Goal: Task Accomplishment & Management: Use online tool/utility

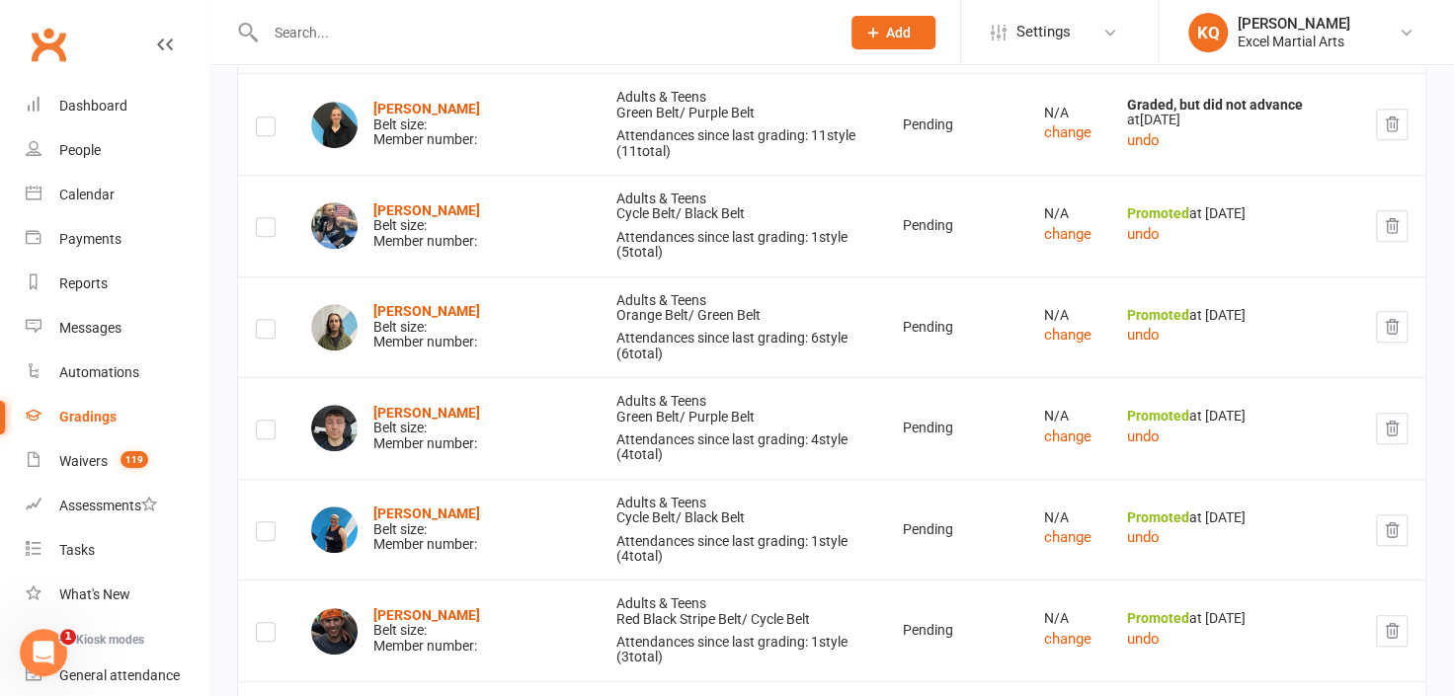
scroll to position [4274, 0]
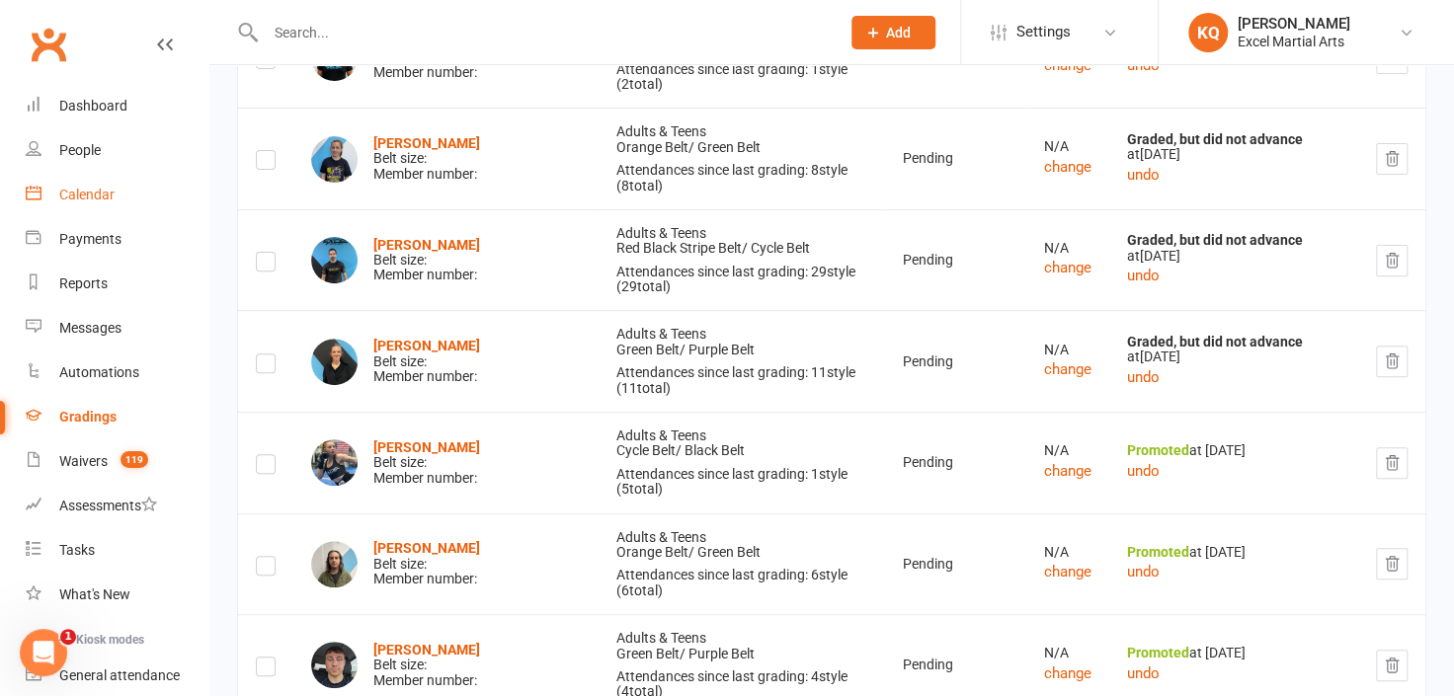
click at [75, 196] on div "Calendar" at bounding box center [86, 195] width 55 height 16
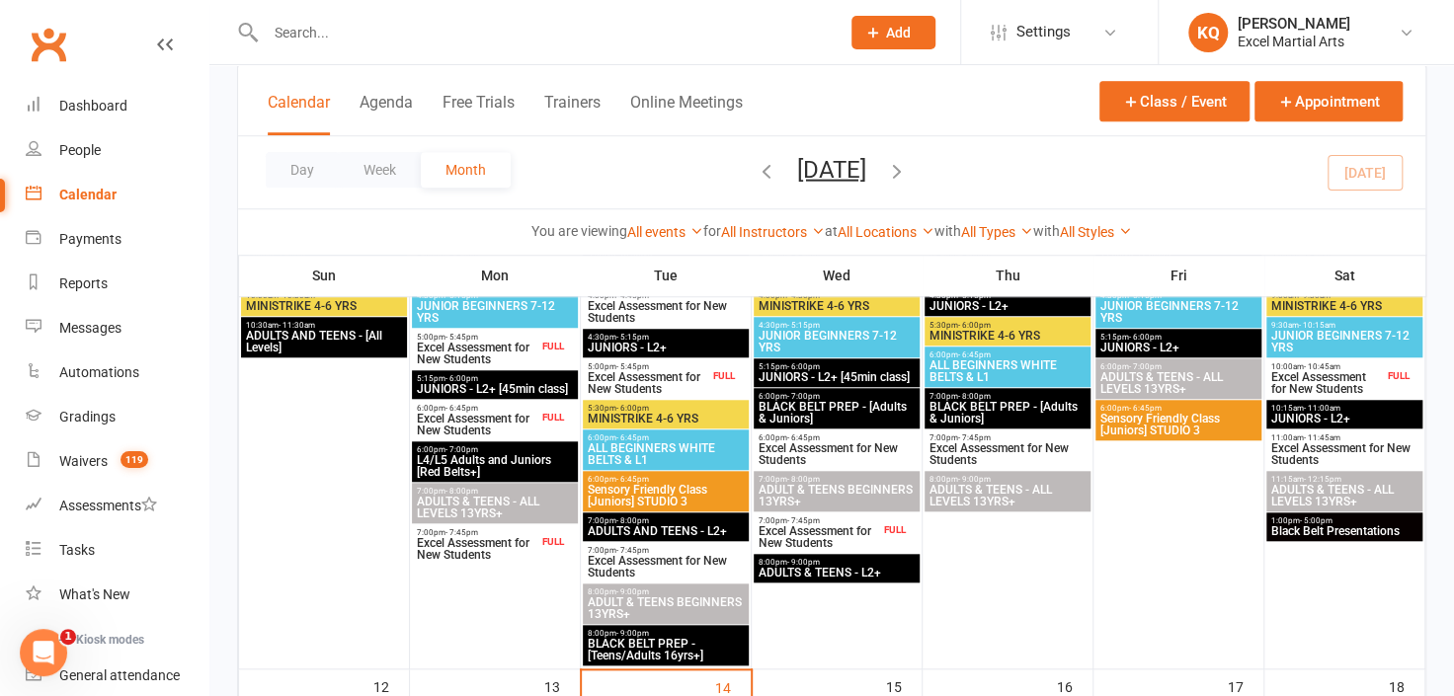
scroll to position [1077, 0]
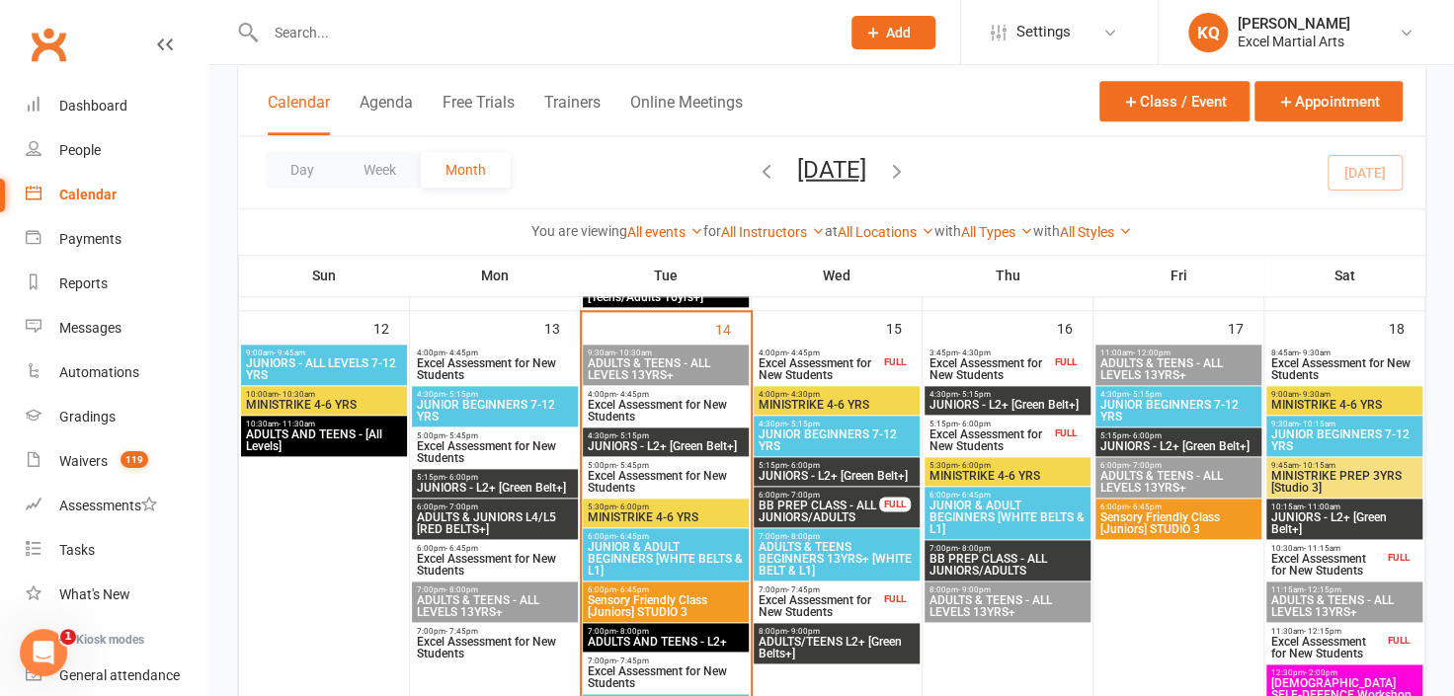
click at [413, 28] on input "text" at bounding box center [543, 33] width 566 height 28
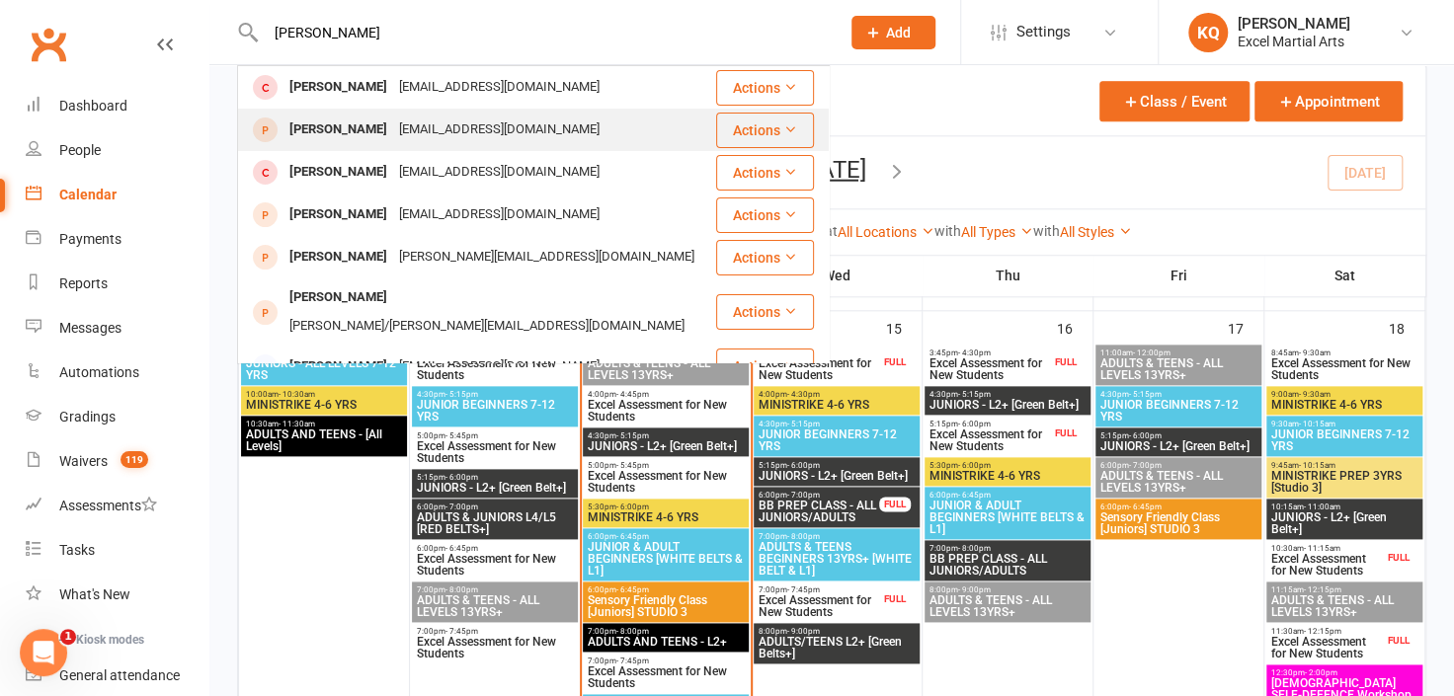
type input "[PERSON_NAME]"
click at [393, 127] on div "[EMAIL_ADDRESS][DOMAIN_NAME]" at bounding box center [499, 130] width 212 height 29
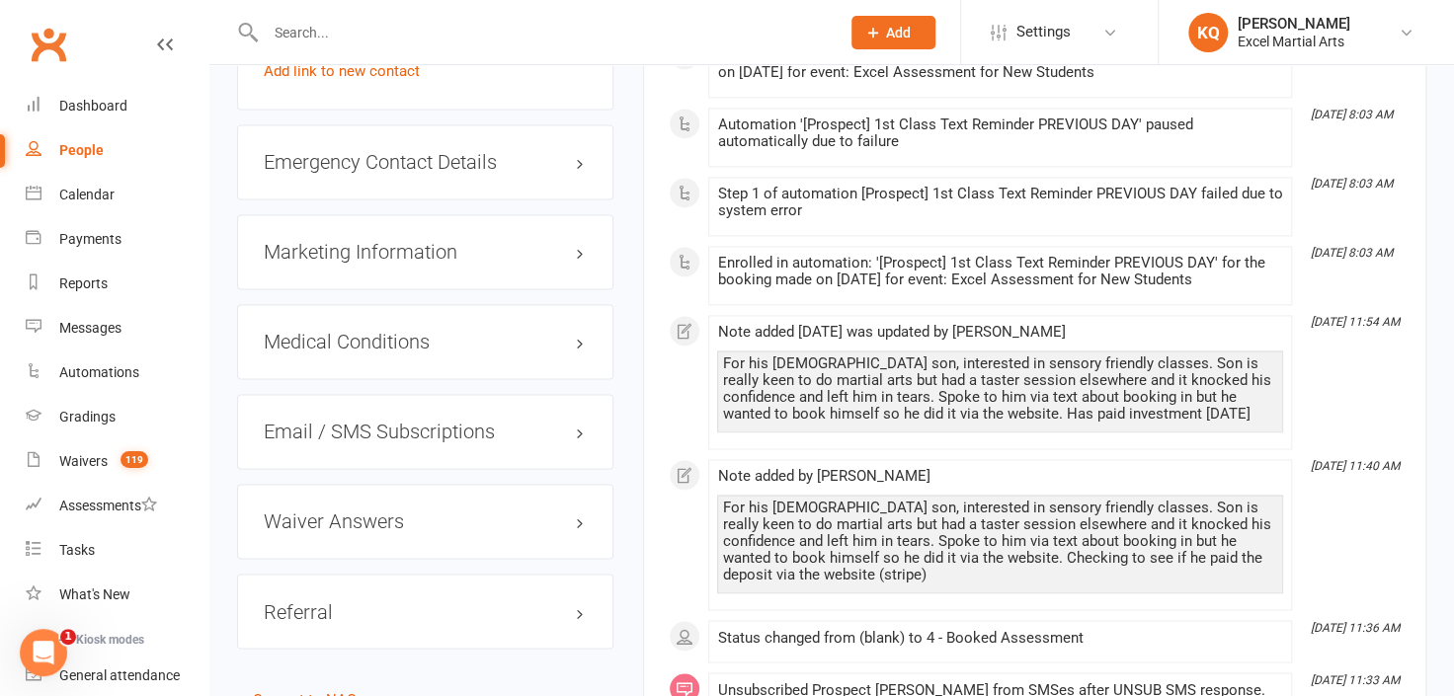
scroll to position [1436, 0]
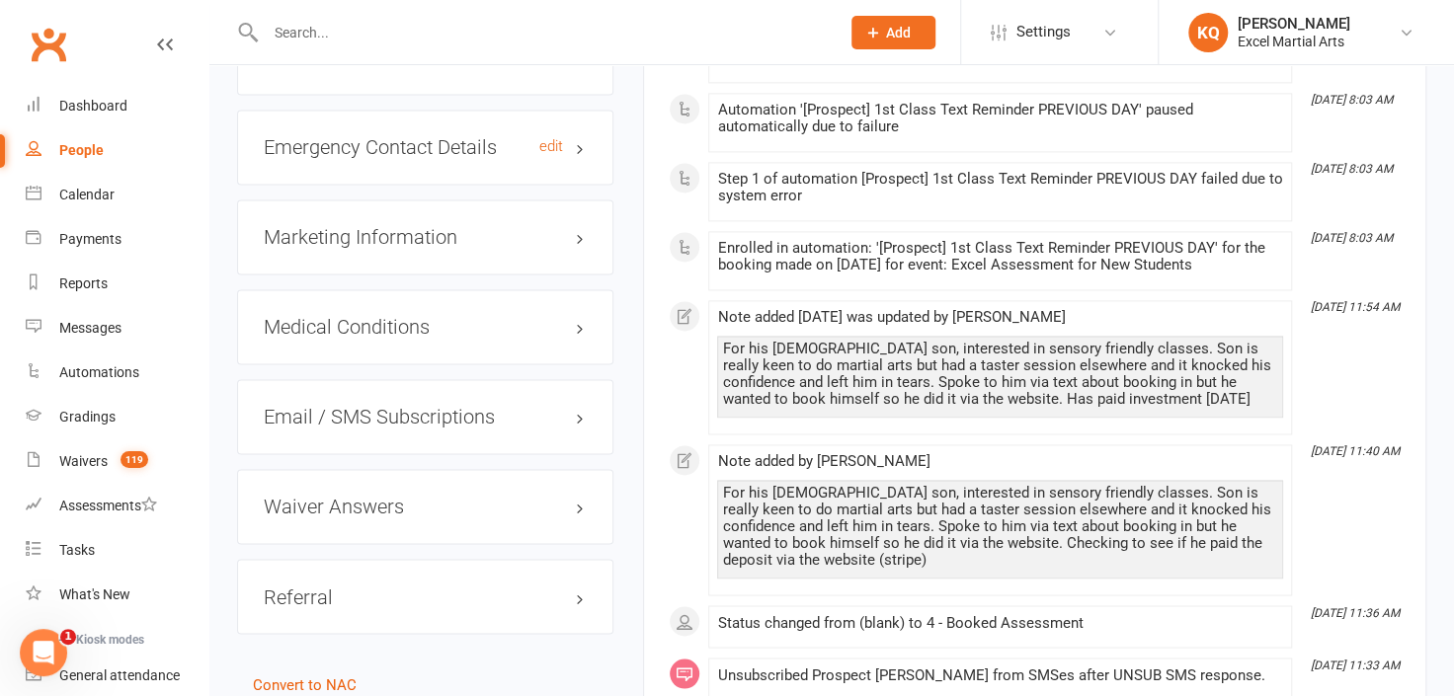
click at [585, 152] on h3 "Emergency Contact Details edit" at bounding box center [425, 147] width 323 height 22
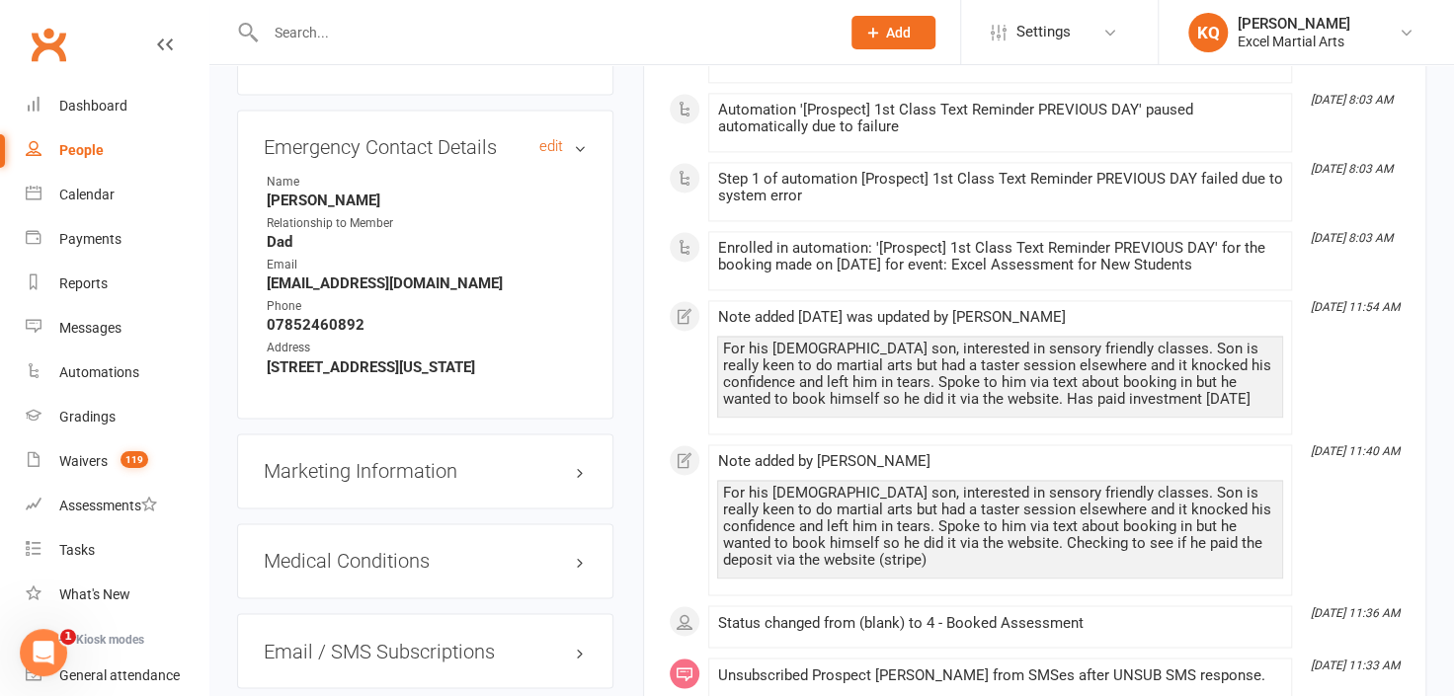
click at [579, 158] on h3 "Emergency Contact Details edit" at bounding box center [425, 147] width 323 height 22
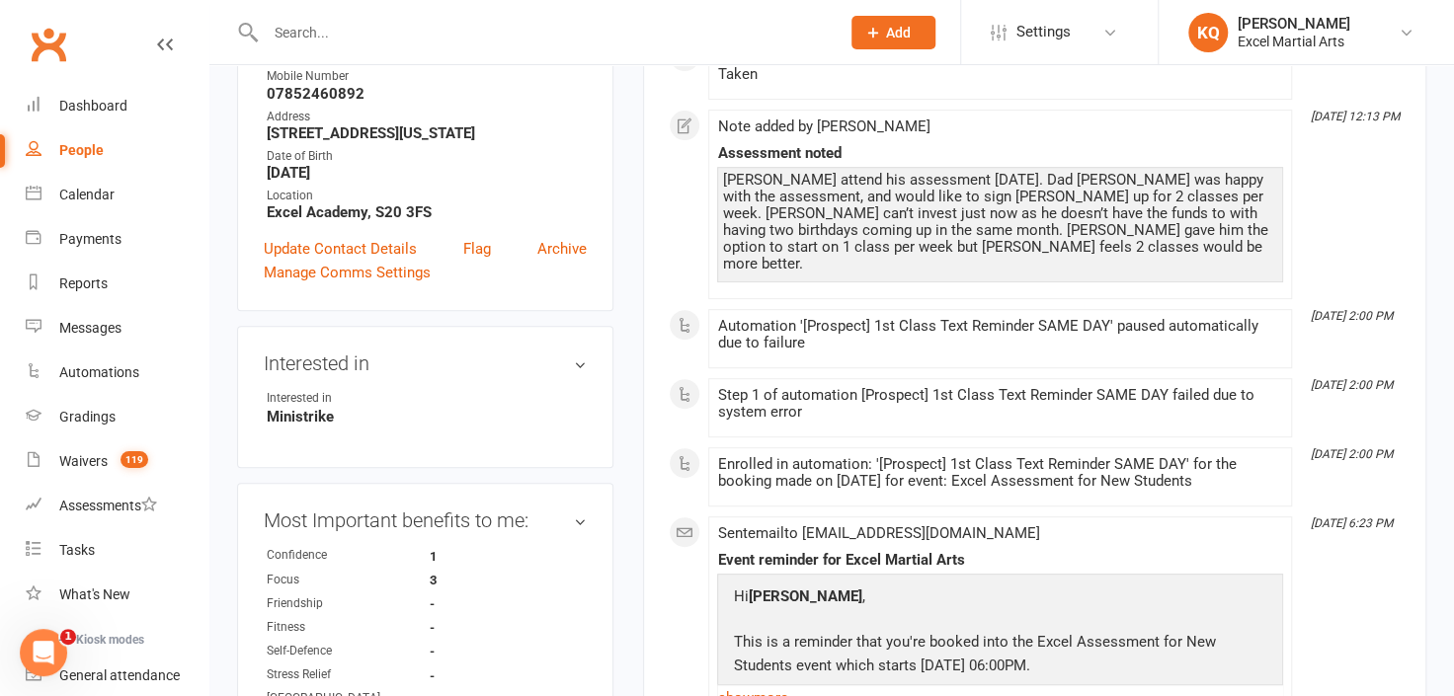
scroll to position [89, 0]
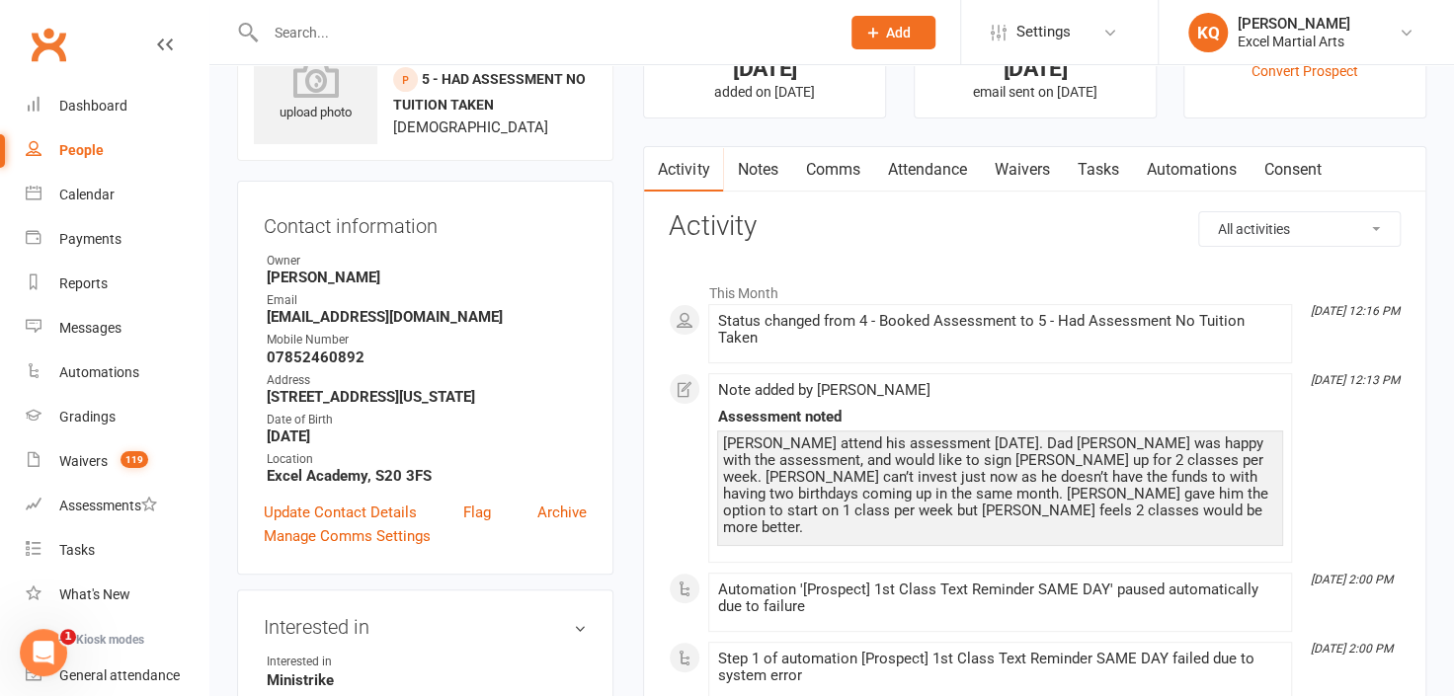
click at [748, 158] on link "Notes" at bounding box center [757, 169] width 68 height 45
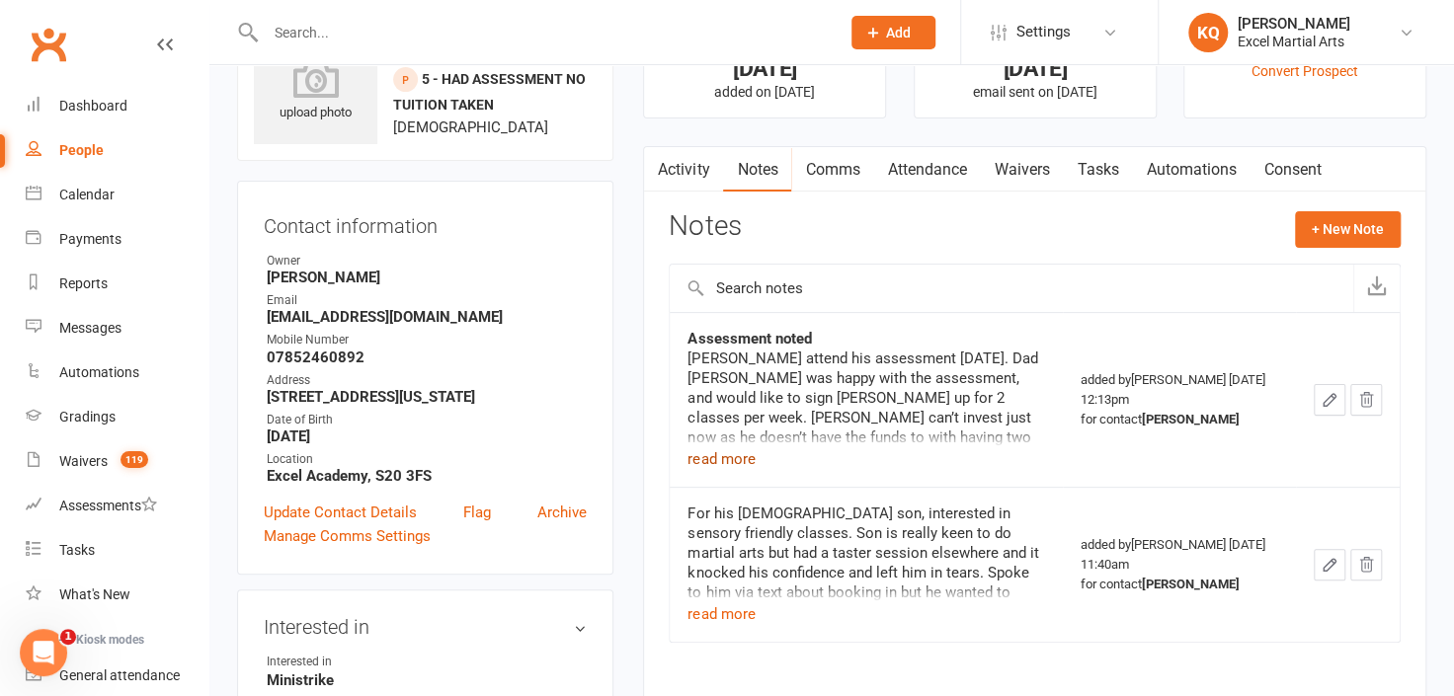
click at [731, 453] on button "read more" at bounding box center [720, 459] width 67 height 24
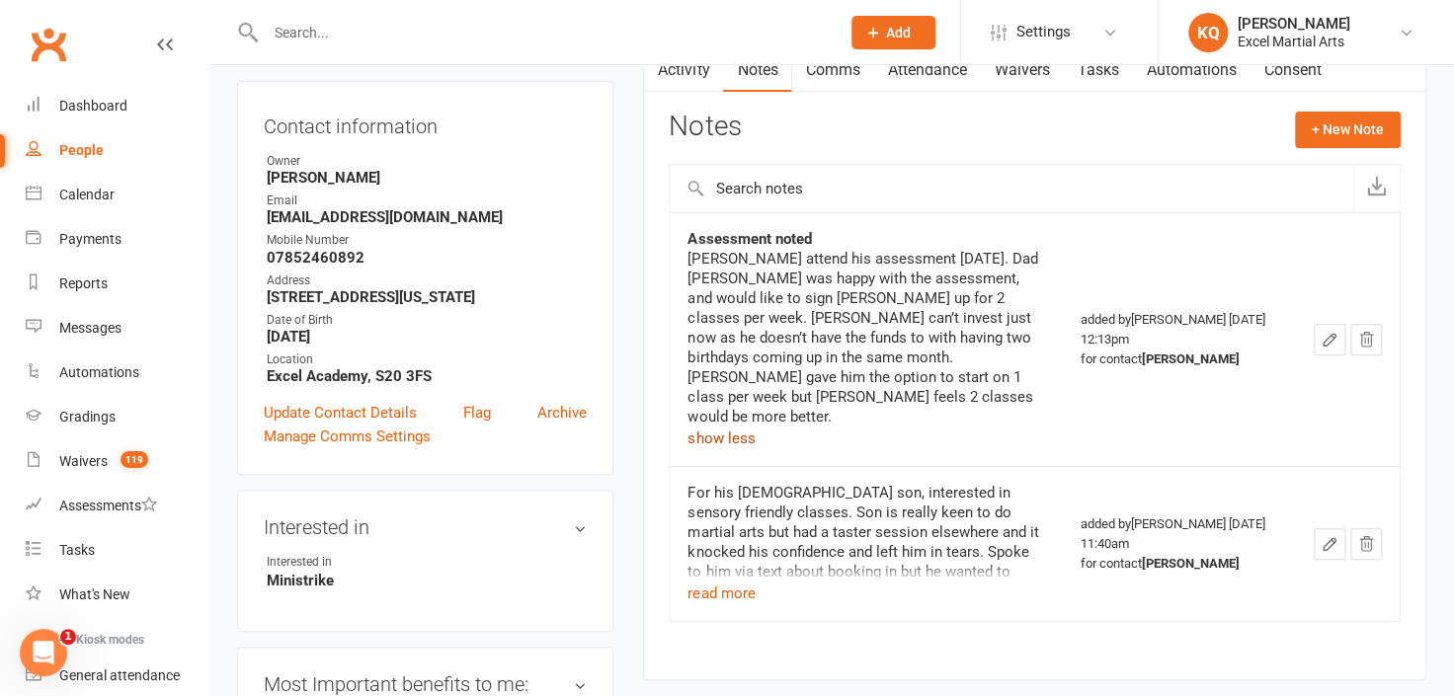
scroll to position [359, 0]
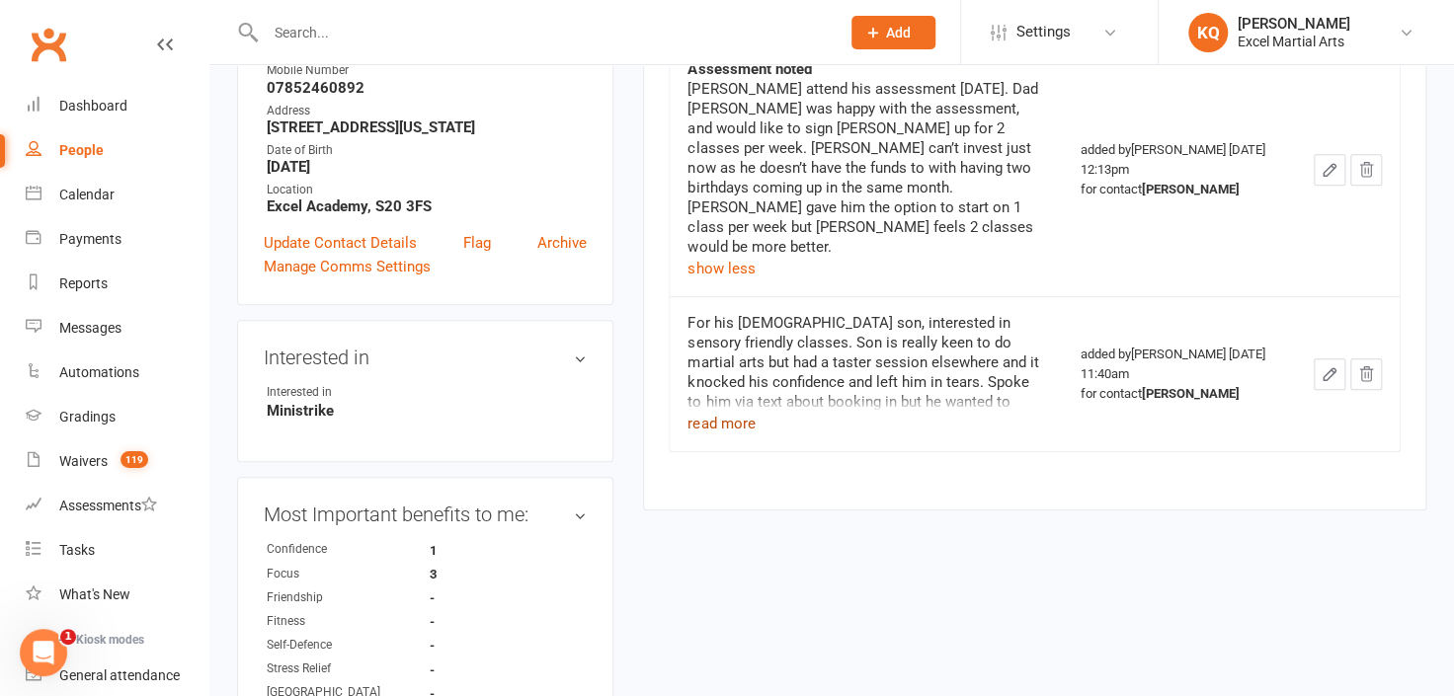
click at [730, 412] on button "read more" at bounding box center [720, 424] width 67 height 24
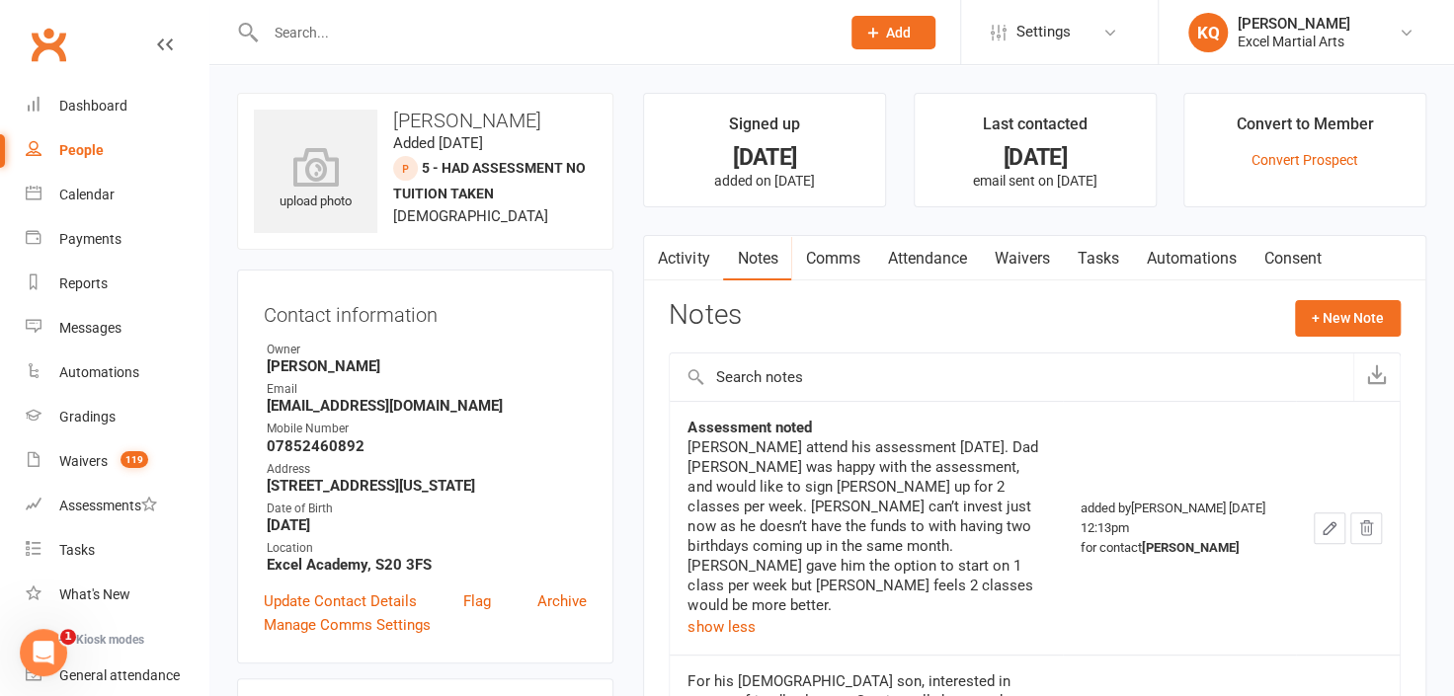
scroll to position [89, 0]
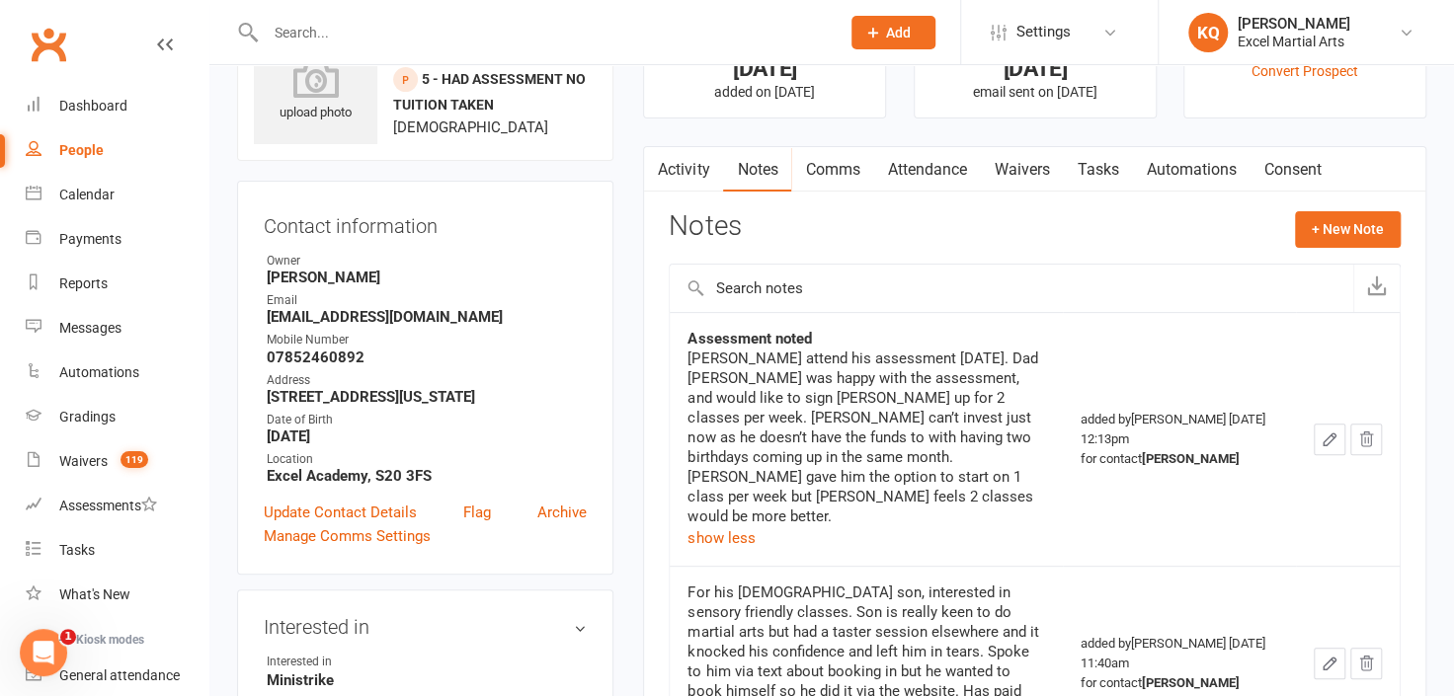
click at [1363, 431] on icon "button" at bounding box center [1366, 440] width 18 height 18
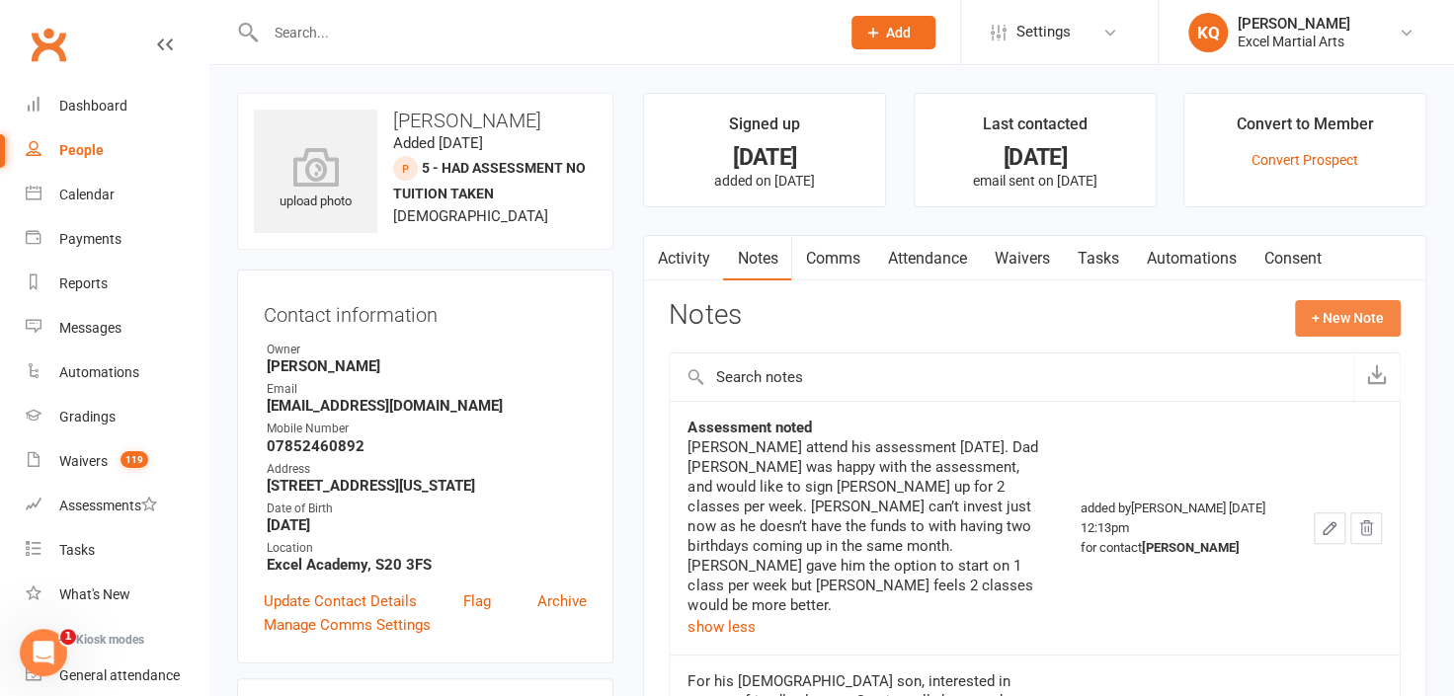
click at [1331, 326] on button "+ New Note" at bounding box center [1348, 318] width 106 height 36
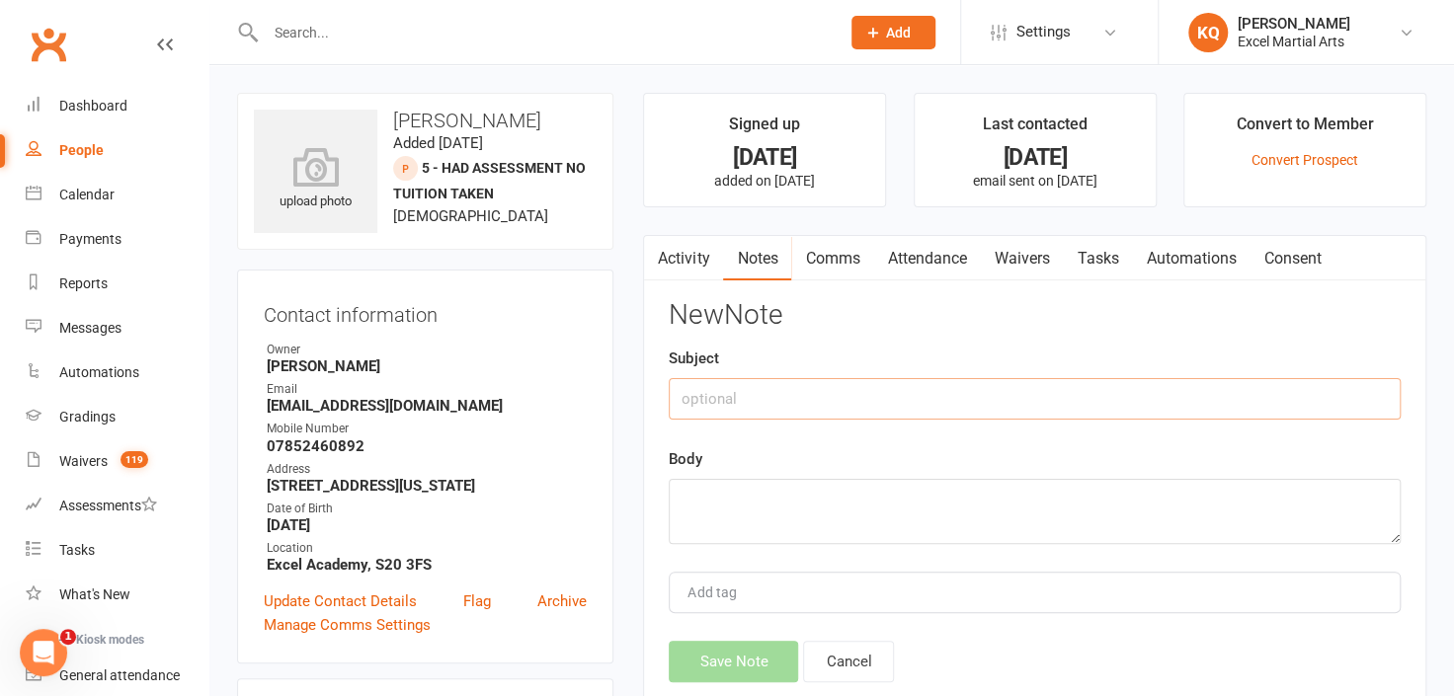
click at [784, 400] on input "text" at bounding box center [1035, 398] width 732 height 41
type input "Follow up"
click at [799, 503] on textarea at bounding box center [1035, 511] width 732 height 65
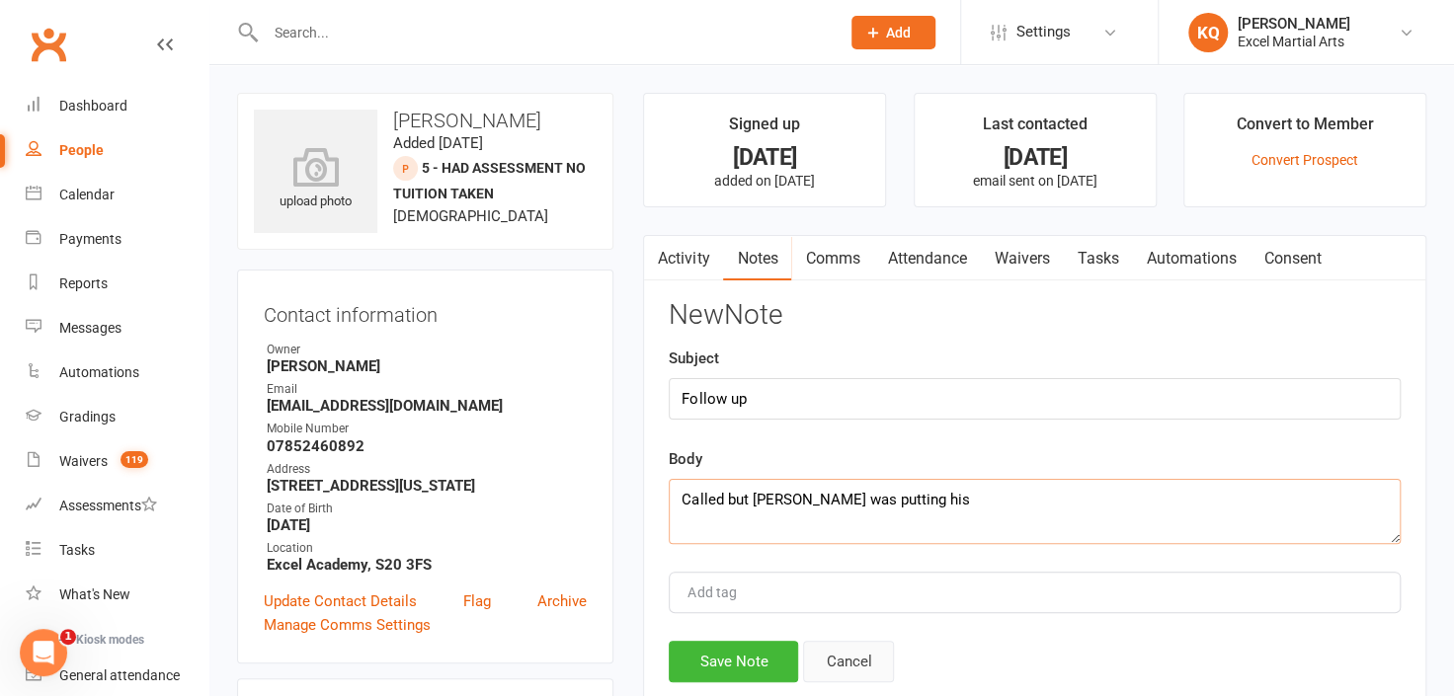
type textarea "Called but [PERSON_NAME] was putting his"
click at [839, 669] on button "Cancel" at bounding box center [848, 661] width 91 height 41
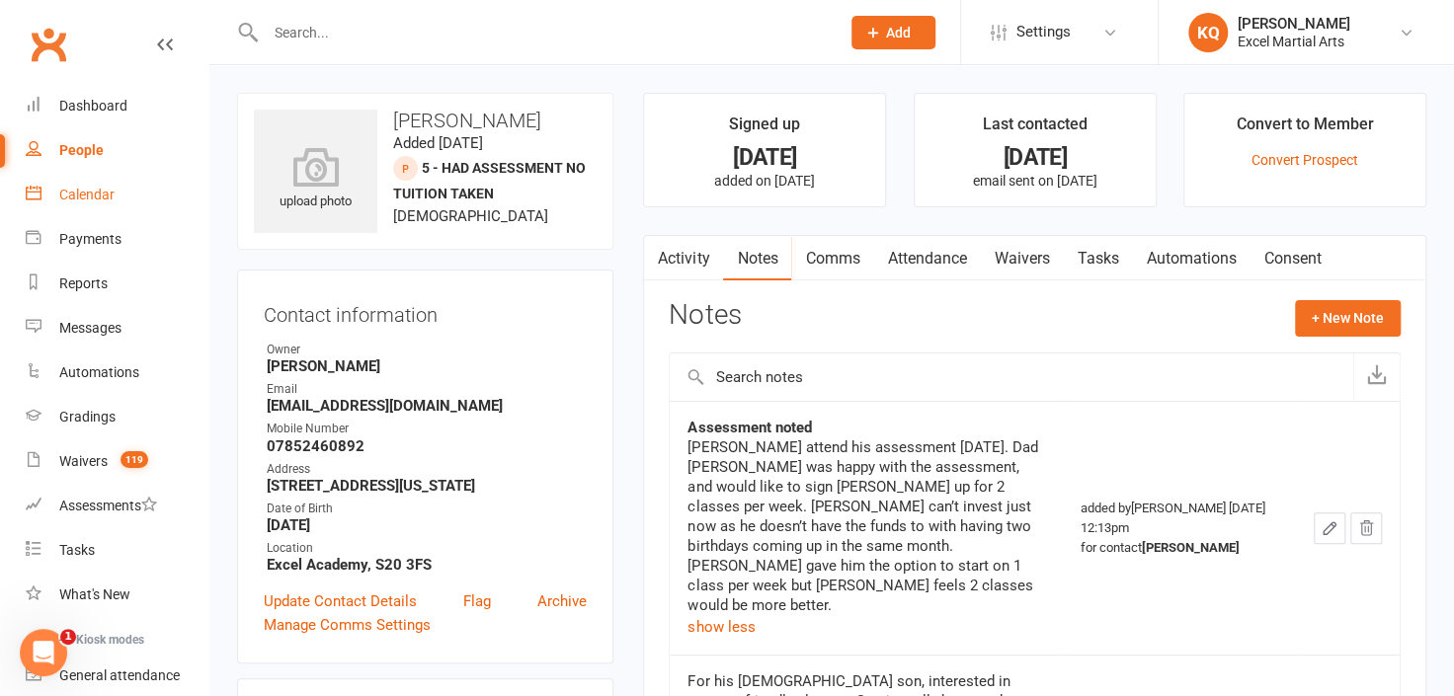
click at [81, 196] on div "Calendar" at bounding box center [86, 195] width 55 height 16
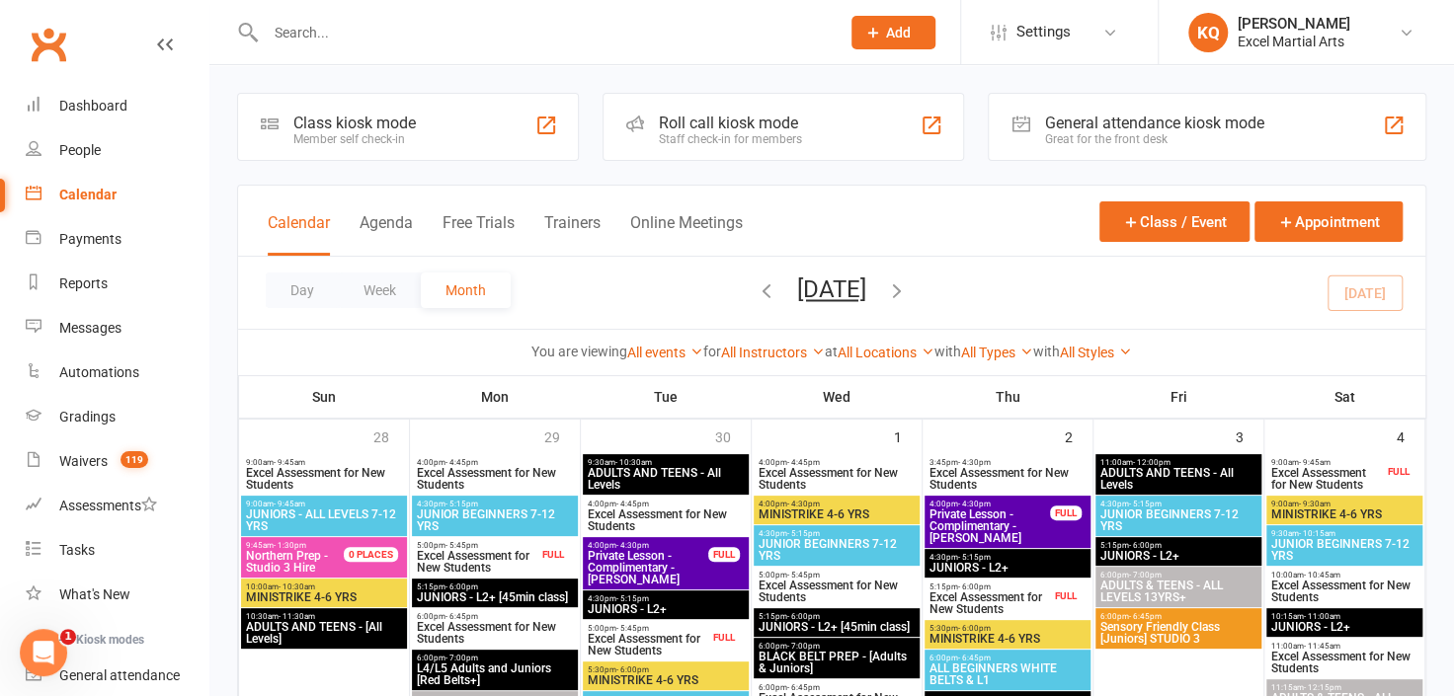
click at [348, 32] on input "text" at bounding box center [543, 33] width 566 height 28
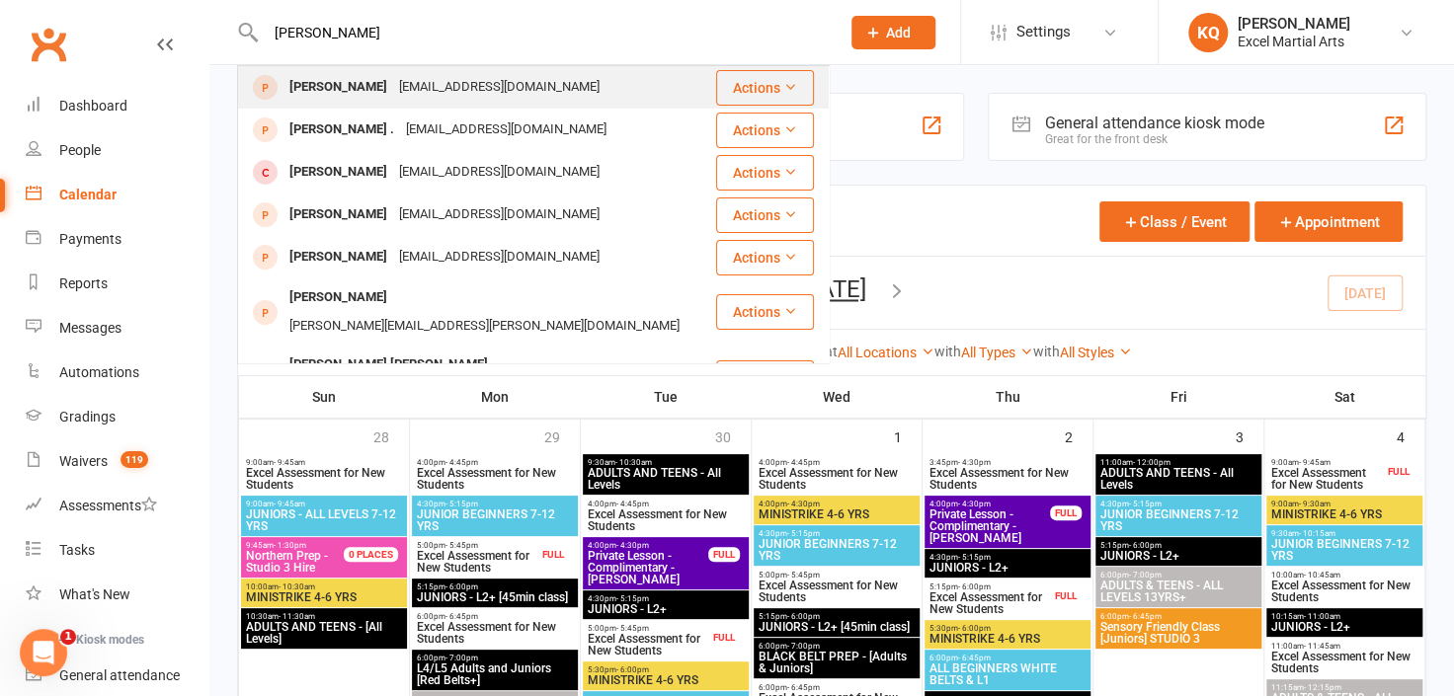
type input "[PERSON_NAME]"
click at [459, 99] on div "[EMAIL_ADDRESS][DOMAIN_NAME]" at bounding box center [499, 87] width 212 height 29
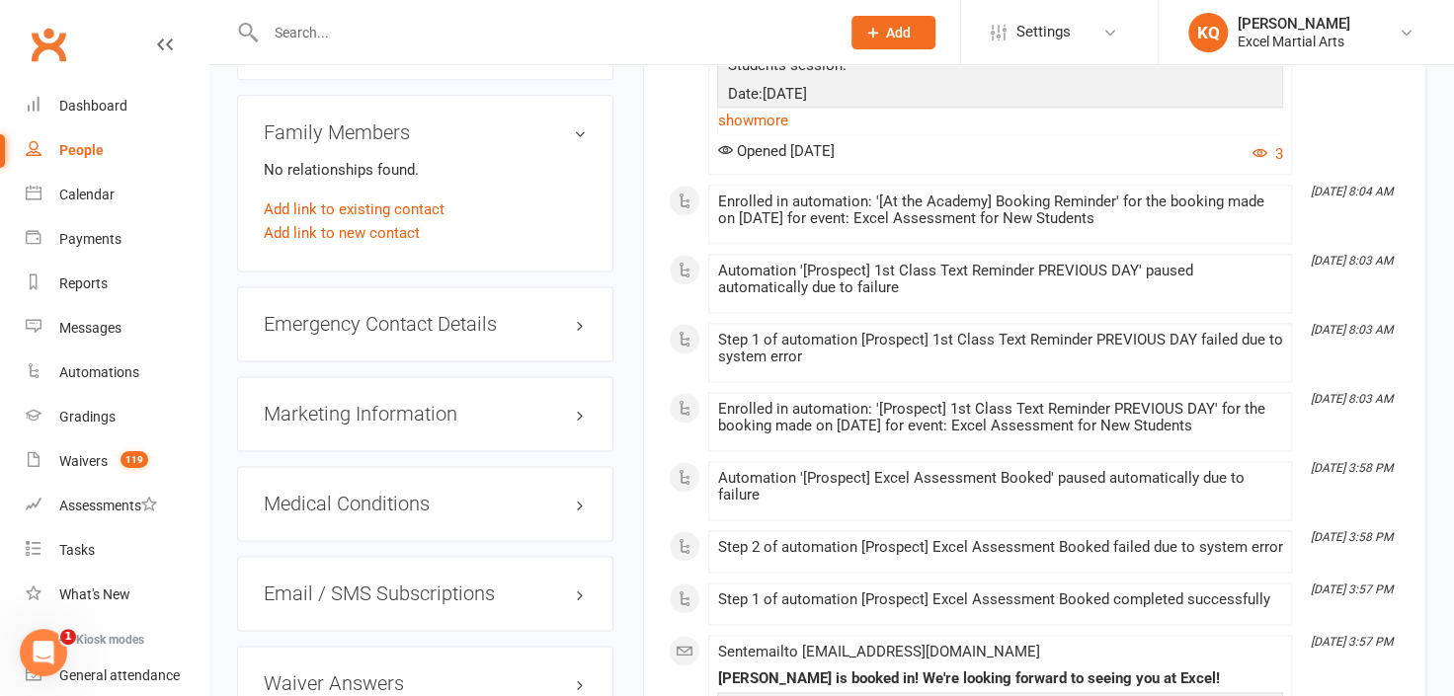
scroll to position [1256, 0]
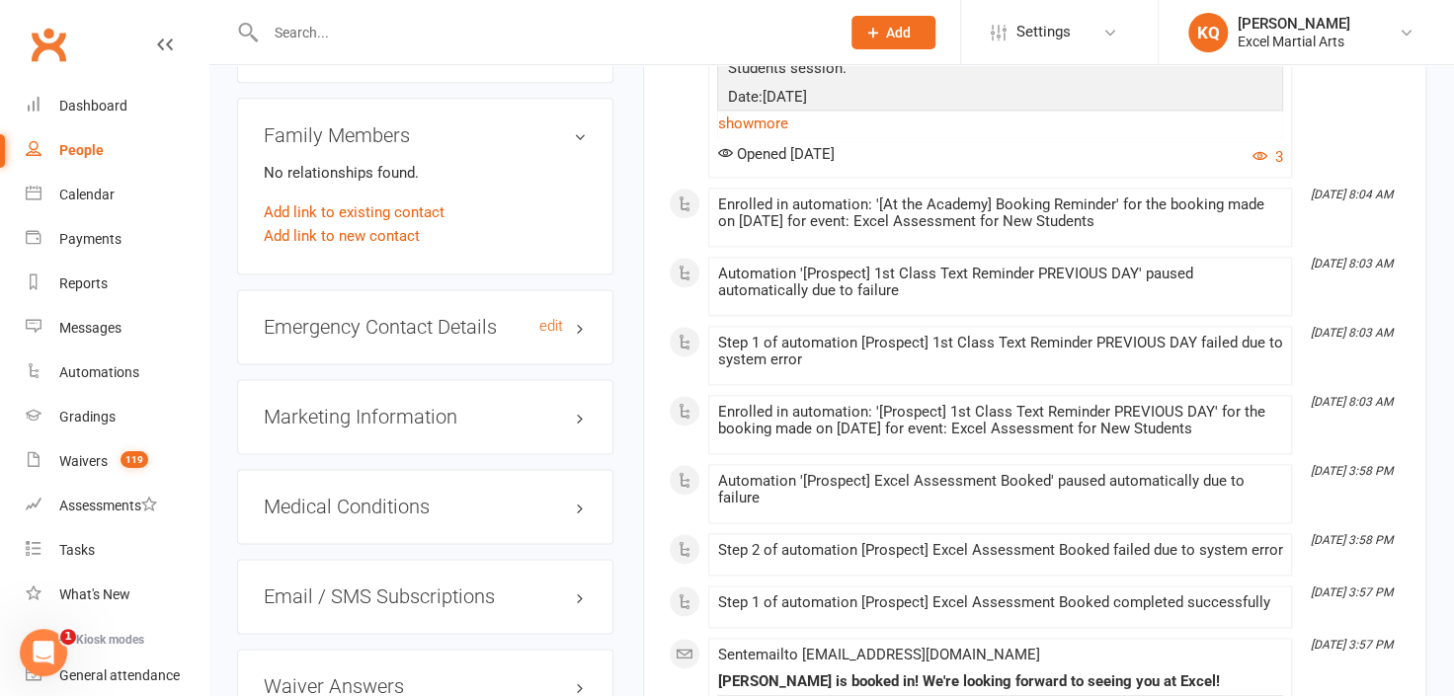
click at [579, 321] on h3 "Emergency Contact Details edit" at bounding box center [425, 327] width 323 height 22
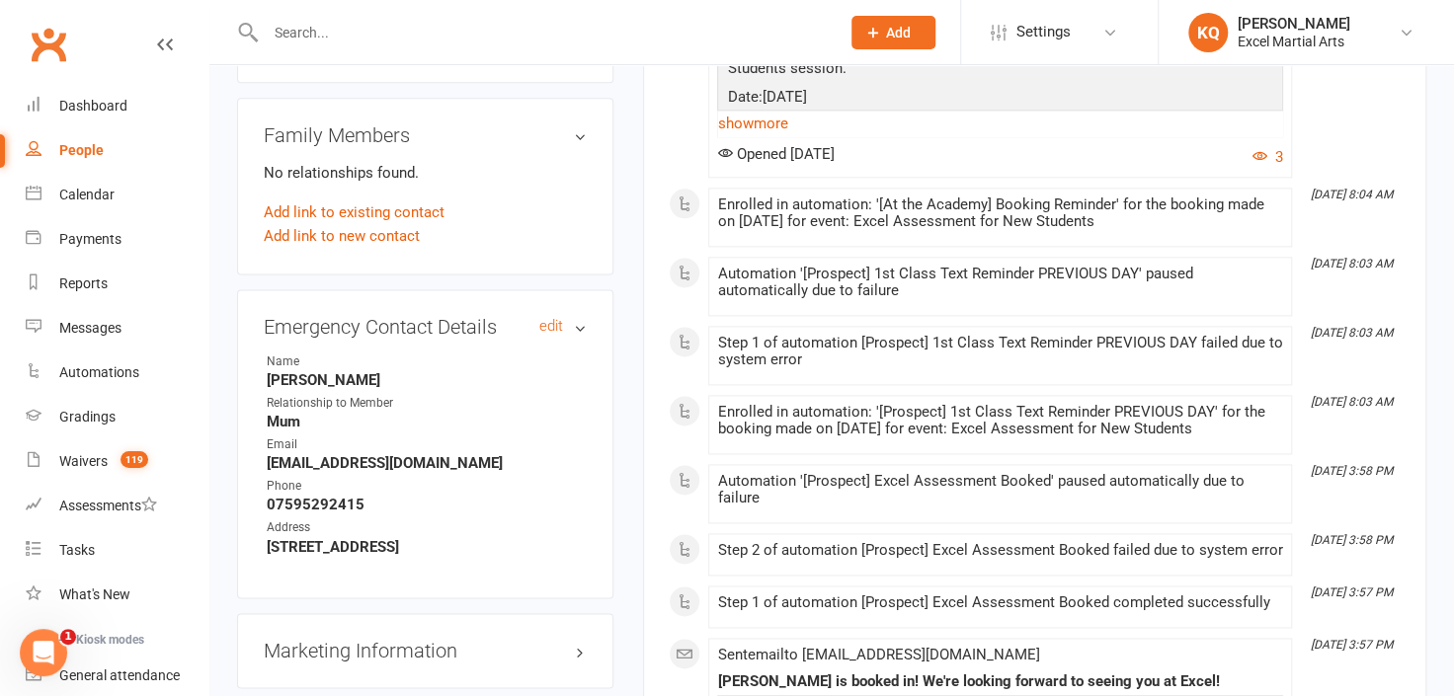
click at [579, 321] on h3 "Emergency Contact Details edit" at bounding box center [425, 327] width 323 height 22
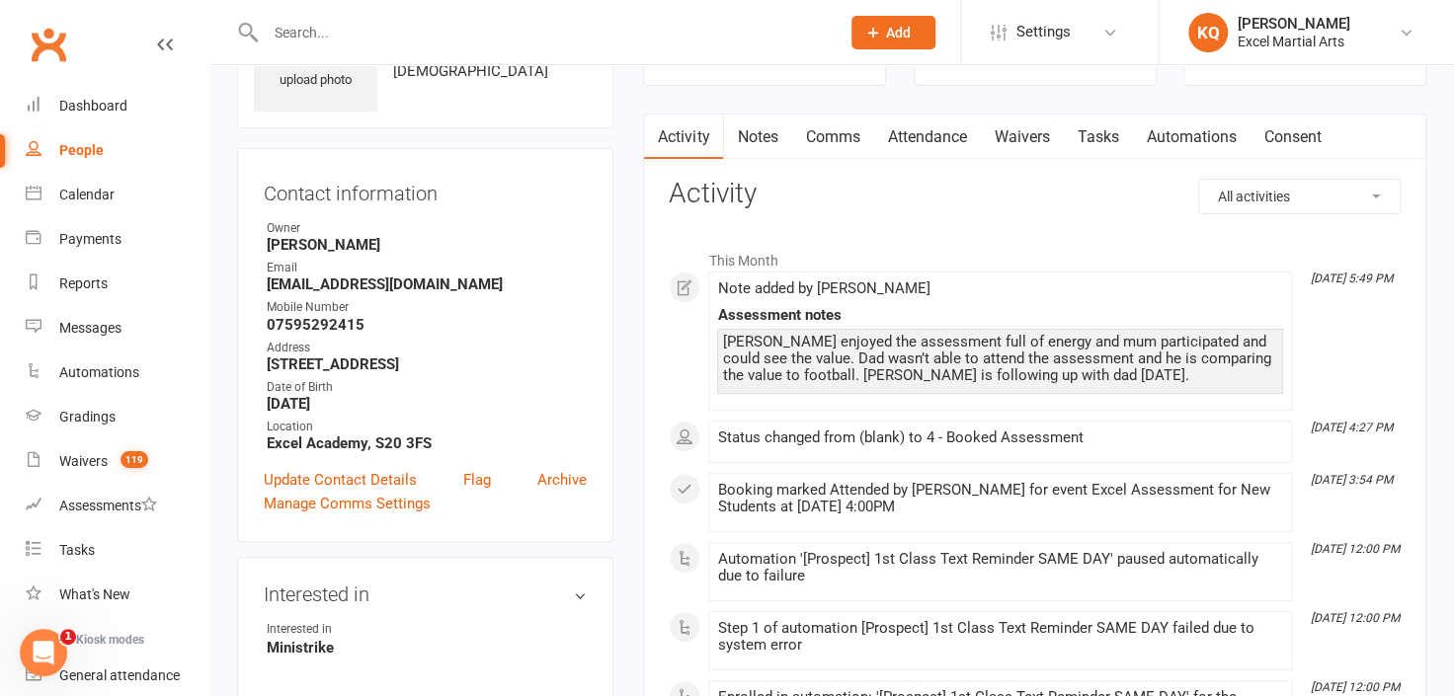
scroll to position [0, 0]
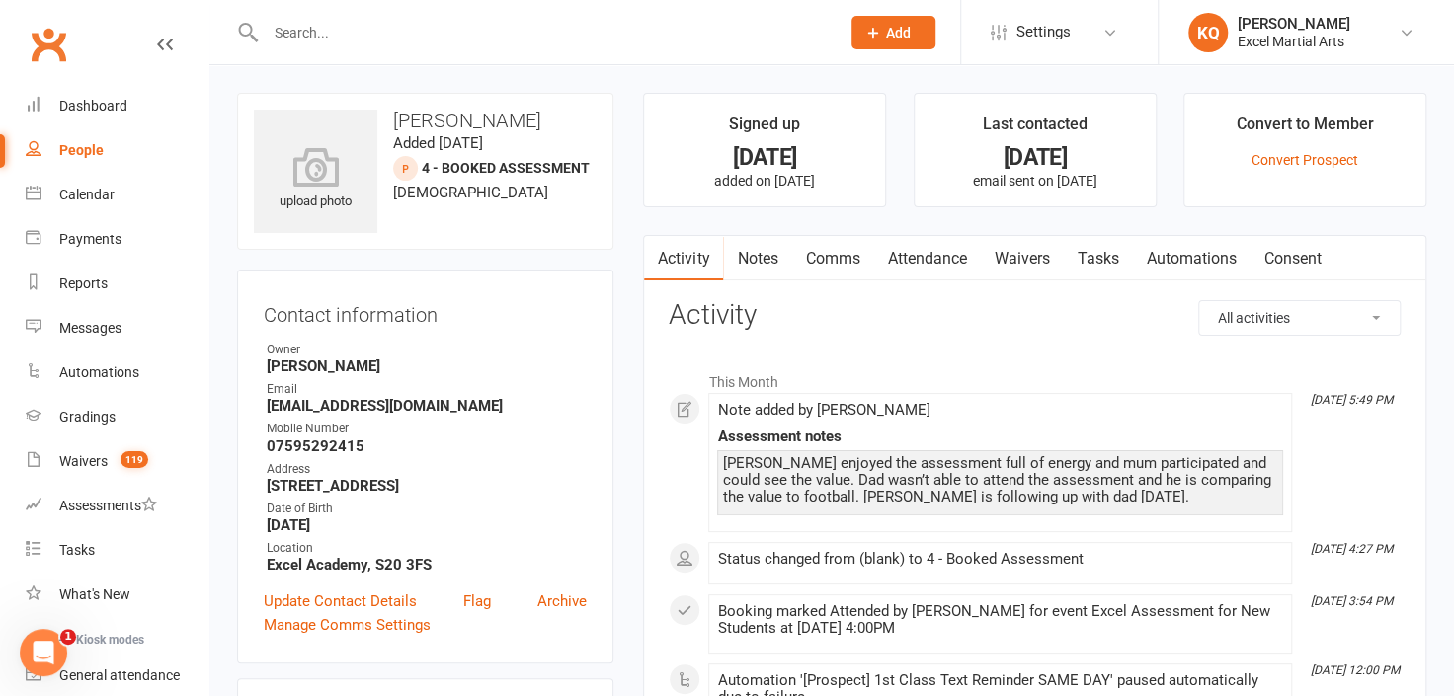
click at [745, 262] on link "Notes" at bounding box center [757, 258] width 68 height 45
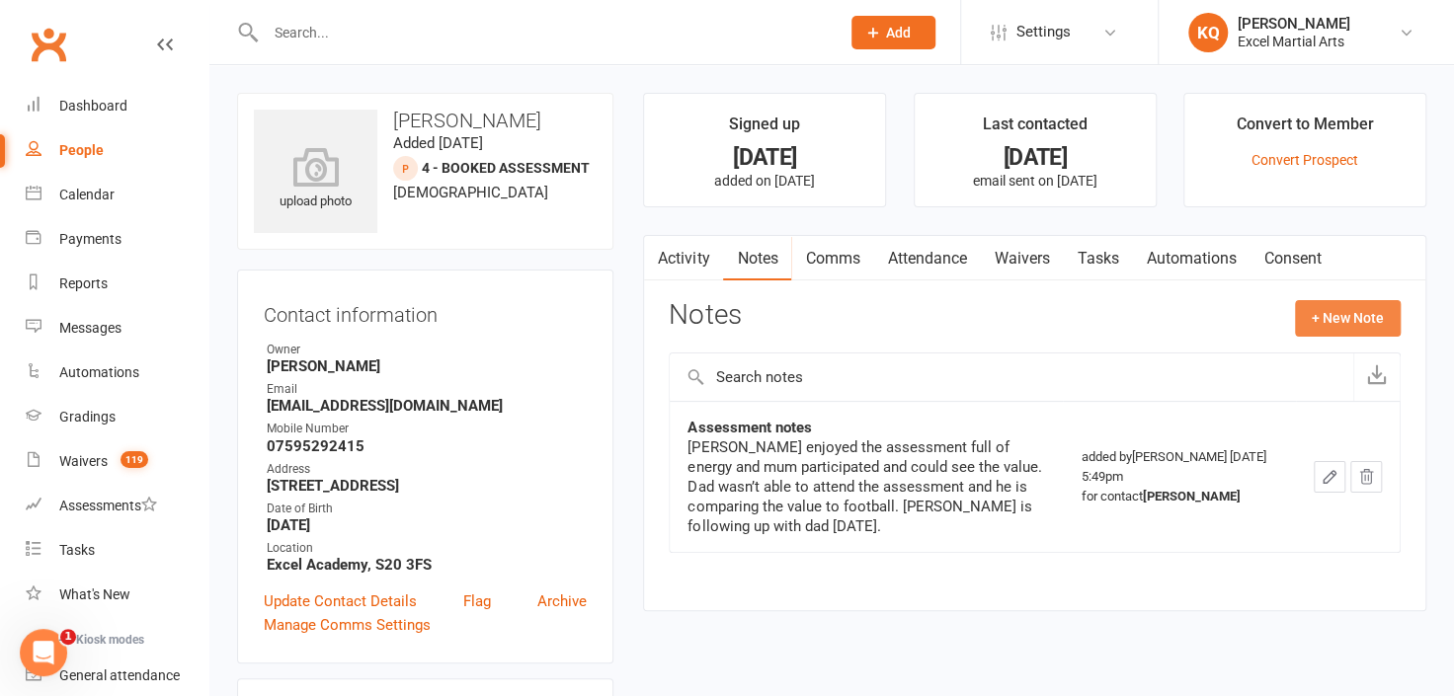
click at [1321, 323] on button "+ New Note" at bounding box center [1348, 318] width 106 height 36
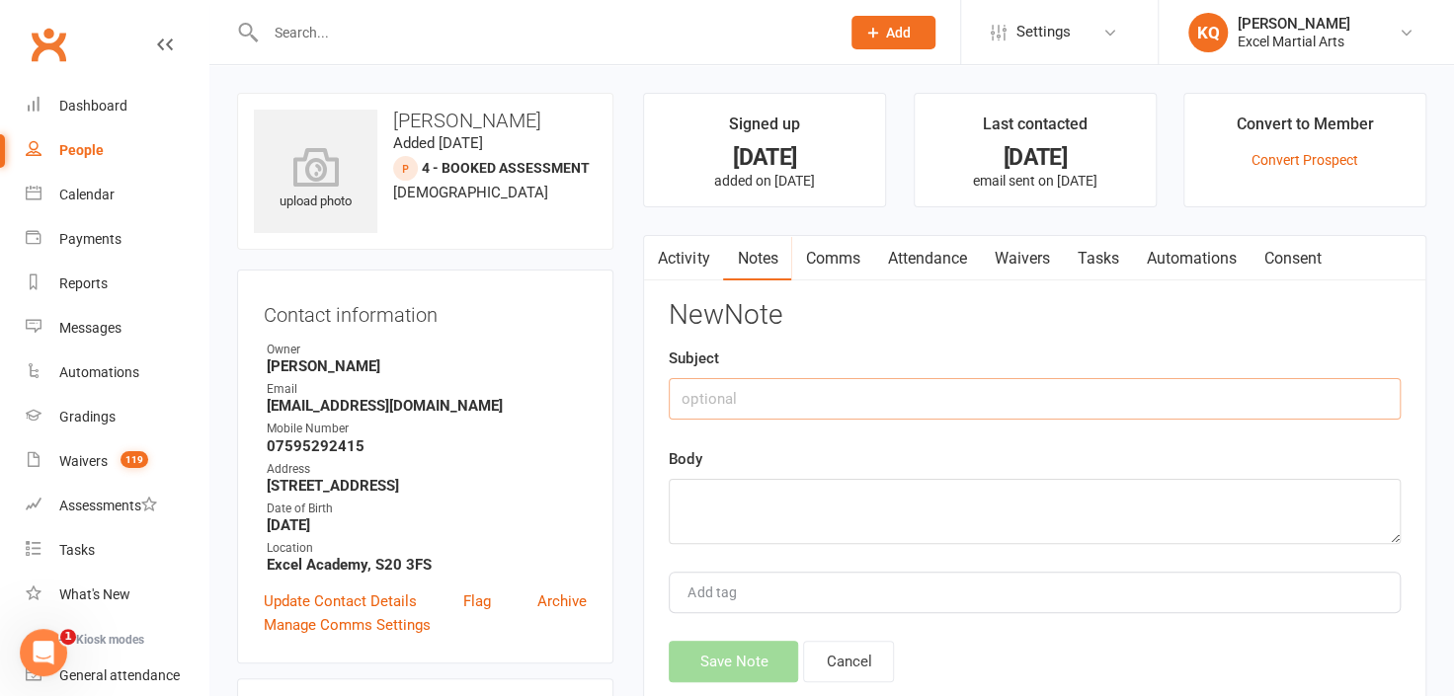
click at [737, 404] on input "text" at bounding box center [1035, 398] width 732 height 41
type input "Follow up"
click at [769, 498] on textarea at bounding box center [1035, 511] width 732 height 65
type textarea "Ive called and left a vm."
click at [762, 650] on button "Save Note" at bounding box center [733, 661] width 129 height 41
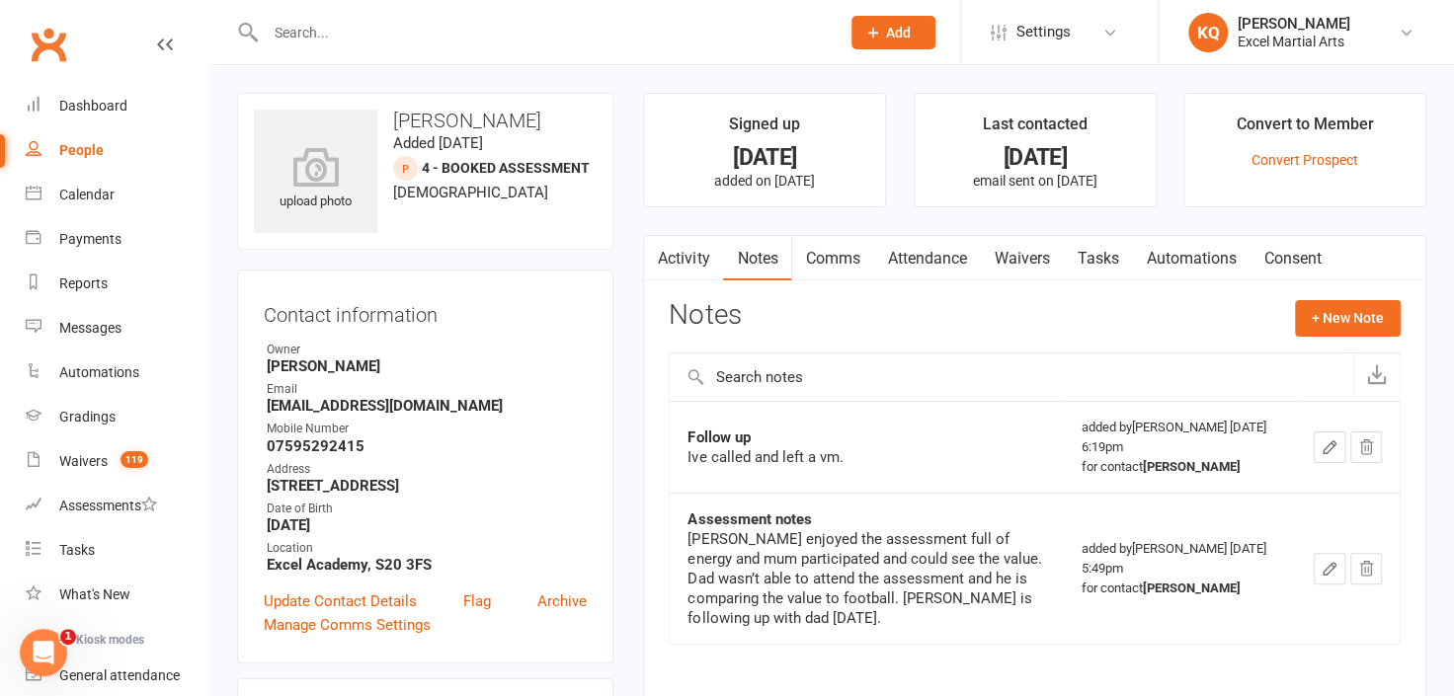
click at [694, 38] on input "text" at bounding box center [543, 33] width 566 height 28
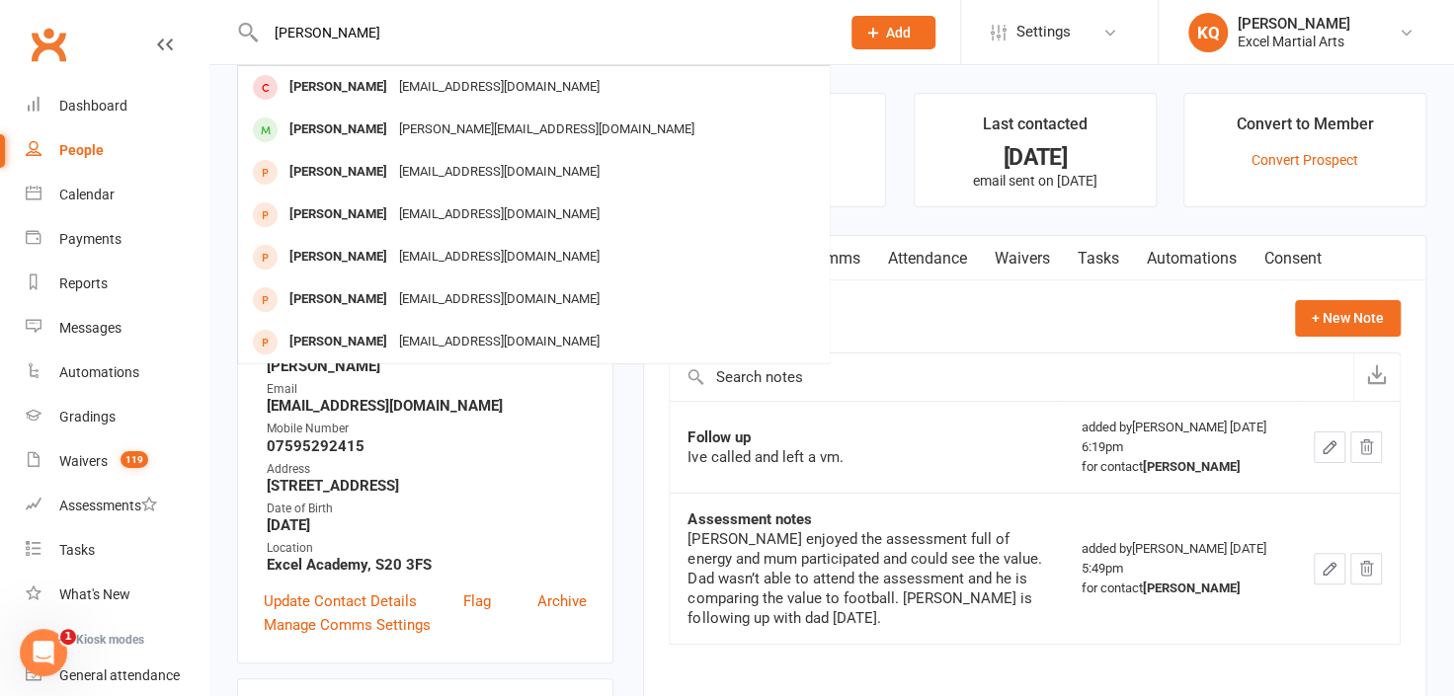
type input "[PERSON_NAME]"
click at [964, 330] on div "Notes + New Note" at bounding box center [1035, 325] width 732 height 51
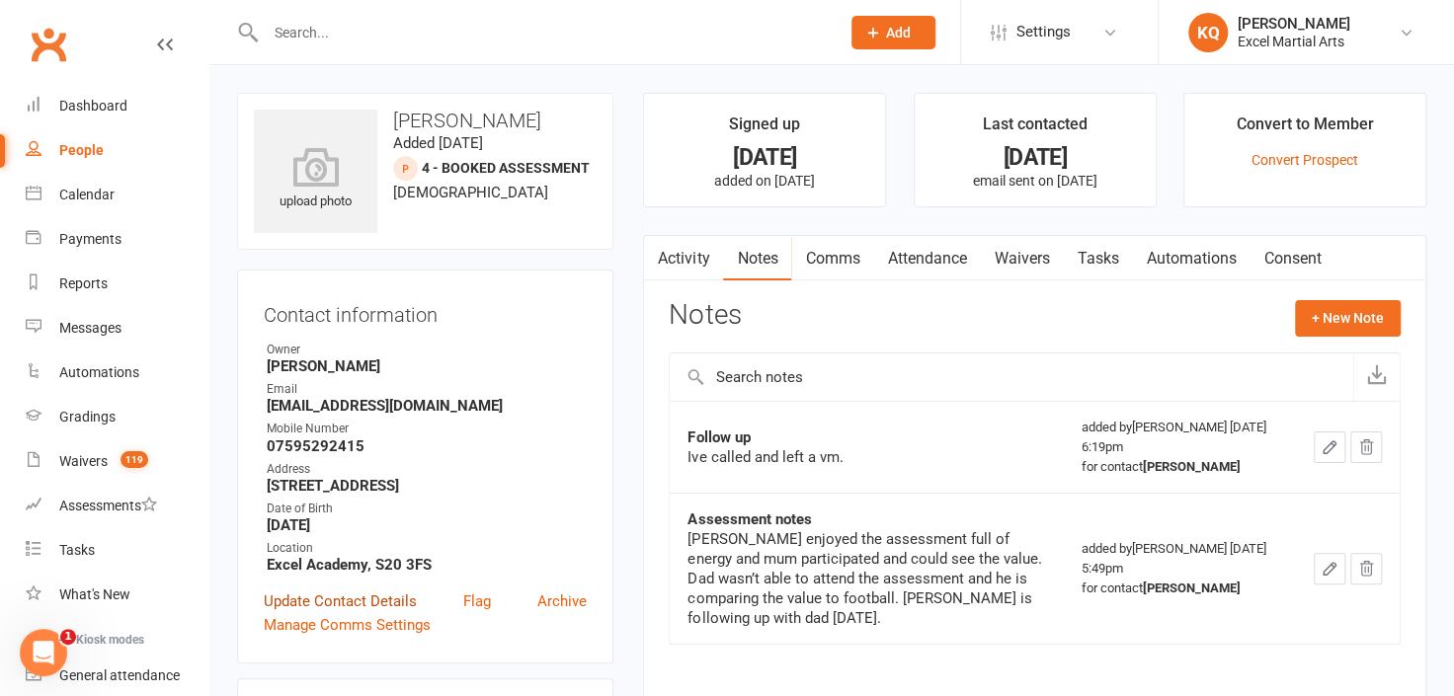
click at [344, 599] on link "Update Contact Details" at bounding box center [340, 602] width 153 height 24
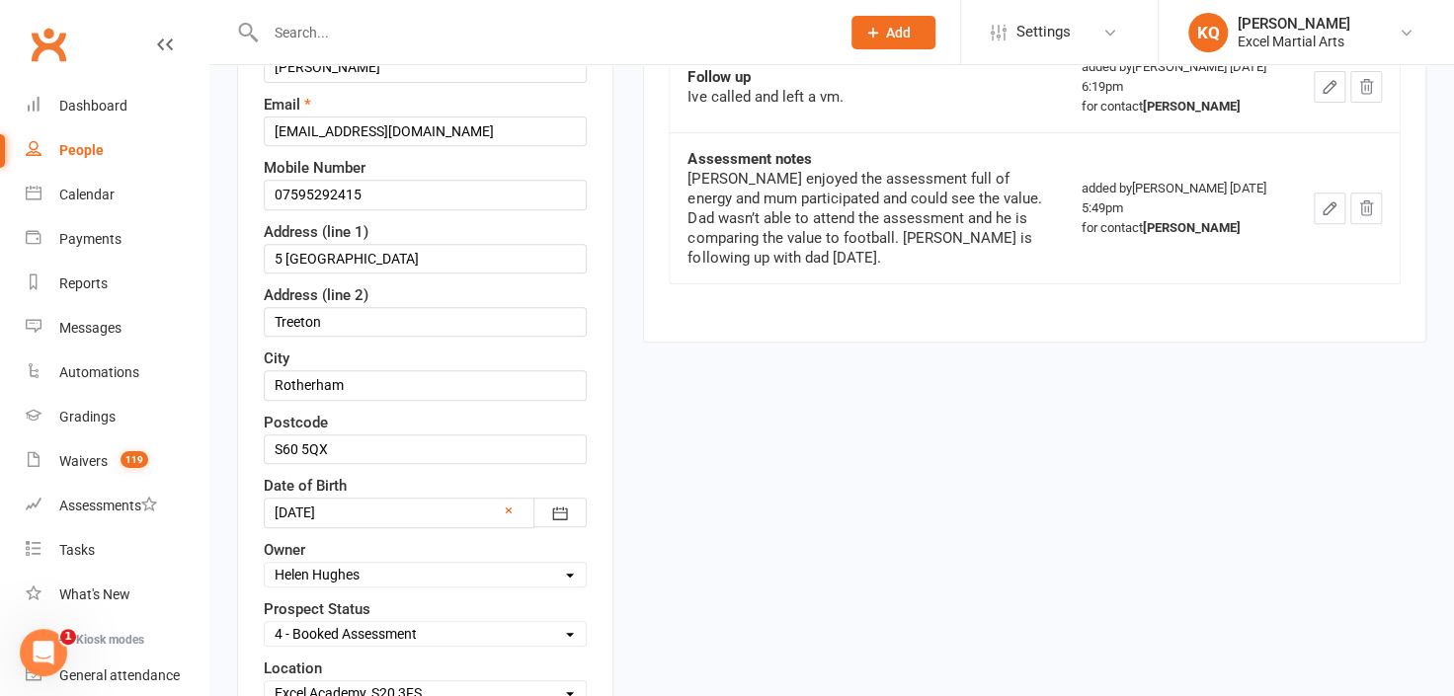
scroll to position [362, 0]
click at [331, 636] on select "Select 1 - Enquiry Received 1a- Event Enquiry Received 2 - Contact Attempted 3 …" at bounding box center [425, 633] width 321 height 22
select select "5 - Had Assessment No Tuition Taken"
click at [265, 622] on select "Select 1 - Enquiry Received 1a- Event Enquiry Received 2 - Contact Attempted 3 …" at bounding box center [425, 633] width 321 height 22
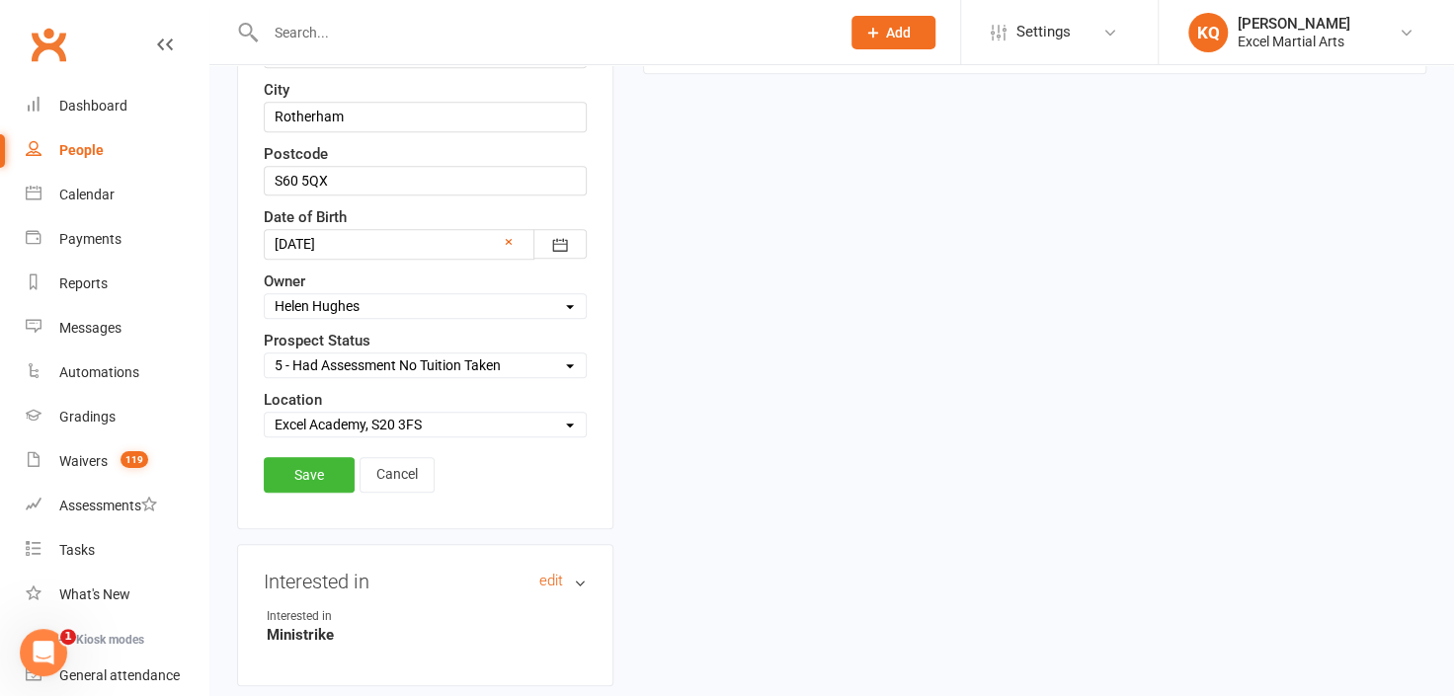
scroll to position [631, 0]
click at [311, 478] on link "Save" at bounding box center [309, 473] width 91 height 36
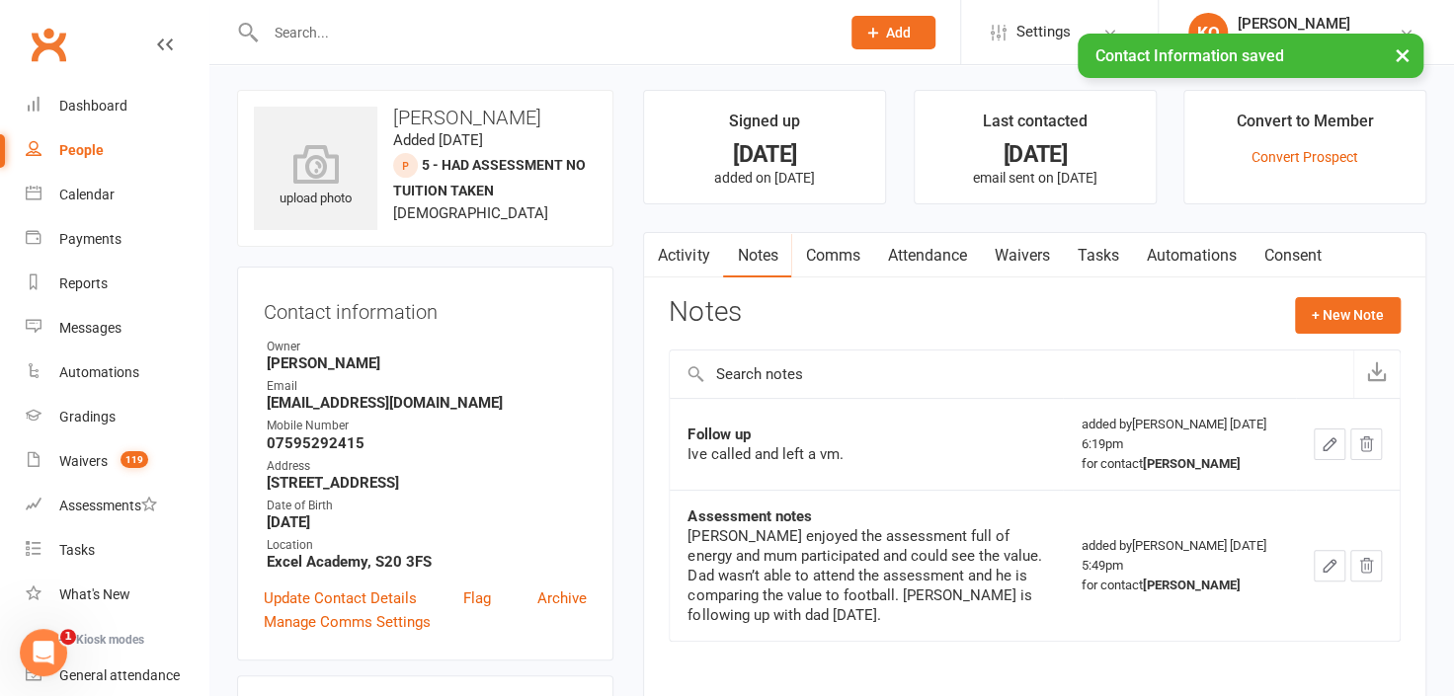
scroll to position [0, 0]
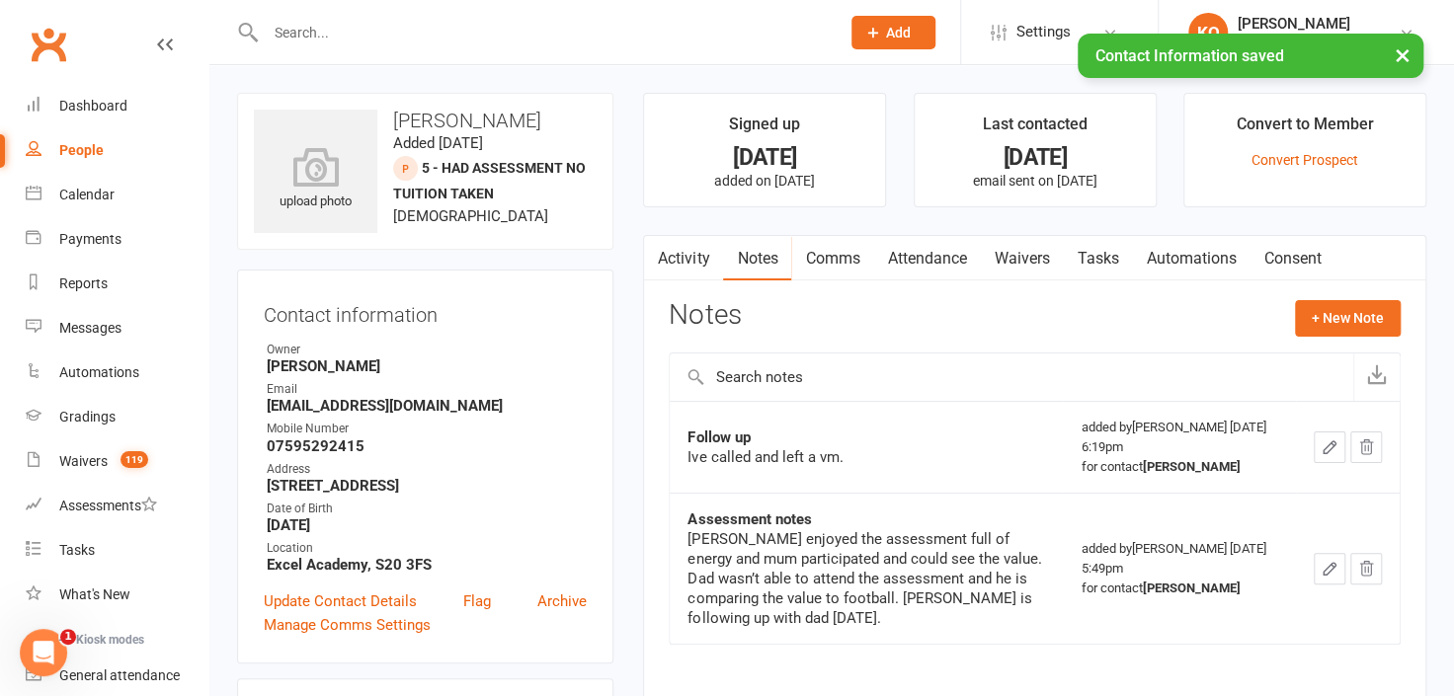
click at [382, 34] on div "× Contact Information saved" at bounding box center [714, 34] width 1428 height 0
click at [410, 25] on input "text" at bounding box center [543, 33] width 566 height 28
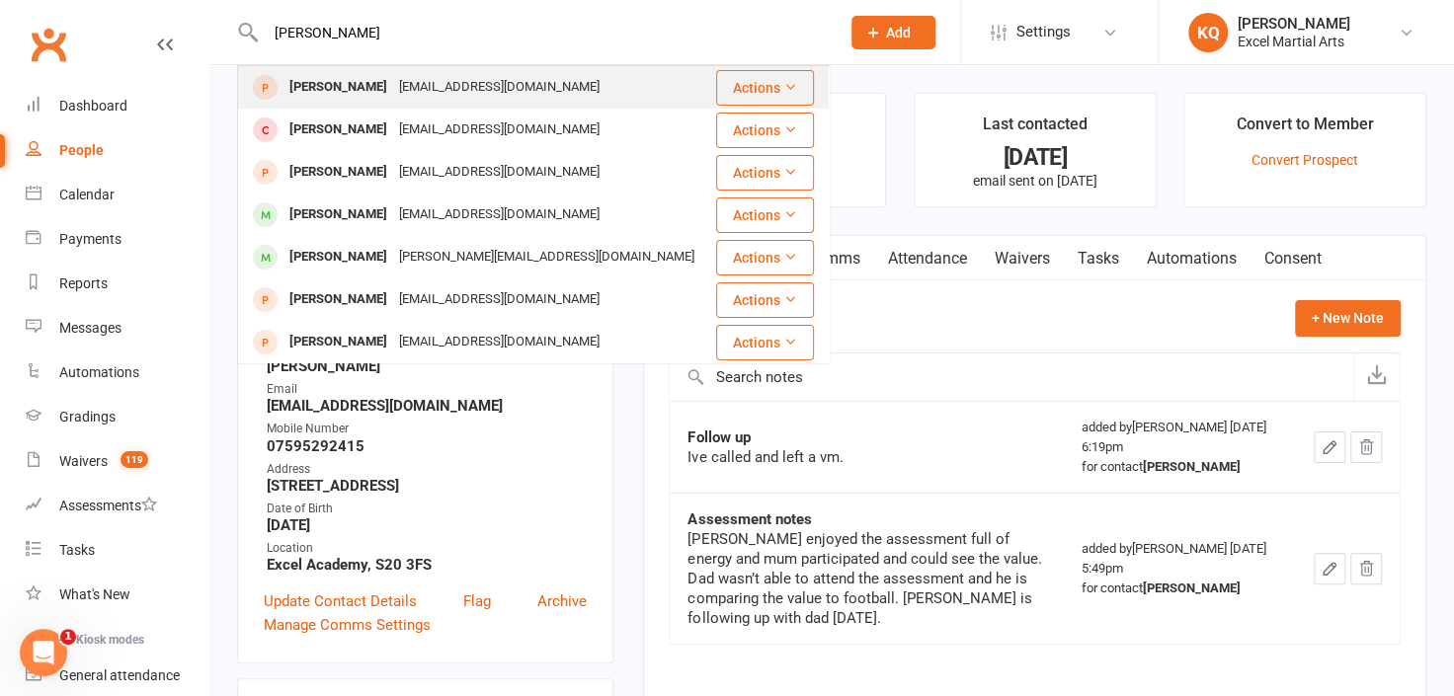
type input "[PERSON_NAME]"
click at [403, 95] on div "[EMAIL_ADDRESS][DOMAIN_NAME]" at bounding box center [499, 87] width 212 height 29
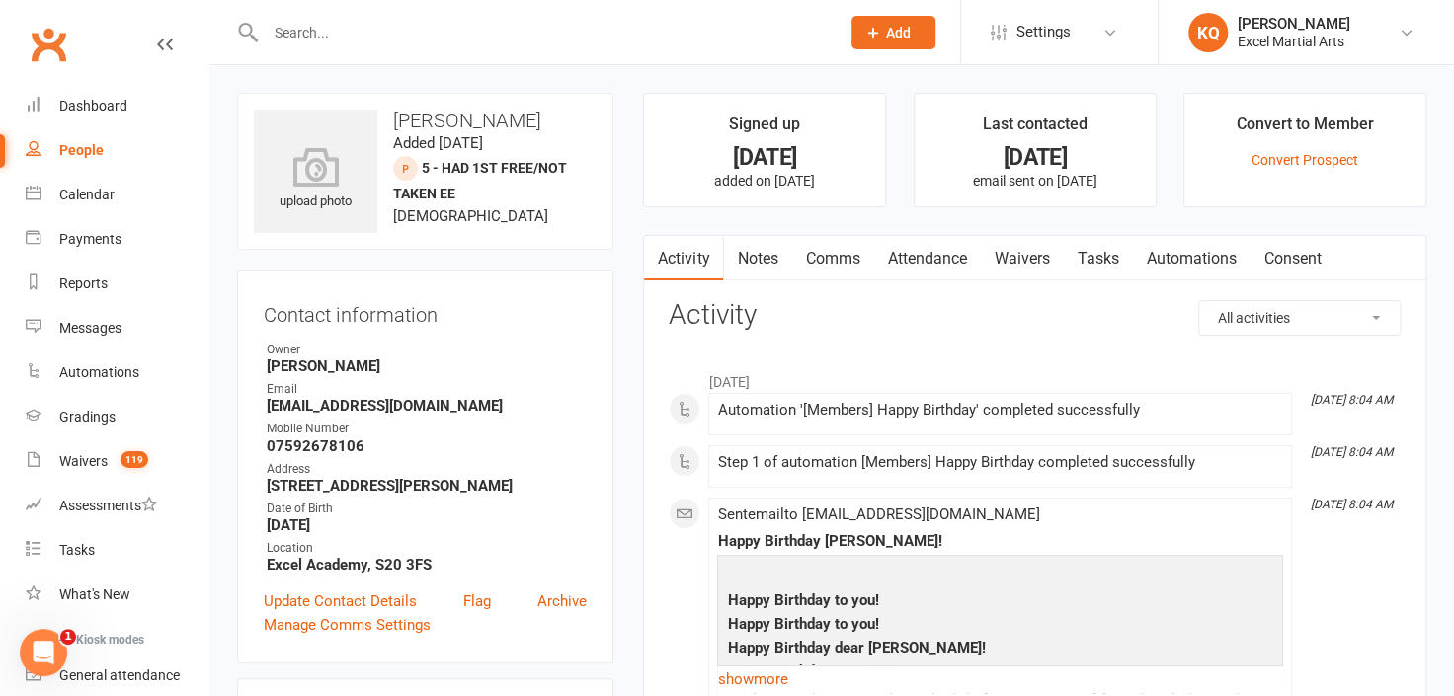
click at [775, 248] on link "Notes" at bounding box center [757, 258] width 68 height 45
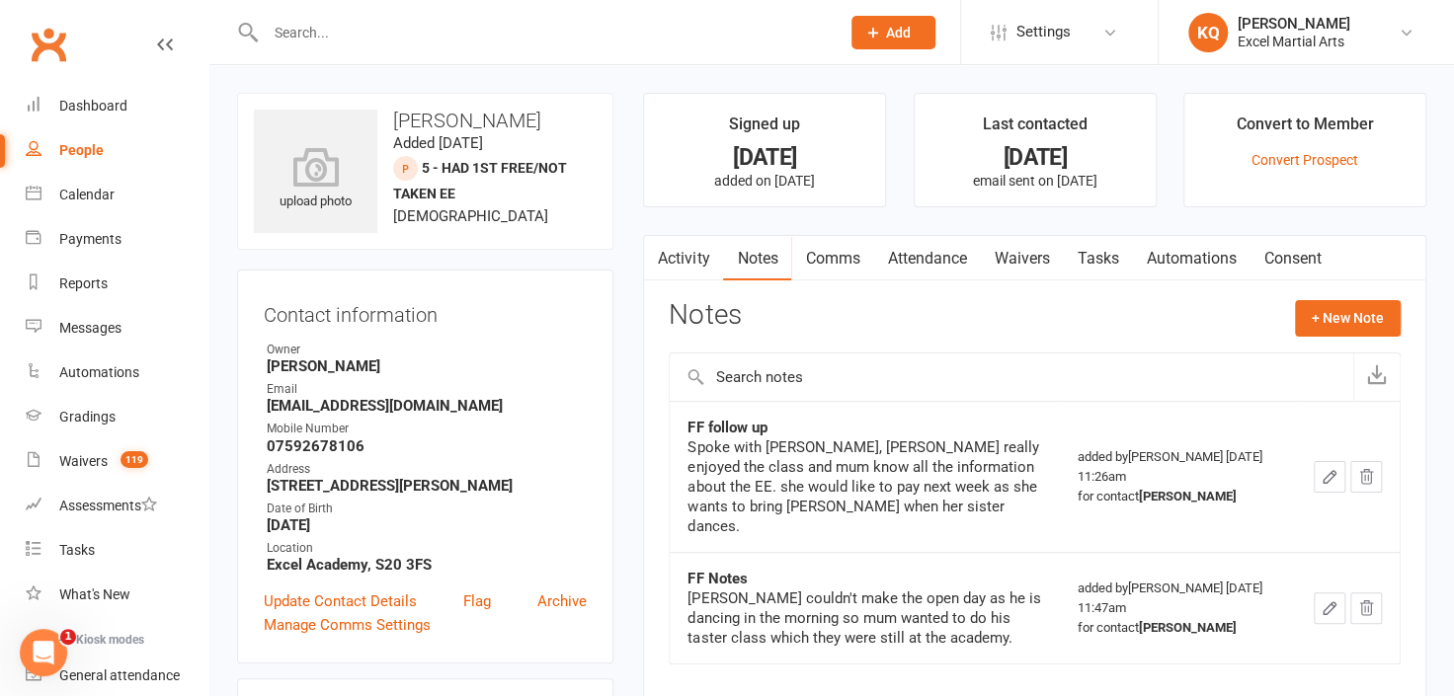
click at [927, 249] on link "Attendance" at bounding box center [926, 258] width 107 height 45
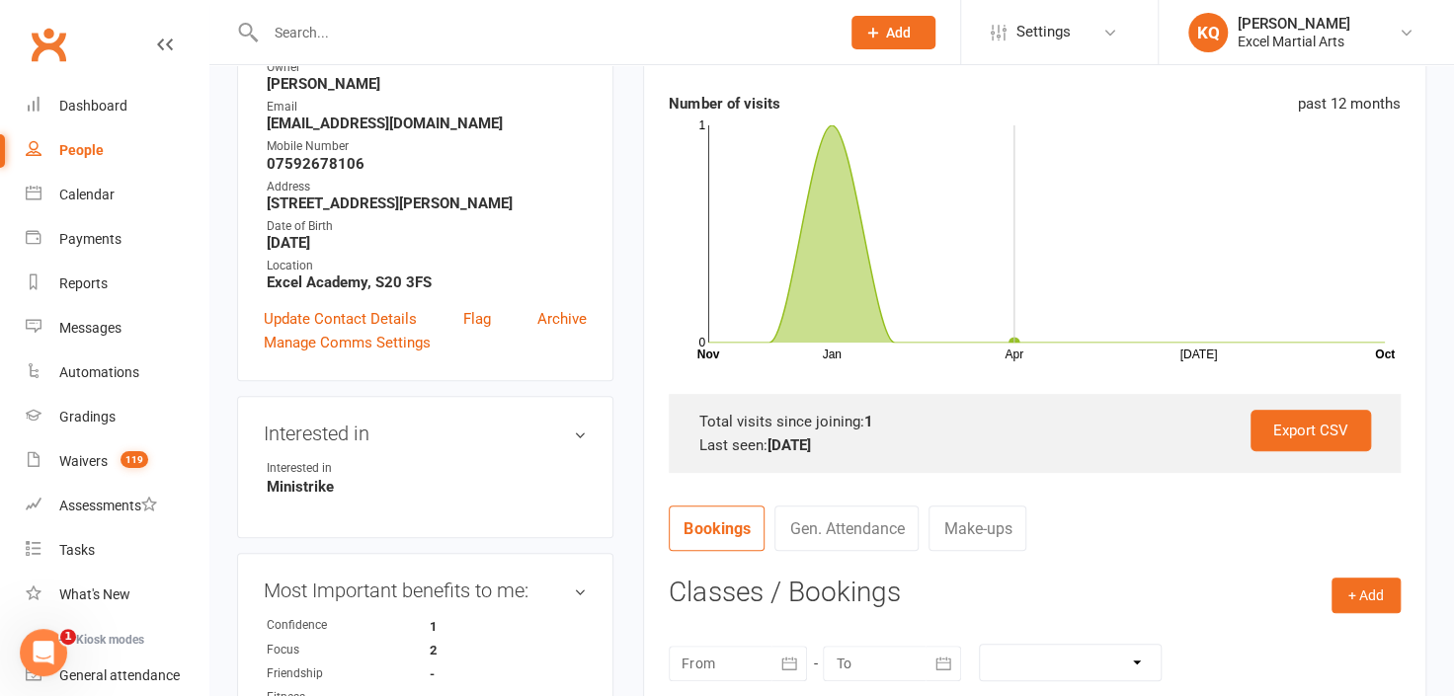
scroll to position [538, 0]
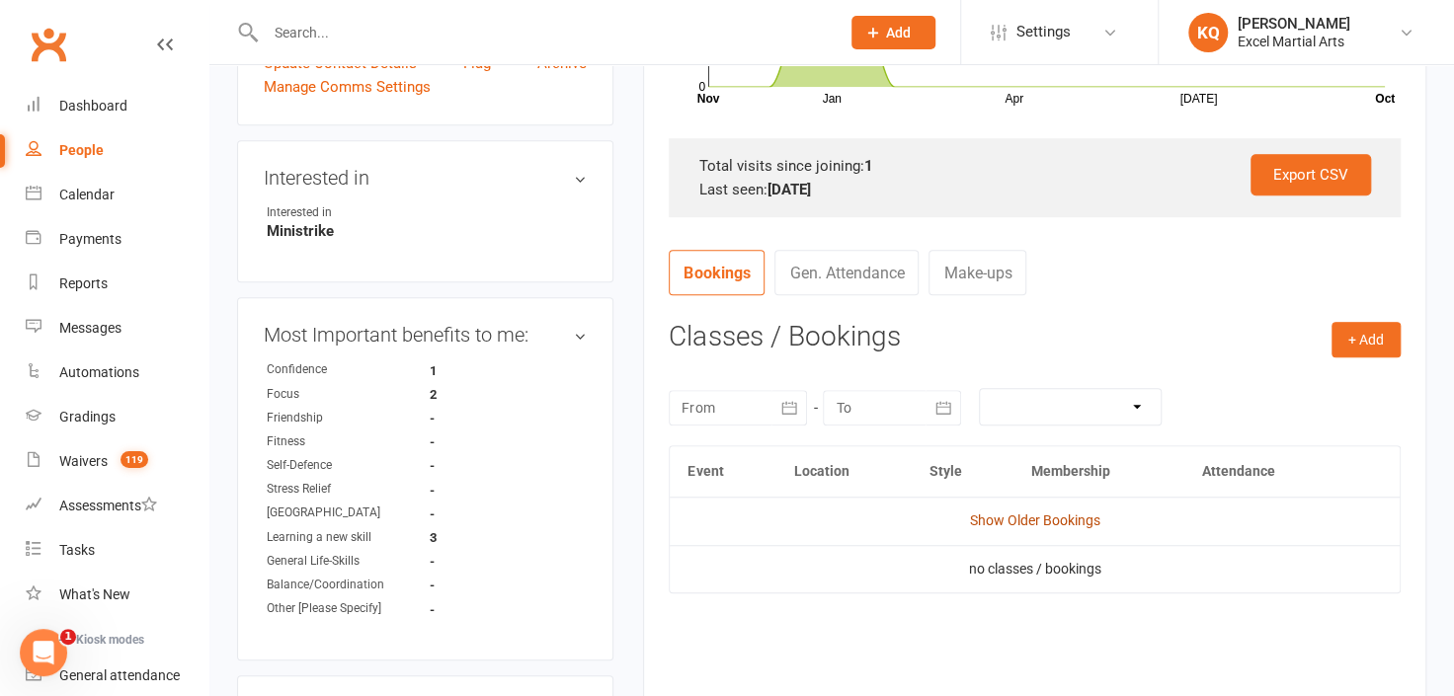
click at [1019, 526] on link "Show Older Bookings" at bounding box center [1035, 521] width 130 height 16
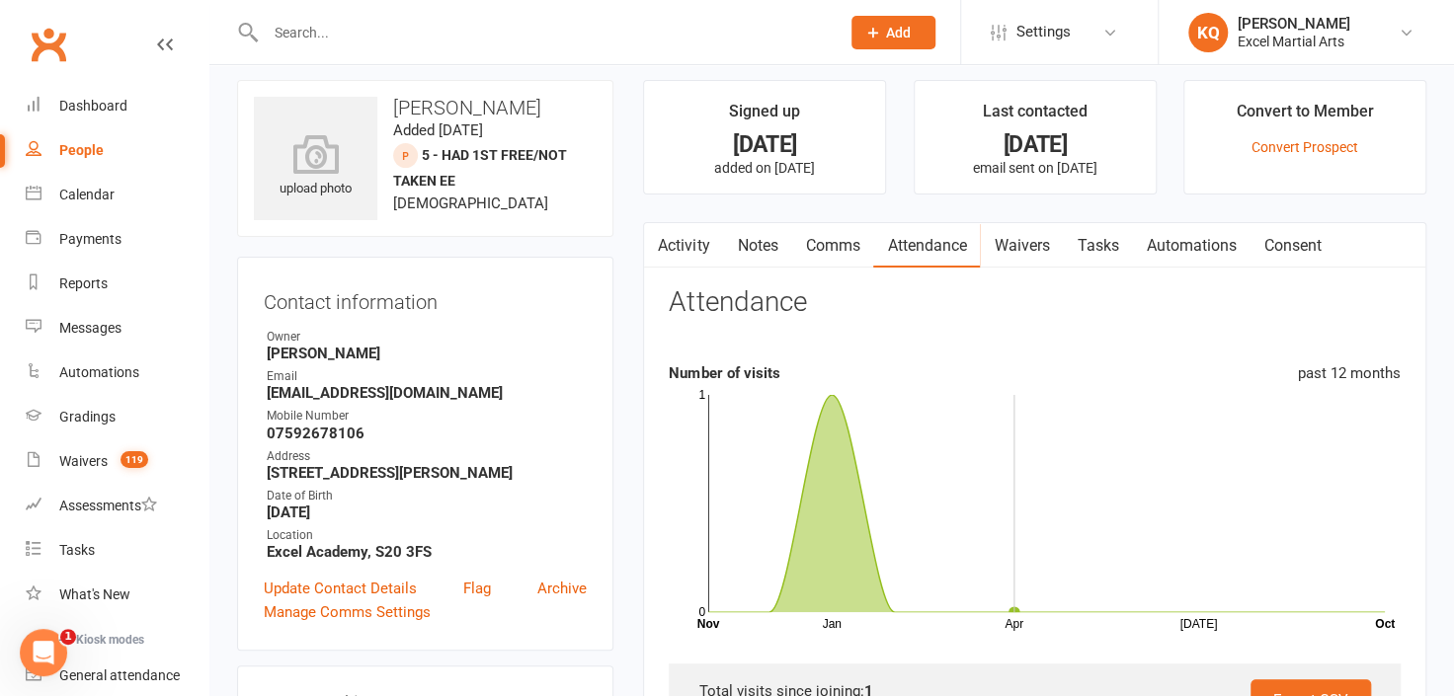
scroll to position [0, 0]
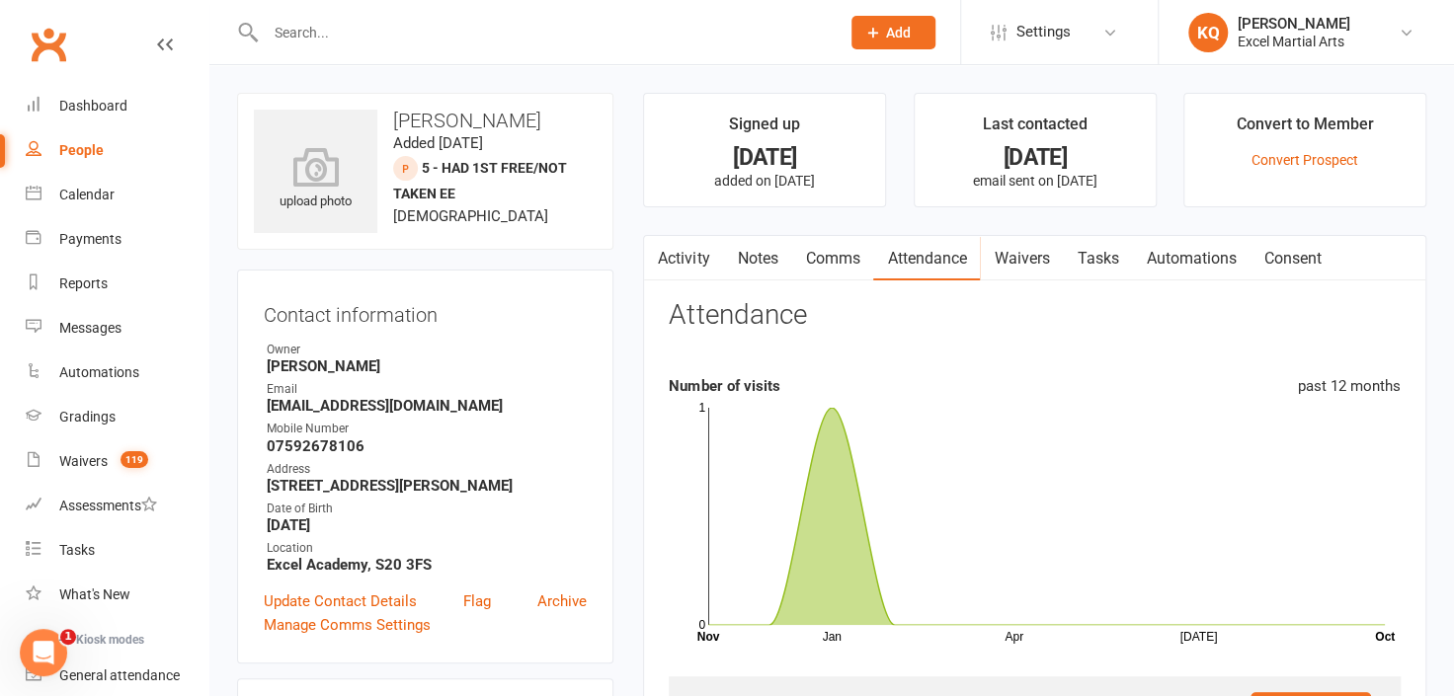
click at [686, 255] on link "Activity" at bounding box center [683, 258] width 79 height 45
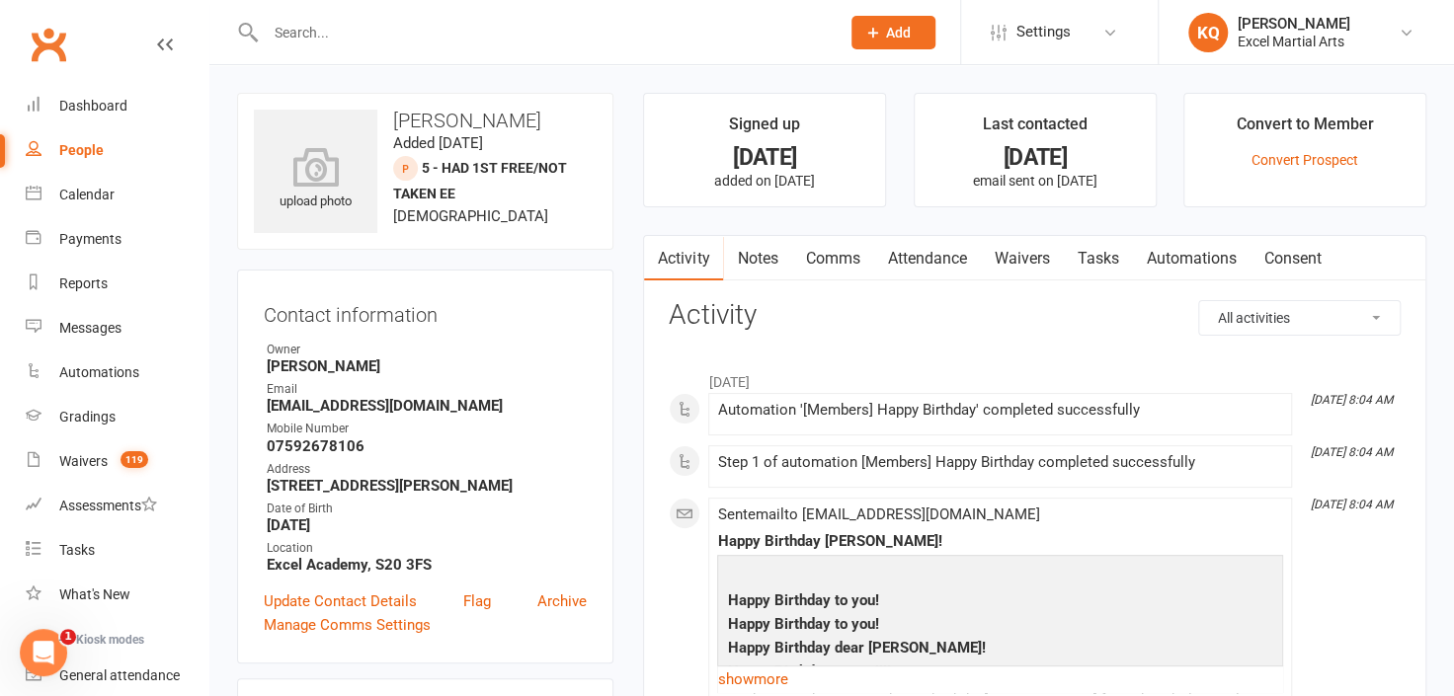
click at [751, 268] on link "Notes" at bounding box center [757, 258] width 68 height 45
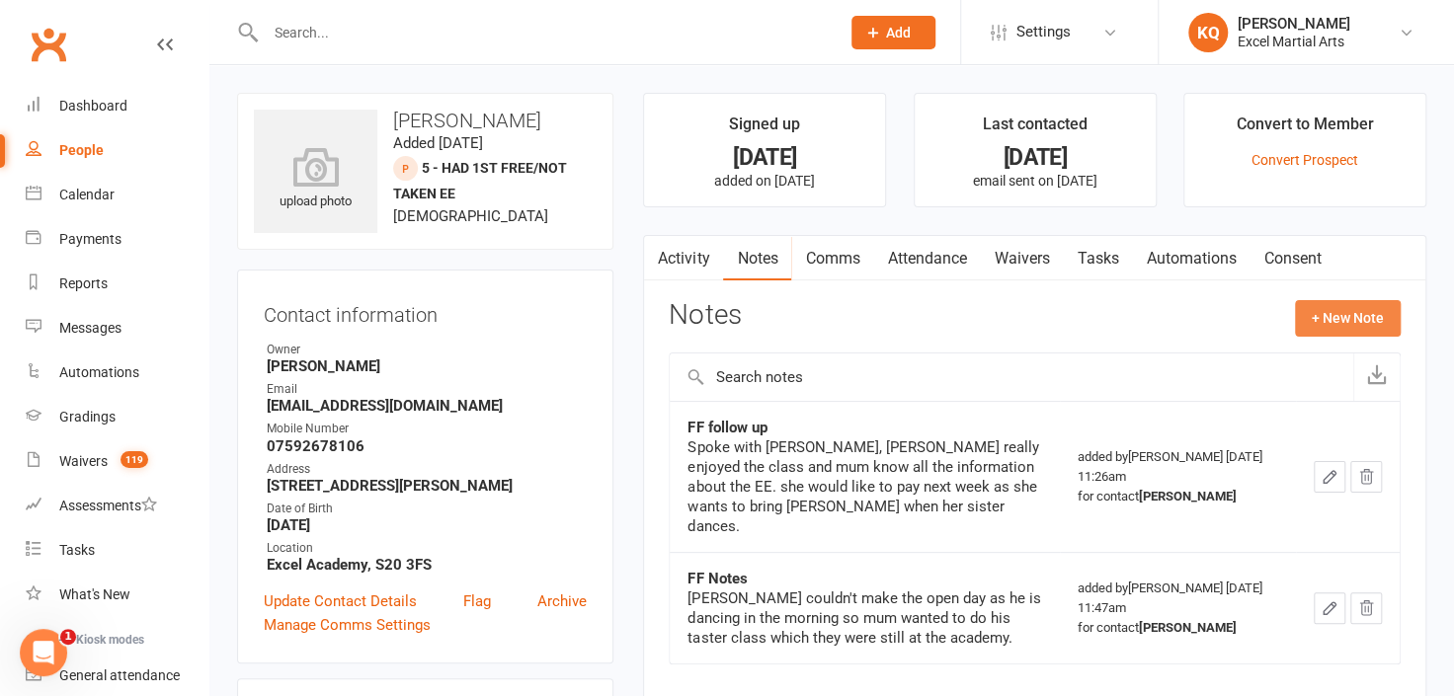
click at [1343, 326] on button "+ New Note" at bounding box center [1348, 318] width 106 height 36
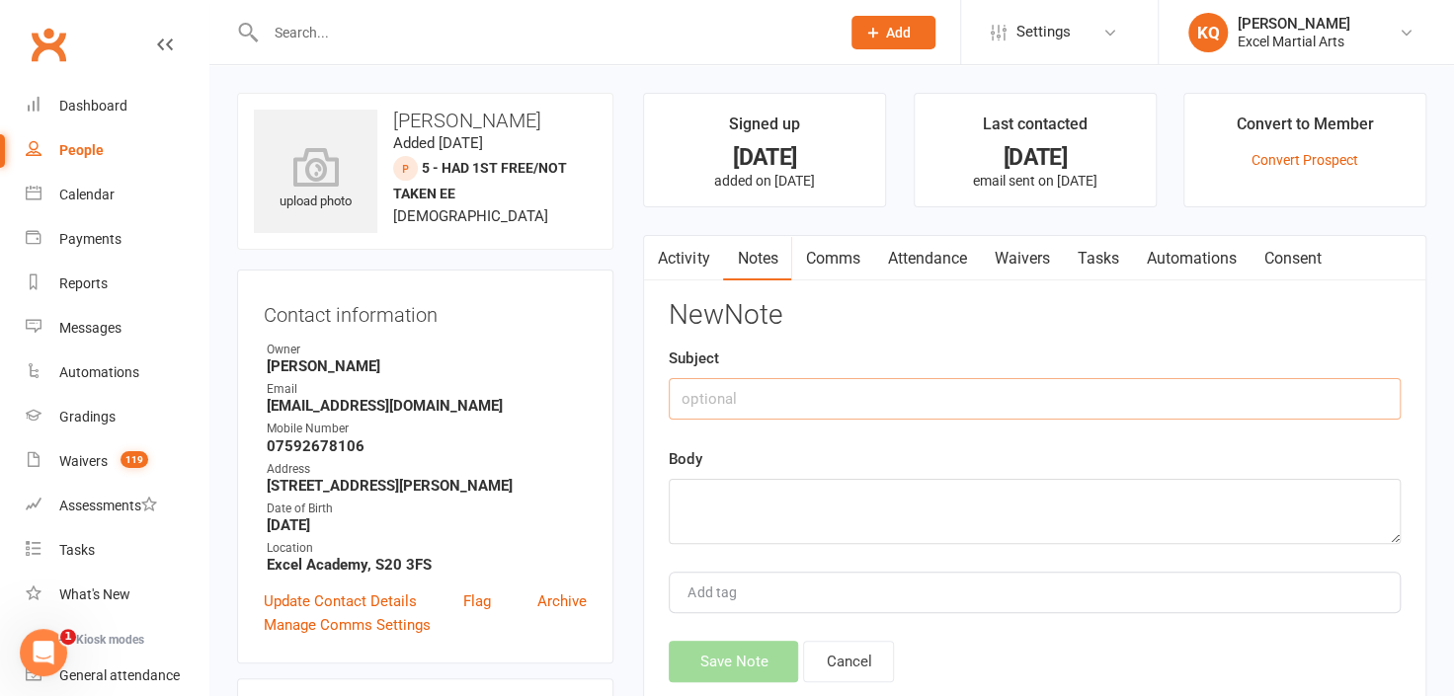
click at [770, 407] on input "text" at bounding box center [1035, 398] width 732 height 41
type input "Ass"
click at [927, 263] on link "Attendance" at bounding box center [926, 258] width 107 height 45
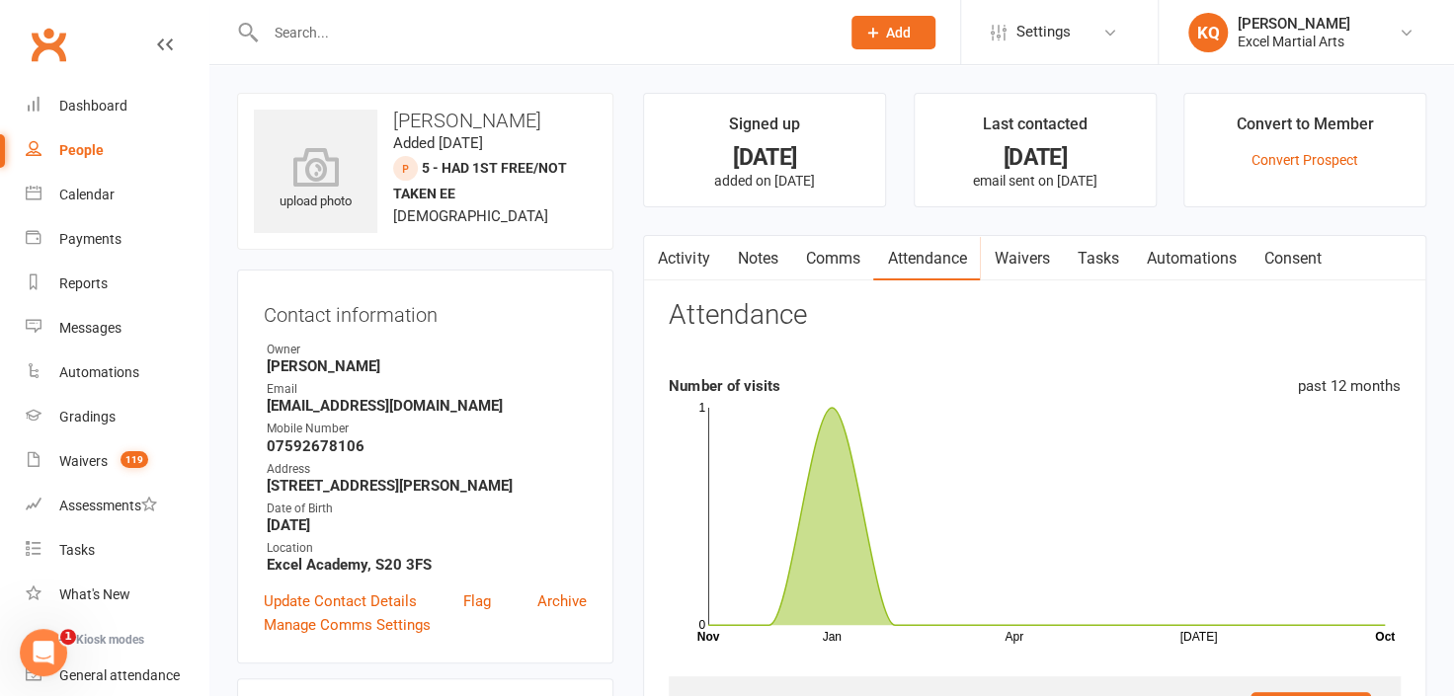
click at [761, 260] on link "Notes" at bounding box center [757, 258] width 68 height 45
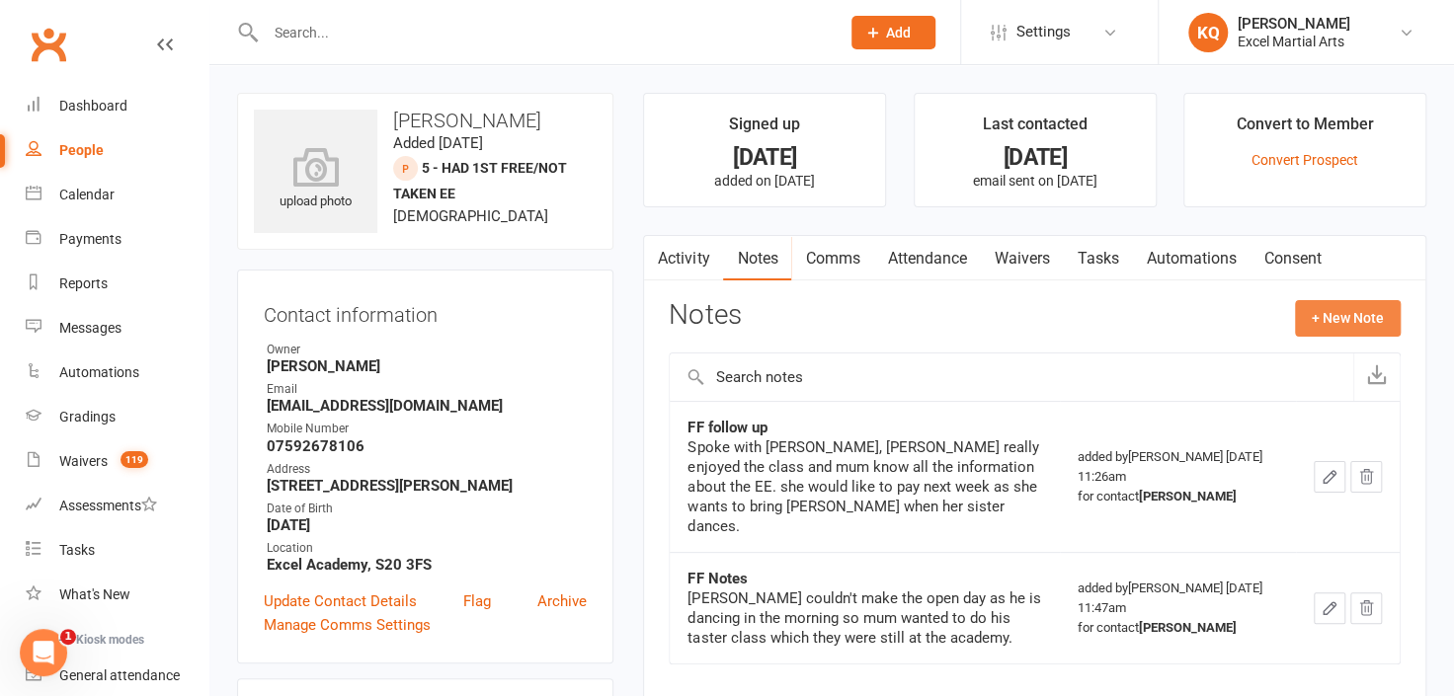
click at [1363, 311] on button "+ New Note" at bounding box center [1348, 318] width 106 height 36
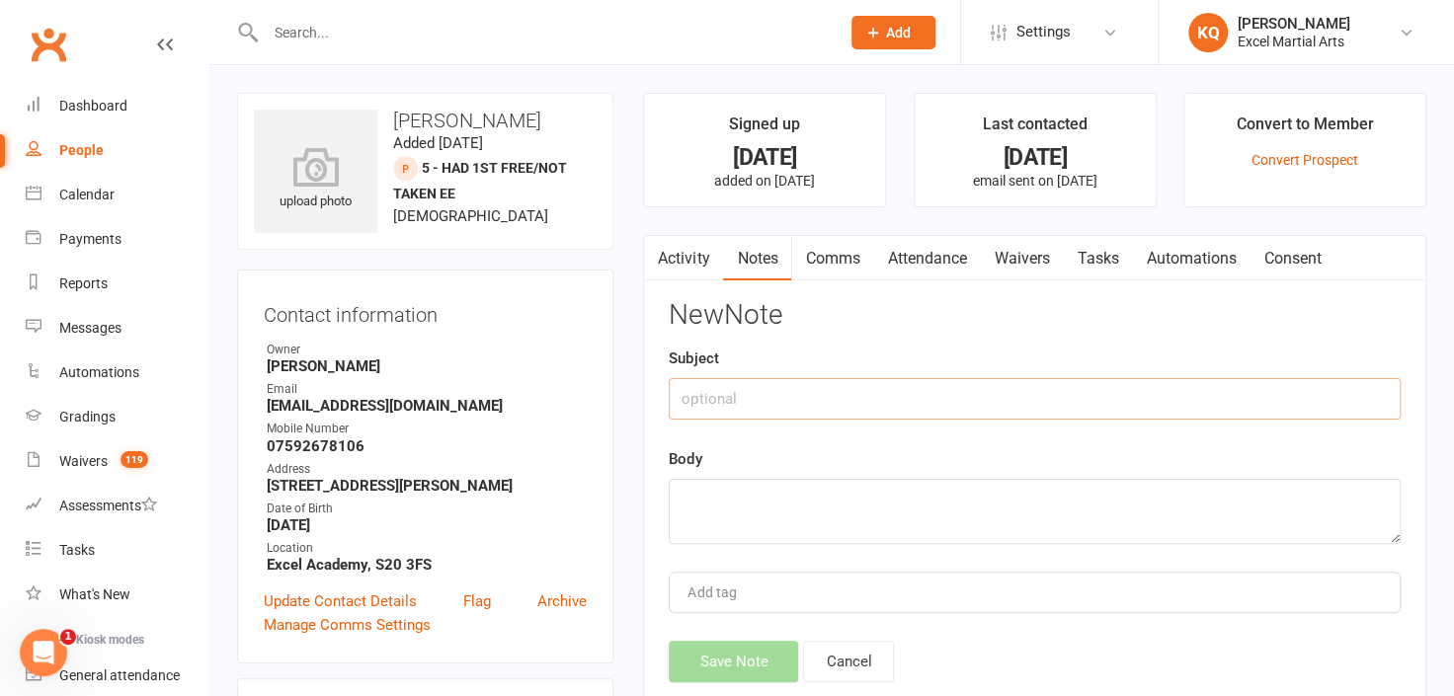
click at [813, 400] on input "text" at bounding box center [1035, 398] width 732 height 41
type input "Follow up"
click at [864, 528] on textarea at bounding box center [1035, 511] width 732 height 65
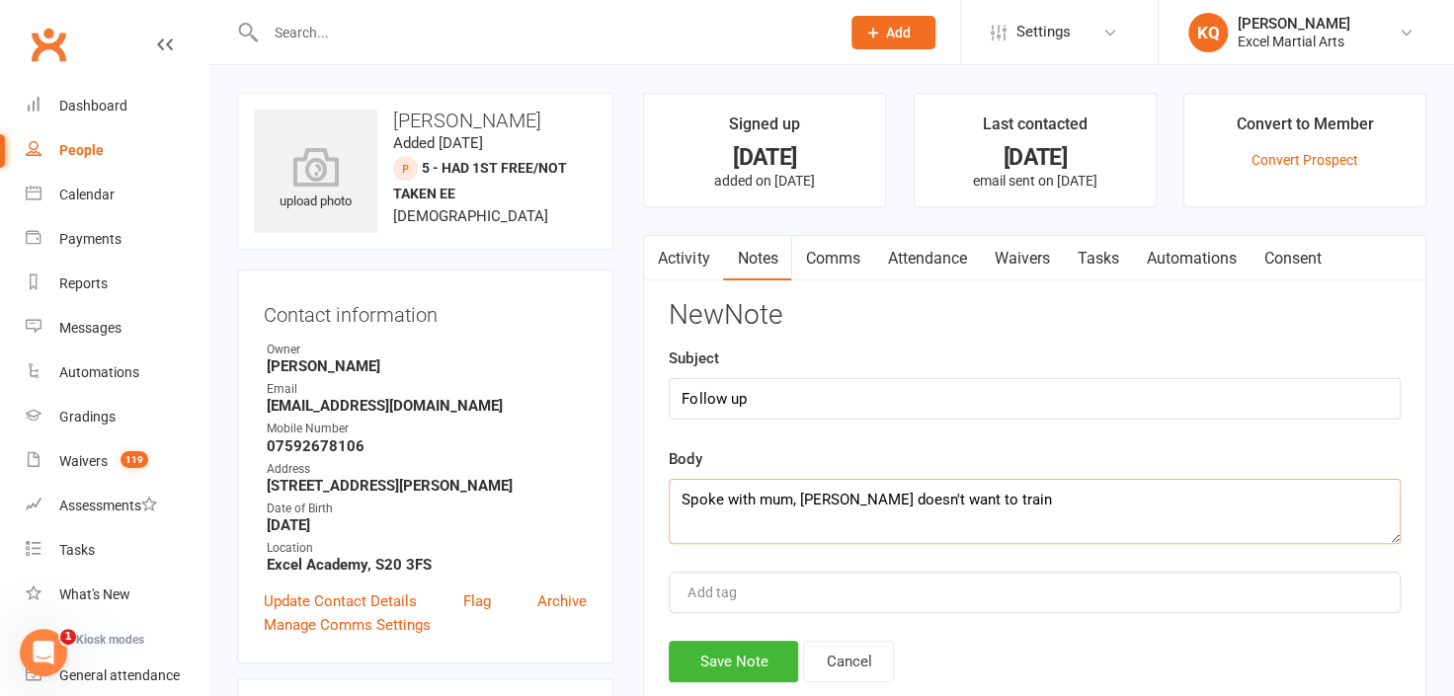
click at [982, 520] on textarea "Spoke with mum, [PERSON_NAME] doesn't want to train" at bounding box center [1035, 511] width 732 height 65
click at [725, 521] on textarea "Spoke with mum, [PERSON_NAME] doesn't want to train he did enjoy the assessment…" at bounding box center [1035, 511] width 732 height 65
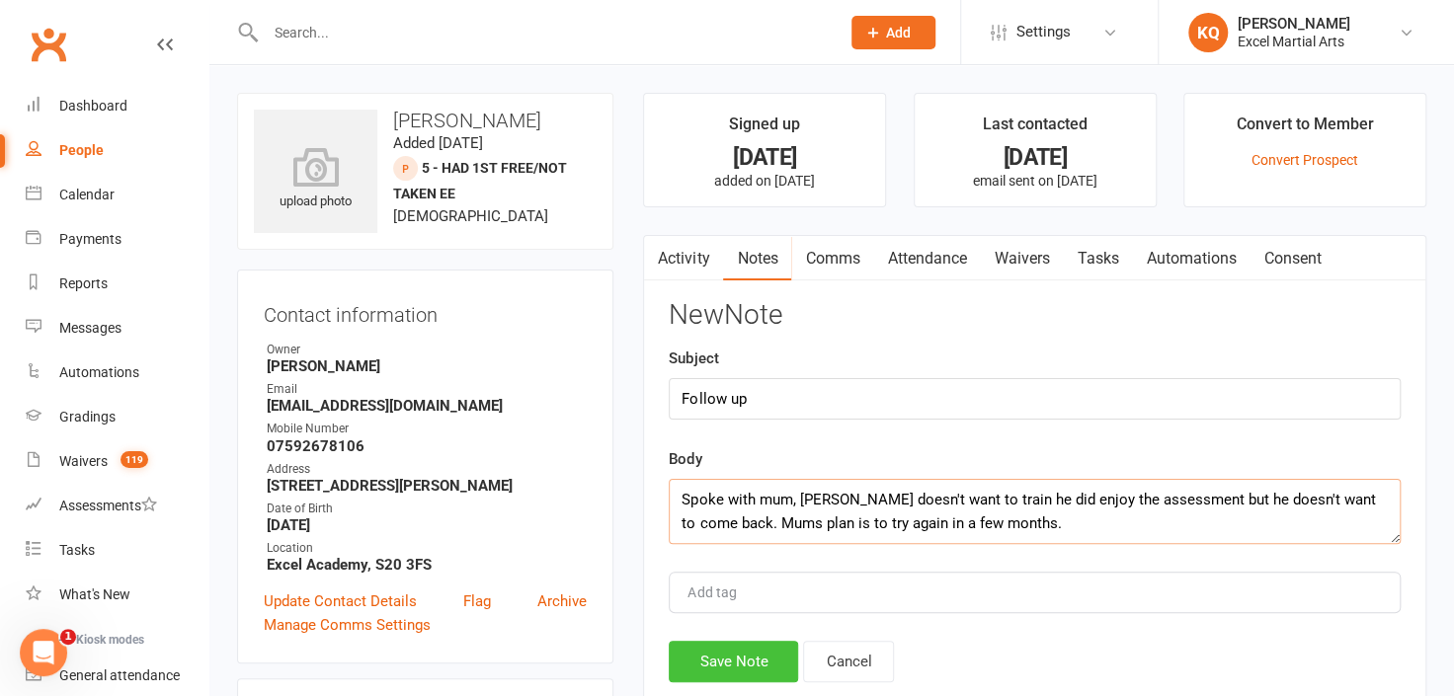
type textarea "Spoke with mum, [PERSON_NAME] doesn't want to train he did enjoy the assessment…"
click at [744, 656] on button "Save Note" at bounding box center [733, 661] width 129 height 41
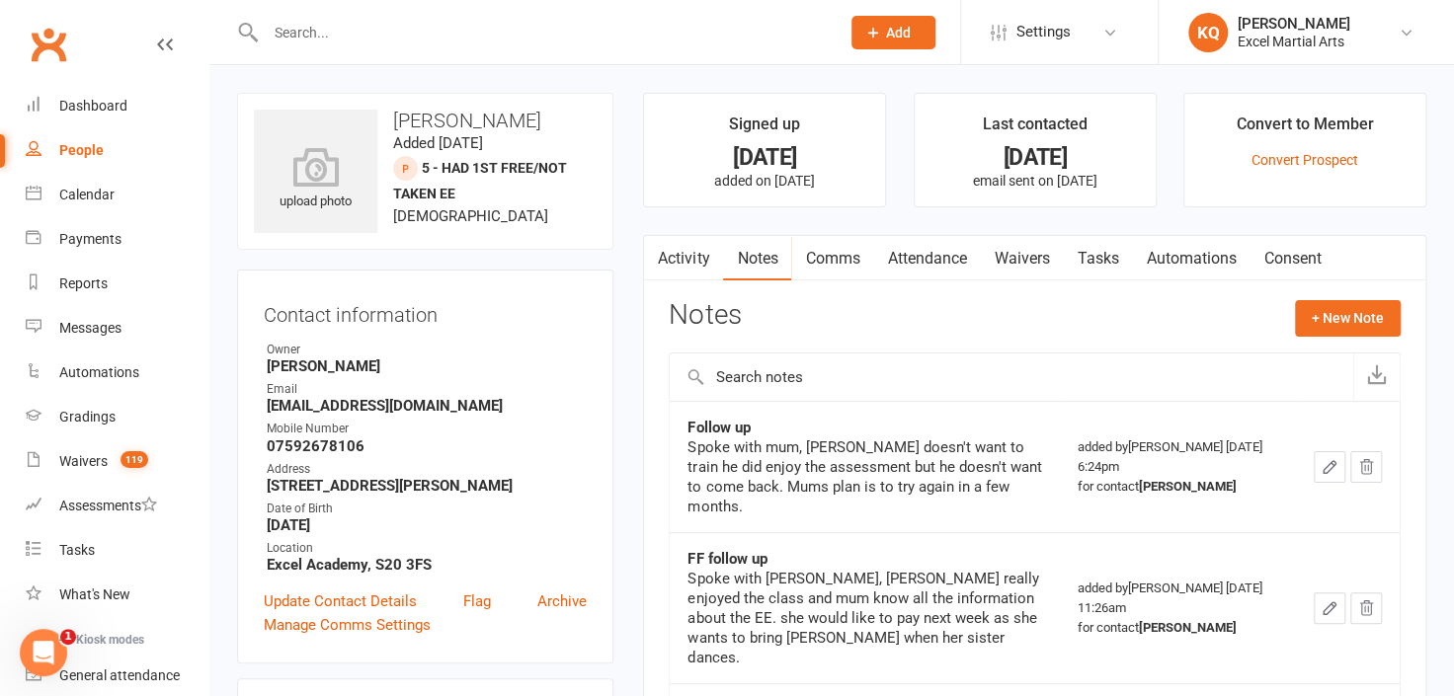
click at [532, 19] on input "text" at bounding box center [543, 33] width 566 height 28
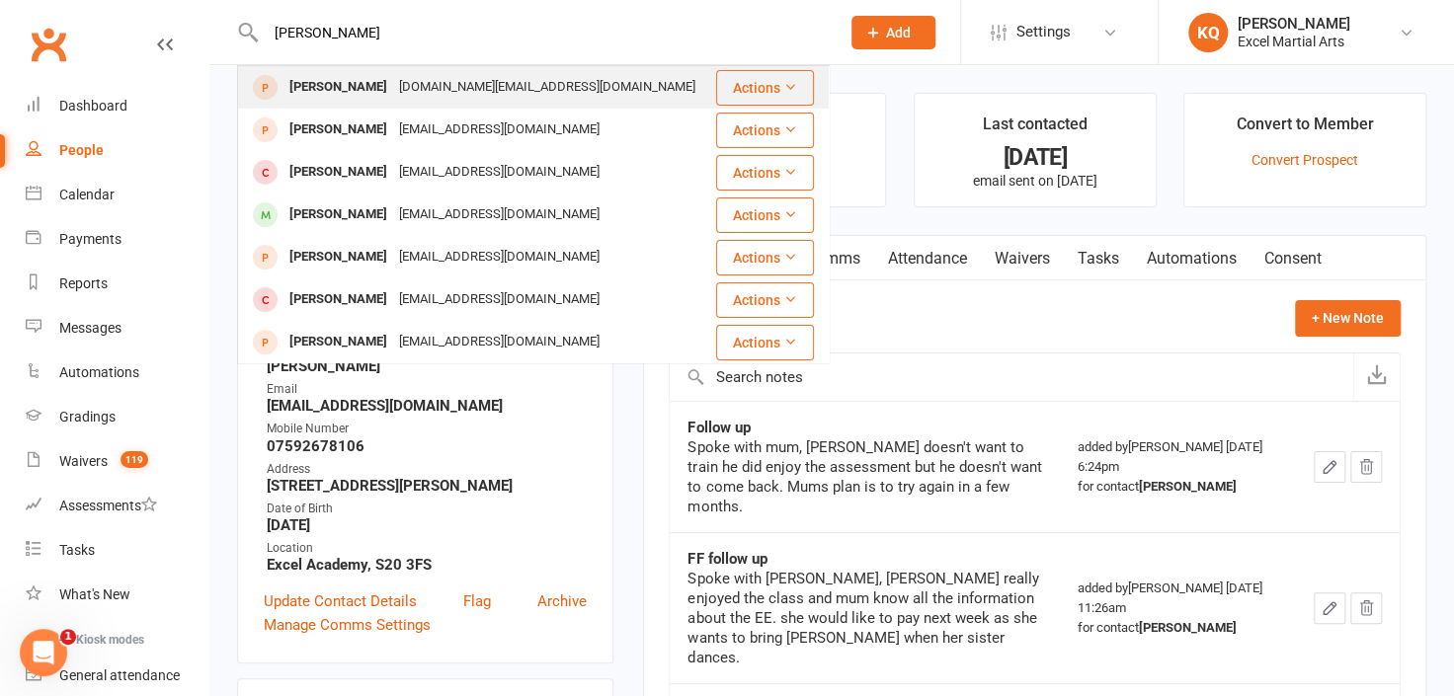
type input "[PERSON_NAME]"
click at [557, 94] on div "[PERSON_NAME] [DOMAIN_NAME][EMAIL_ADDRESS][DOMAIN_NAME]" at bounding box center [476, 87] width 474 height 40
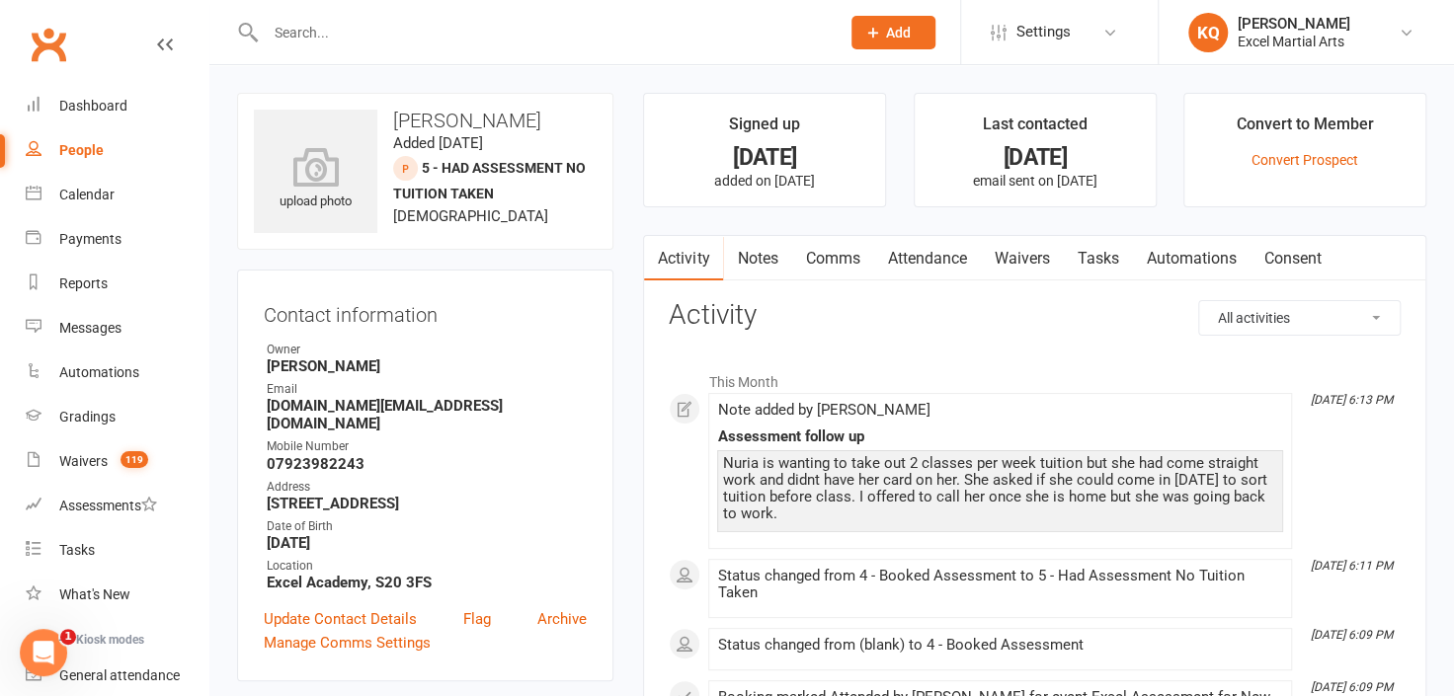
click at [762, 252] on link "Notes" at bounding box center [757, 258] width 68 height 45
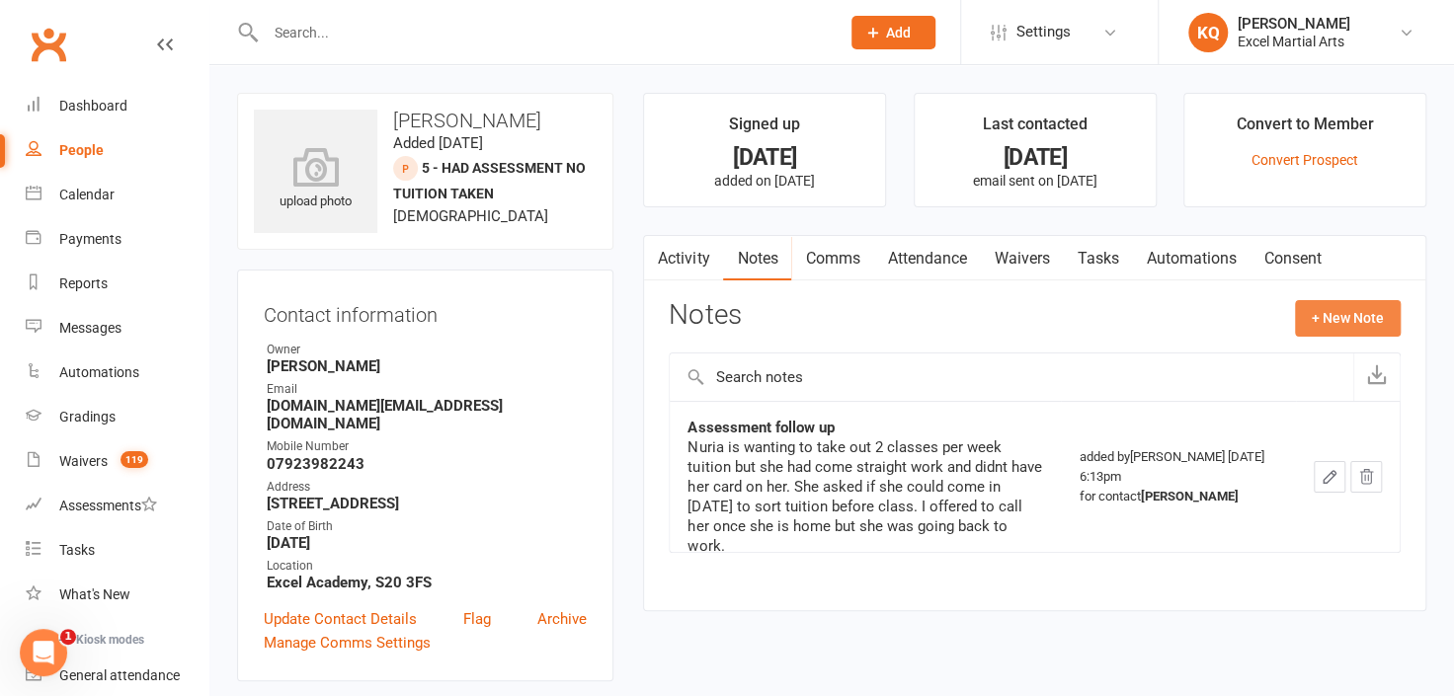
click at [1346, 333] on button "+ New Note" at bounding box center [1348, 318] width 106 height 36
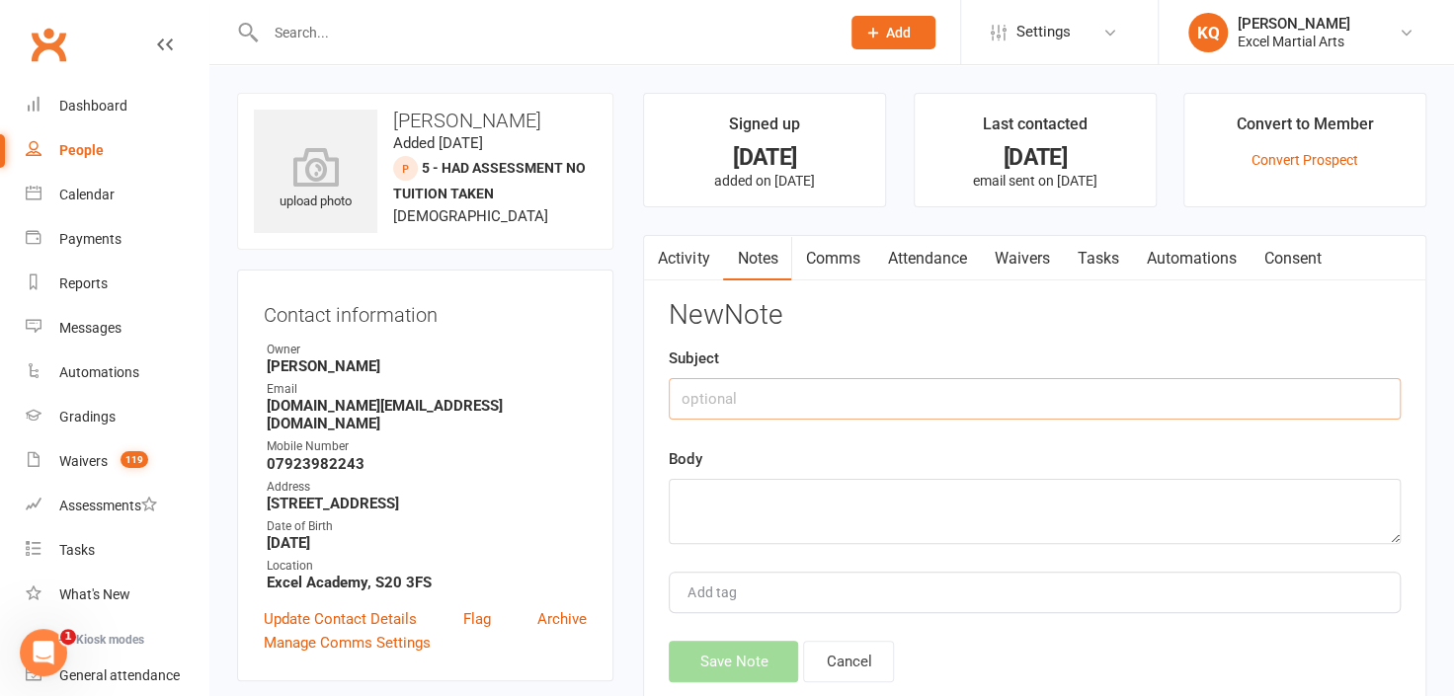
click at [962, 395] on input "text" at bounding box center [1035, 398] width 732 height 41
type input "Follow up"
click at [799, 510] on textarea at bounding box center [1035, 511] width 732 height 65
click at [665, 256] on button "button" at bounding box center [656, 258] width 25 height 44
click at [676, 254] on link "Activity" at bounding box center [683, 258] width 79 height 45
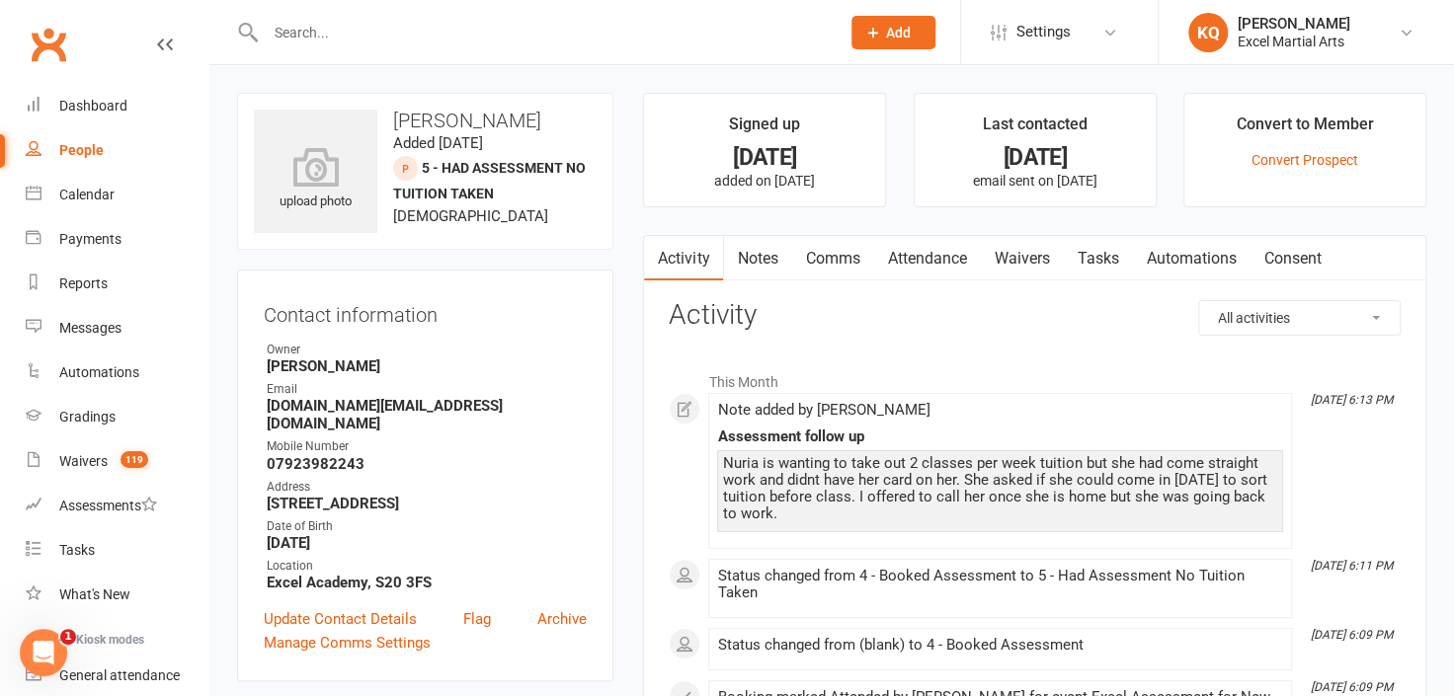
click at [944, 250] on link "Attendance" at bounding box center [926, 258] width 107 height 45
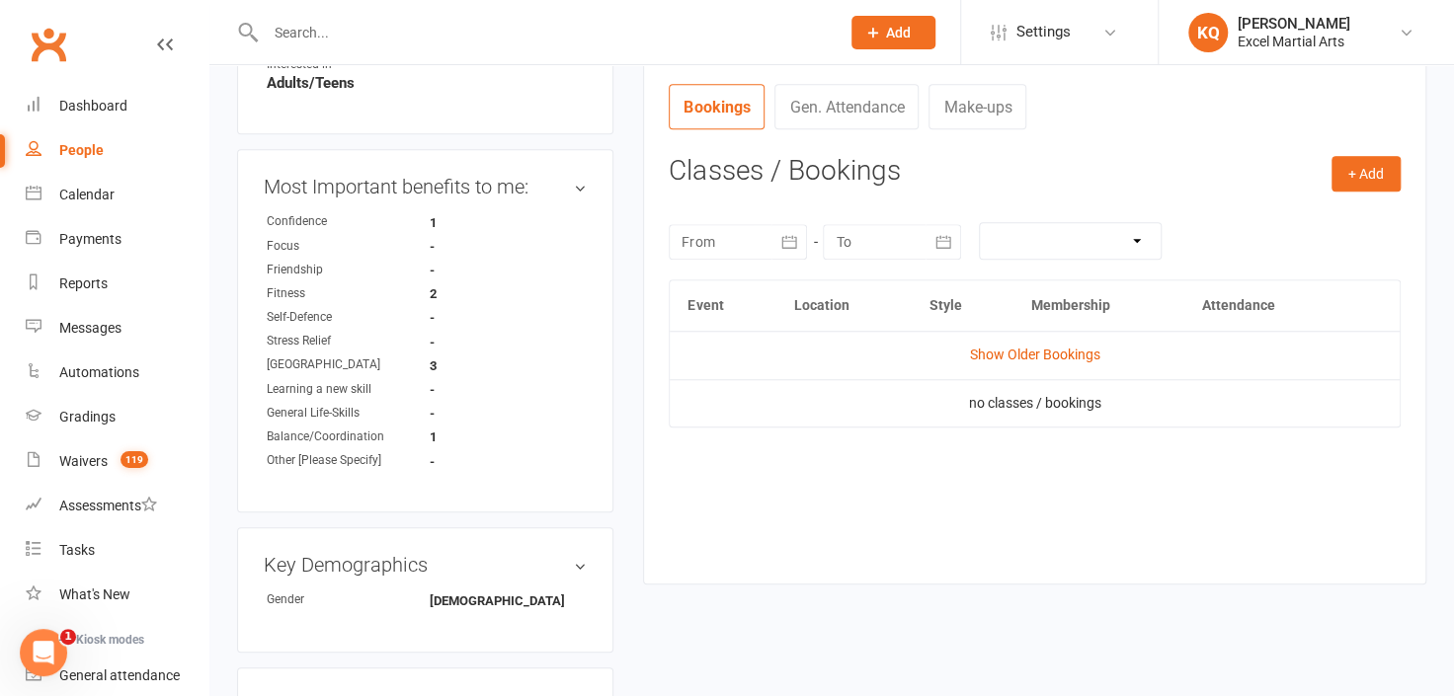
scroll to position [718, 0]
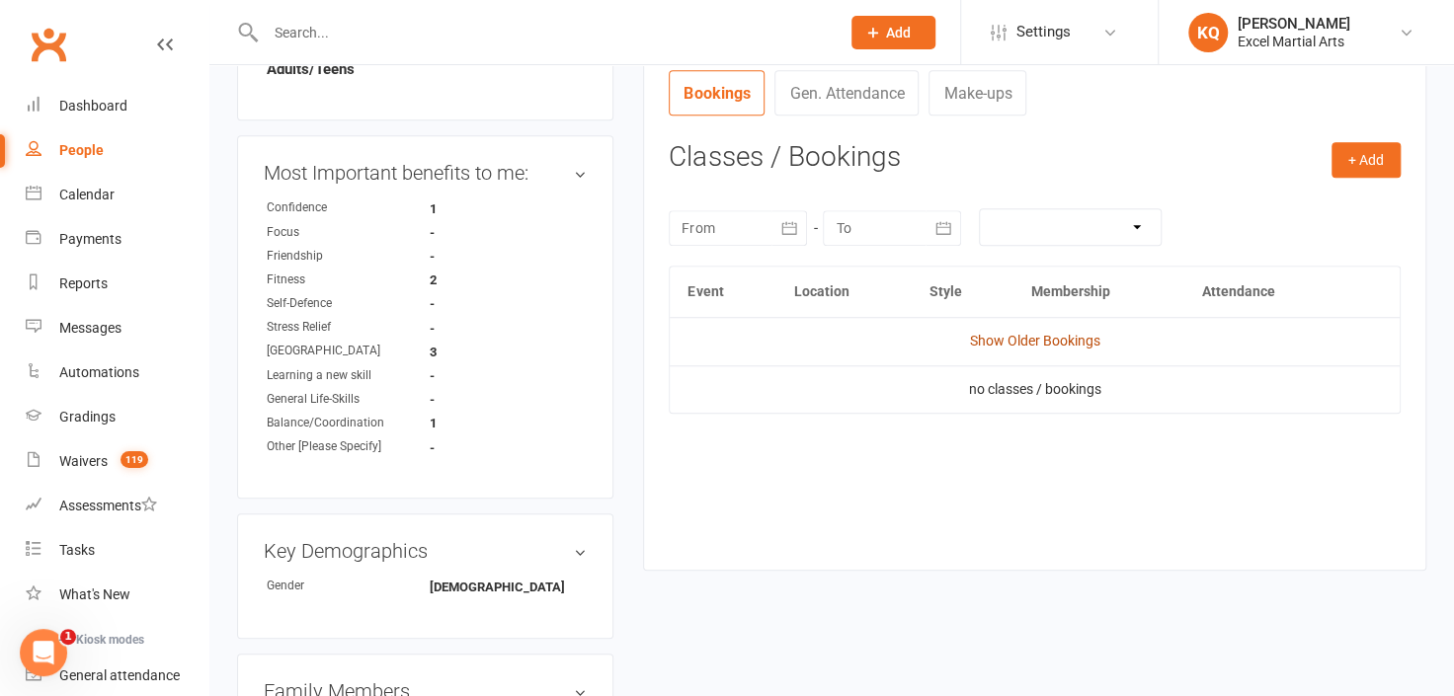
click at [1039, 341] on link "Show Older Bookings" at bounding box center [1035, 341] width 130 height 16
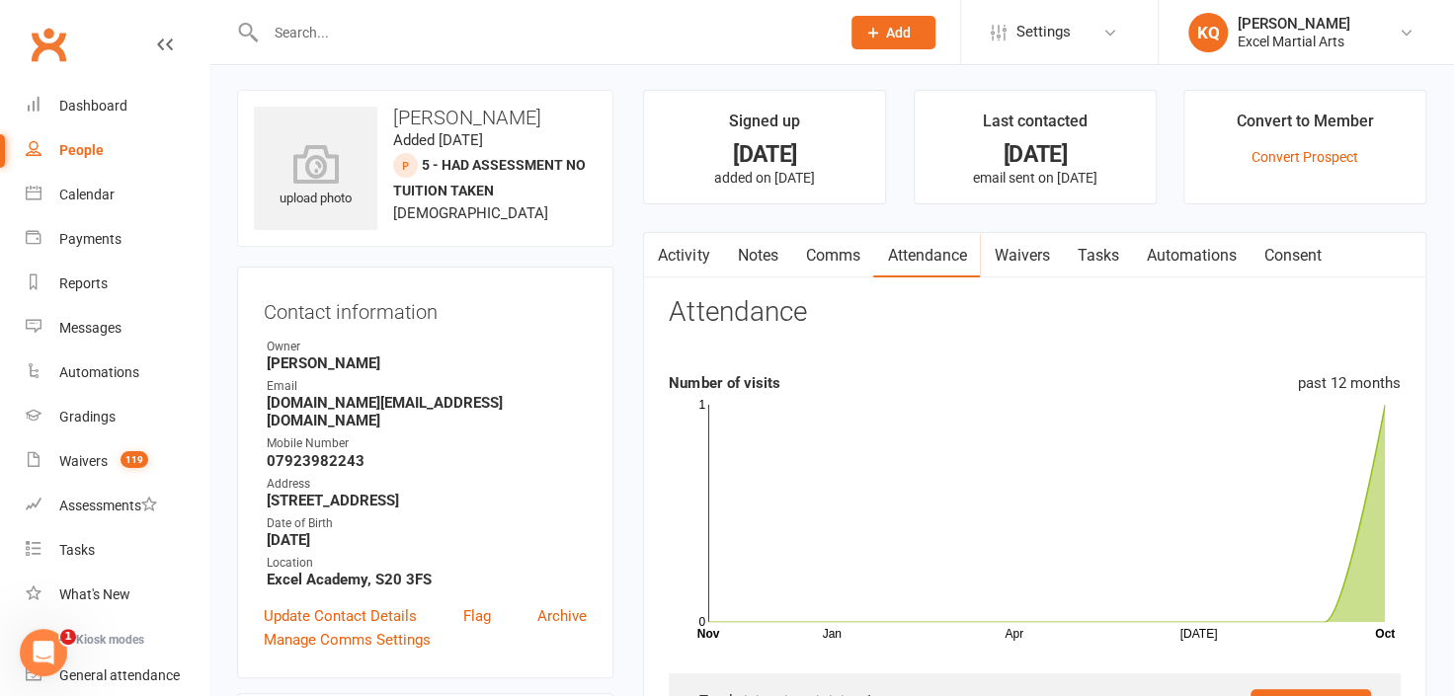
scroll to position [0, 0]
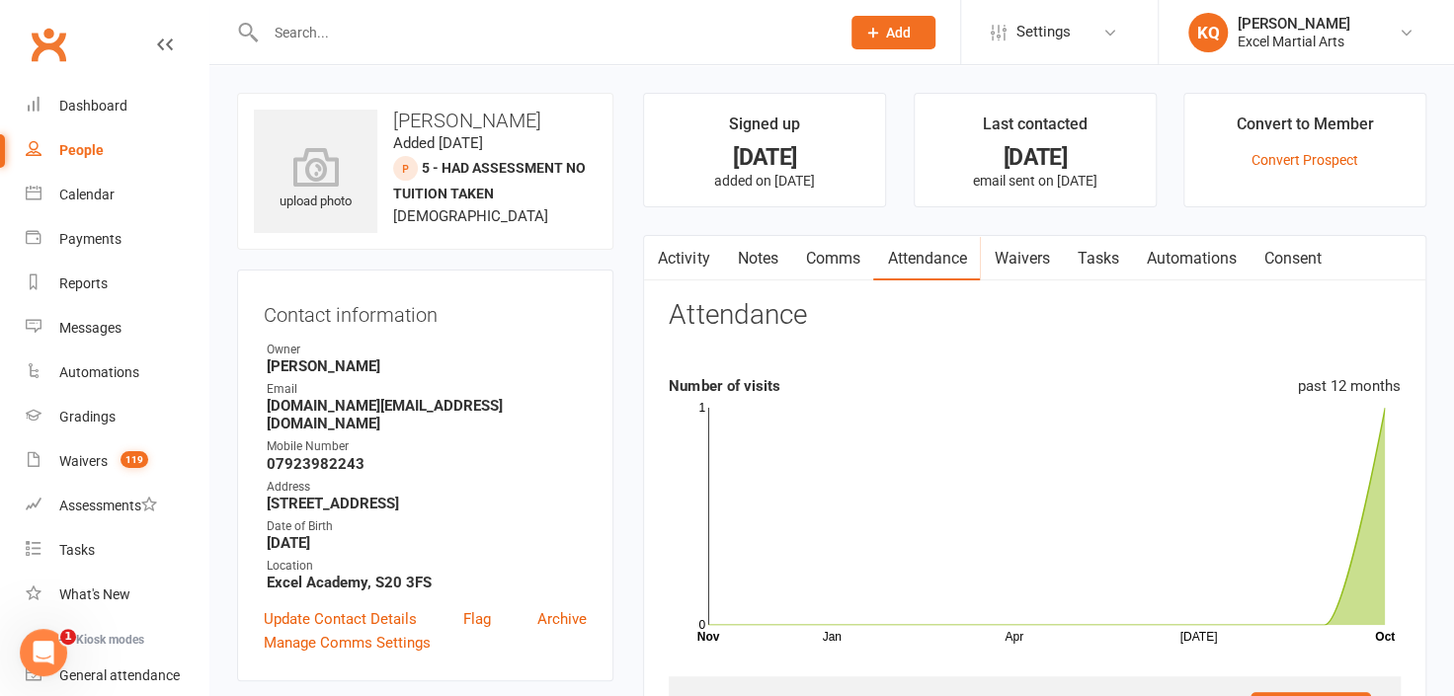
click at [689, 263] on link "Activity" at bounding box center [683, 258] width 79 height 45
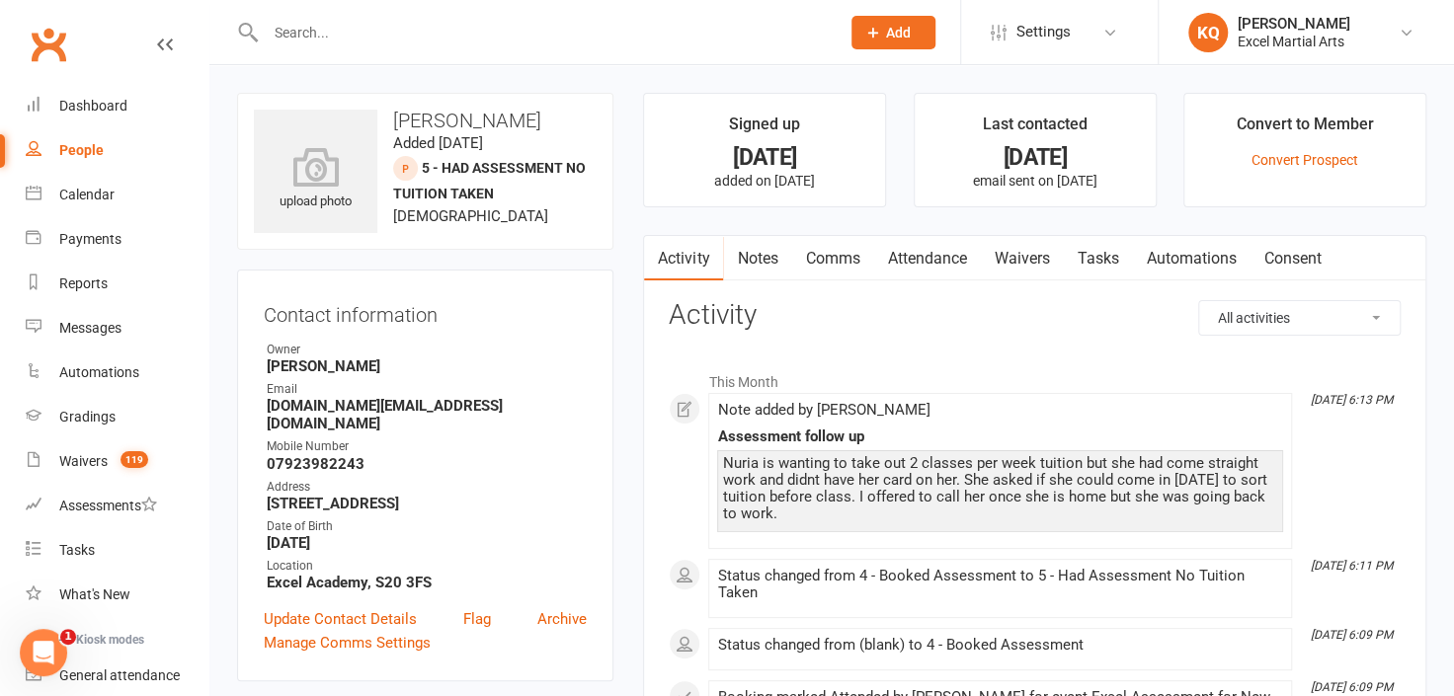
click at [766, 263] on link "Notes" at bounding box center [757, 258] width 68 height 45
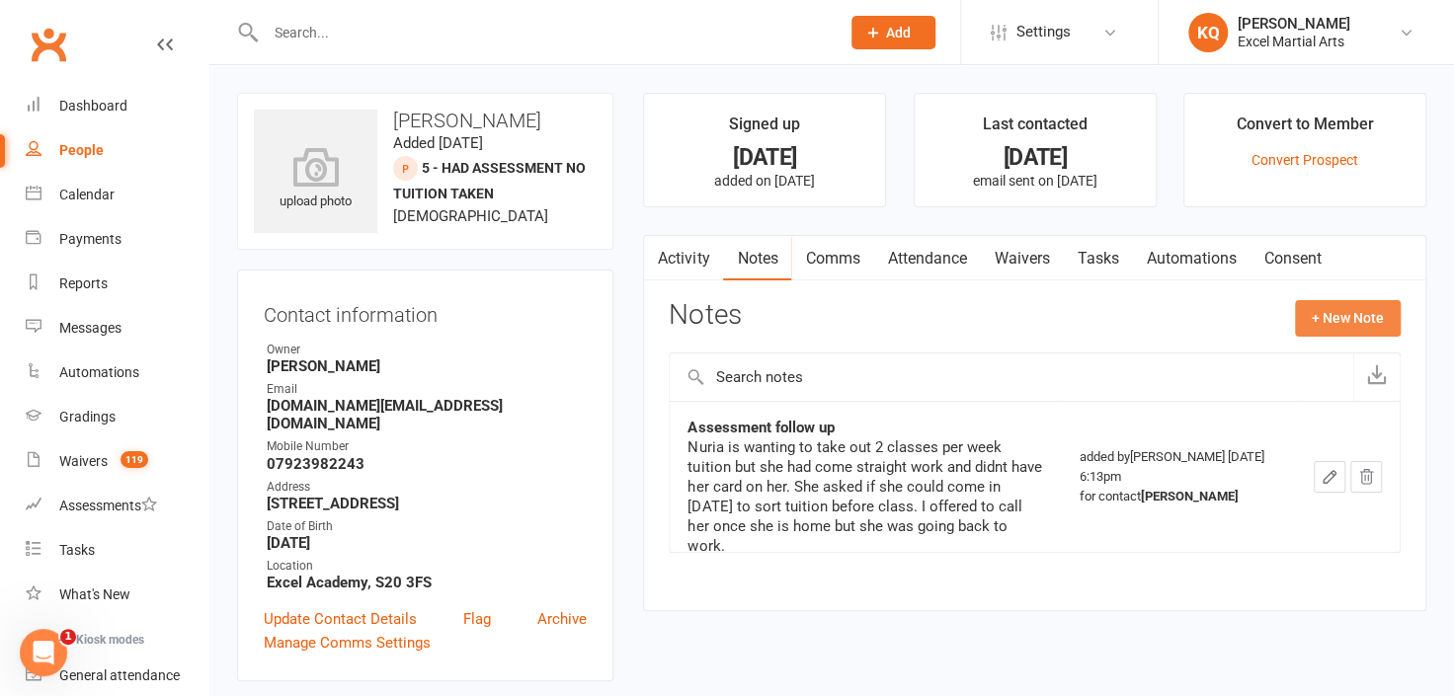
click at [1333, 319] on button "+ New Note" at bounding box center [1348, 318] width 106 height 36
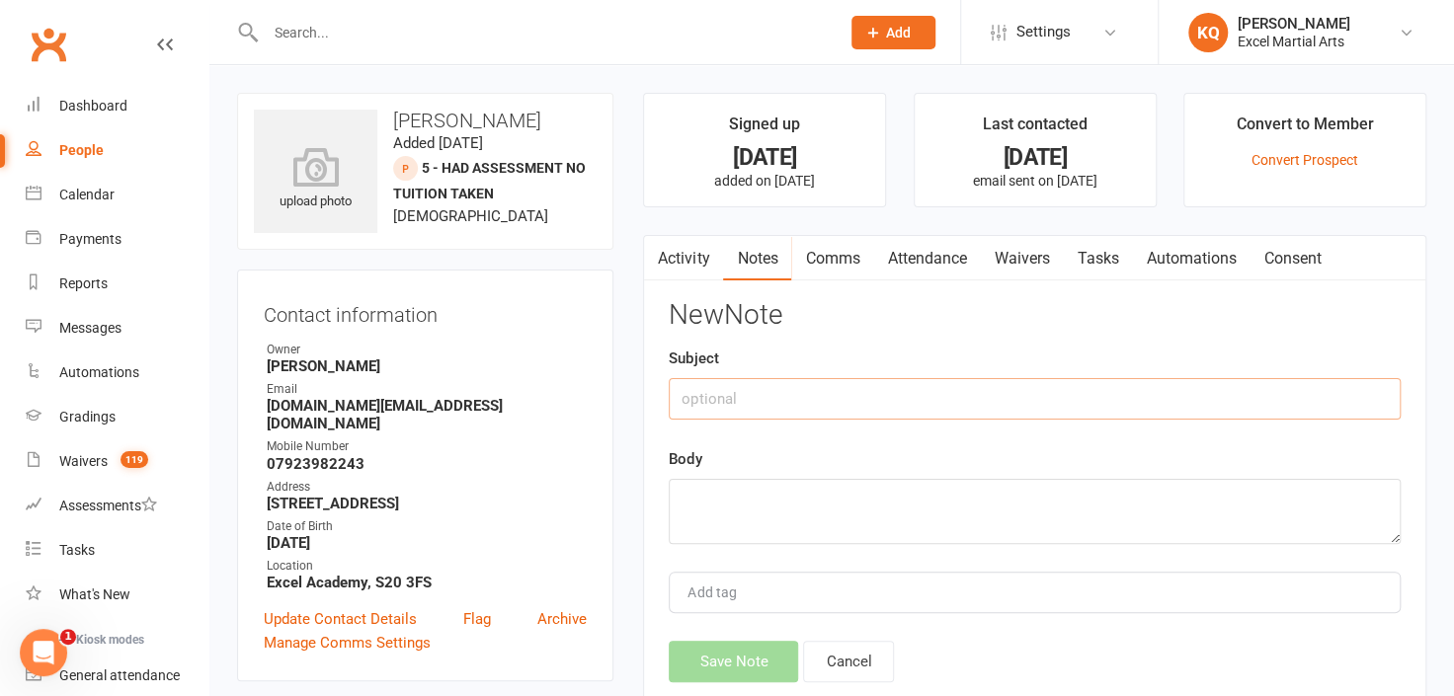
click at [755, 400] on input "text" at bounding box center [1035, 398] width 732 height 41
type input "Follow up"
click at [771, 518] on textarea at bounding box center [1035, 511] width 732 height 65
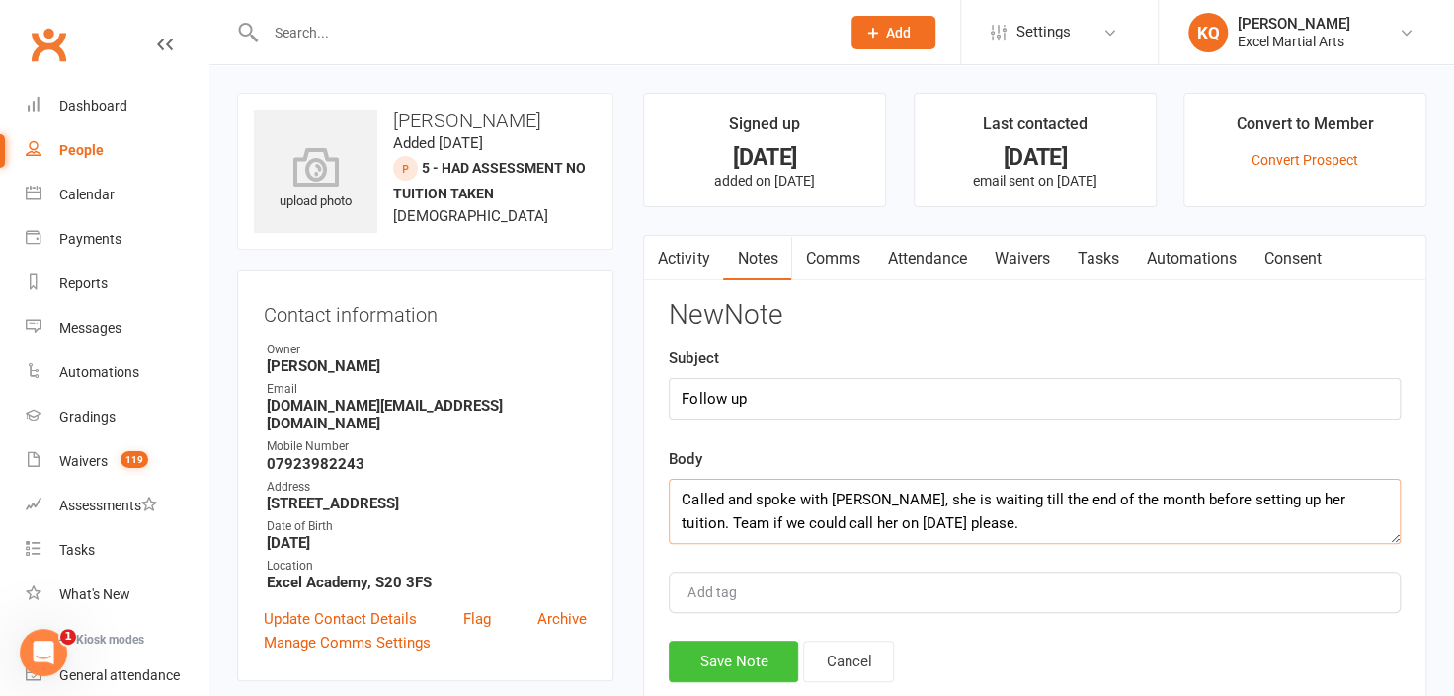
type textarea "Called and spoke with [PERSON_NAME], she is waiting till the end of the month b…"
click at [730, 667] on button "Save Note" at bounding box center [733, 661] width 129 height 41
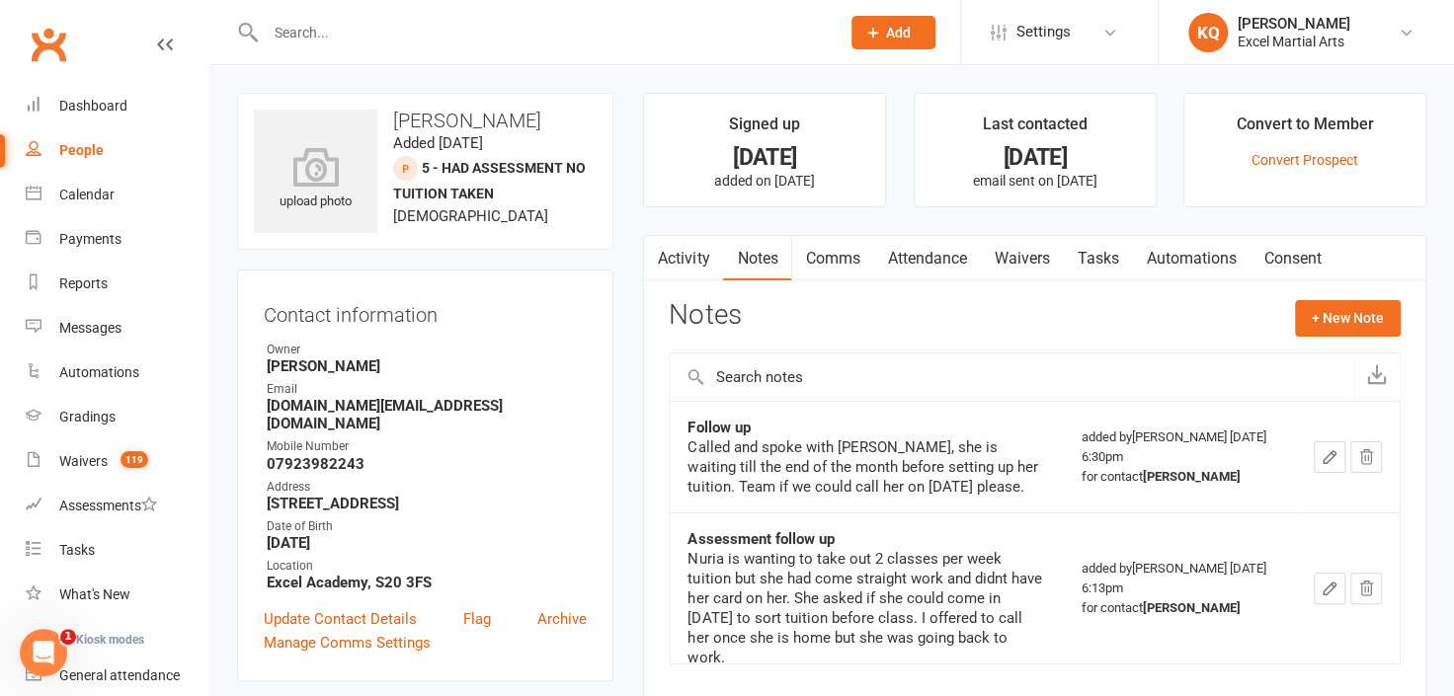
click at [94, 155] on div "People" at bounding box center [81, 150] width 44 height 16
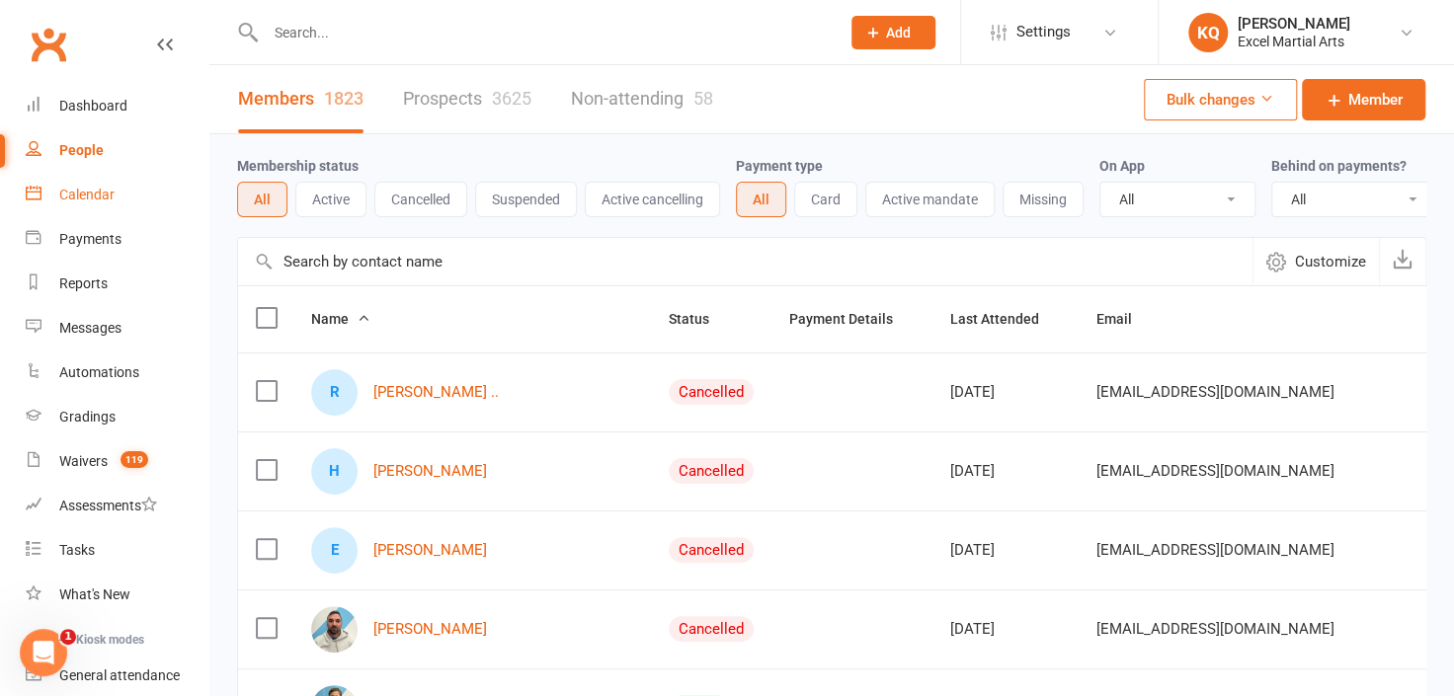
click at [79, 193] on div "Calendar" at bounding box center [86, 195] width 55 height 16
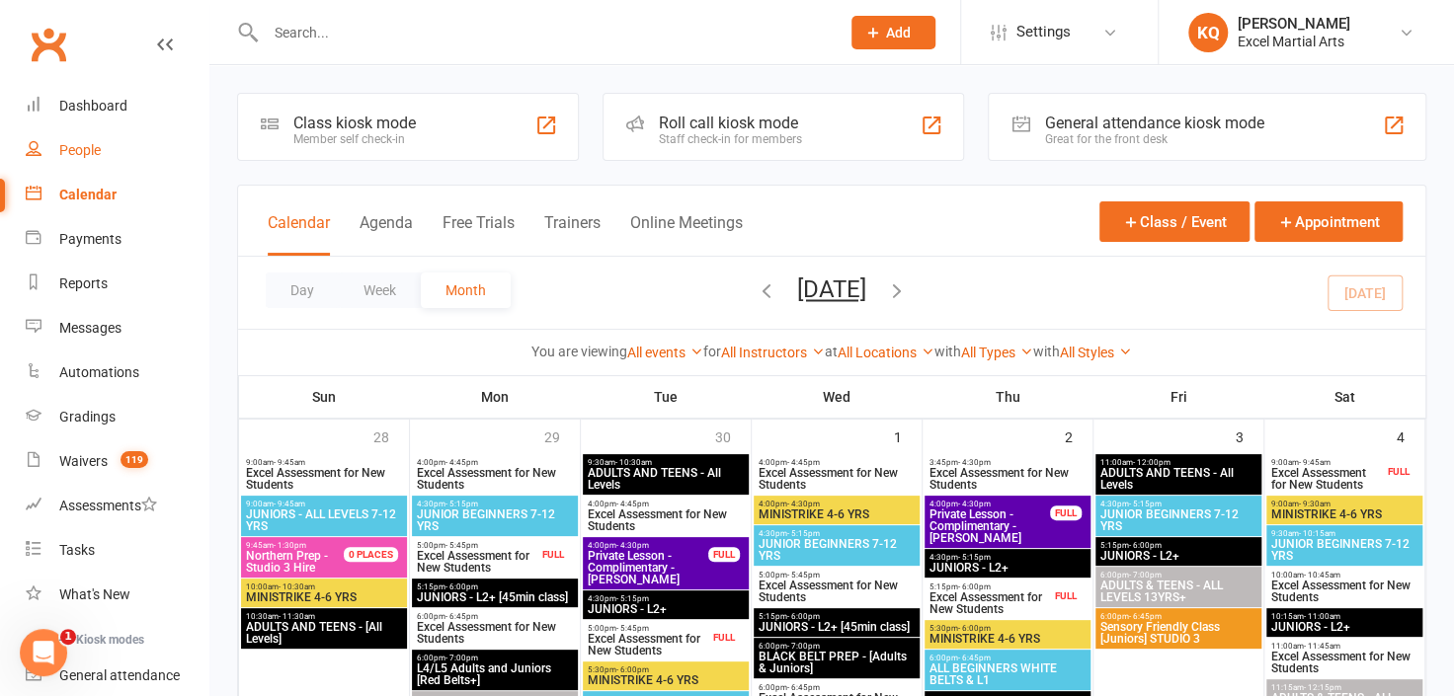
click at [86, 155] on div "People" at bounding box center [79, 150] width 41 height 16
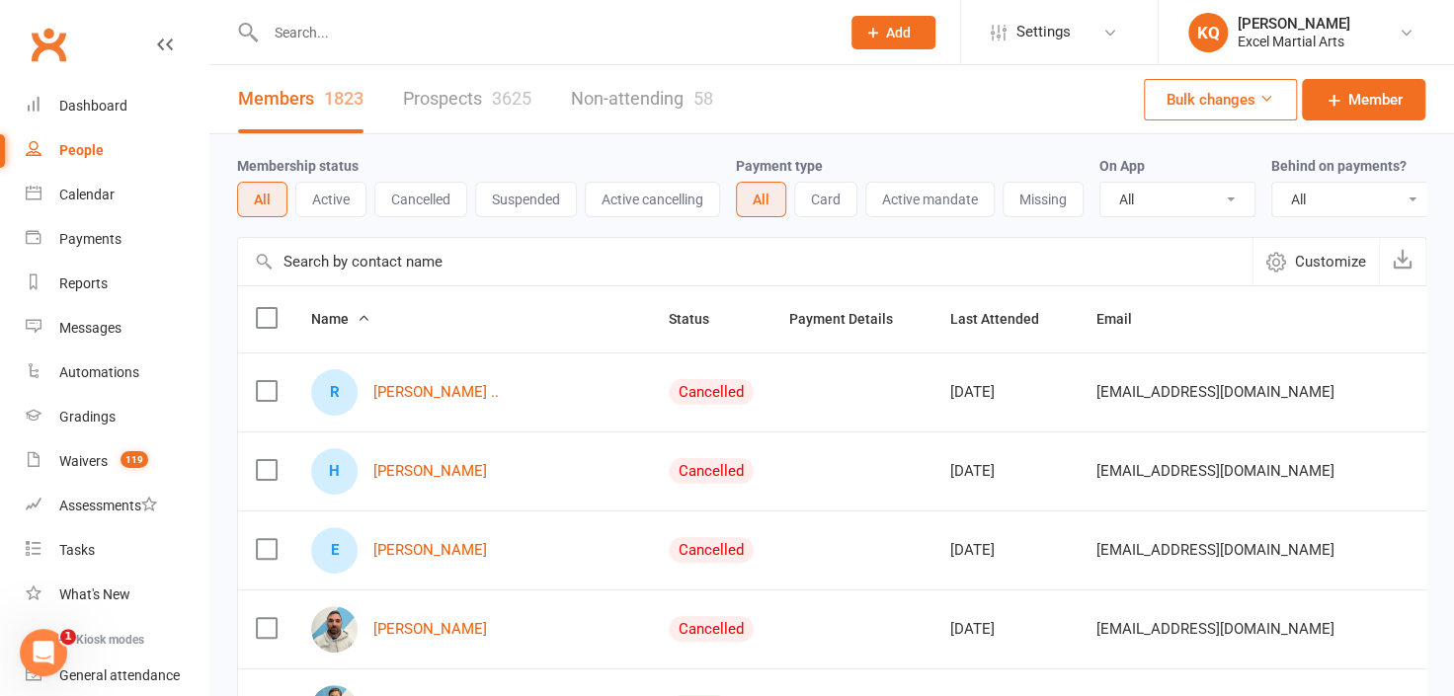
click at [448, 100] on link "Prospects 3625" at bounding box center [467, 99] width 128 height 68
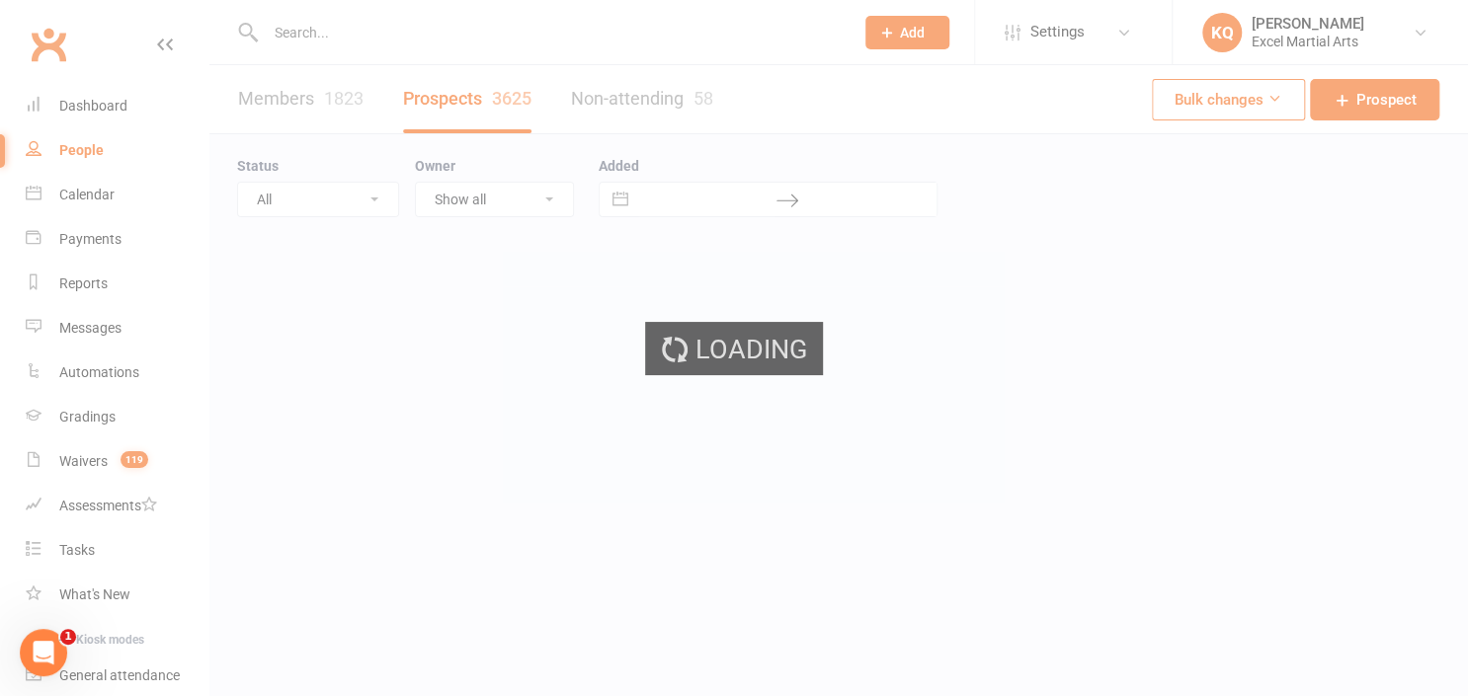
select select "25"
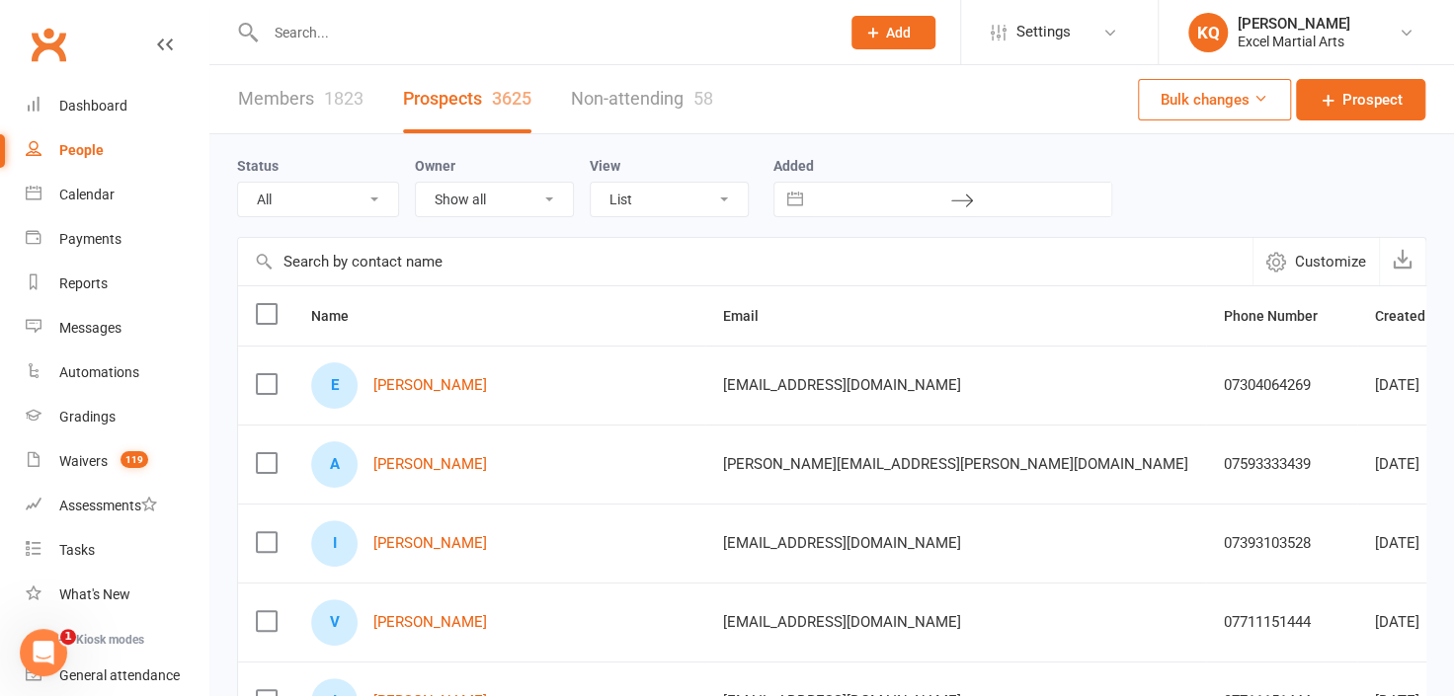
click at [366, 204] on select "All (No status set) (Invalid status) 1 - Enquiry Received 1a- Event Enquiry Rec…" at bounding box center [318, 200] width 160 height 34
select select "5 - Had Assessment No Tuition Taken"
click at [238, 183] on select "All (No status set) (Invalid status) 1 - Enquiry Received 1a- Event Enquiry Rec…" at bounding box center [318, 200] width 160 height 34
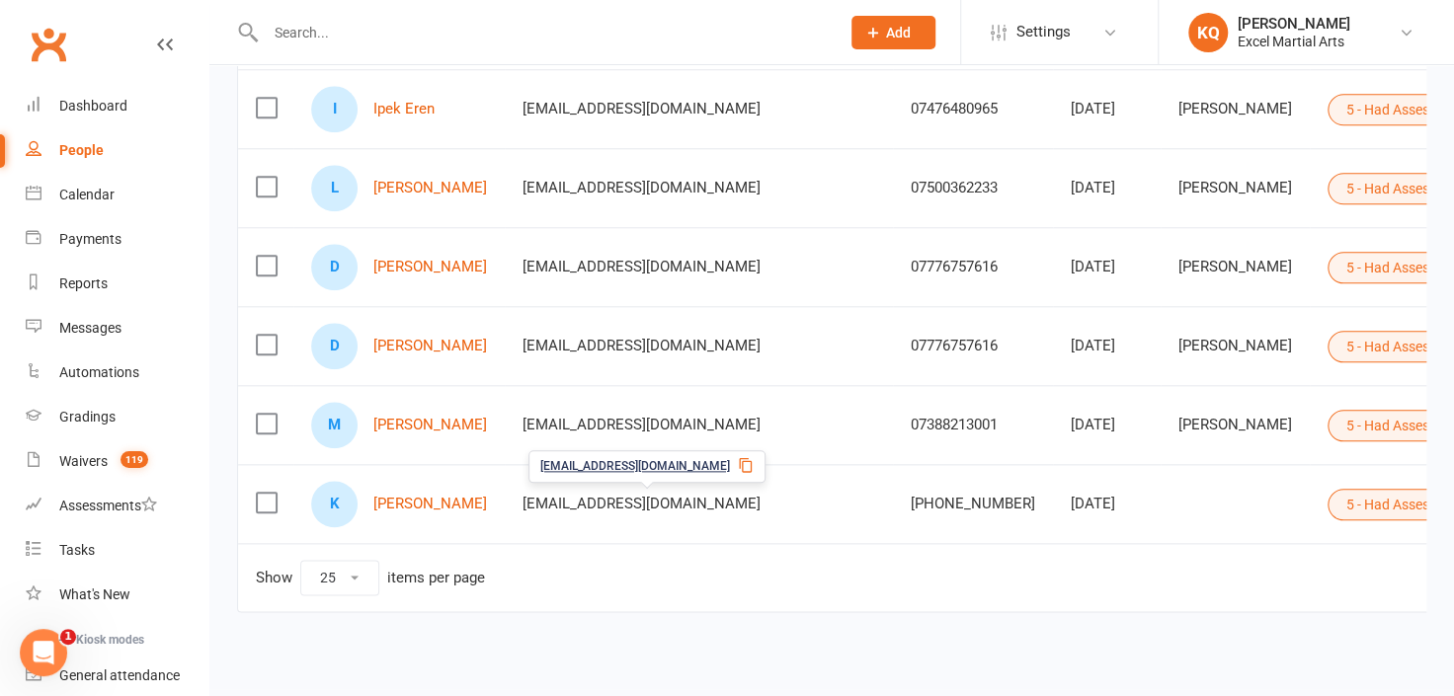
scroll to position [1016, 0]
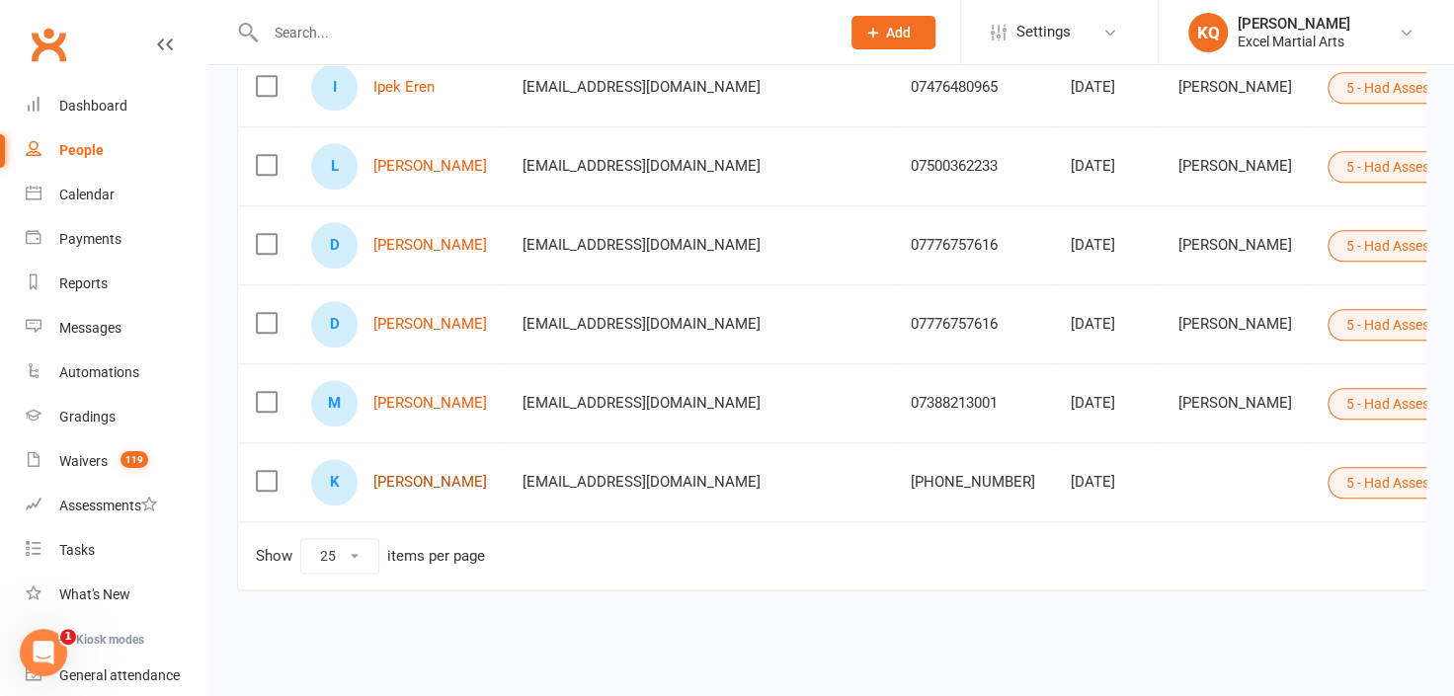
click at [394, 474] on link "[PERSON_NAME]" at bounding box center [430, 482] width 114 height 17
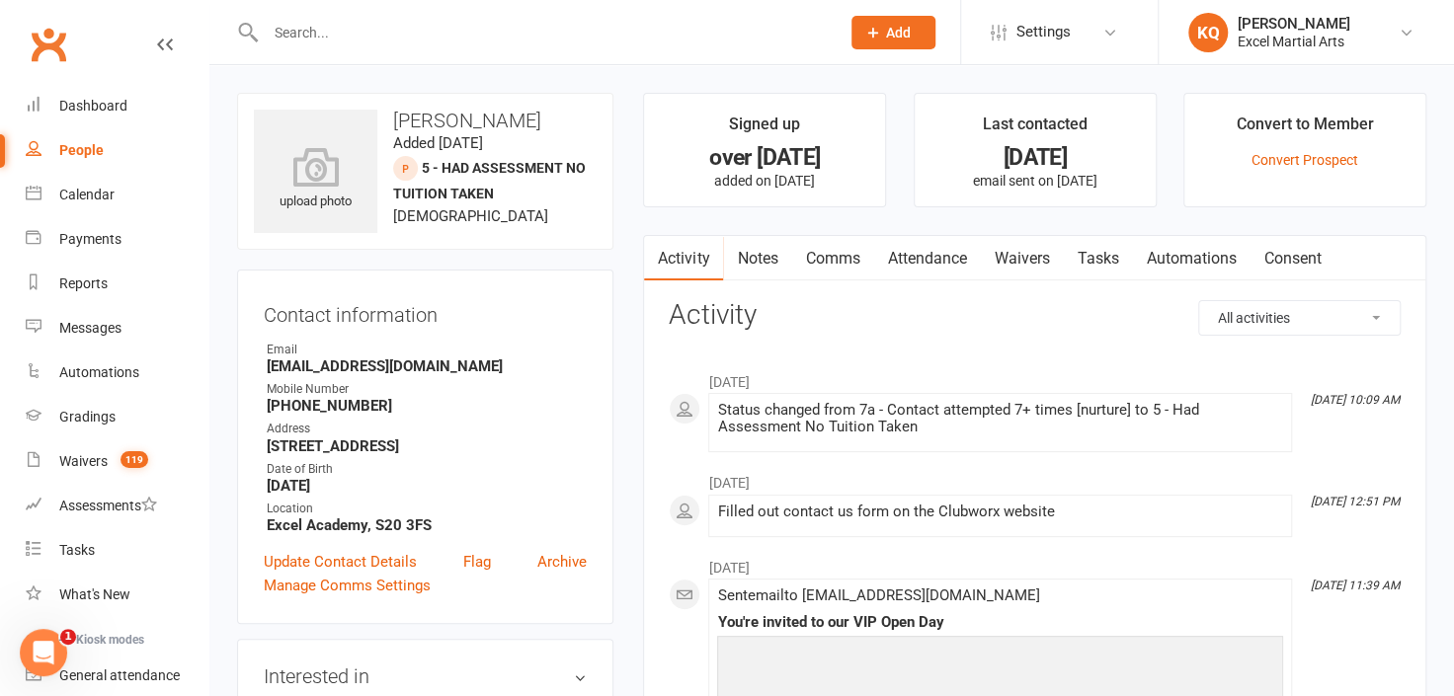
click at [771, 260] on link "Notes" at bounding box center [757, 258] width 68 height 45
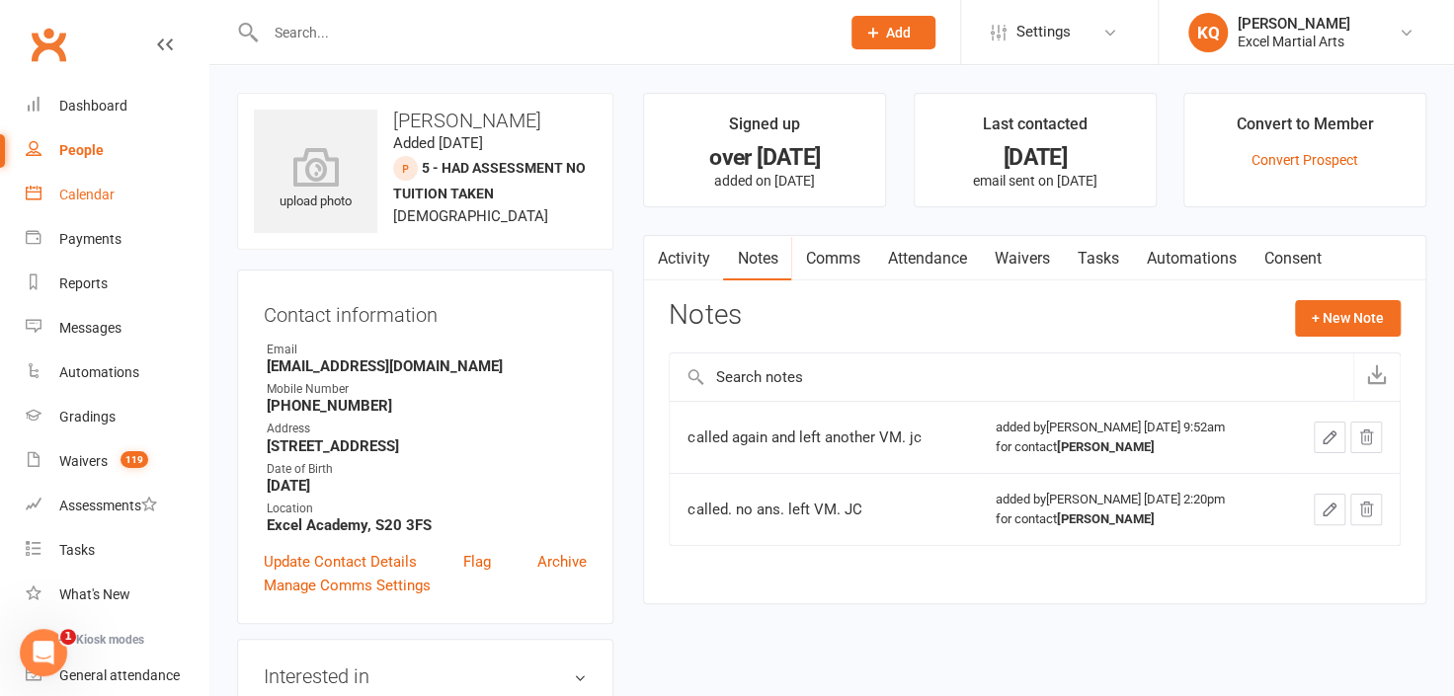
click at [92, 192] on div "Calendar" at bounding box center [86, 195] width 55 height 16
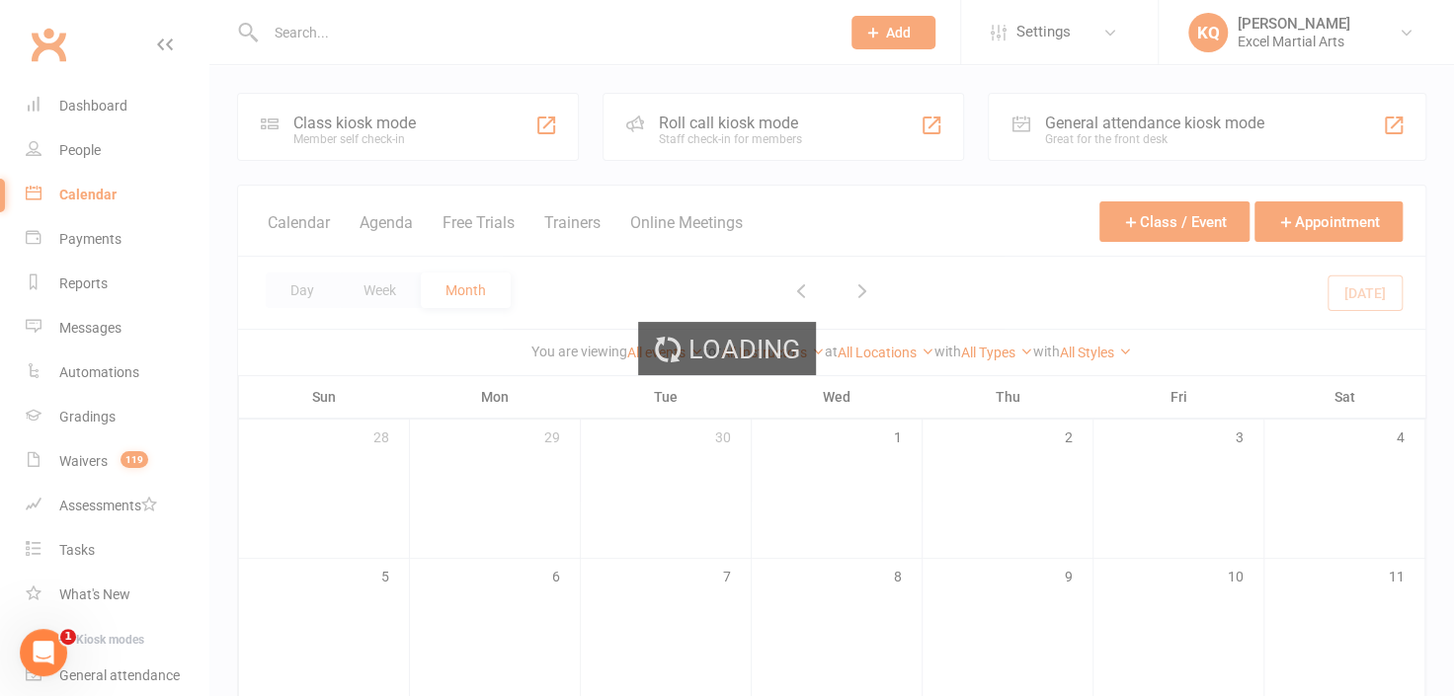
click at [80, 147] on div "Loading" at bounding box center [727, 348] width 1454 height 696
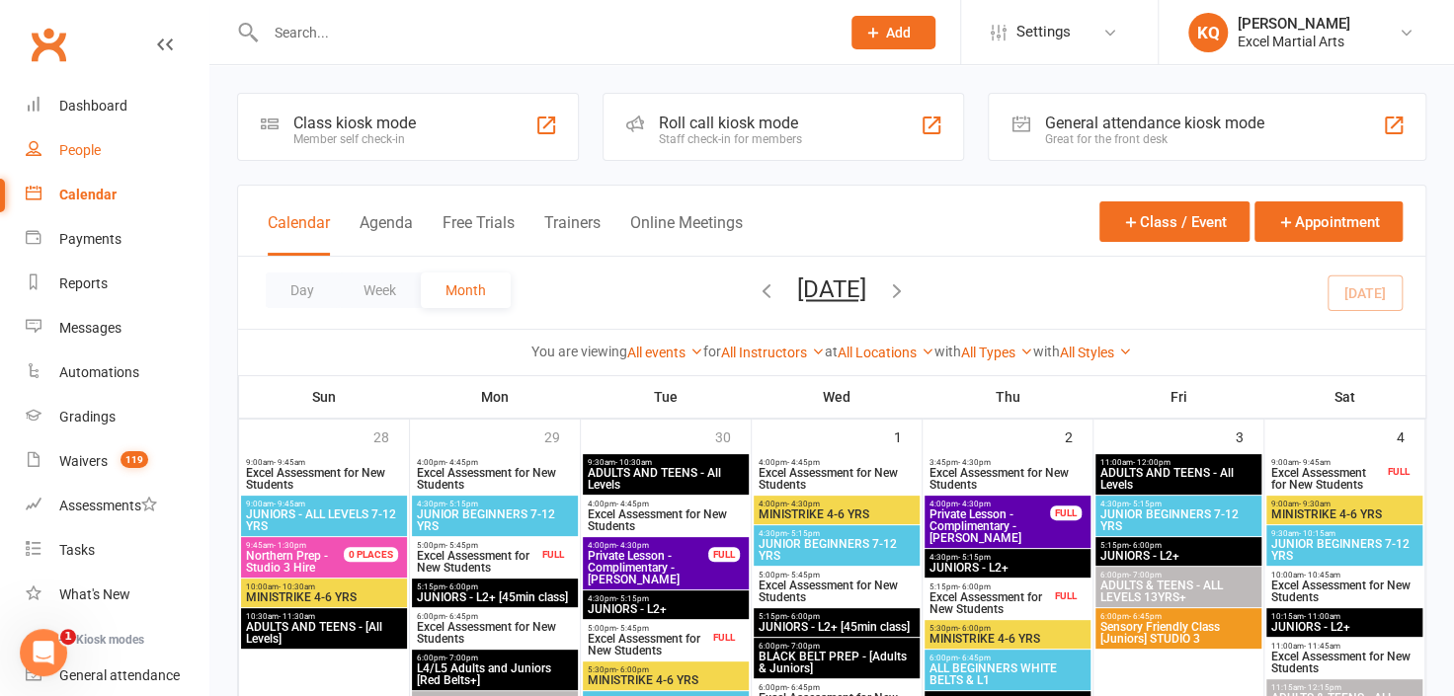
click at [80, 147] on div "People" at bounding box center [79, 150] width 41 height 16
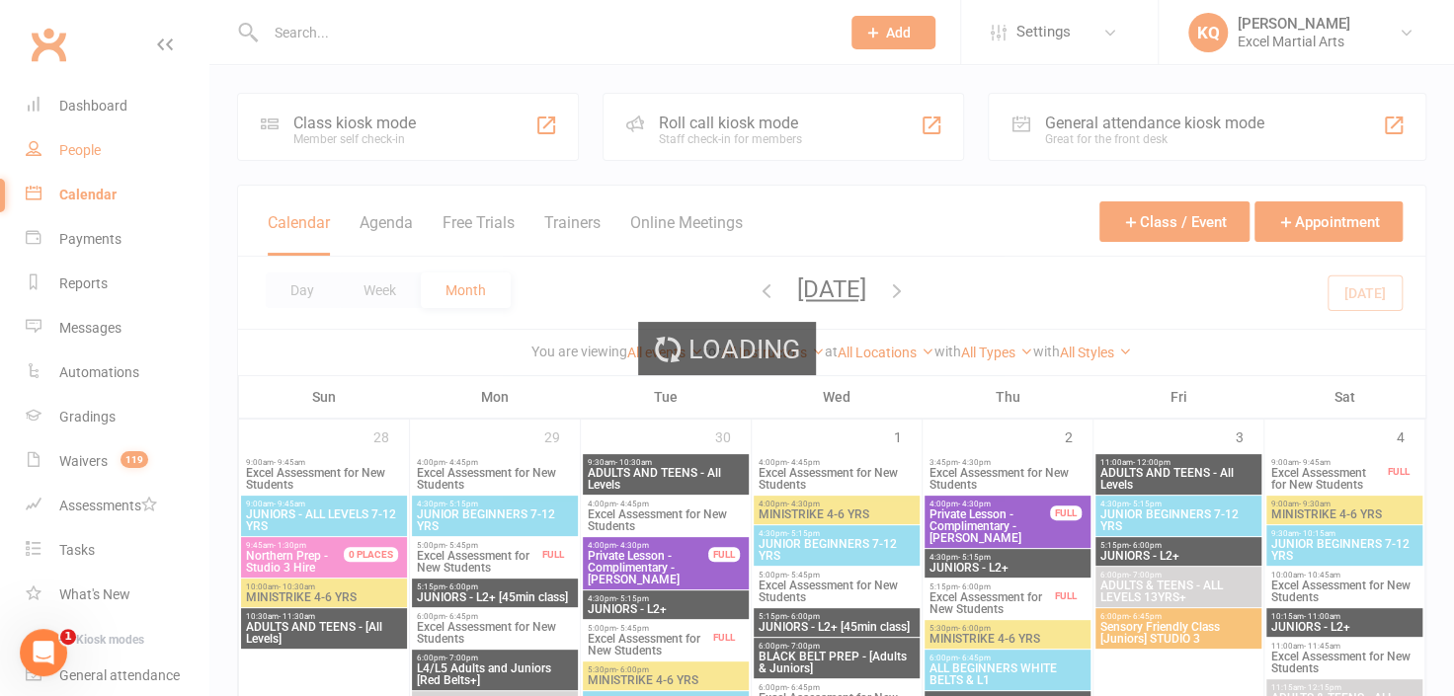
select select "25"
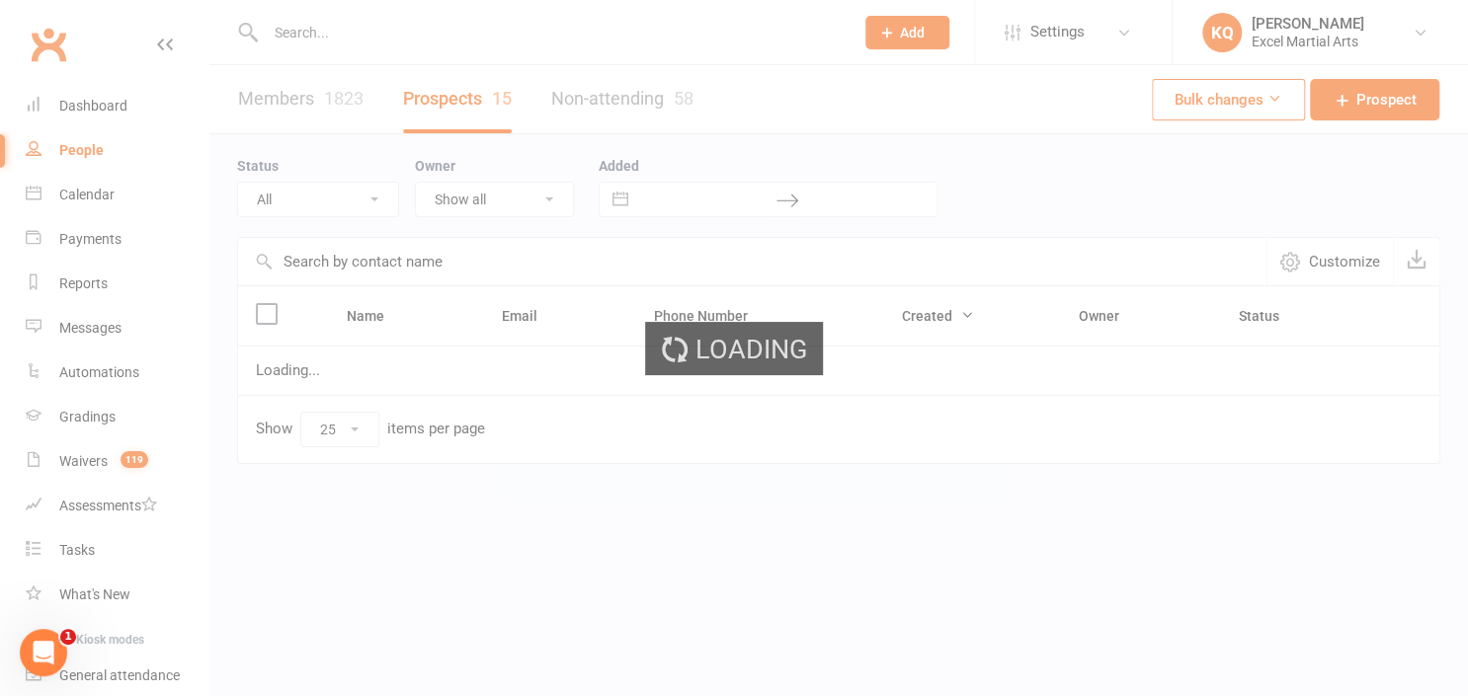
select select "5 - Had Assessment No Tuition Taken"
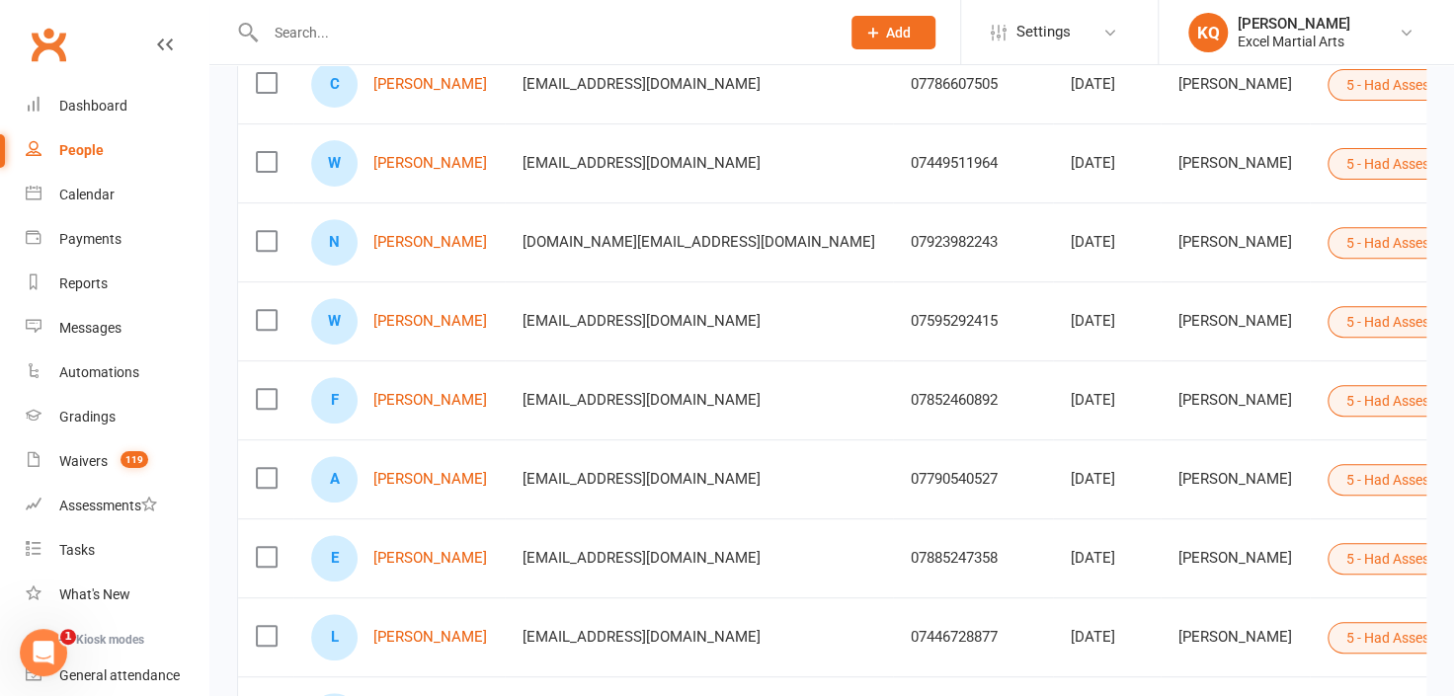
scroll to position [269, 0]
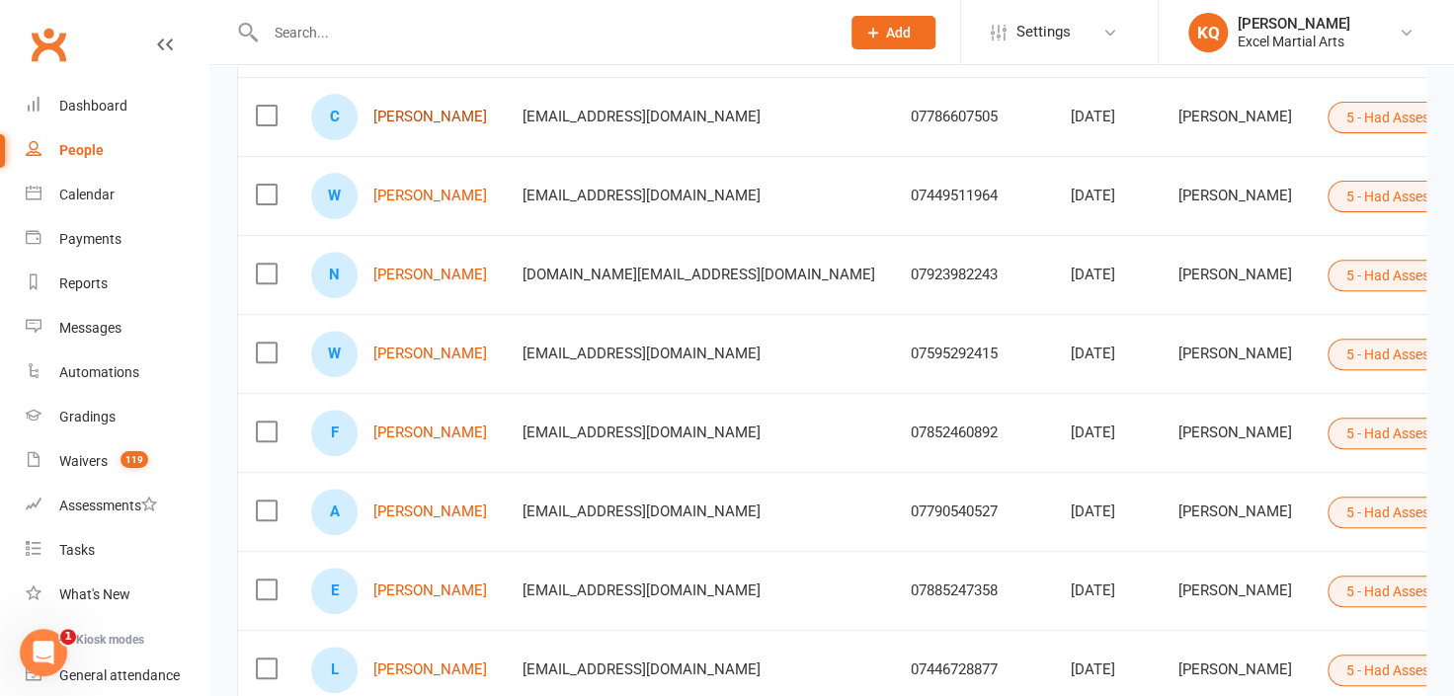
click at [421, 118] on link "[PERSON_NAME]" at bounding box center [430, 117] width 114 height 17
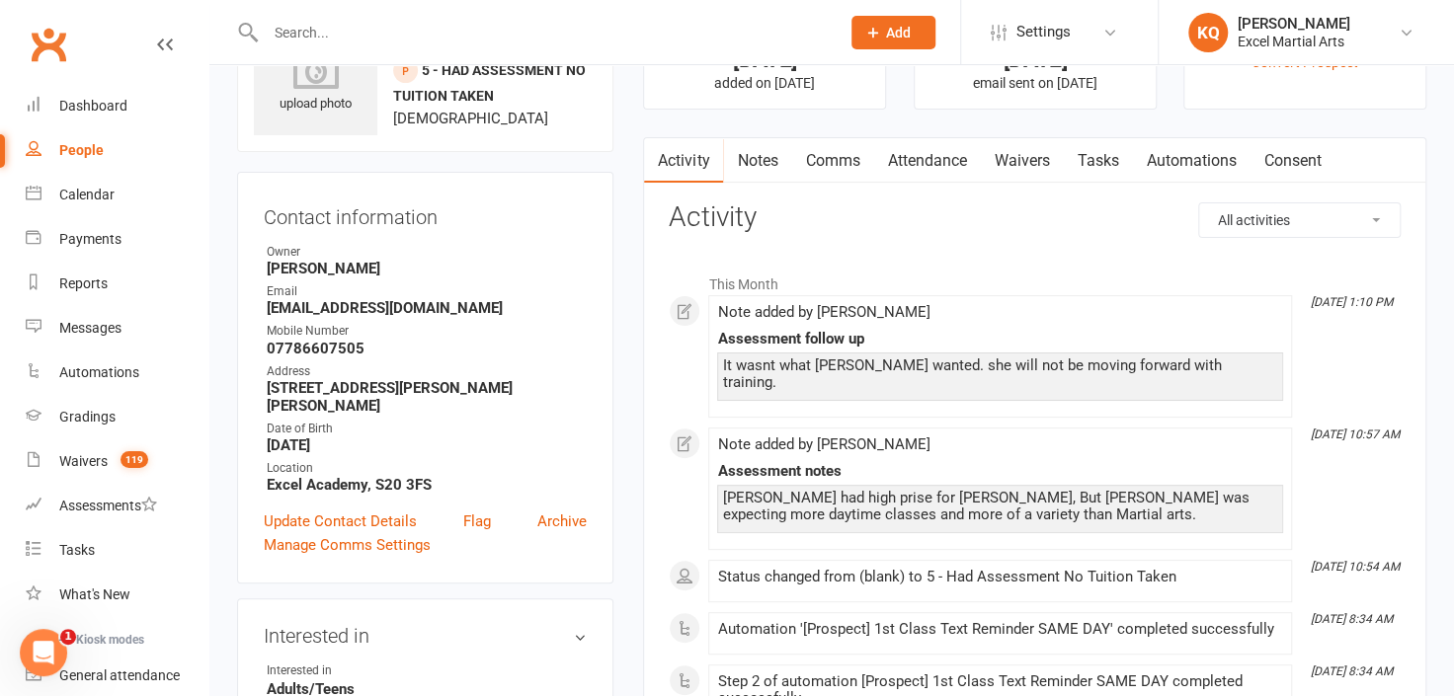
scroll to position [179, 0]
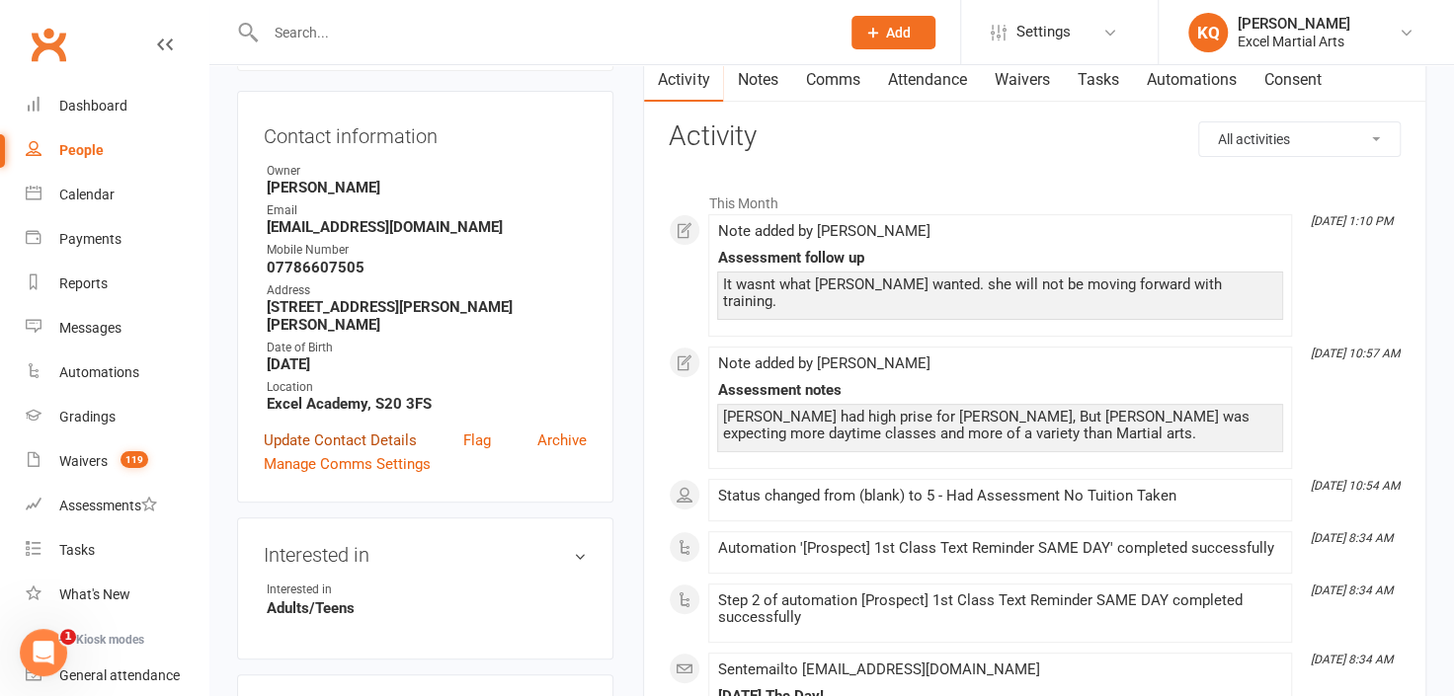
click at [342, 429] on link "Update Contact Details" at bounding box center [340, 441] width 153 height 24
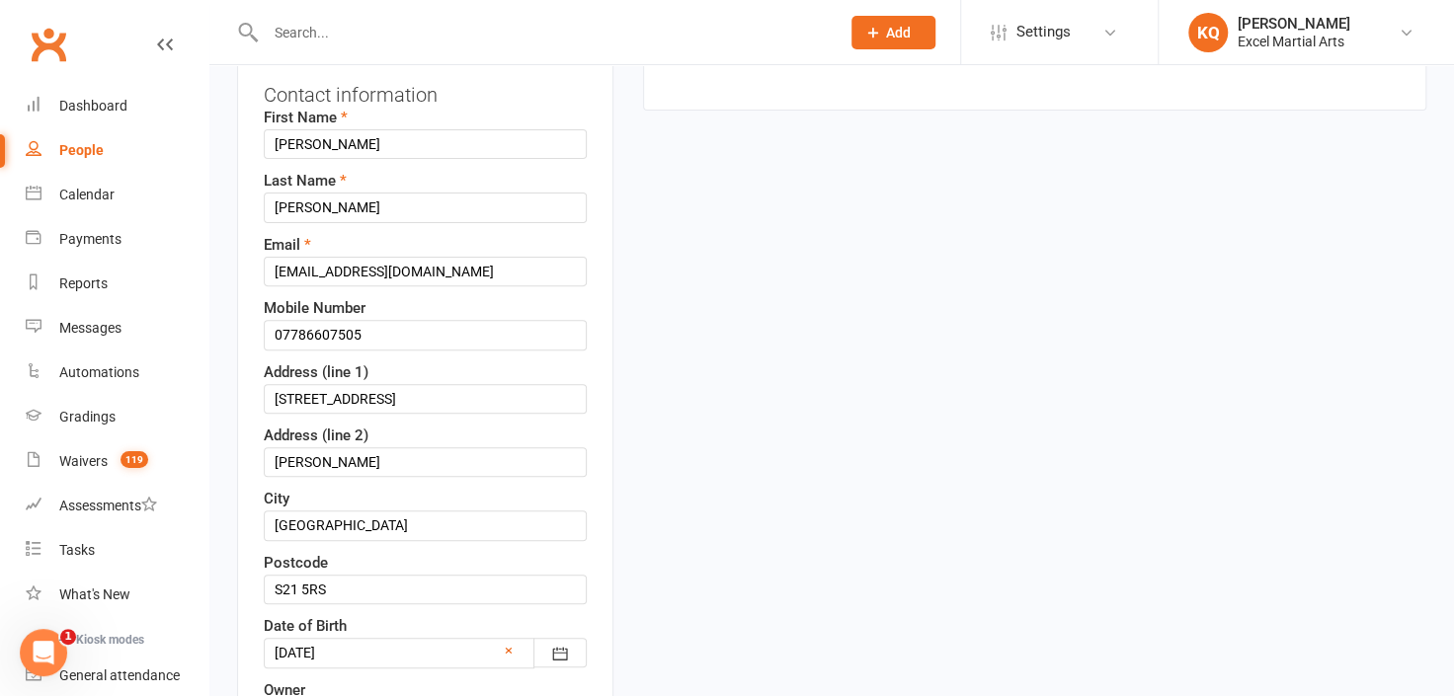
scroll to position [451, 0]
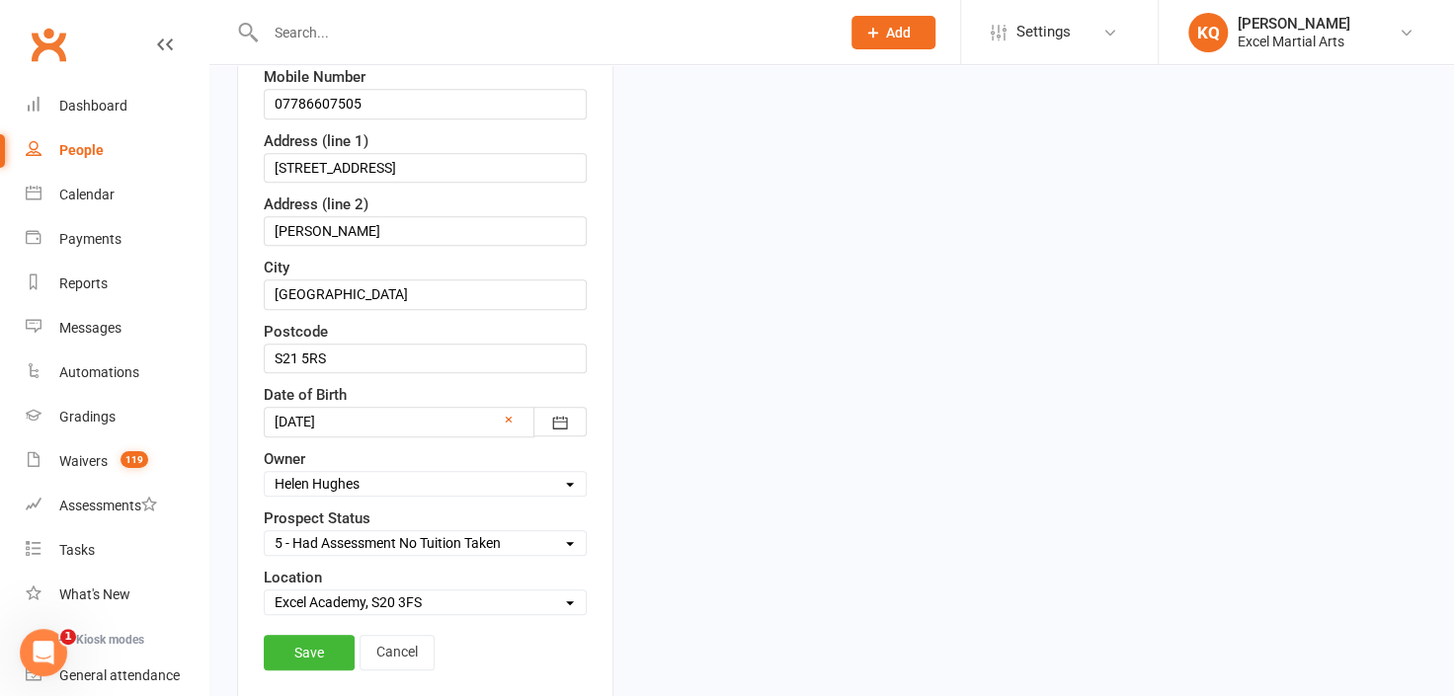
click at [391, 541] on select "Select 1 - Enquiry Received 1a- Event Enquiry Received 2 - Contact Attempted 3 …" at bounding box center [425, 543] width 321 height 22
select select "7 - No longer interested"
click at [265, 532] on select "Select 1 - Enquiry Received 1a- Event Enquiry Received 2 - Contact Attempted 3 …" at bounding box center [425, 543] width 321 height 22
click at [328, 650] on link "Save" at bounding box center [309, 653] width 91 height 36
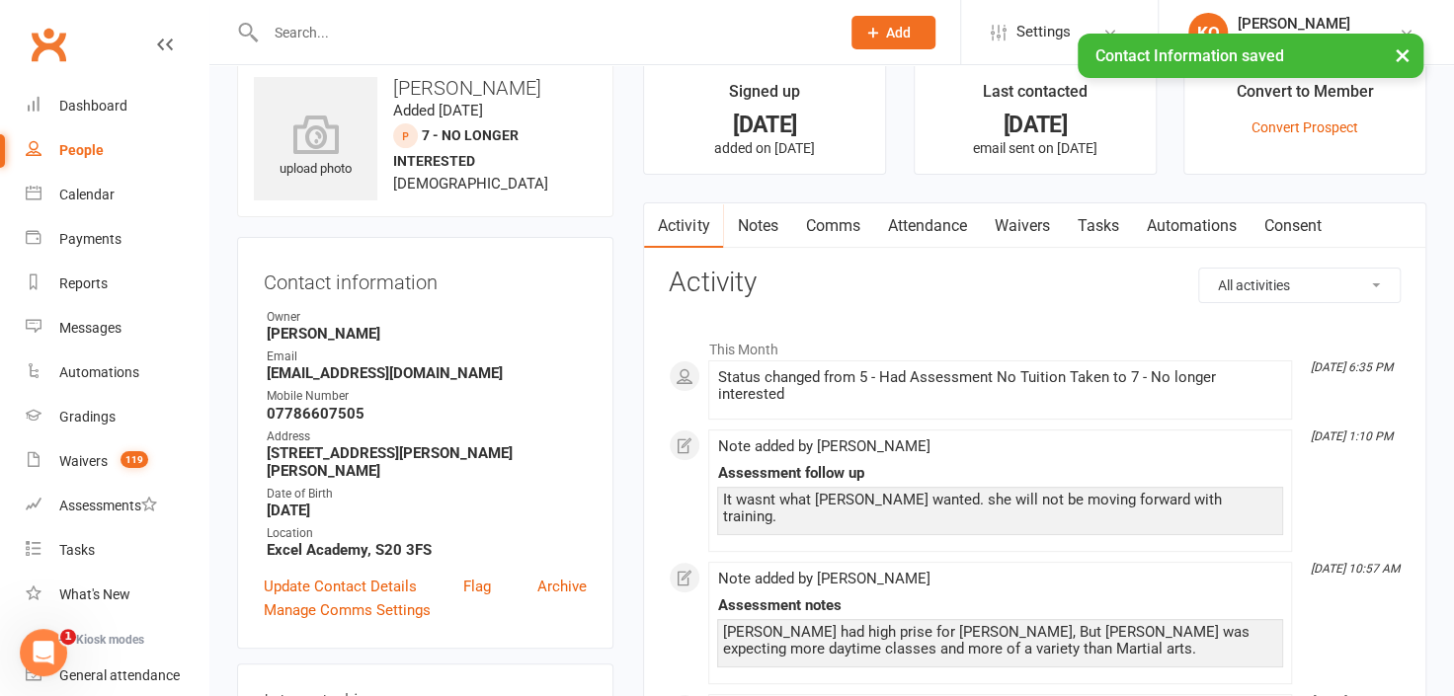
scroll to position [0, 0]
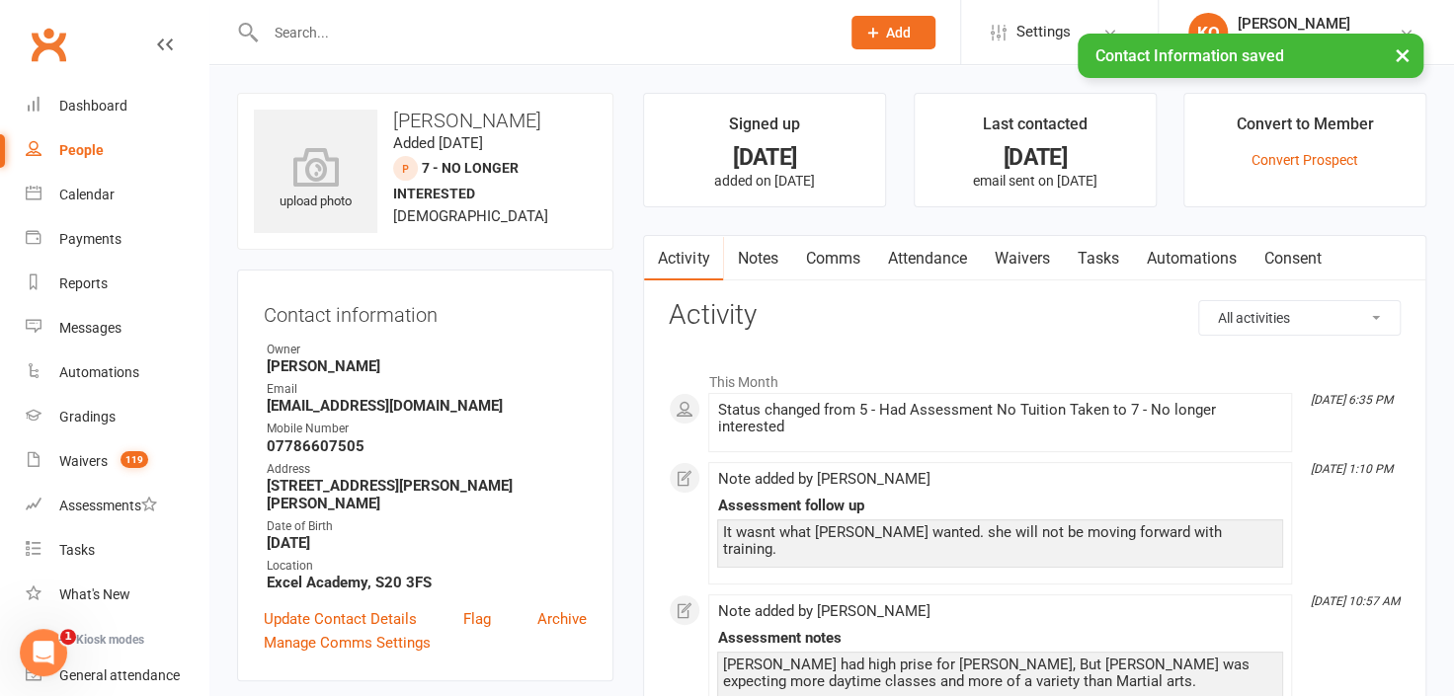
click at [76, 150] on div "People" at bounding box center [81, 150] width 44 height 16
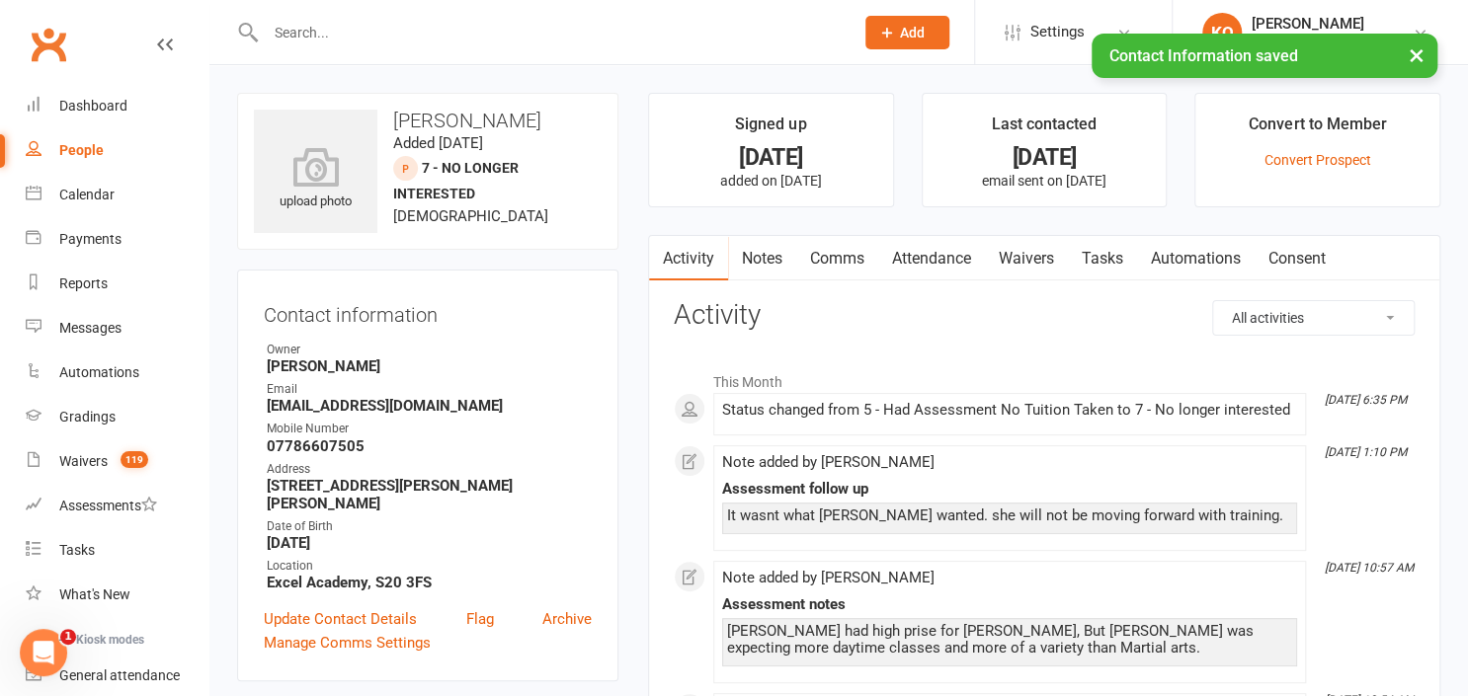
select select "25"
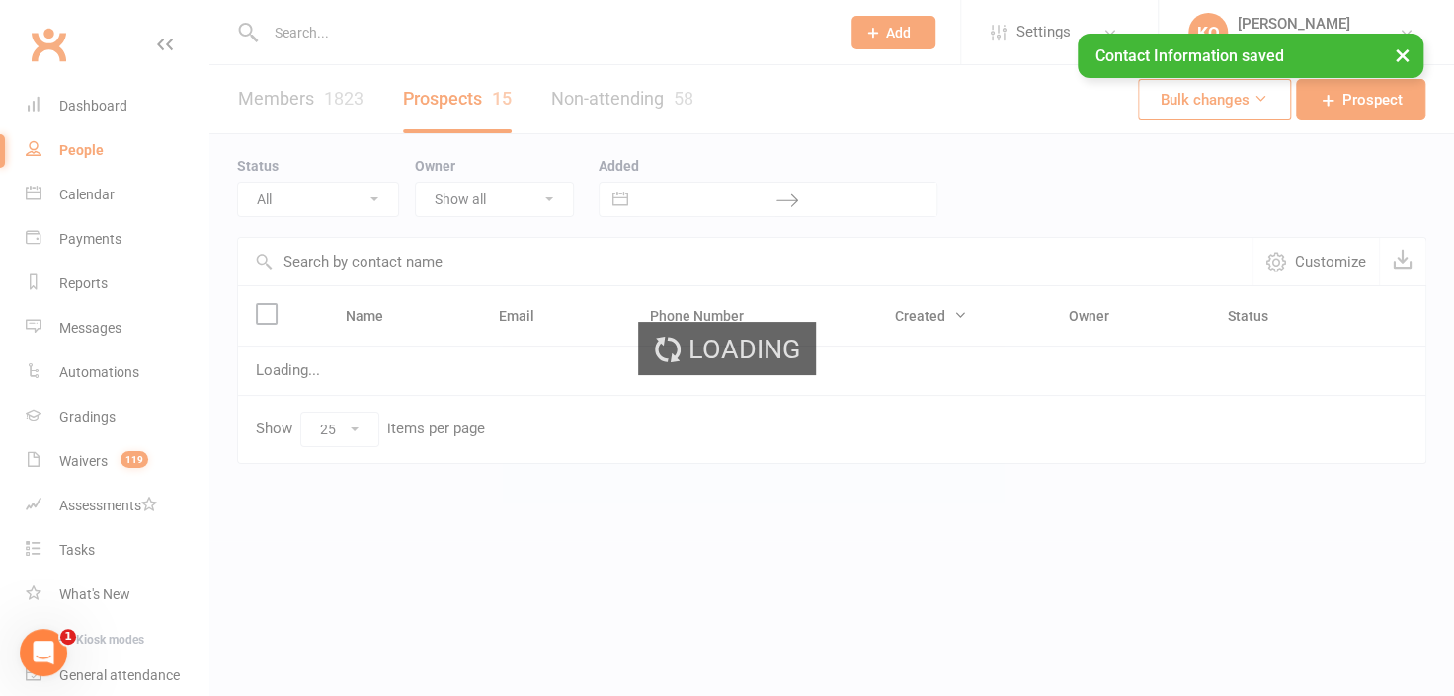
select select "5 - Had Assessment No Tuition Taken"
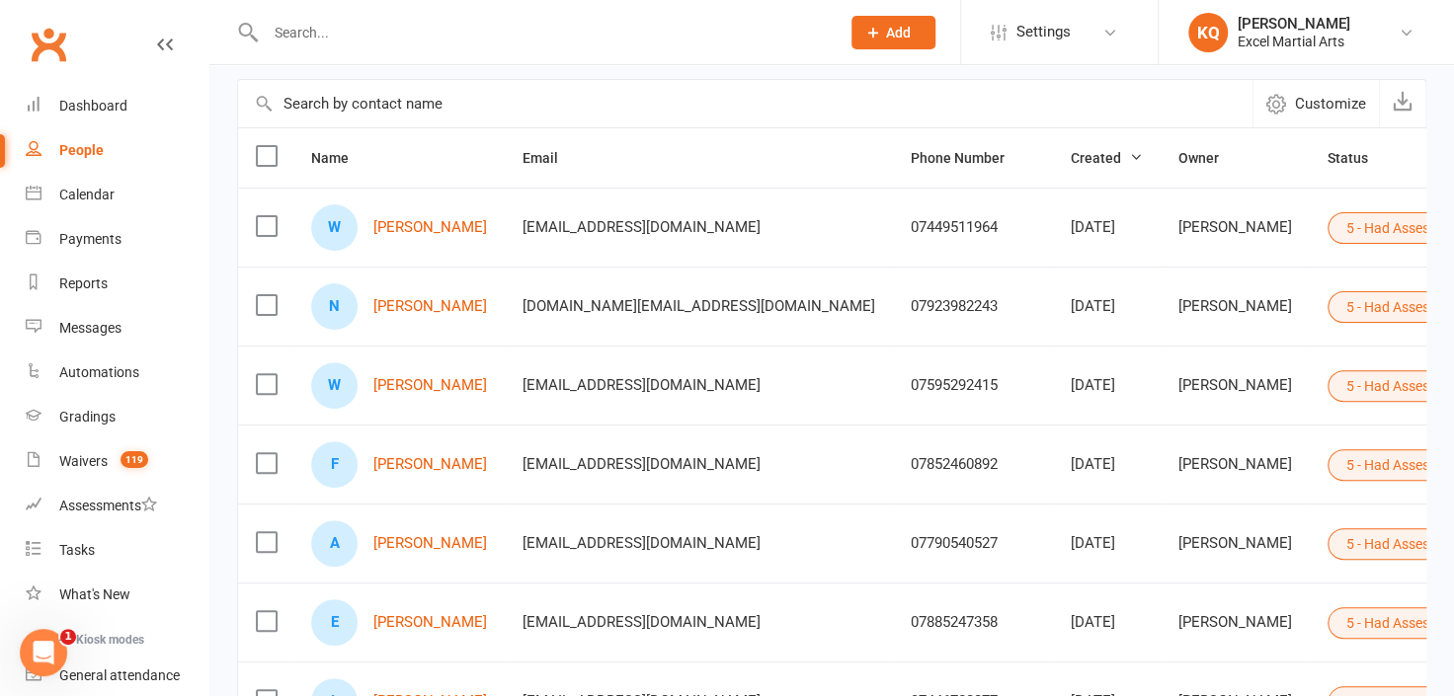
scroll to position [179, 0]
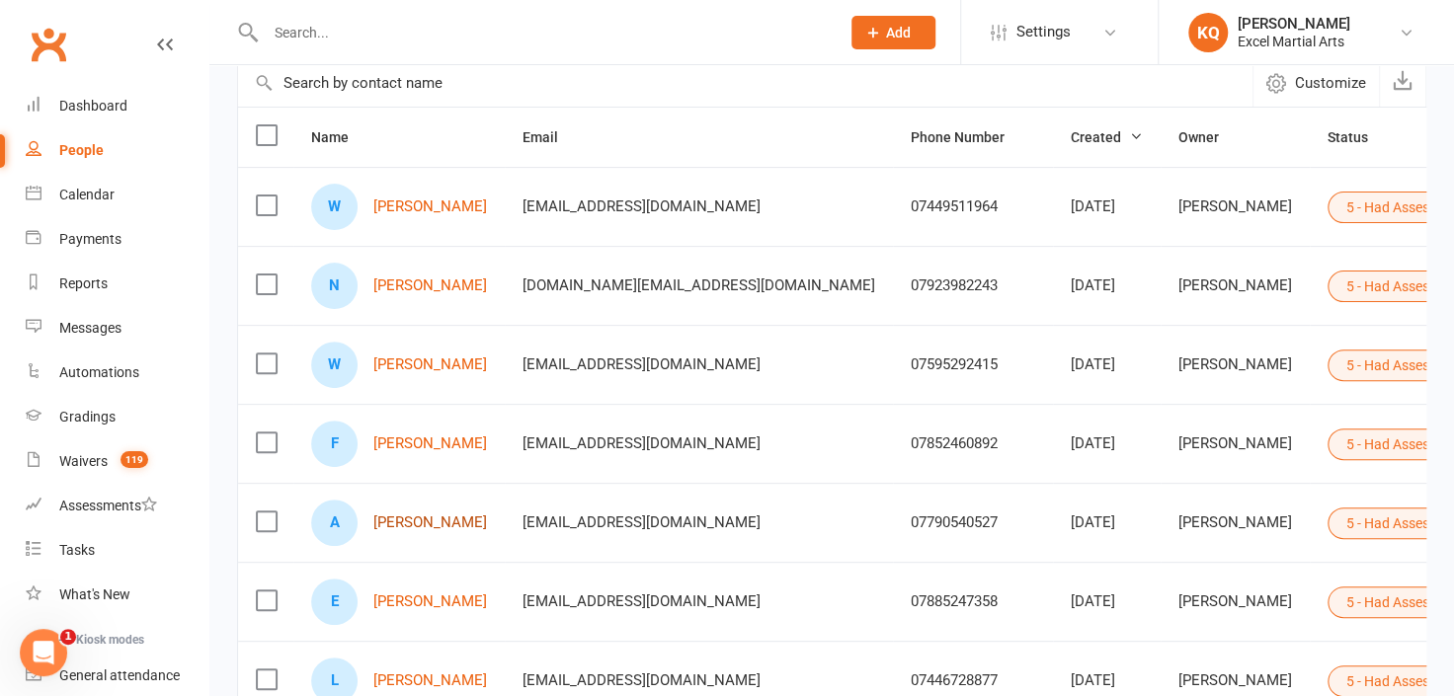
click at [435, 519] on link "[PERSON_NAME]" at bounding box center [430, 523] width 114 height 17
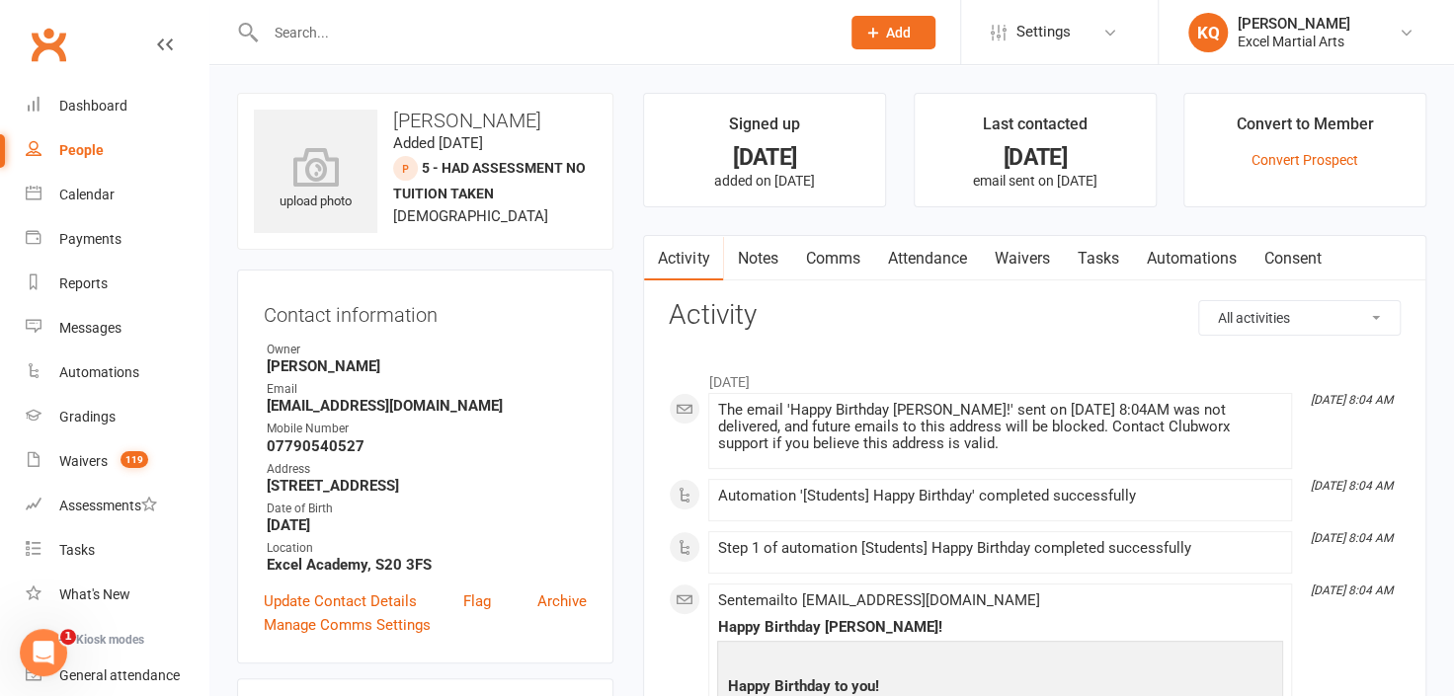
click at [765, 248] on link "Notes" at bounding box center [757, 258] width 68 height 45
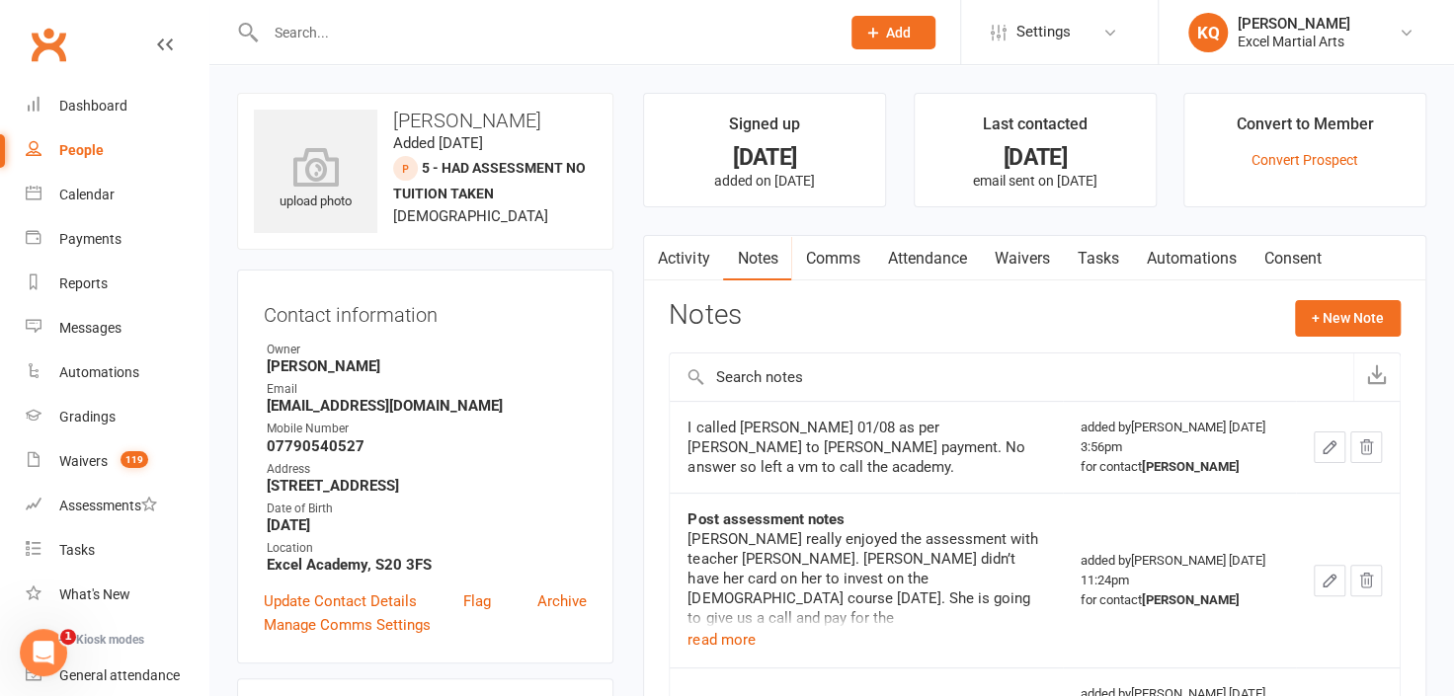
click at [927, 254] on link "Attendance" at bounding box center [926, 258] width 107 height 45
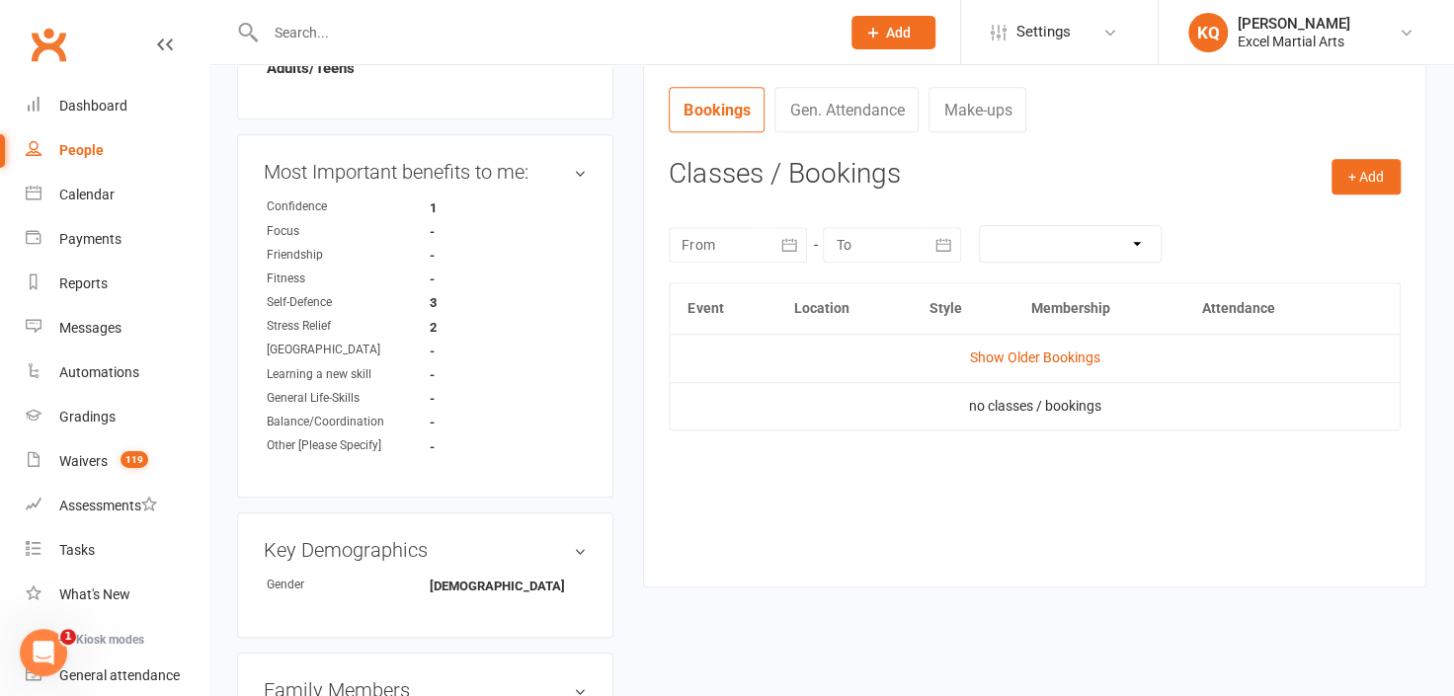
scroll to position [718, 0]
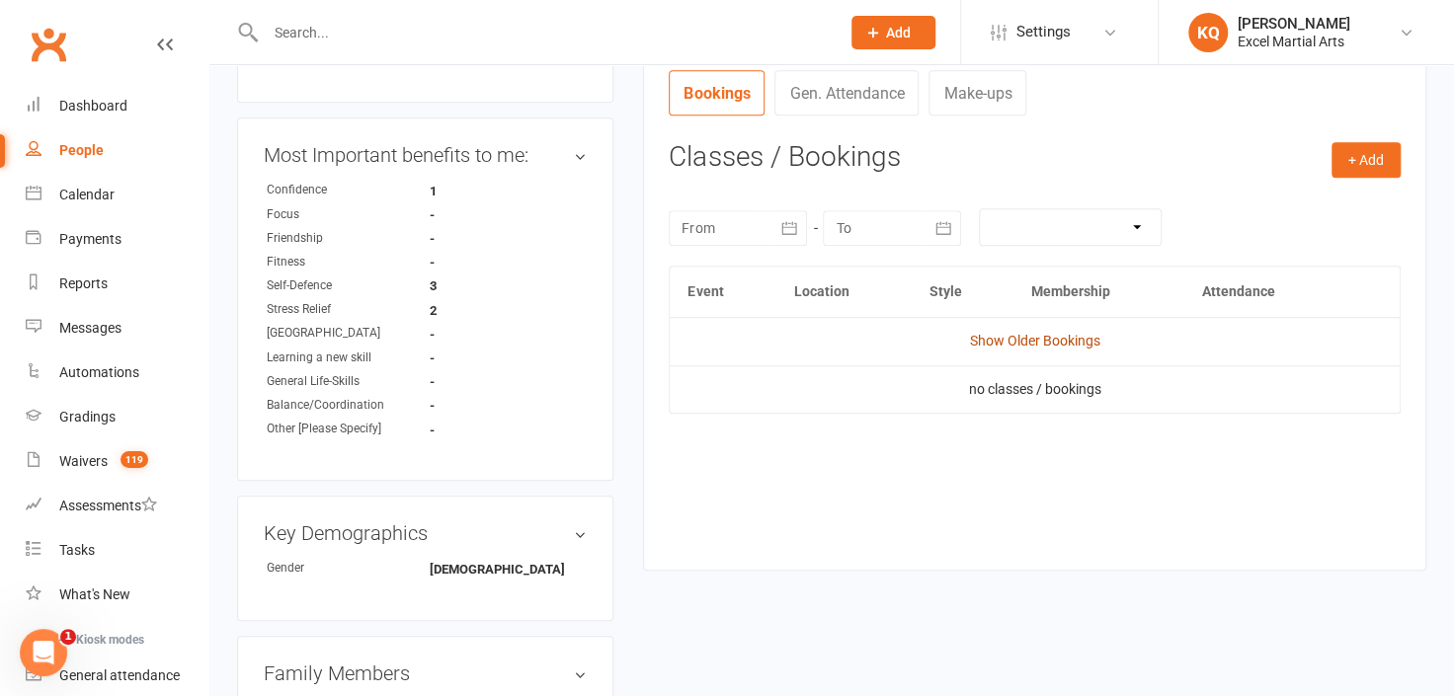
click at [1039, 338] on link "Show Older Bookings" at bounding box center [1035, 341] width 130 height 16
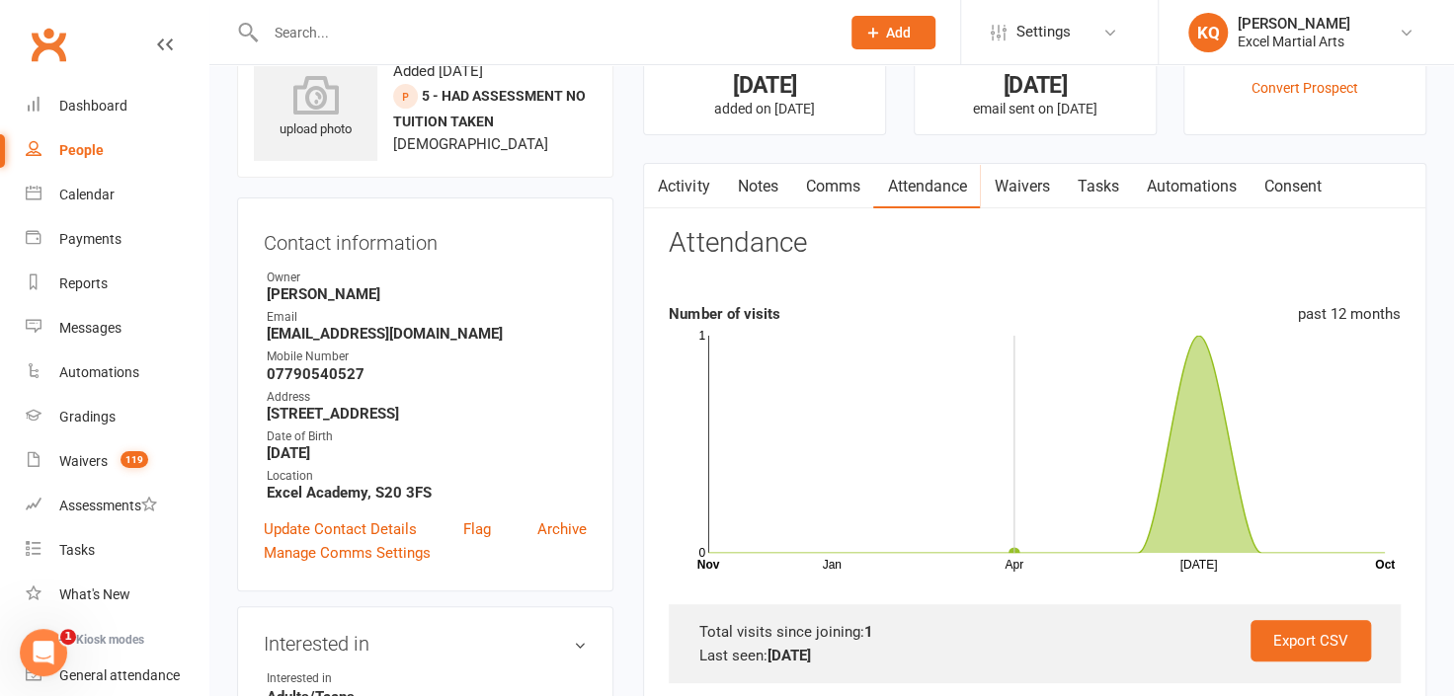
scroll to position [0, 0]
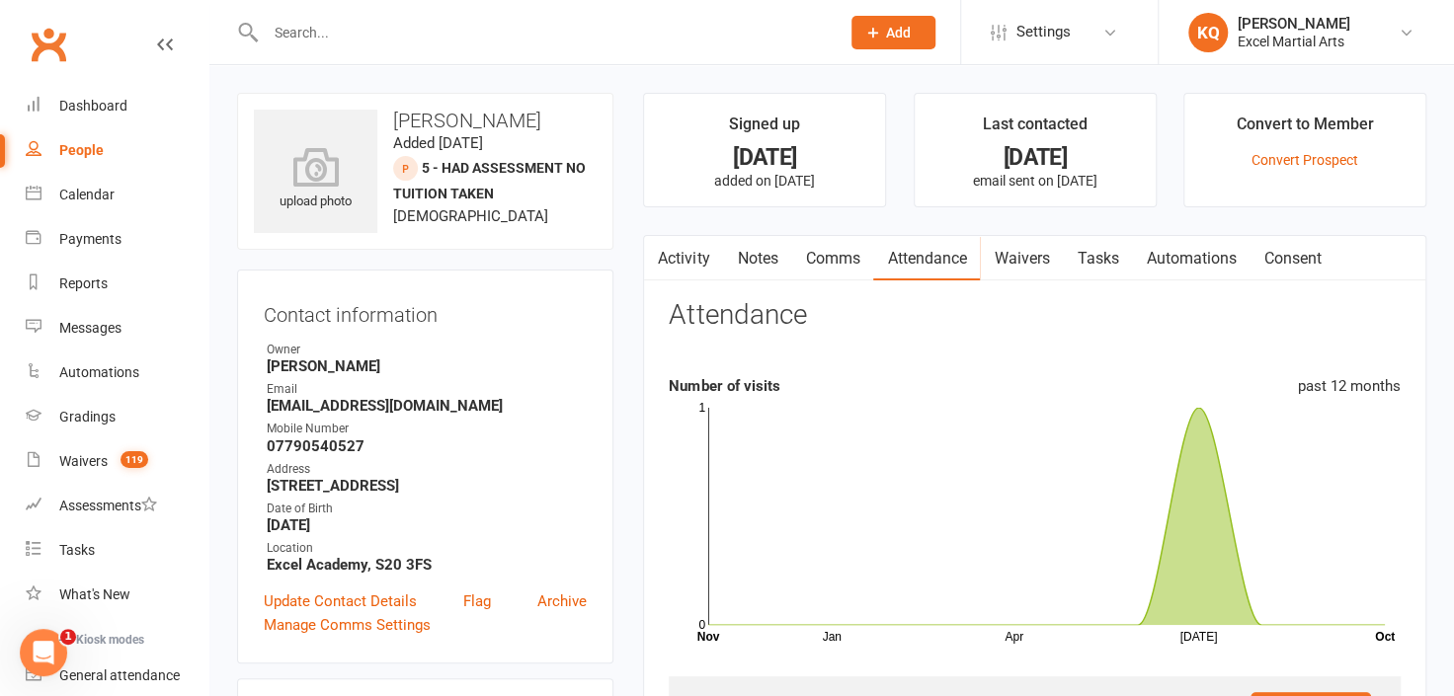
click at [666, 259] on button "button" at bounding box center [656, 258] width 25 height 44
click at [697, 258] on link "Activity" at bounding box center [683, 258] width 79 height 45
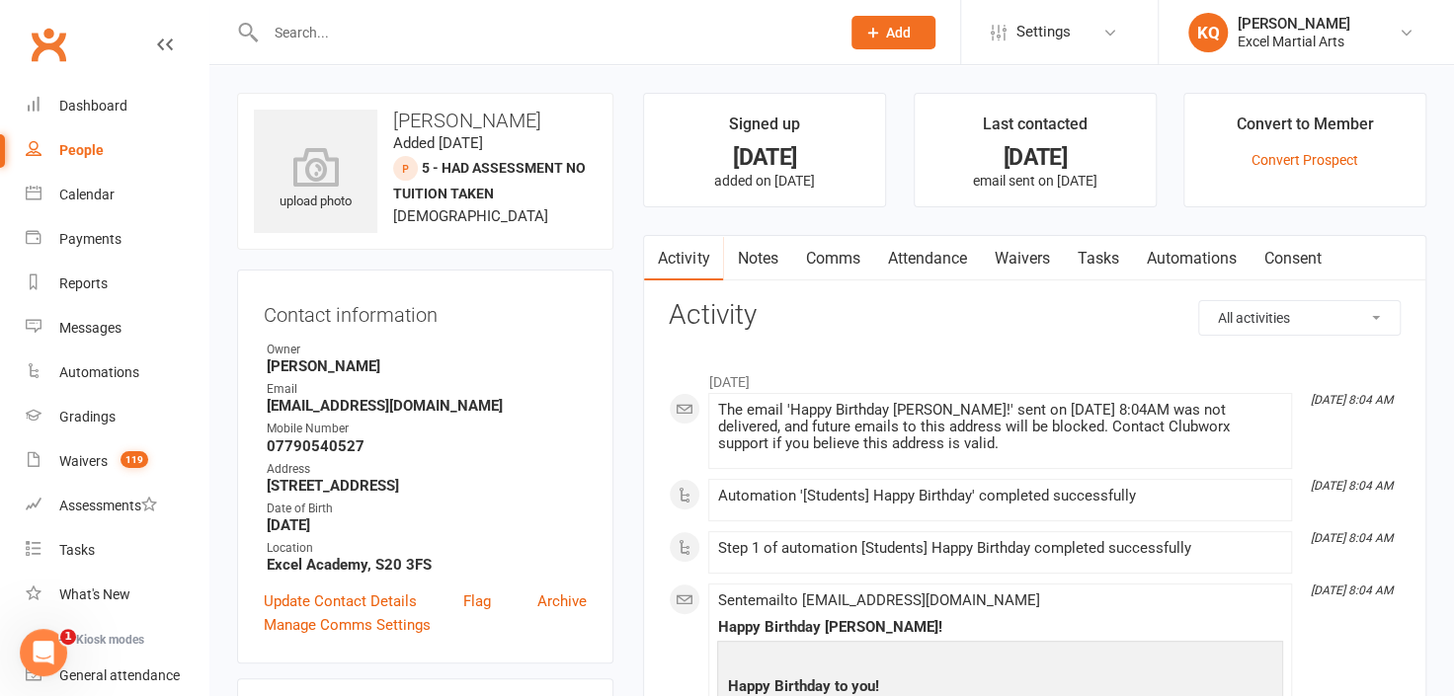
click at [758, 256] on link "Notes" at bounding box center [757, 258] width 68 height 45
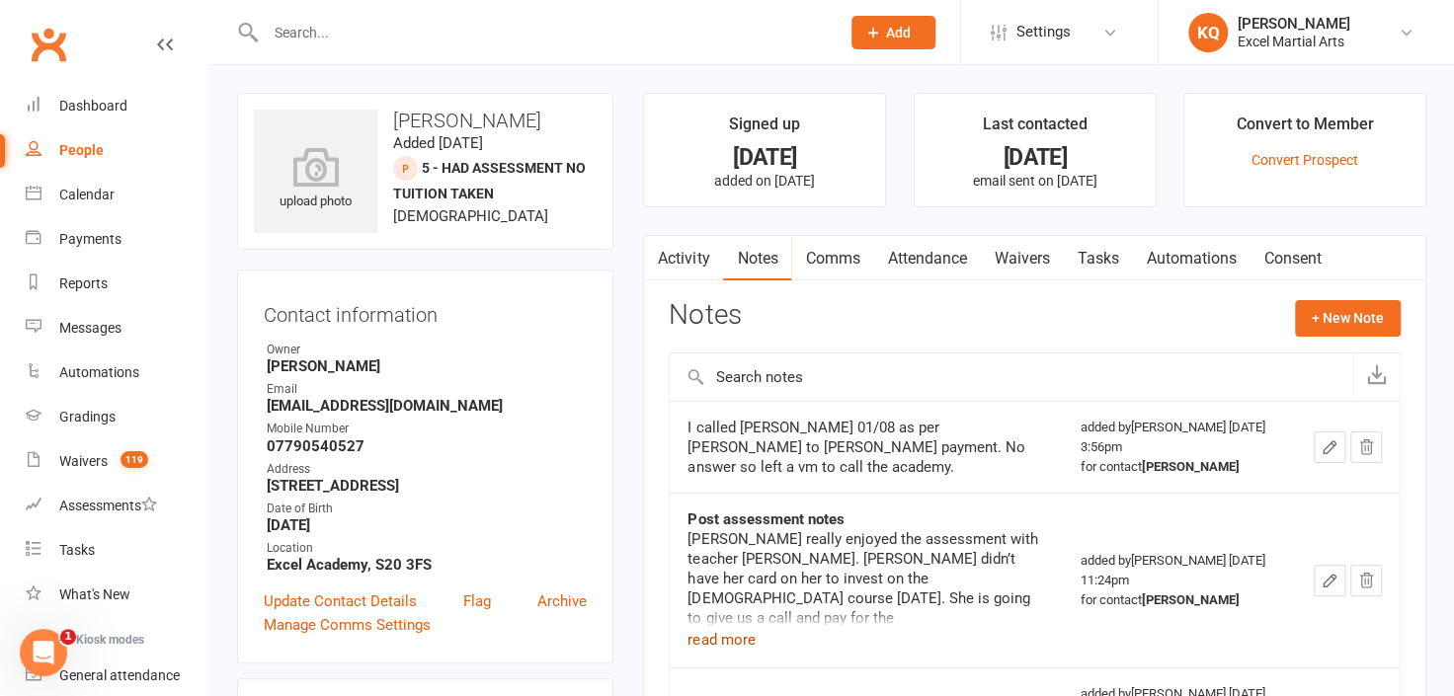
click at [729, 632] on button "read more" at bounding box center [720, 640] width 67 height 24
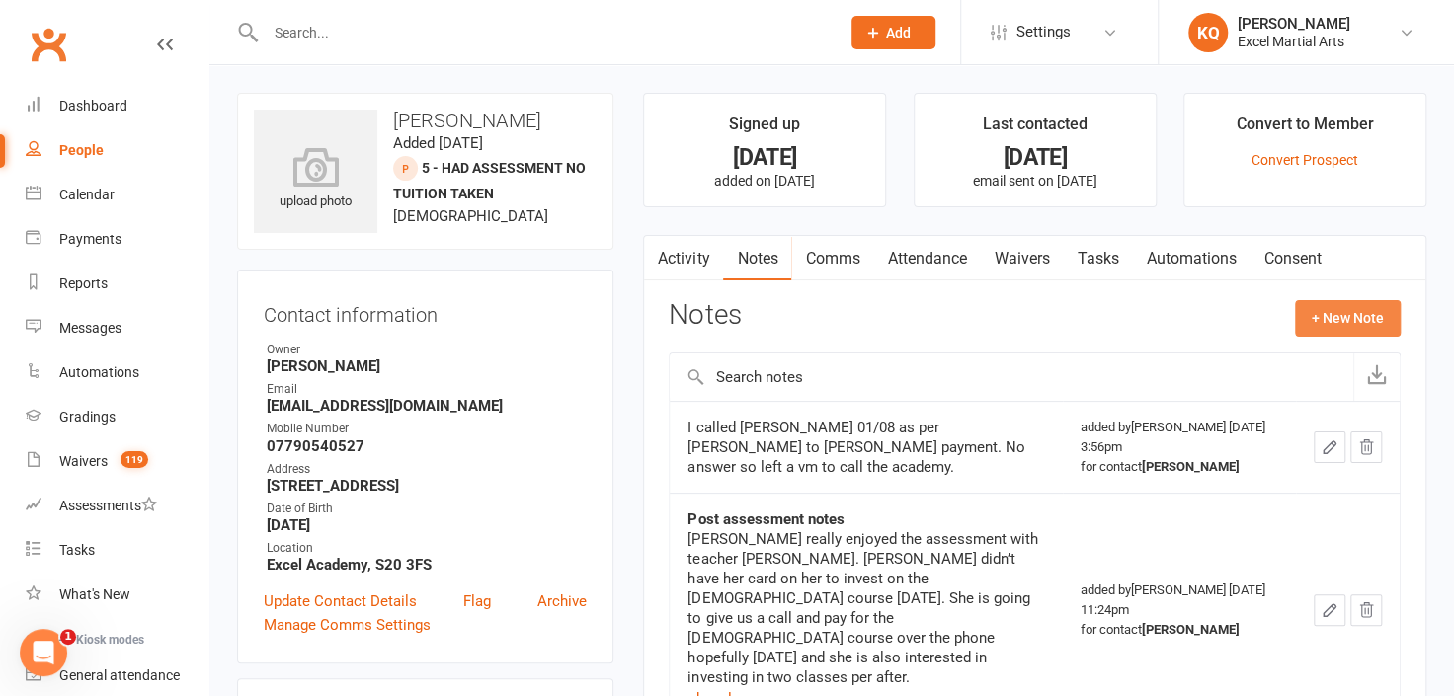
click at [1349, 320] on button "+ New Note" at bounding box center [1348, 318] width 106 height 36
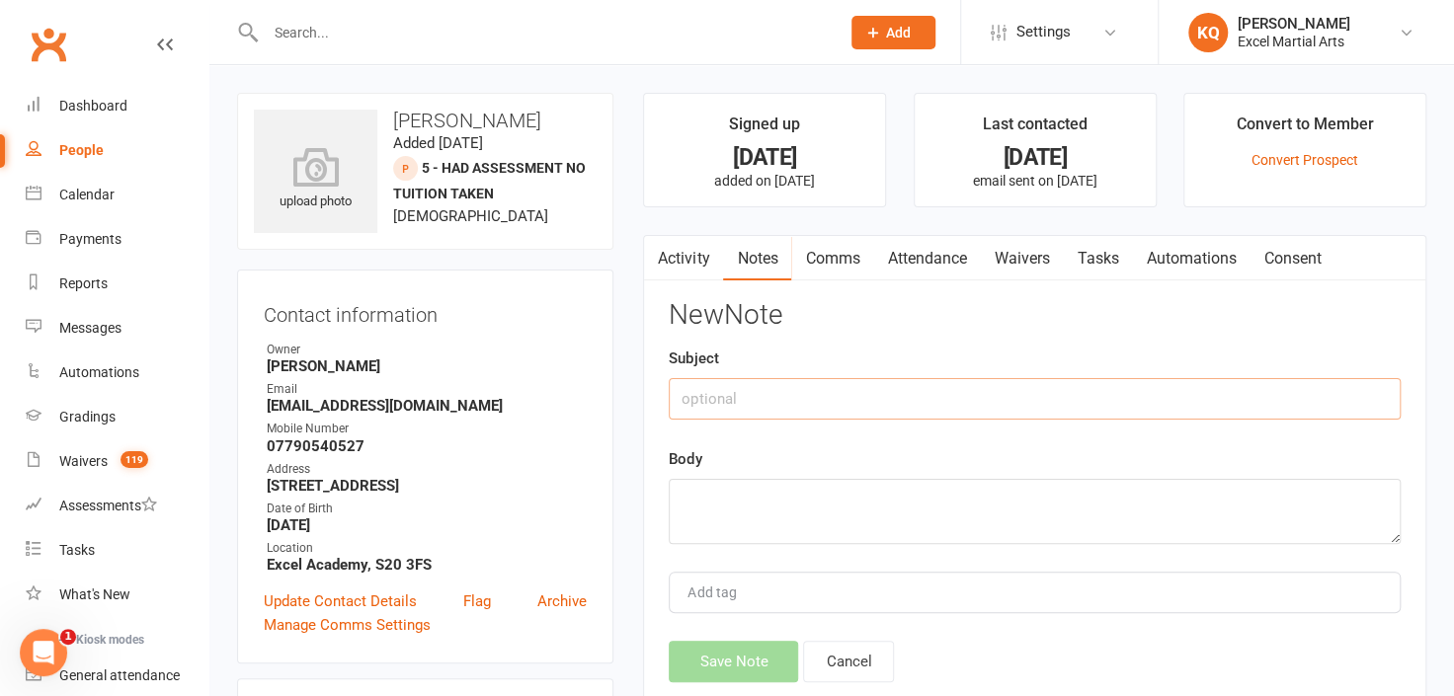
click at [738, 401] on input "text" at bounding box center [1035, 398] width 732 height 41
type input "Follow up"
click at [683, 527] on textarea at bounding box center [1035, 511] width 732 height 65
type textarea "Called and left vm"
click at [735, 664] on button "Save Note" at bounding box center [733, 661] width 129 height 41
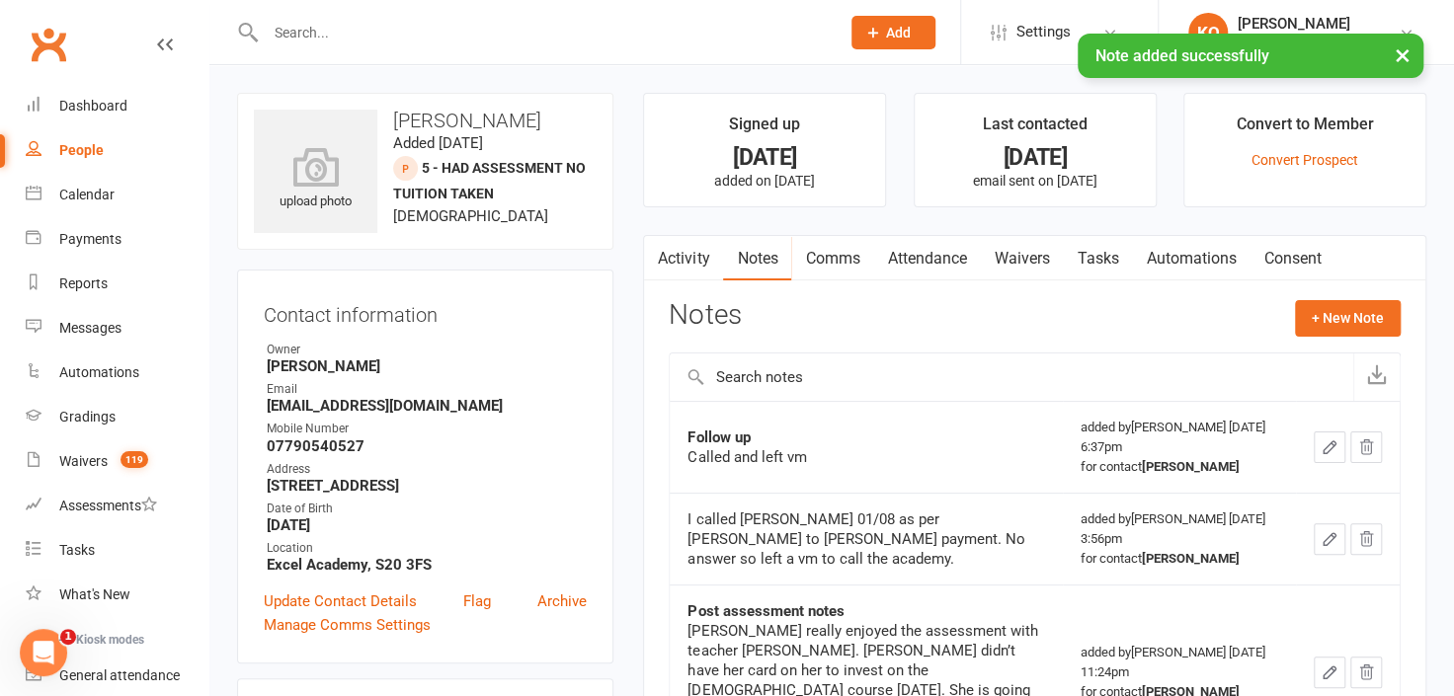
click at [71, 145] on div "People" at bounding box center [81, 150] width 44 height 16
select select "25"
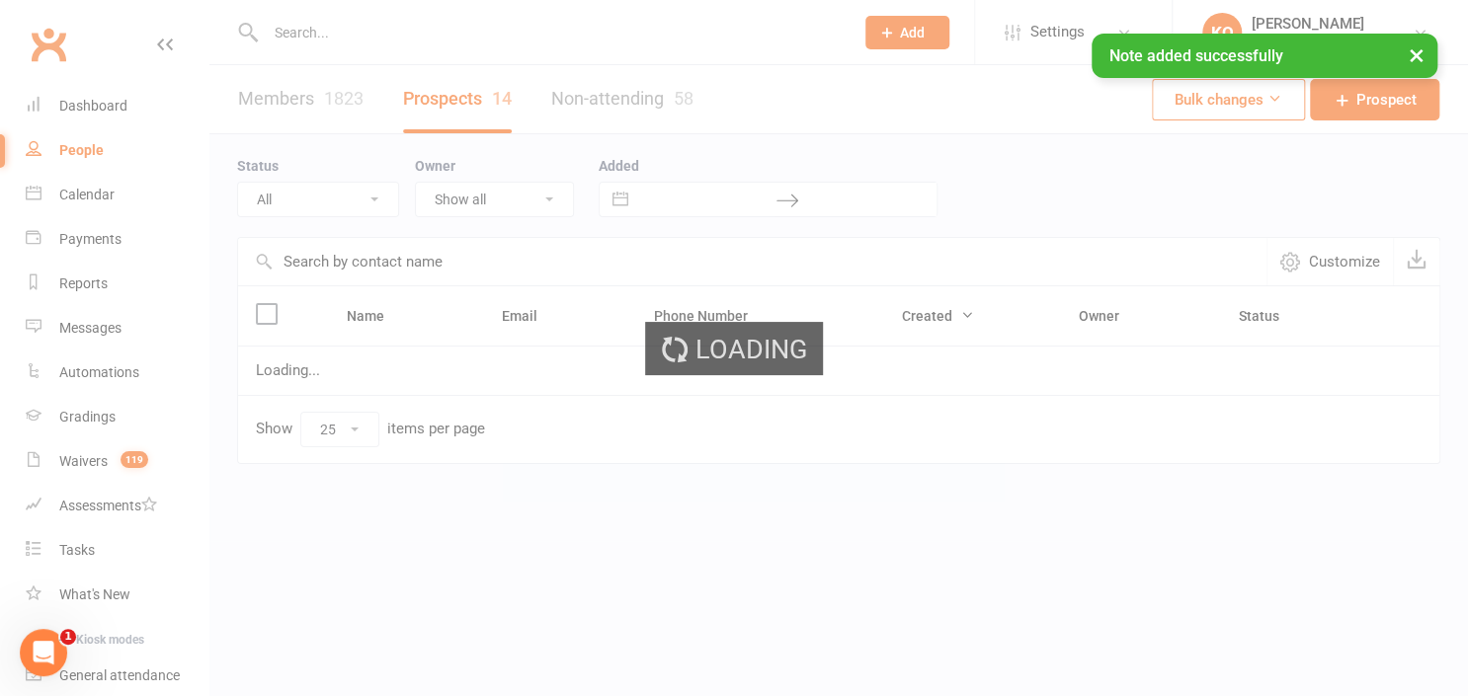
select select "5 - Had Assessment No Tuition Taken"
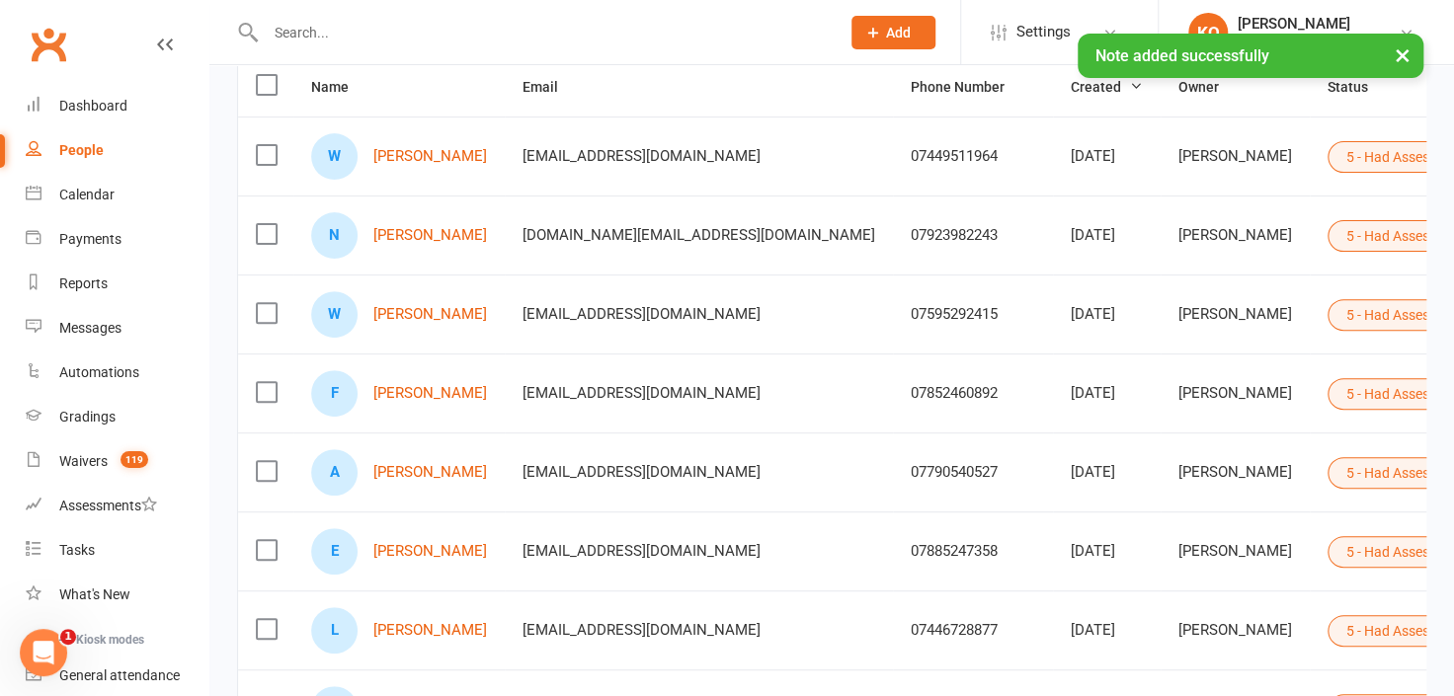
scroll to position [269, 0]
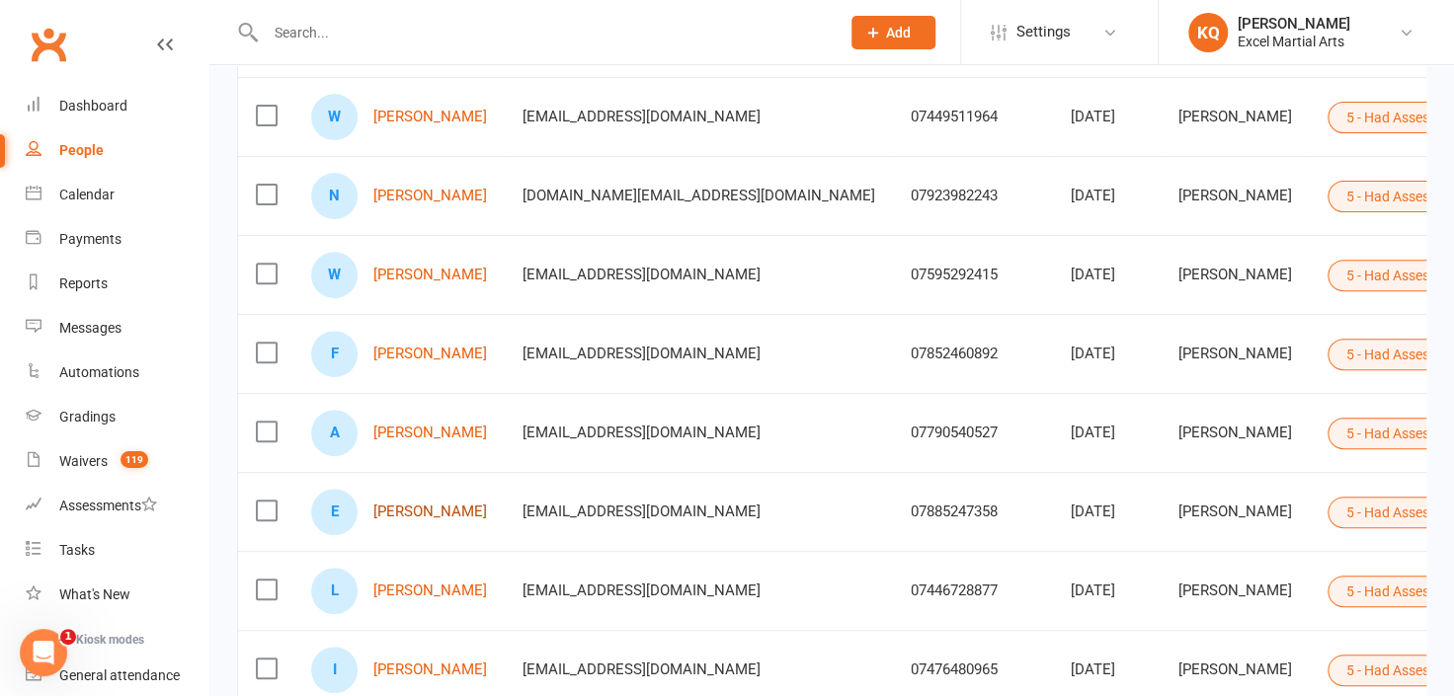
click at [435, 507] on link "[PERSON_NAME]" at bounding box center [430, 512] width 114 height 17
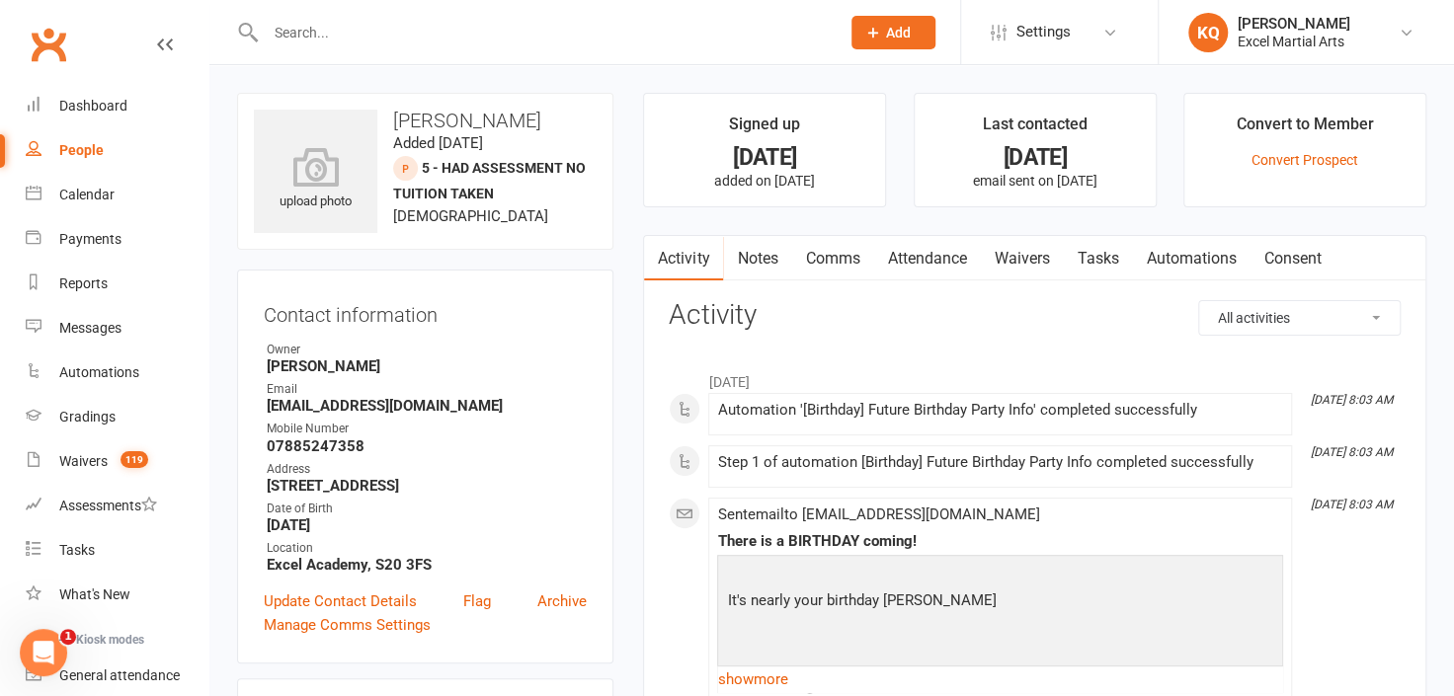
click at [755, 268] on link "Notes" at bounding box center [757, 258] width 68 height 45
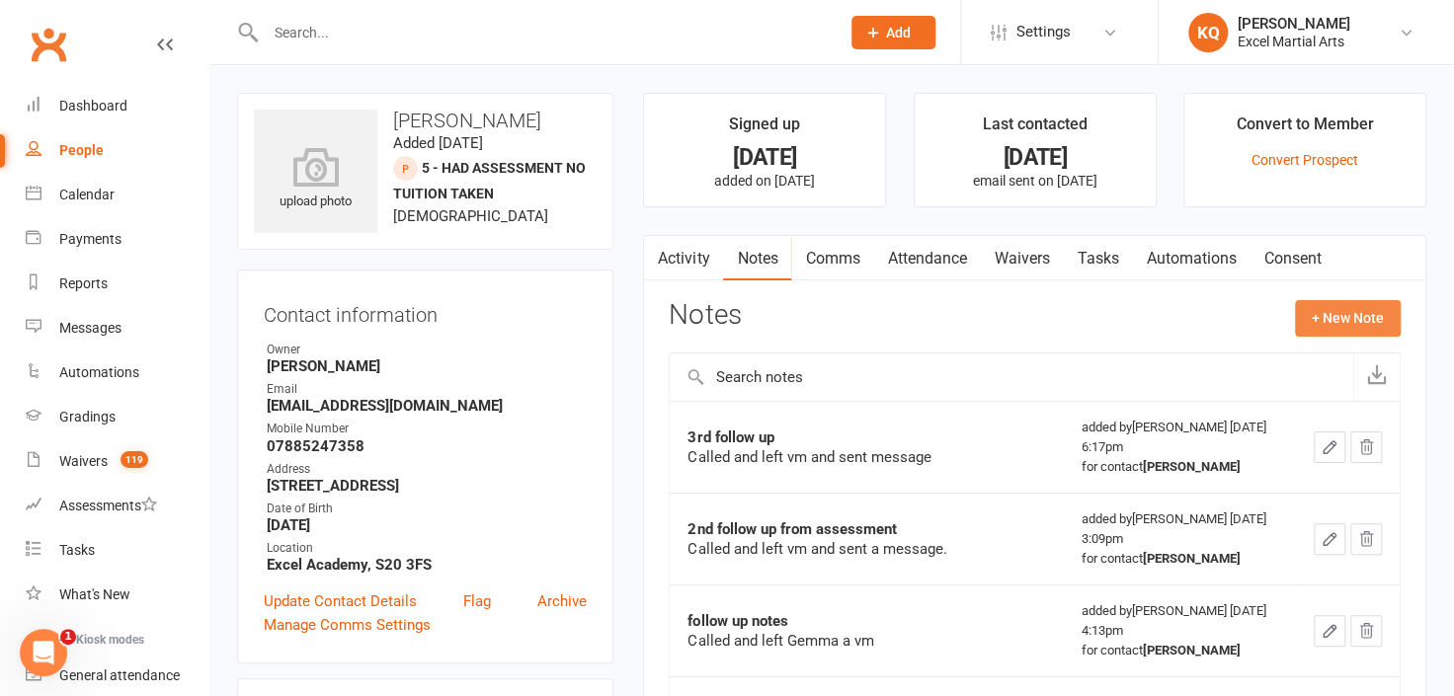
click at [1325, 321] on button "+ New Note" at bounding box center [1348, 318] width 106 height 36
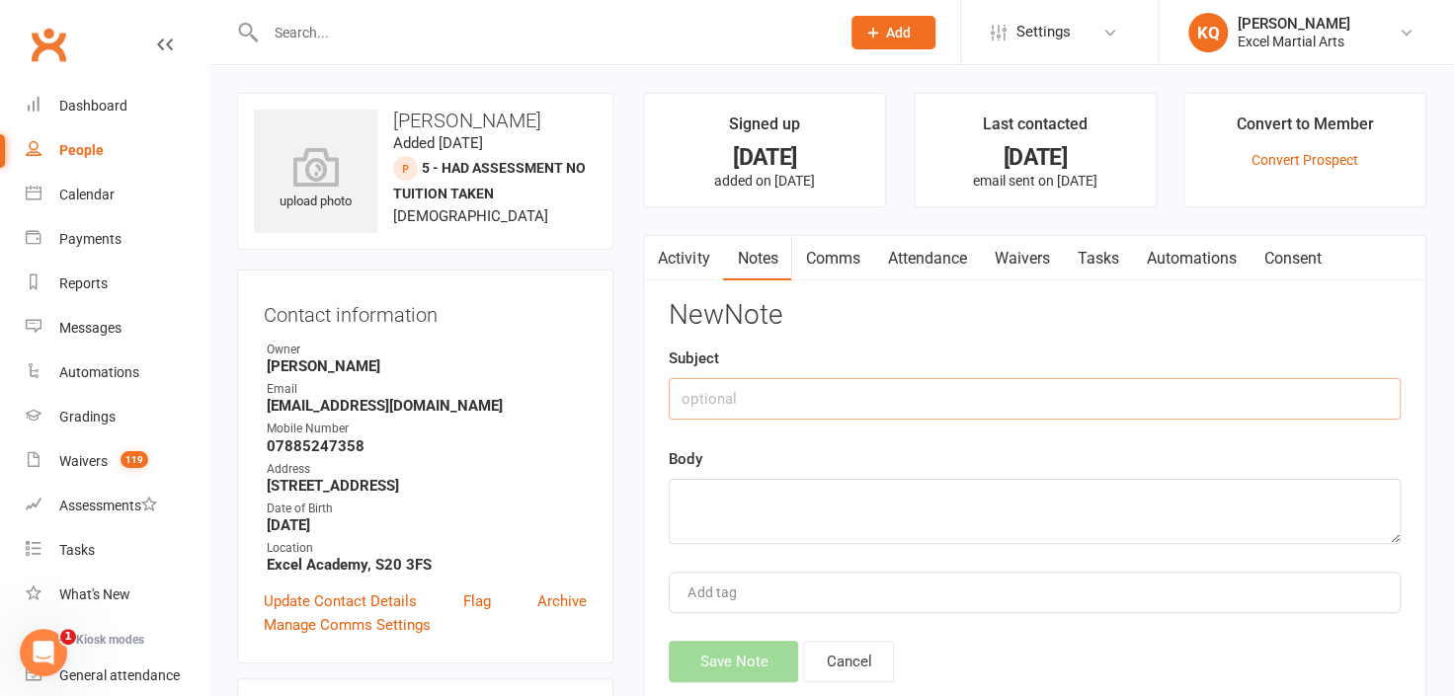
click at [936, 393] on input "text" at bounding box center [1035, 398] width 732 height 41
type input "4th follow up"
click at [844, 505] on textarea at bounding box center [1035, 511] width 732 height 65
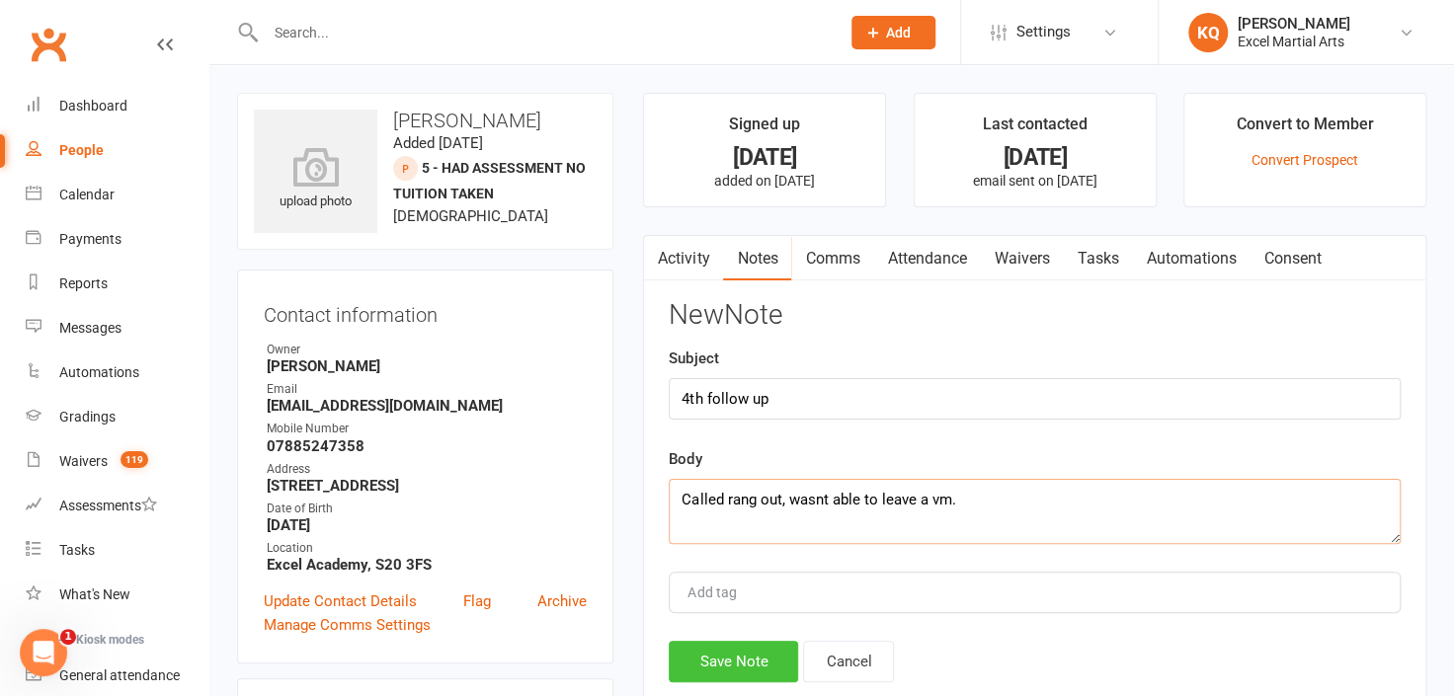
type textarea "Called rang out, wasnt able to leave a vm."
click at [746, 662] on button "Save Note" at bounding box center [733, 661] width 129 height 41
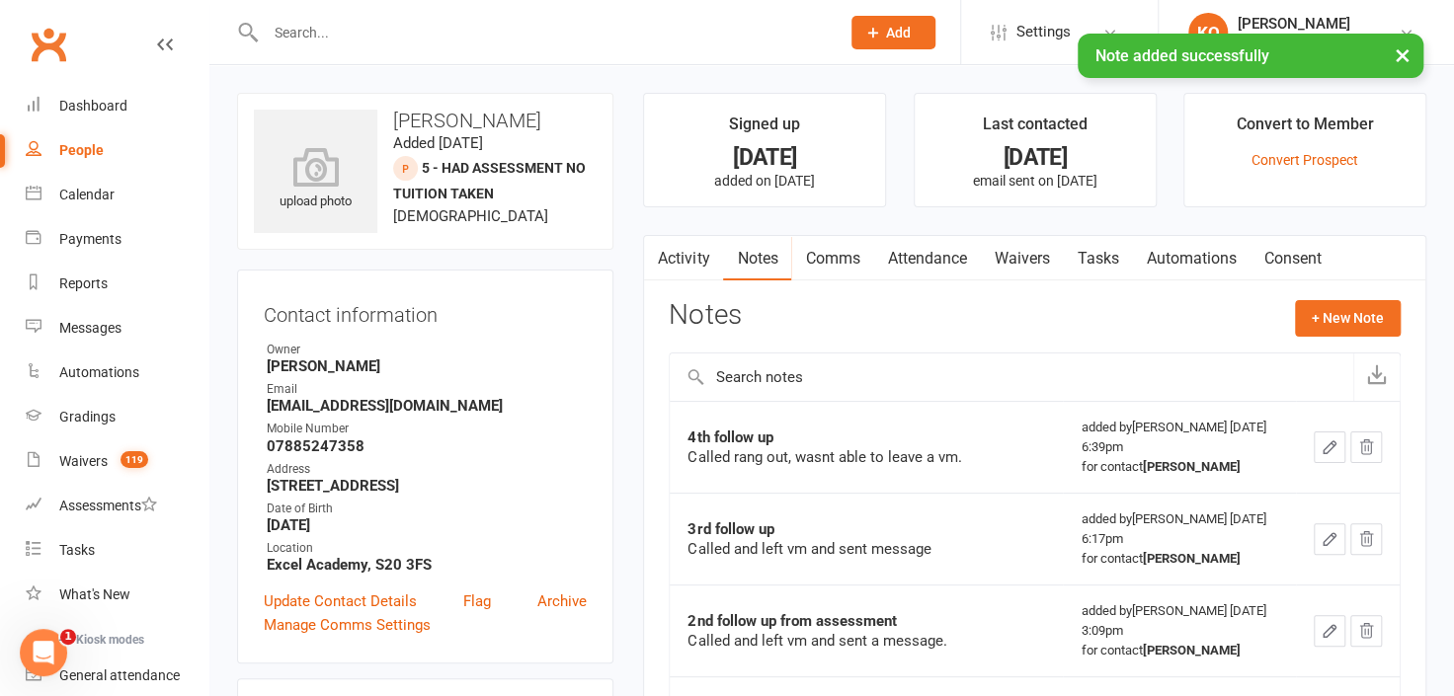
click at [832, 255] on link "Comms" at bounding box center [832, 258] width 82 height 45
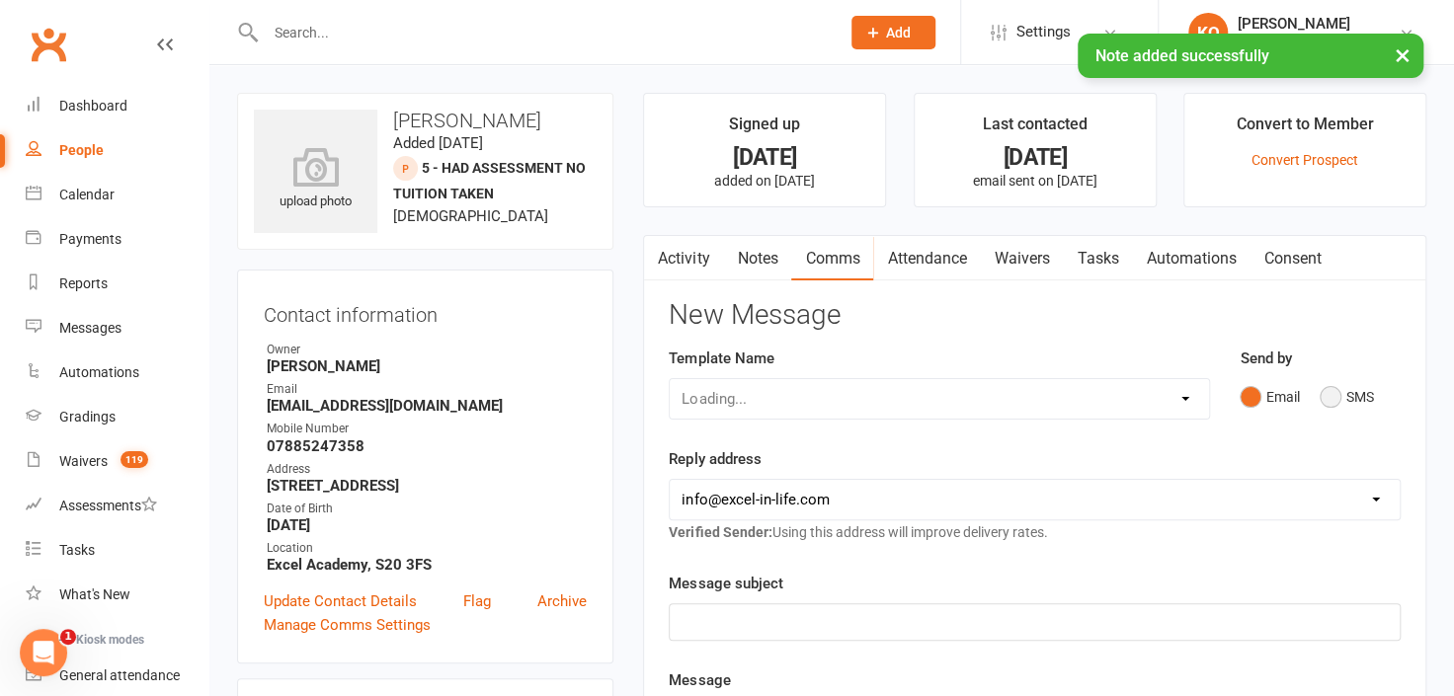
click at [1328, 393] on button "SMS" at bounding box center [1346, 397] width 53 height 38
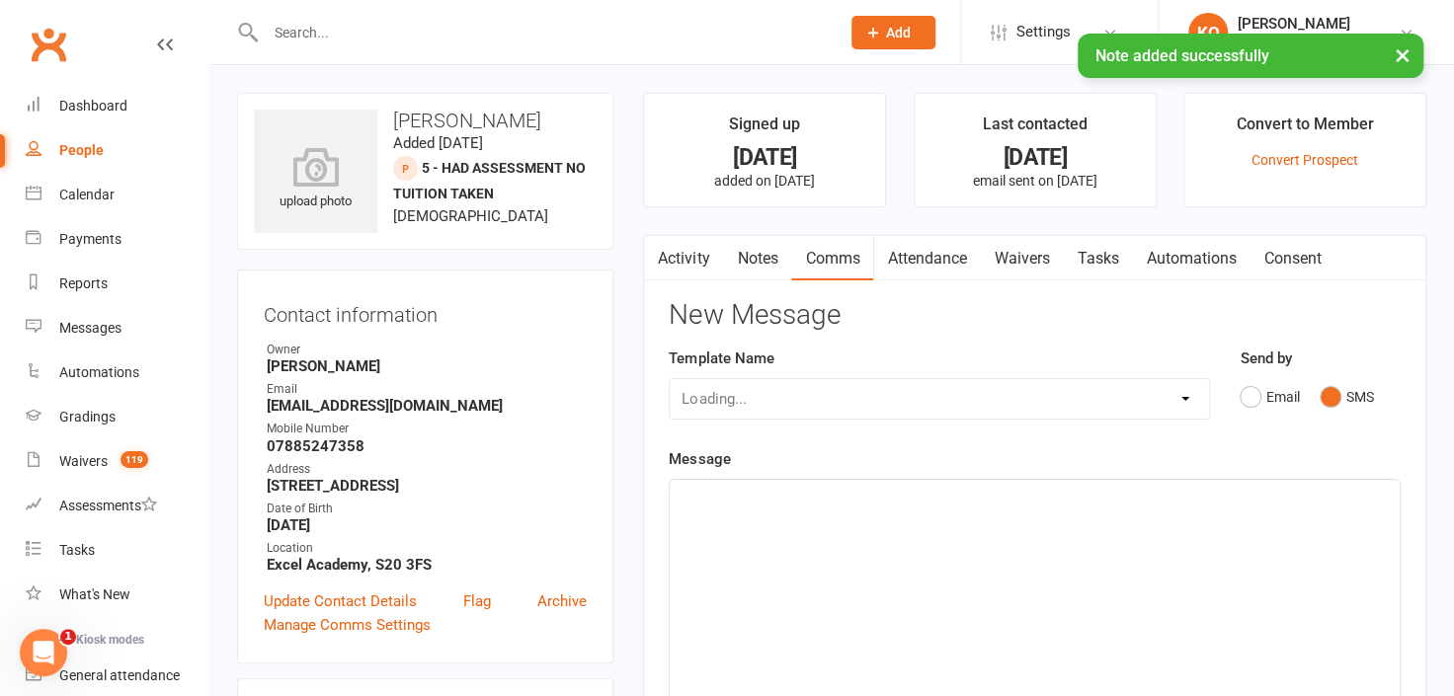
drag, startPoint x: 978, startPoint y: 618, endPoint x: 983, endPoint y: 604, distance: 15.6
click at [981, 610] on div "﻿" at bounding box center [1035, 628] width 730 height 296
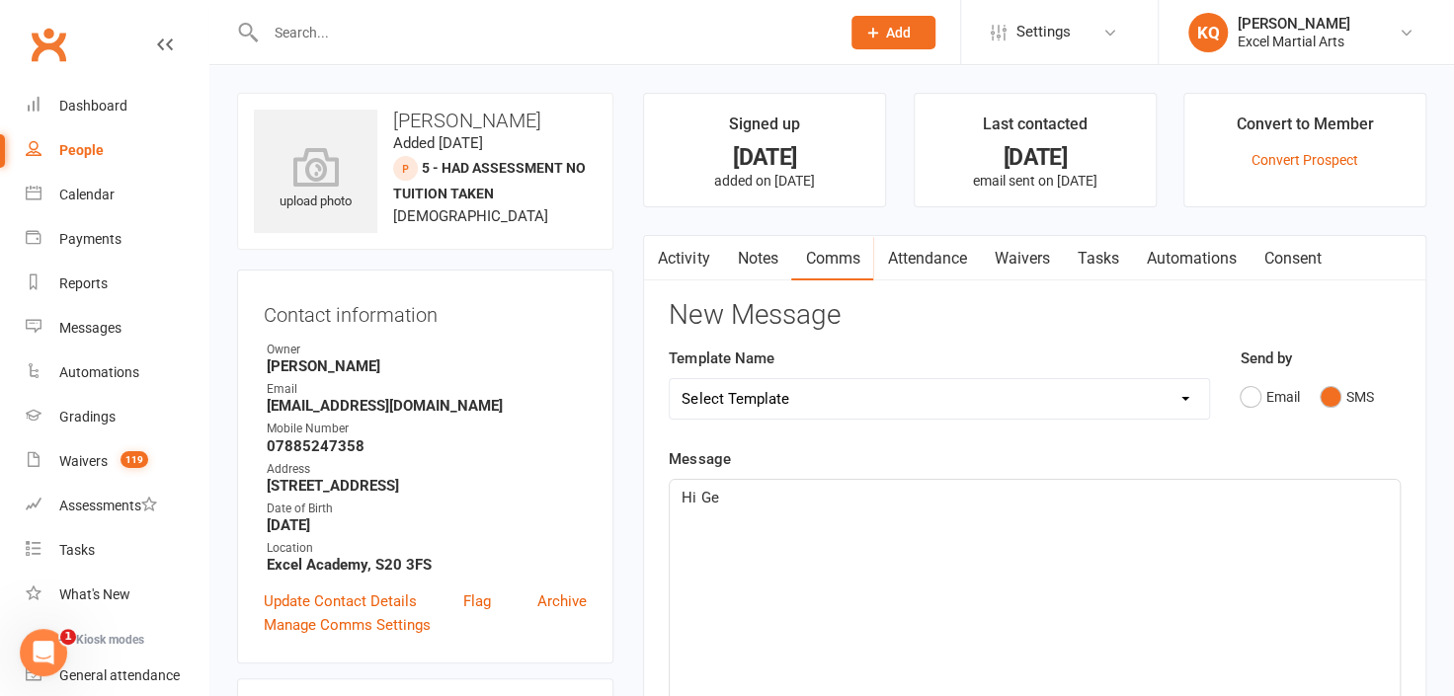
click at [1030, 579] on div "Hi Ge" at bounding box center [1035, 628] width 730 height 296
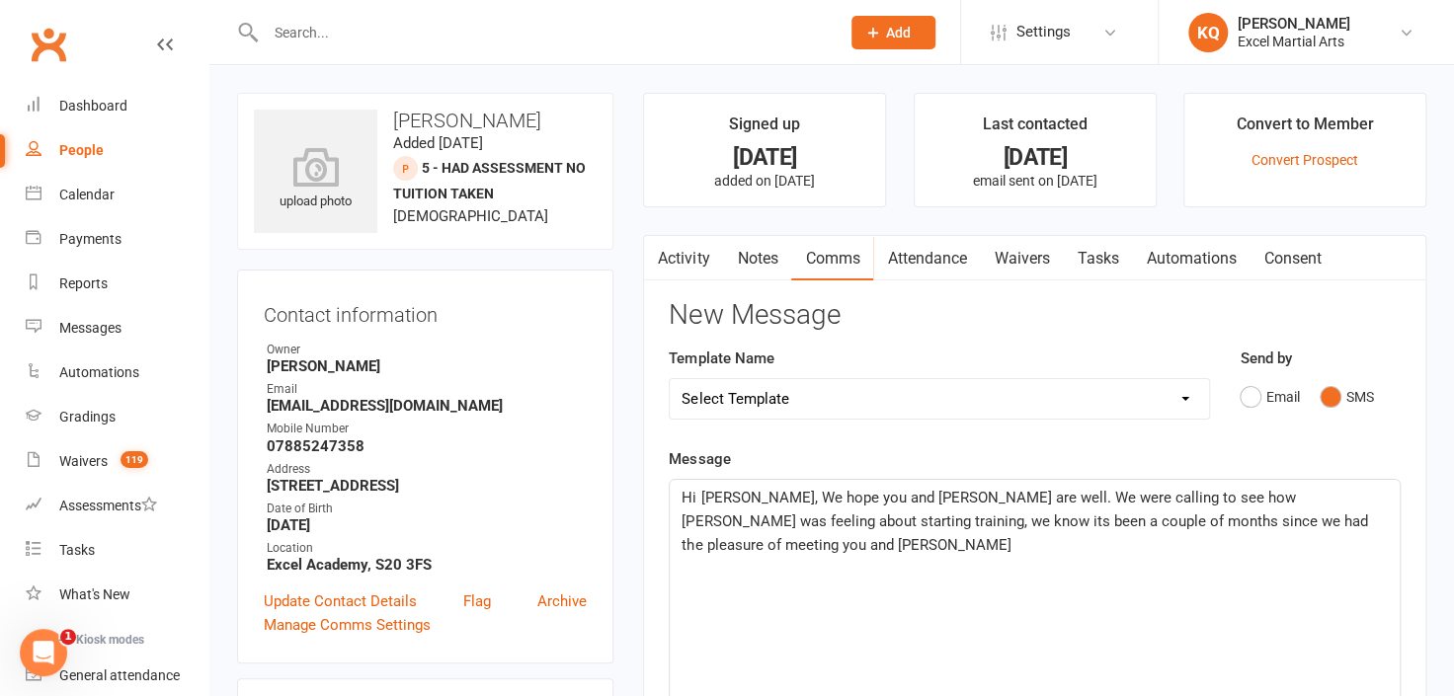
click at [734, 519] on span "Hi [PERSON_NAME], We hope you and [PERSON_NAME] are well. We were calling to se…" at bounding box center [1026, 521] width 689 height 65
click at [1349, 526] on p "Hi [PERSON_NAME], We hope you and [PERSON_NAME] are well. We were calling to se…" at bounding box center [1035, 521] width 706 height 71
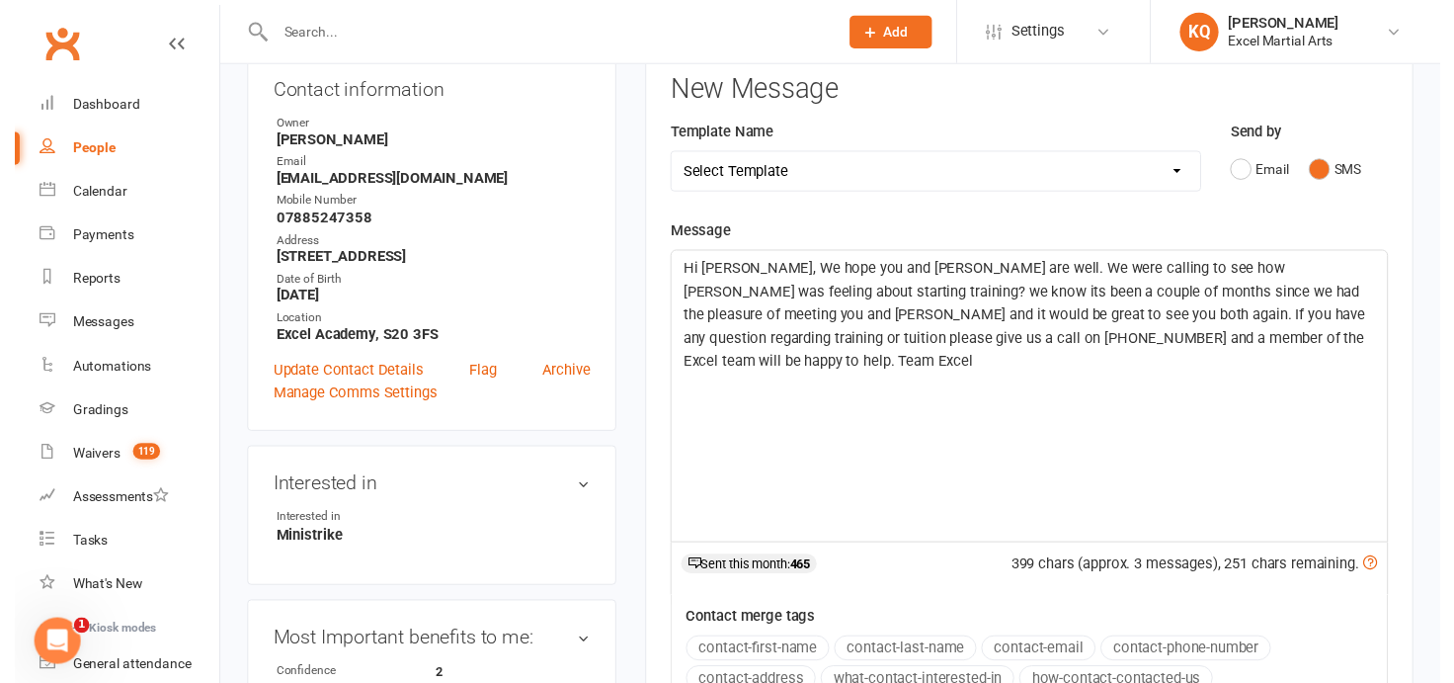
scroll to position [538, 0]
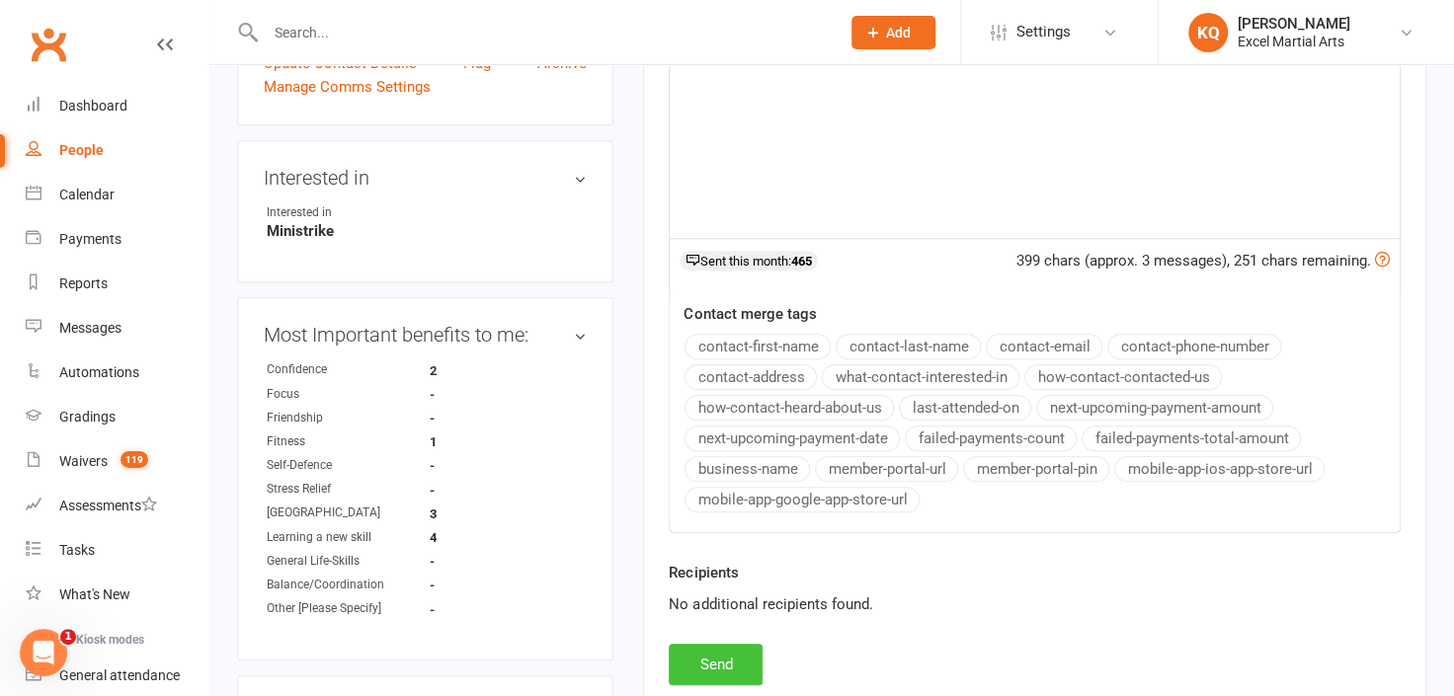
click at [717, 663] on button "Send" at bounding box center [716, 664] width 94 height 41
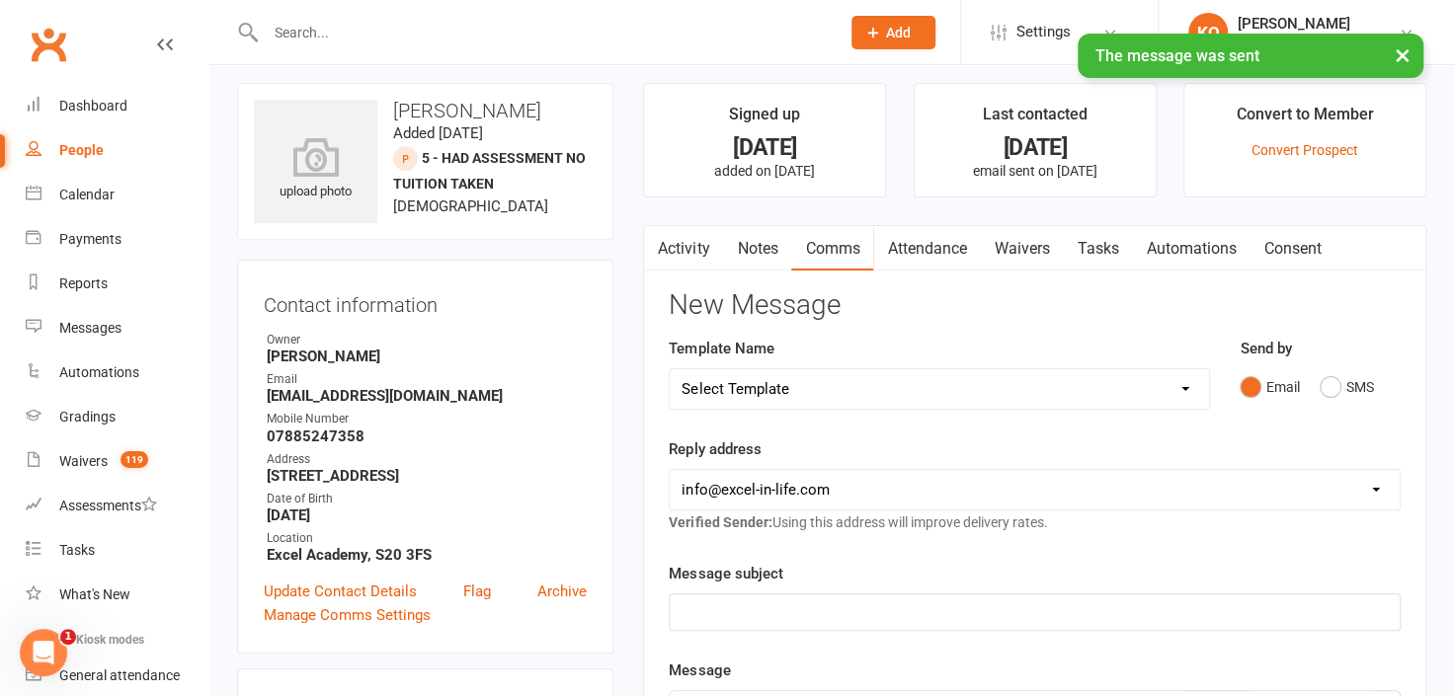
scroll to position [0, 0]
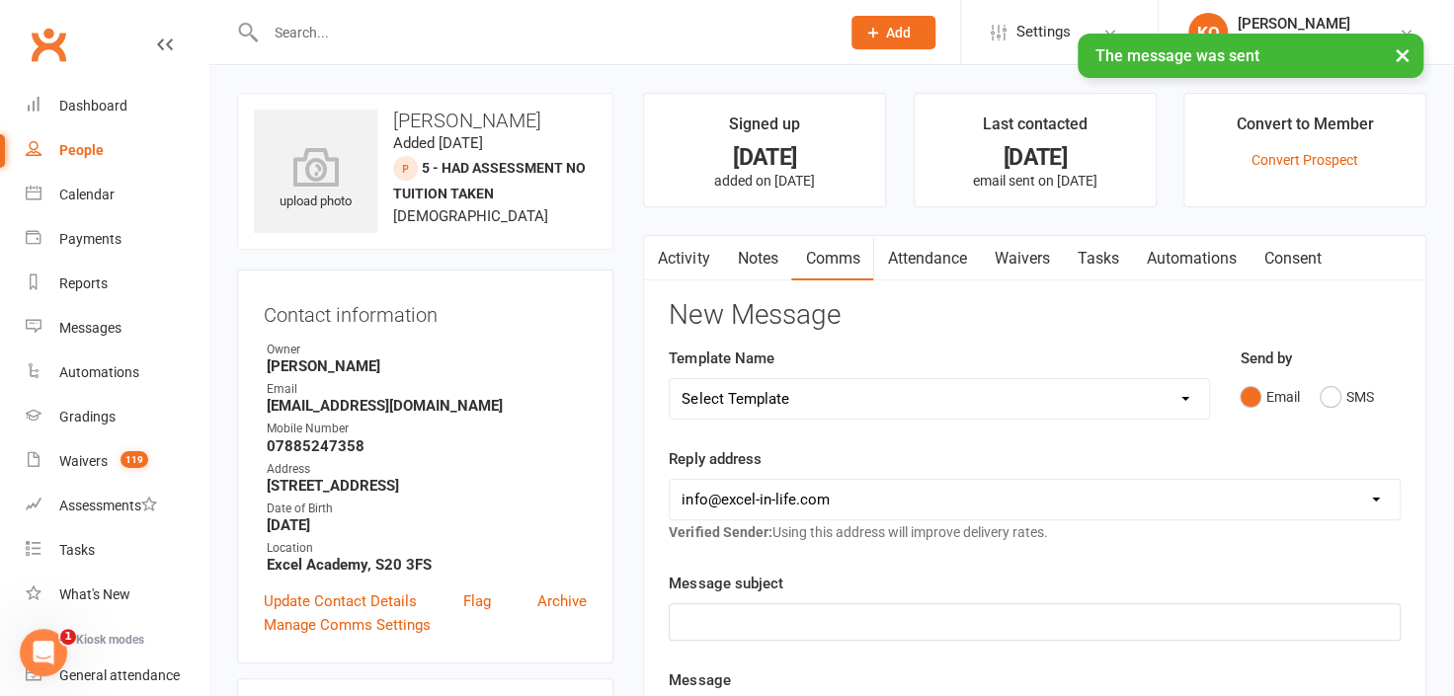
click at [66, 146] on div "People" at bounding box center [81, 150] width 44 height 16
select select "25"
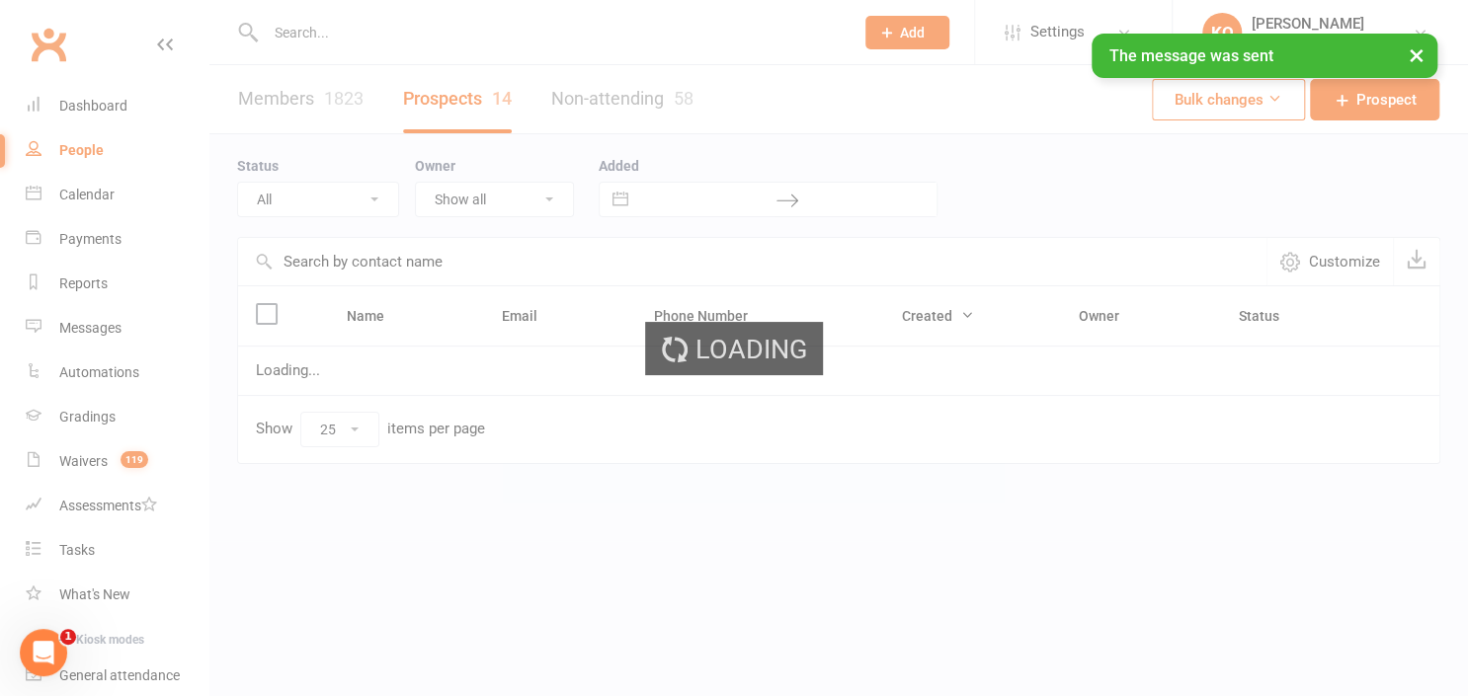
select select "5 - Had Assessment No Tuition Taken"
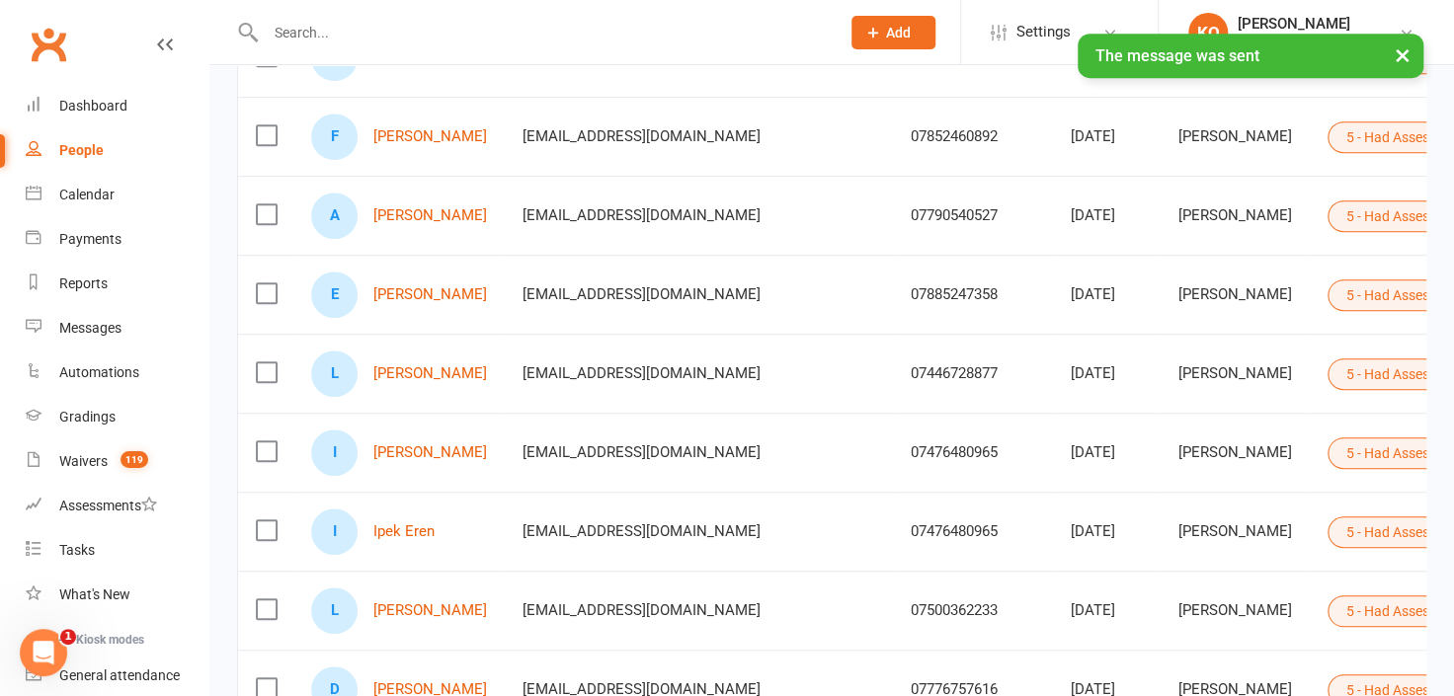
scroll to position [538, 0]
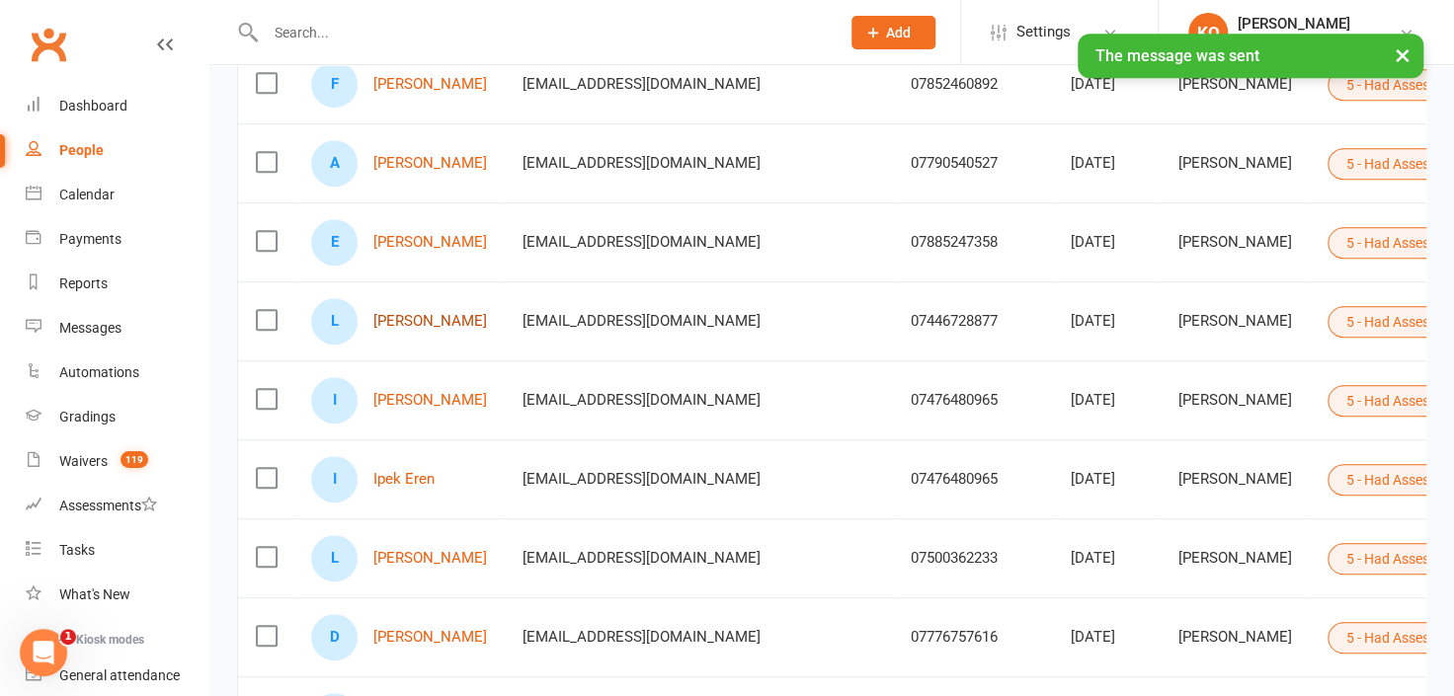
click at [423, 319] on link "[PERSON_NAME]" at bounding box center [430, 321] width 114 height 17
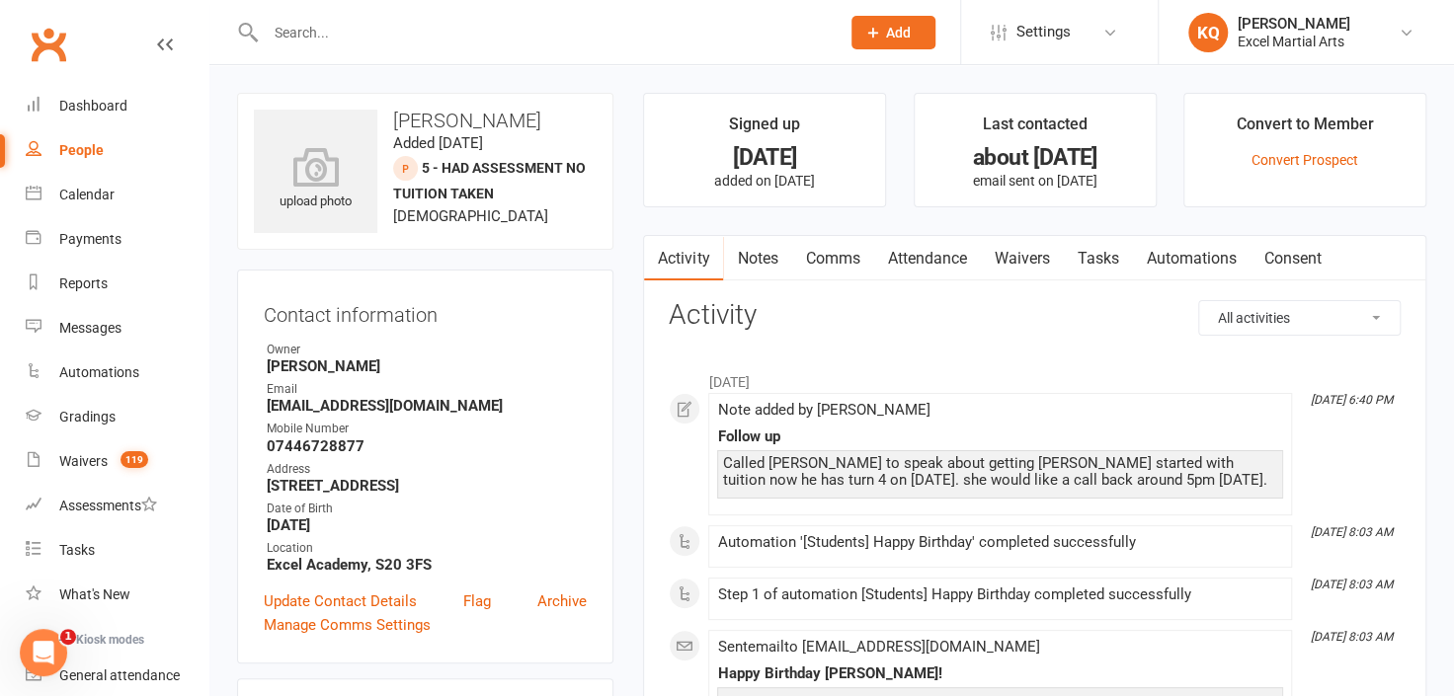
click at [755, 258] on link "Notes" at bounding box center [757, 258] width 68 height 45
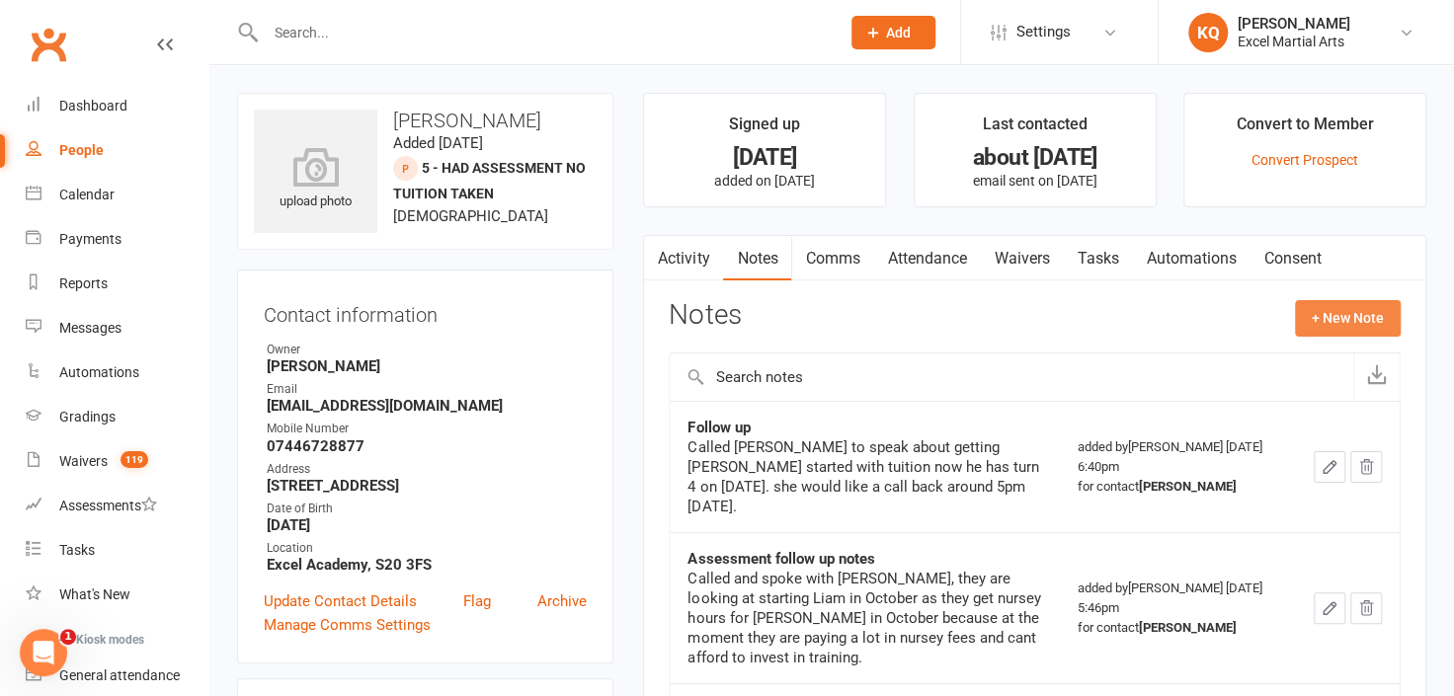
click at [1335, 323] on button "+ New Note" at bounding box center [1348, 318] width 106 height 36
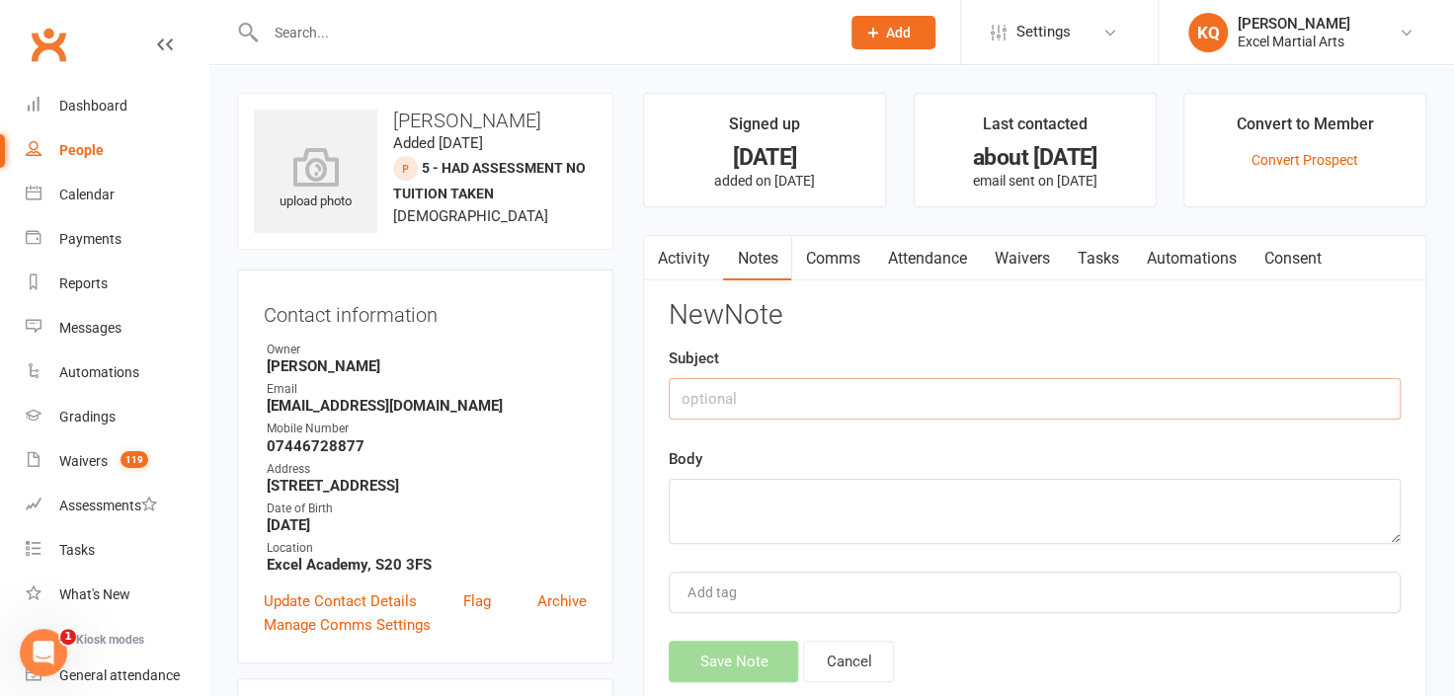
click at [886, 379] on input "text" at bounding box center [1035, 398] width 732 height 41
type input "Follow up"
click at [857, 493] on textarea at bounding box center [1035, 511] width 732 height 65
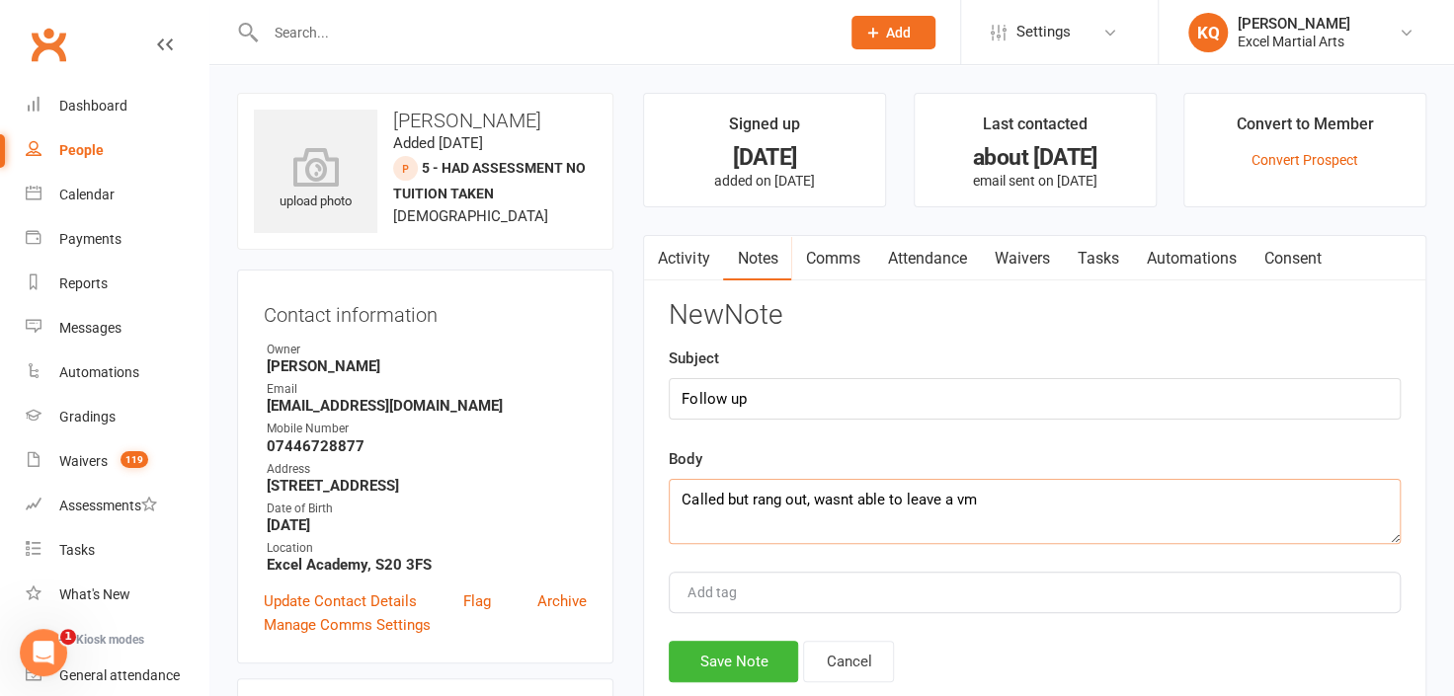
click at [850, 492] on textarea "Called but rang out, wasnt able to leave a vm" at bounding box center [1035, 511] width 732 height 65
click at [845, 495] on textarea "Called but rang out, wasnt able to leave a vm" at bounding box center [1035, 511] width 732 height 65
click at [1008, 507] on textarea "Called but rang out, wasn't able to leave a vm" at bounding box center [1035, 511] width 732 height 65
type textarea "Called but rang out, wasn't able to leave a vm."
click at [737, 657] on button "Save Note" at bounding box center [733, 661] width 129 height 41
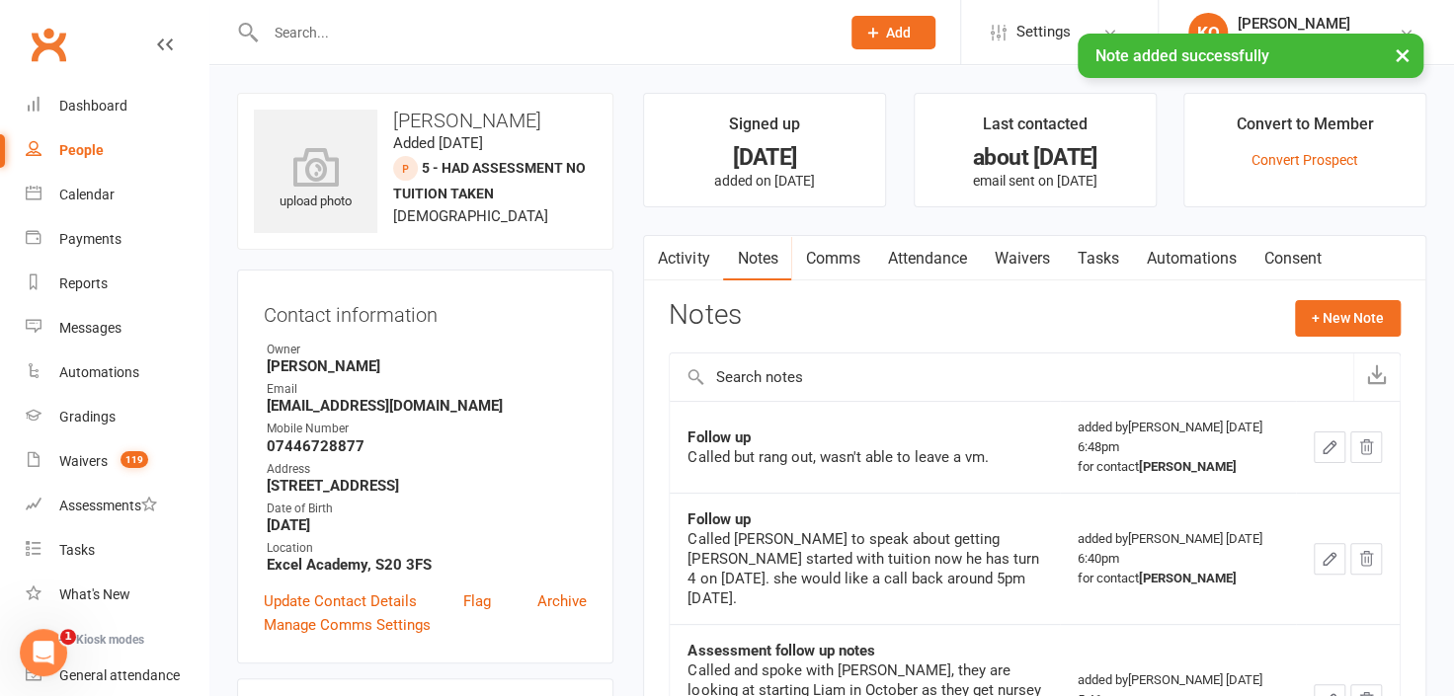
click at [83, 144] on div "People" at bounding box center [81, 150] width 44 height 16
select select "25"
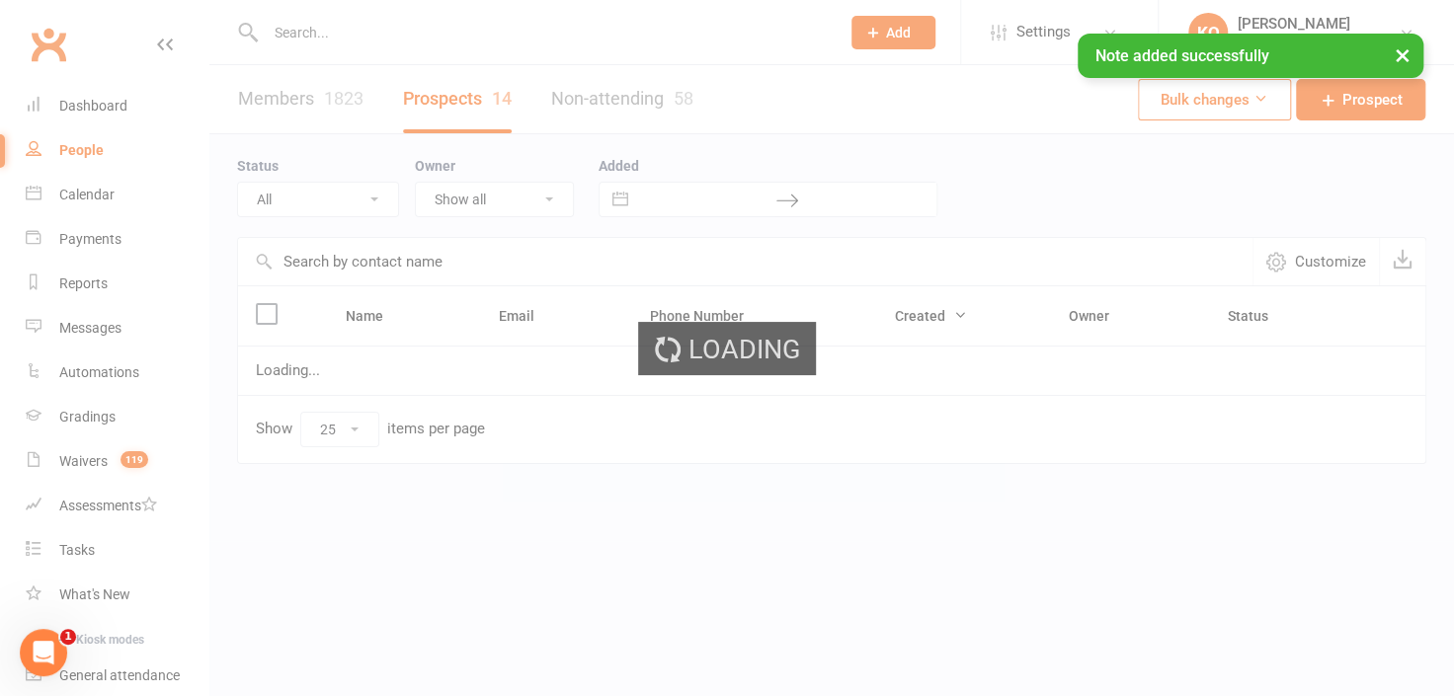
select select "5 - Had Assessment No Tuition Taken"
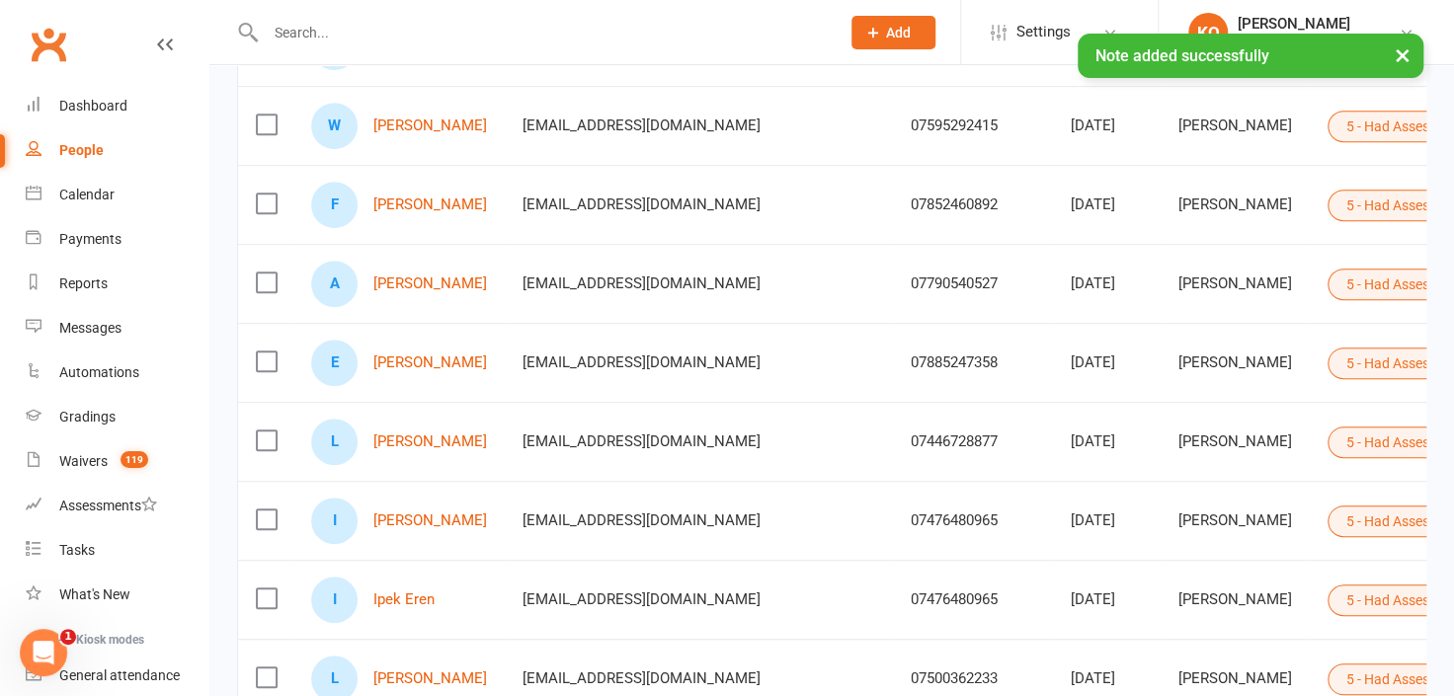
scroll to position [448, 0]
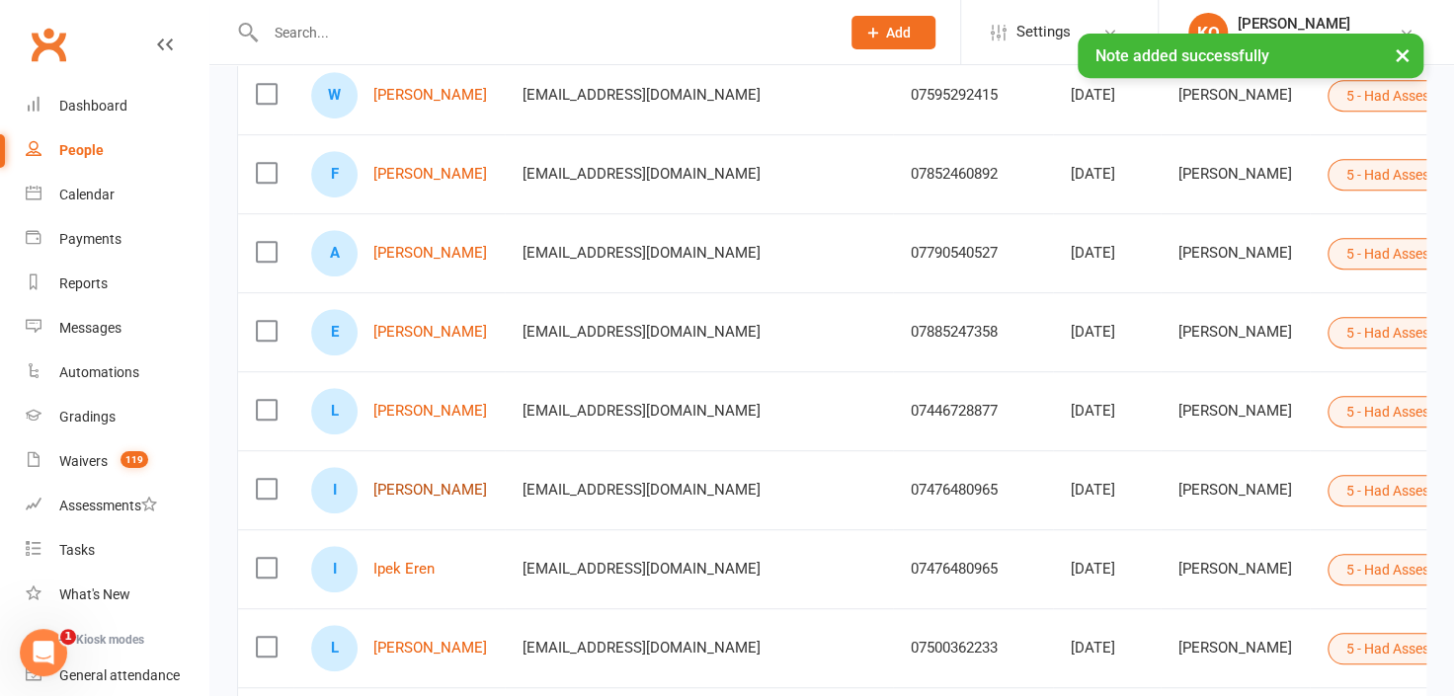
click at [422, 489] on link "[PERSON_NAME]" at bounding box center [430, 490] width 114 height 17
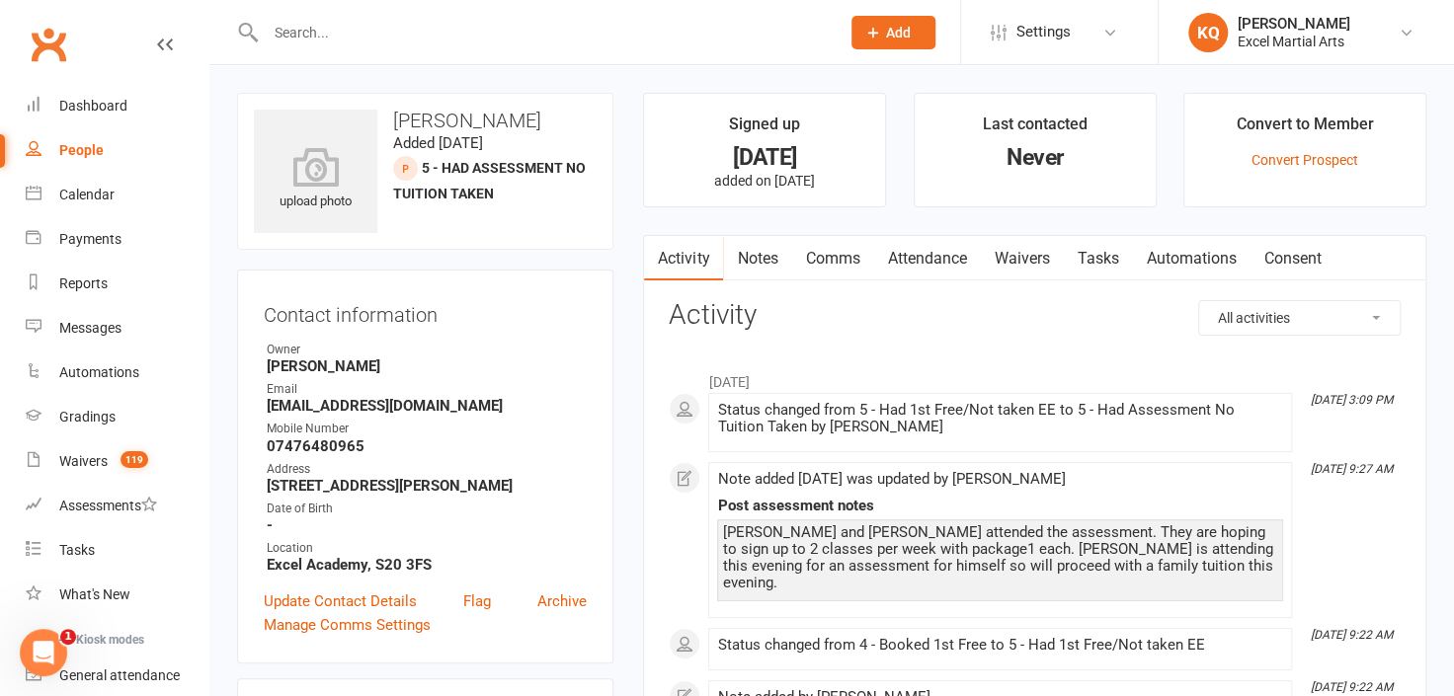
click at [771, 253] on link "Notes" at bounding box center [757, 258] width 68 height 45
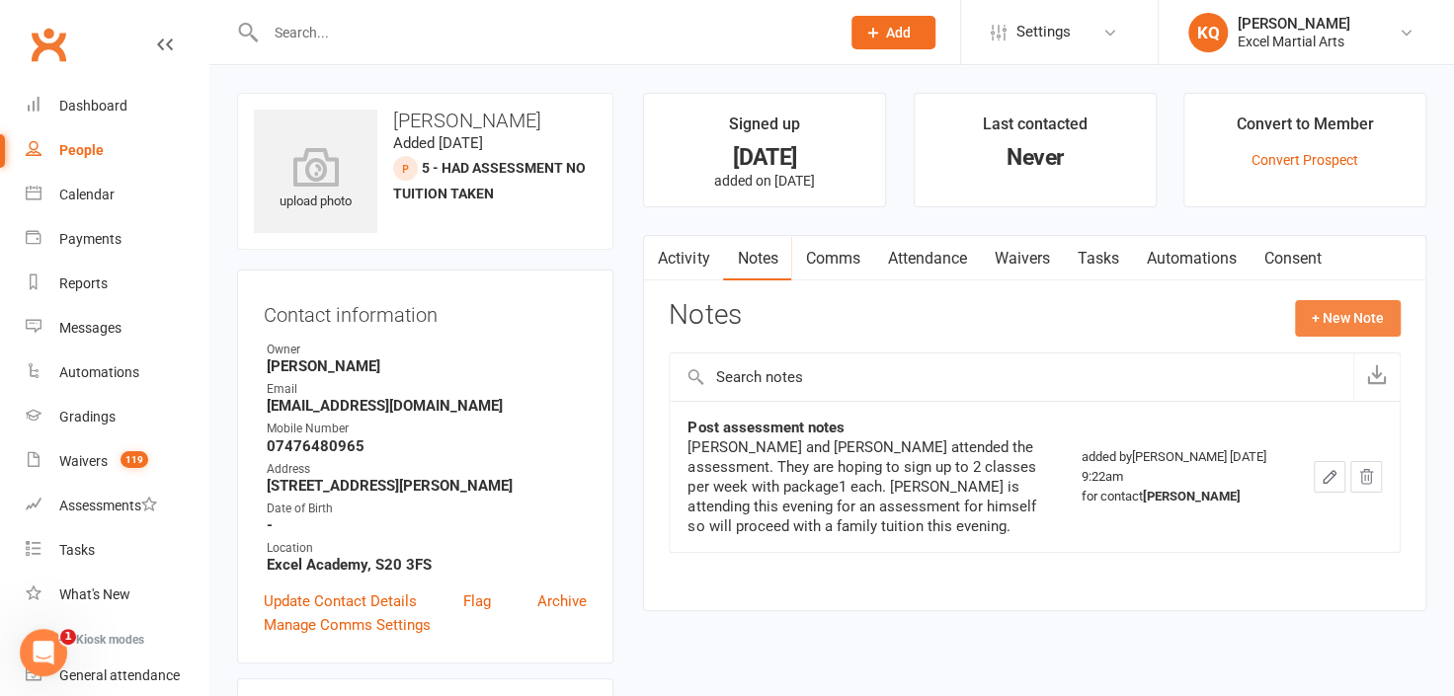
click at [1335, 314] on button "+ New Note" at bounding box center [1348, 318] width 106 height 36
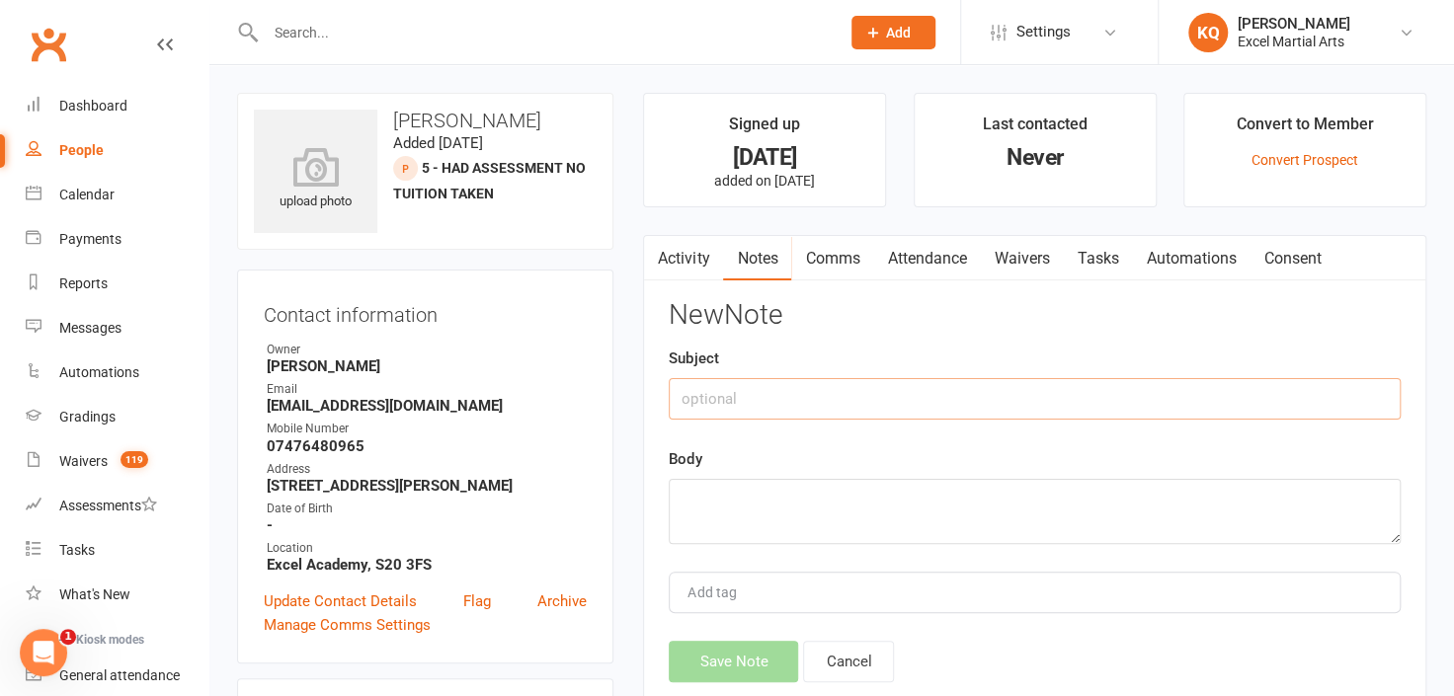
click at [1020, 394] on input "text" at bounding box center [1035, 398] width 732 height 41
type input "Follow up"
click at [991, 499] on textarea at bounding box center [1035, 511] width 732 height 65
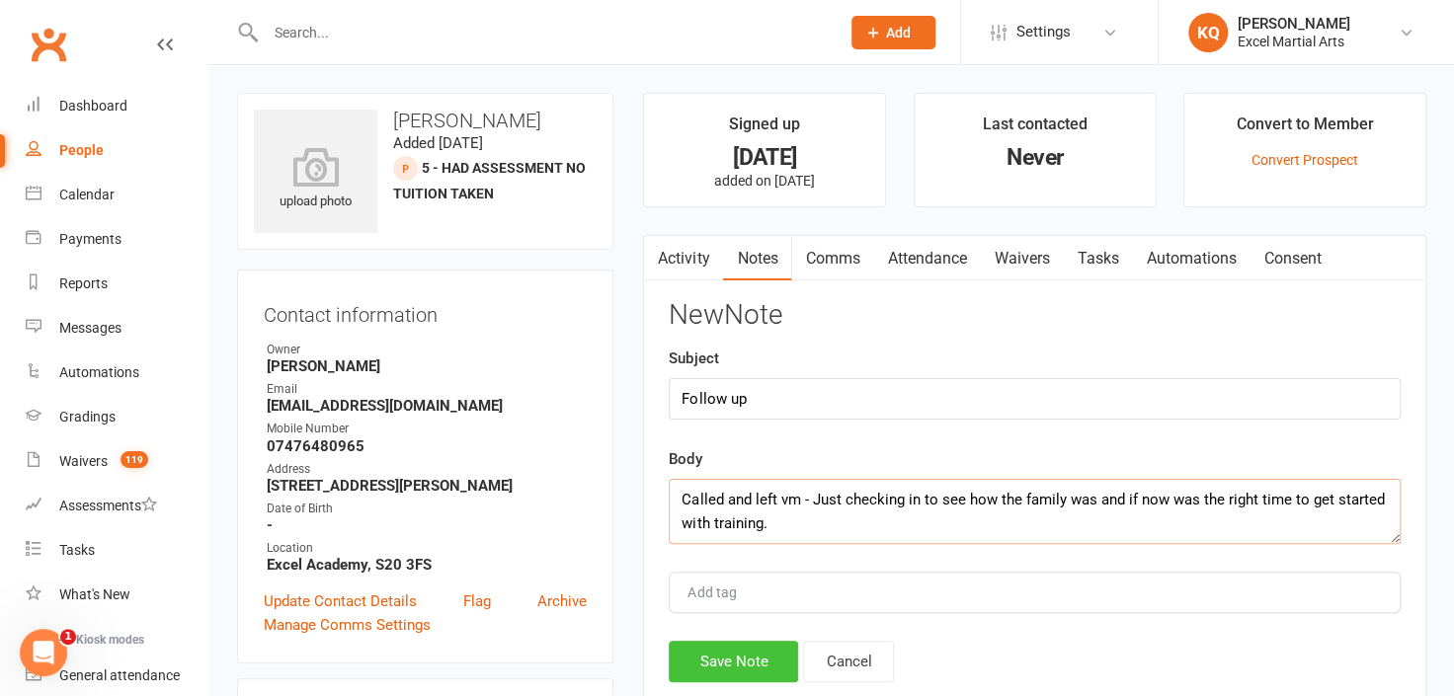
type textarea "Called and left vm - Just checking in to see how the family was and if now was …"
click at [758, 673] on button "Save Note" at bounding box center [733, 661] width 129 height 41
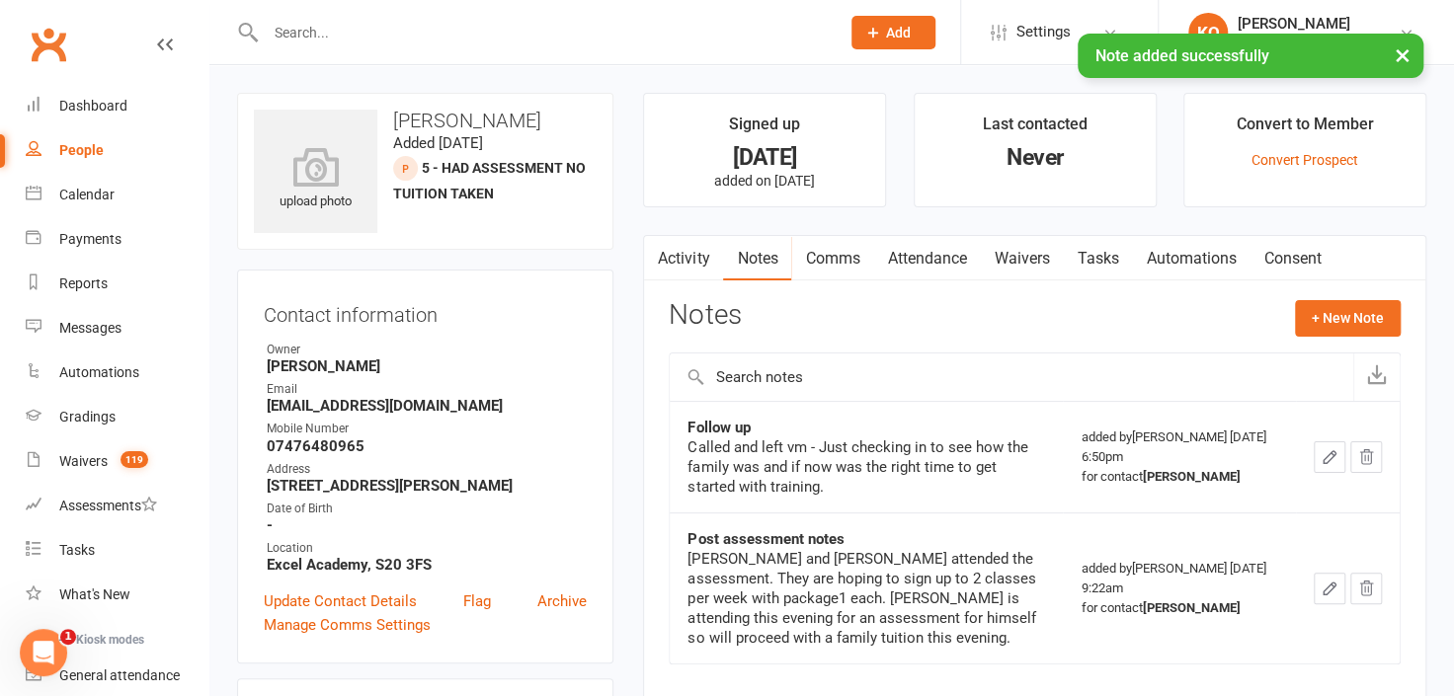
click at [85, 148] on div "People" at bounding box center [81, 150] width 44 height 16
select select "25"
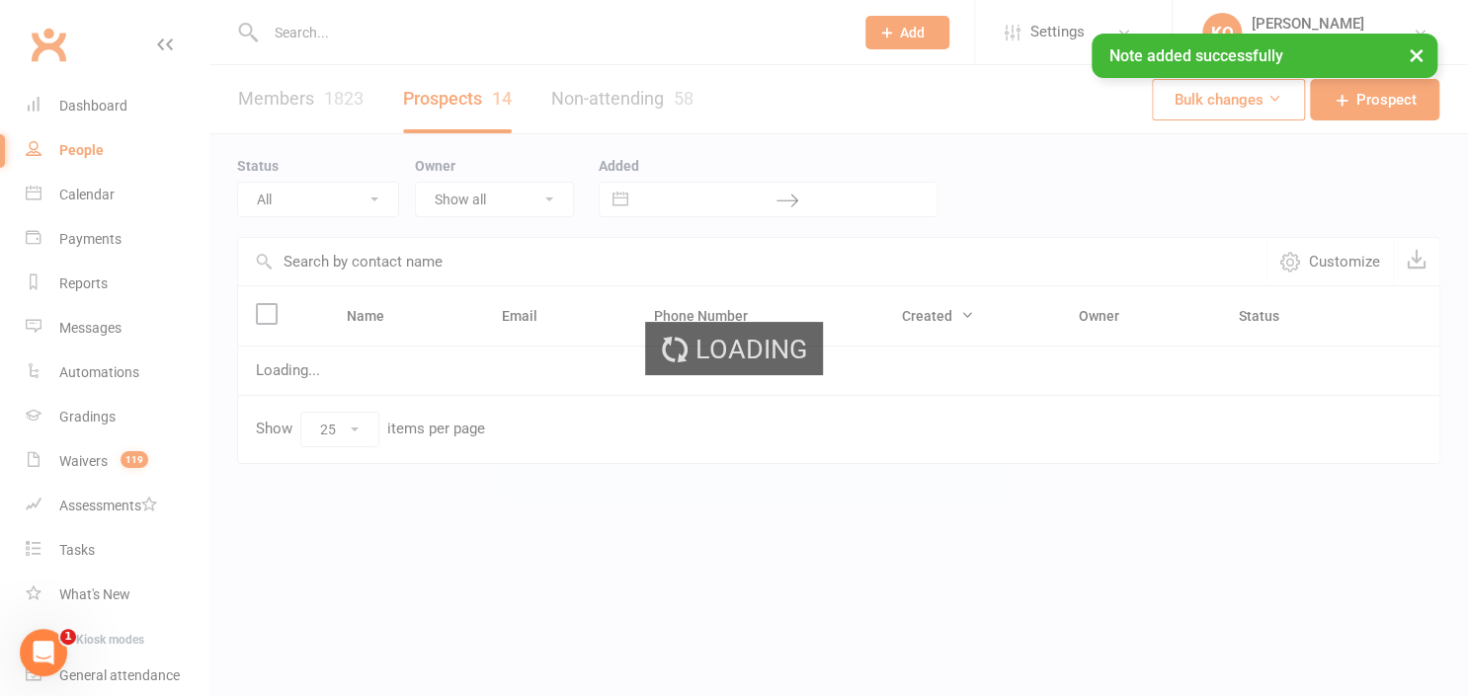
select select "5 - Had Assessment No Tuition Taken"
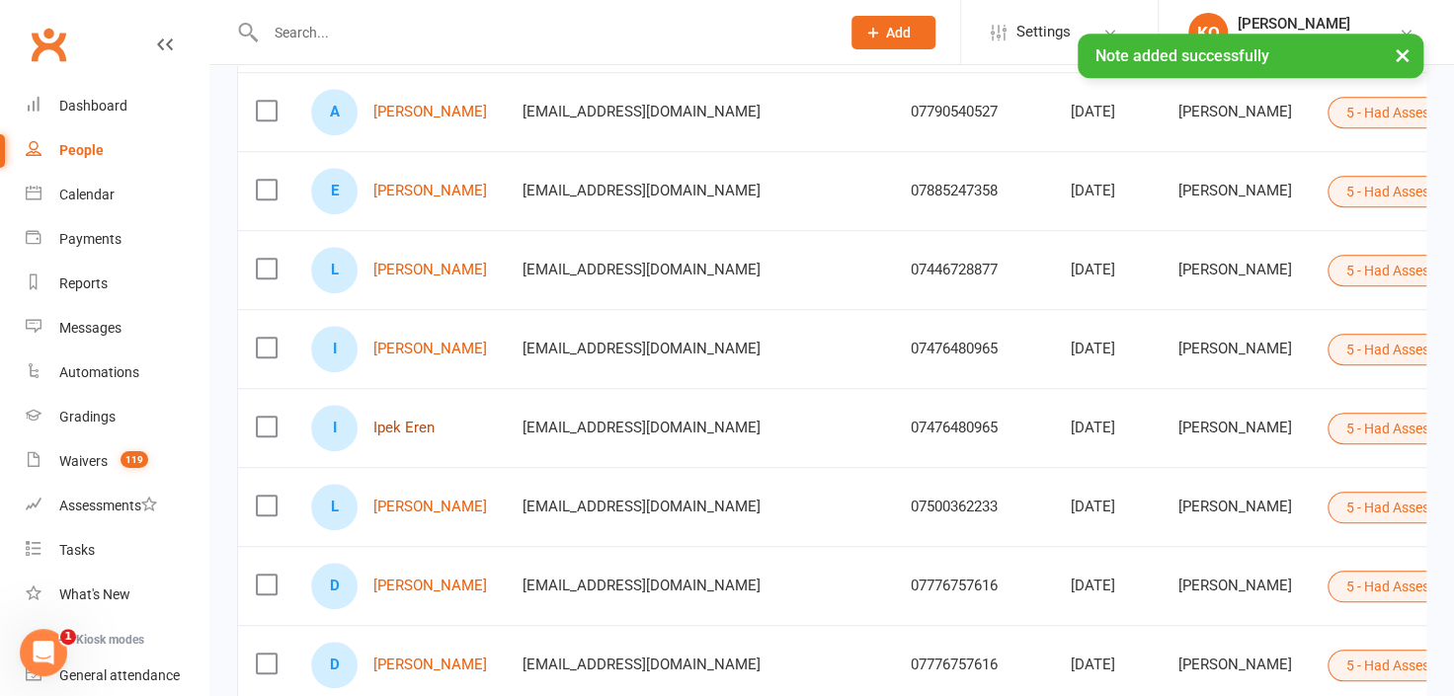
scroll to position [628, 0]
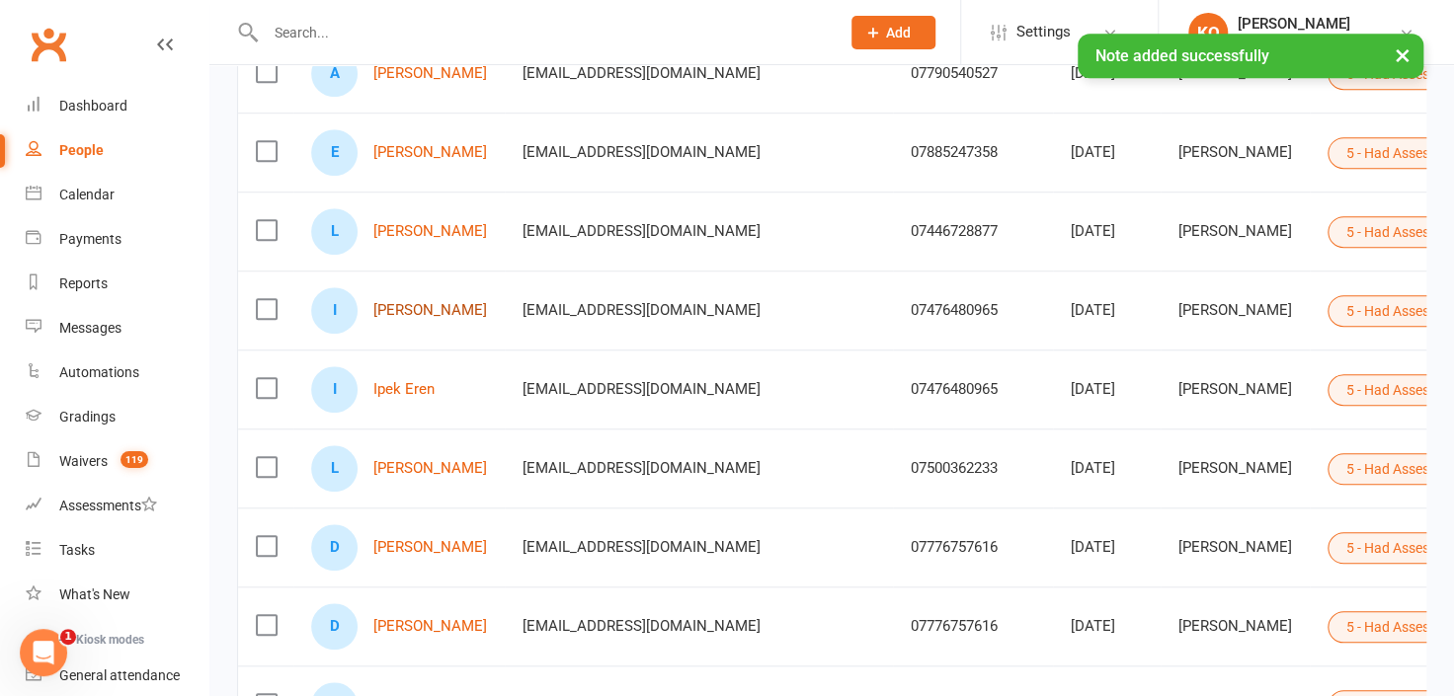
click at [410, 302] on link "[PERSON_NAME]" at bounding box center [430, 310] width 114 height 17
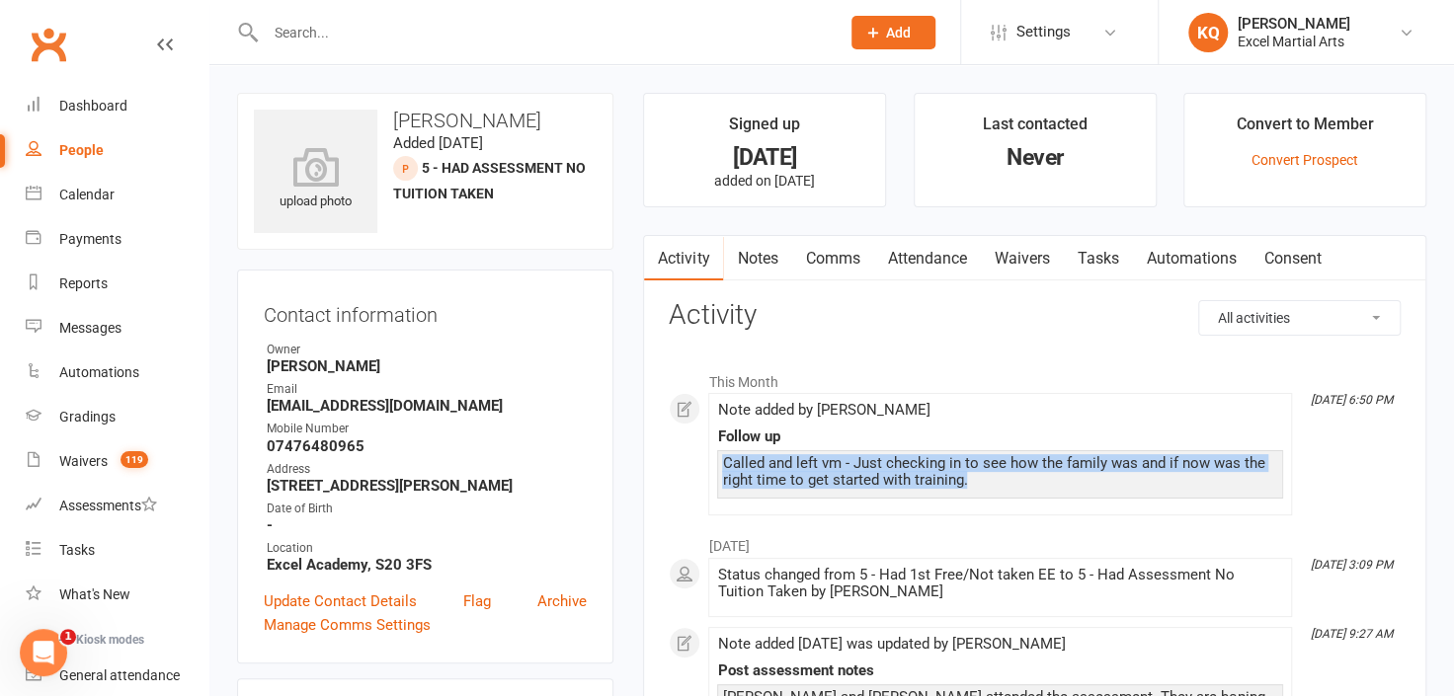
drag, startPoint x: 978, startPoint y: 479, endPoint x: 716, endPoint y: 465, distance: 262.1
click at [717, 465] on div "Called and left vm - Just checking in to see how the family was and if now was …" at bounding box center [1000, 474] width 566 height 48
drag, startPoint x: 716, startPoint y: 465, endPoint x: 741, endPoint y: 477, distance: 27.4
copy div "Called and left vm - Just checking in to see how the family was and if now was …"
click at [83, 152] on div "People" at bounding box center [81, 150] width 44 height 16
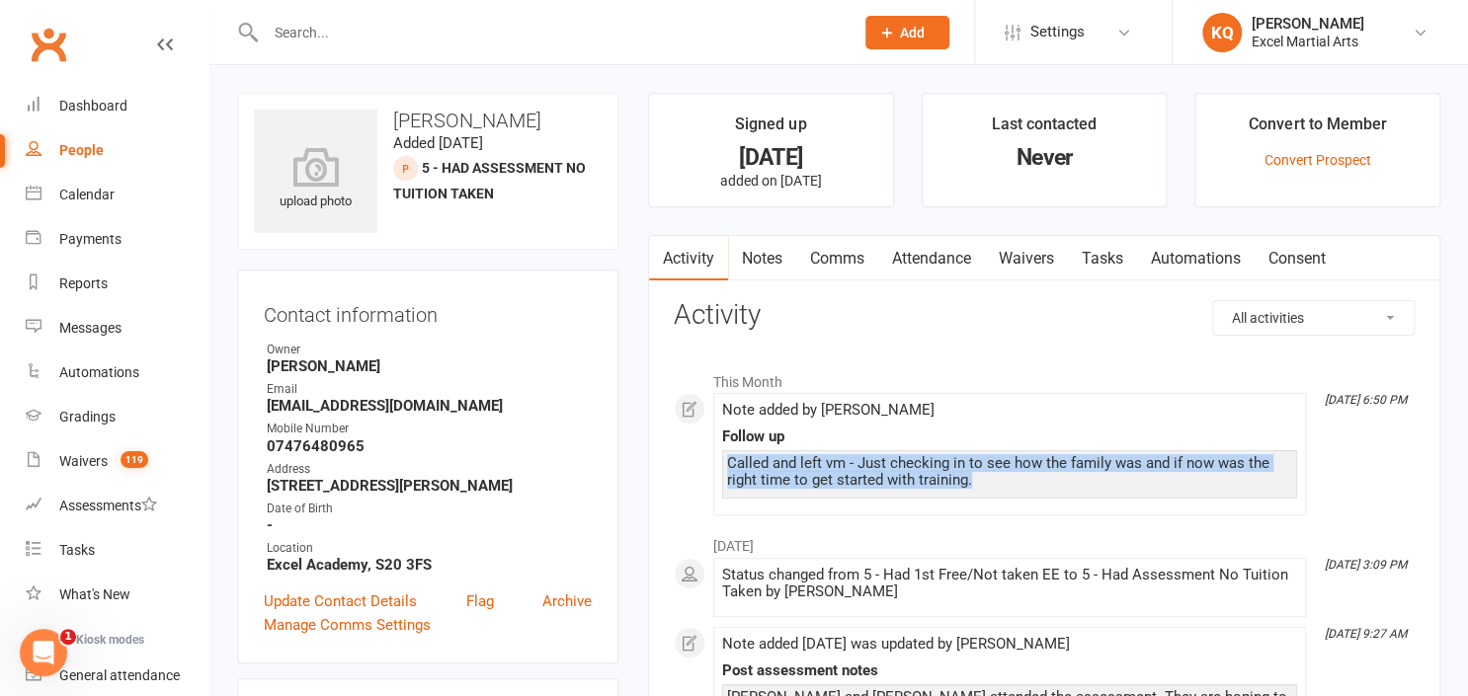
select select "25"
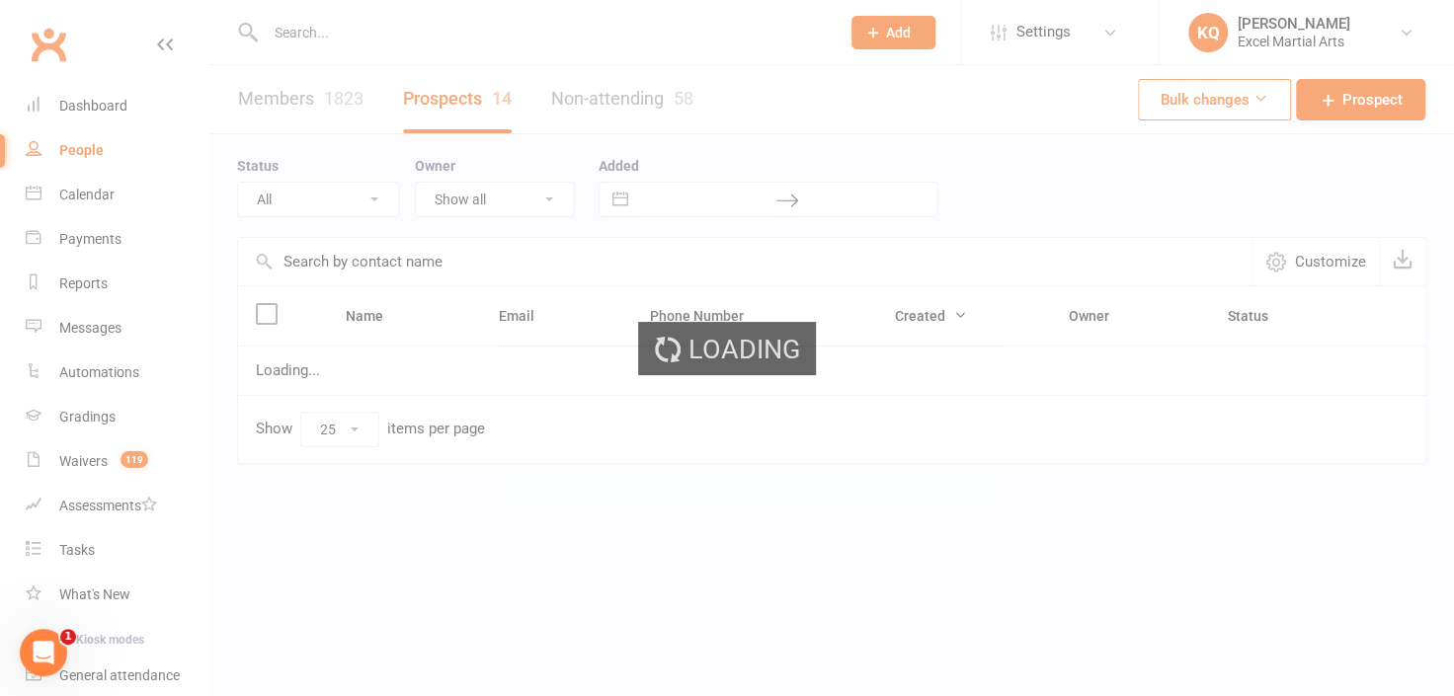
select select "5 - Had Assessment No Tuition Taken"
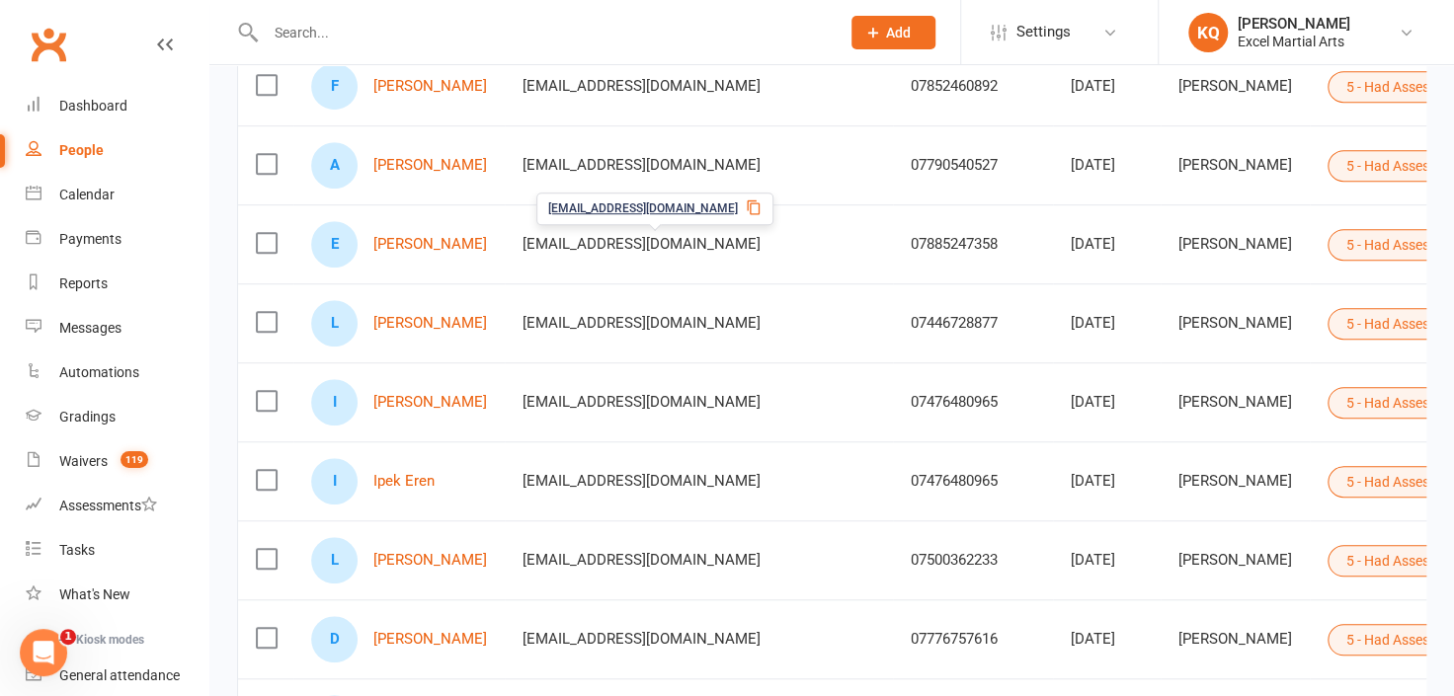
scroll to position [538, 0]
click at [421, 472] on link "Ipek Eren" at bounding box center [403, 479] width 61 height 17
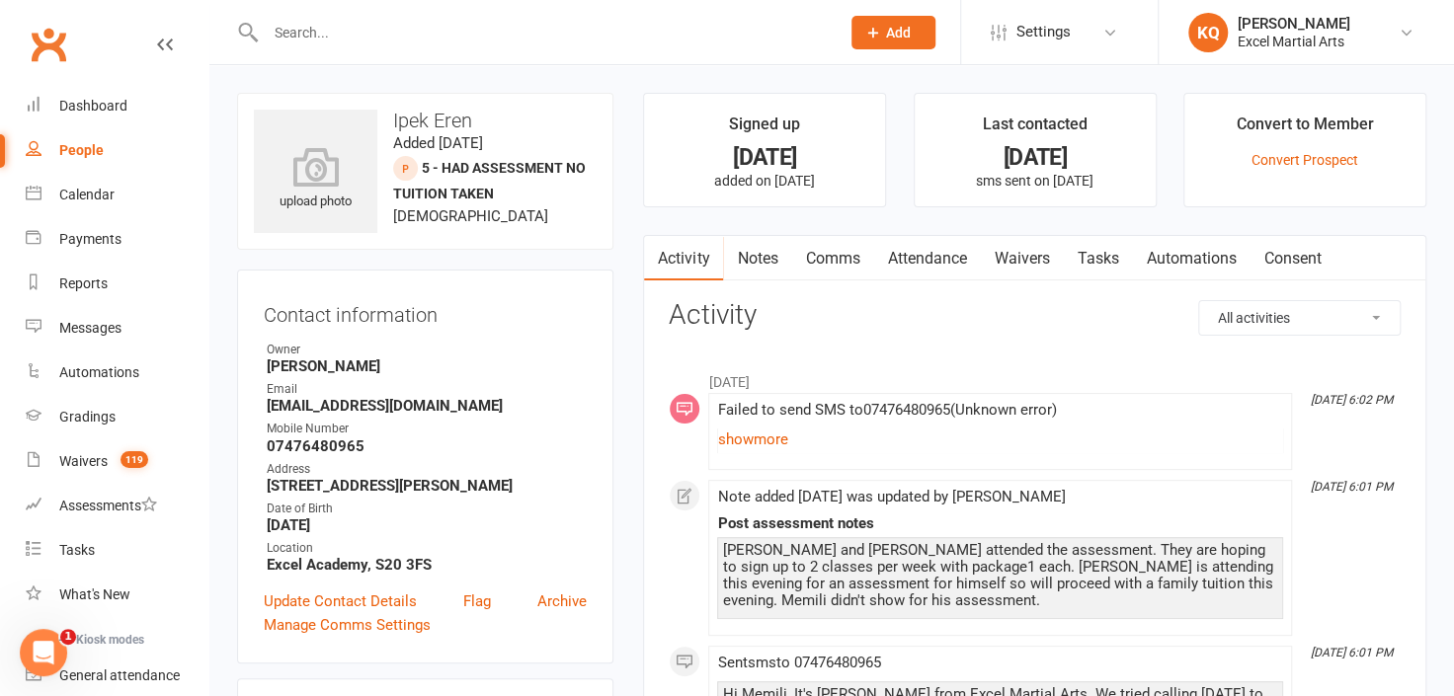
click at [760, 262] on link "Notes" at bounding box center [757, 258] width 68 height 45
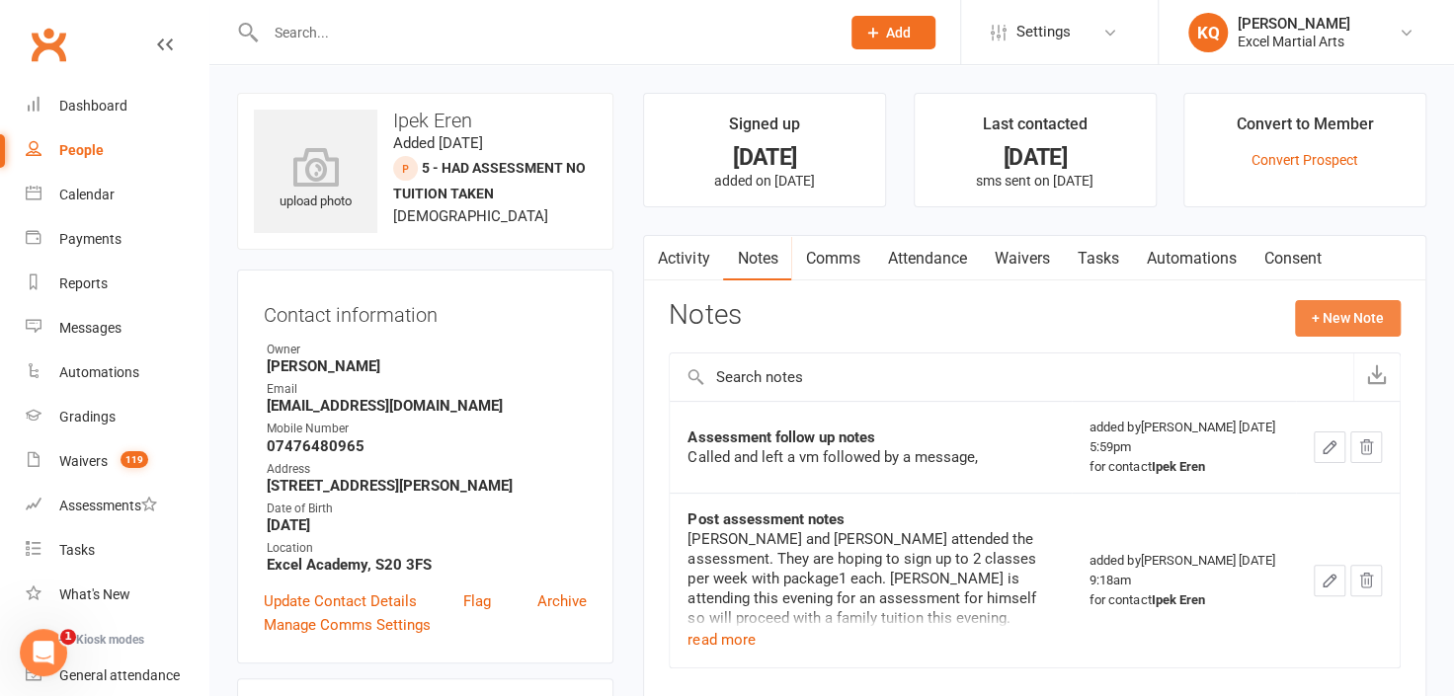
click at [1369, 309] on button "+ New Note" at bounding box center [1348, 318] width 106 height 36
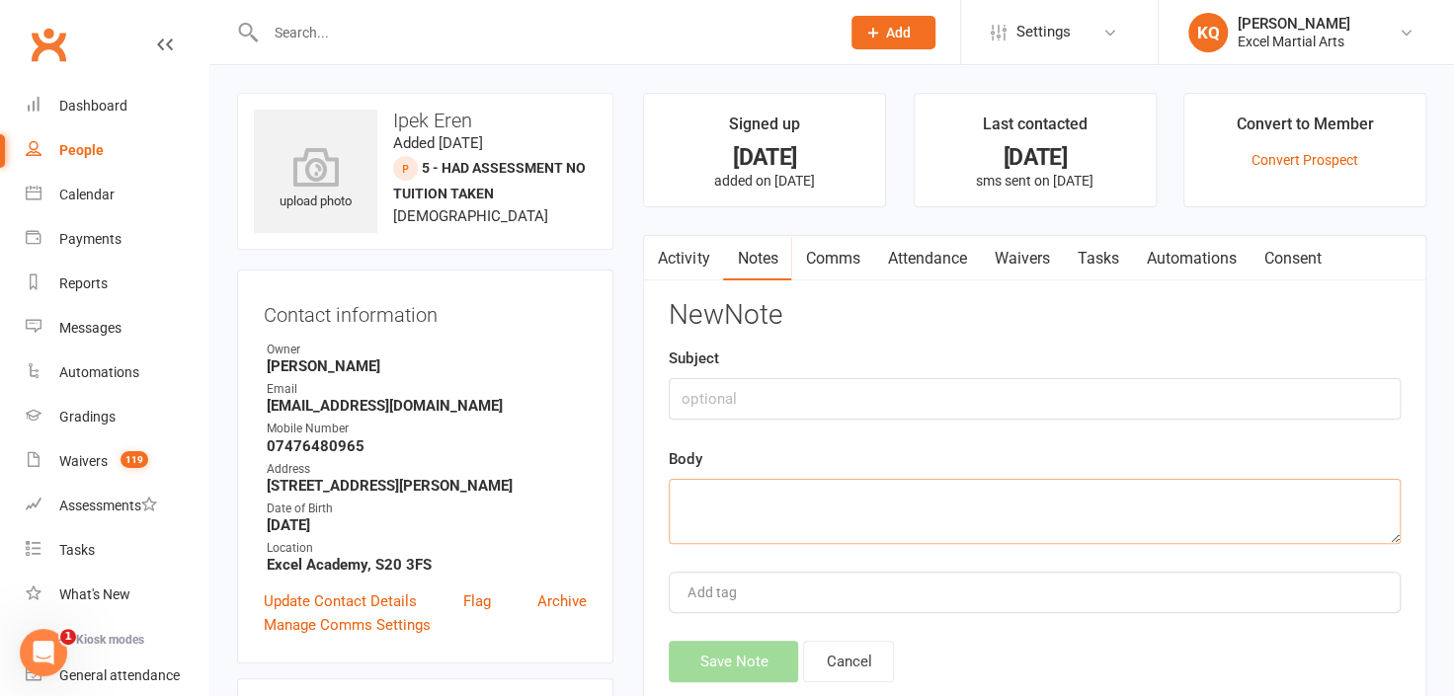
paste textarea "Called and left vm - Just checking in to see how the family was and if now was …"
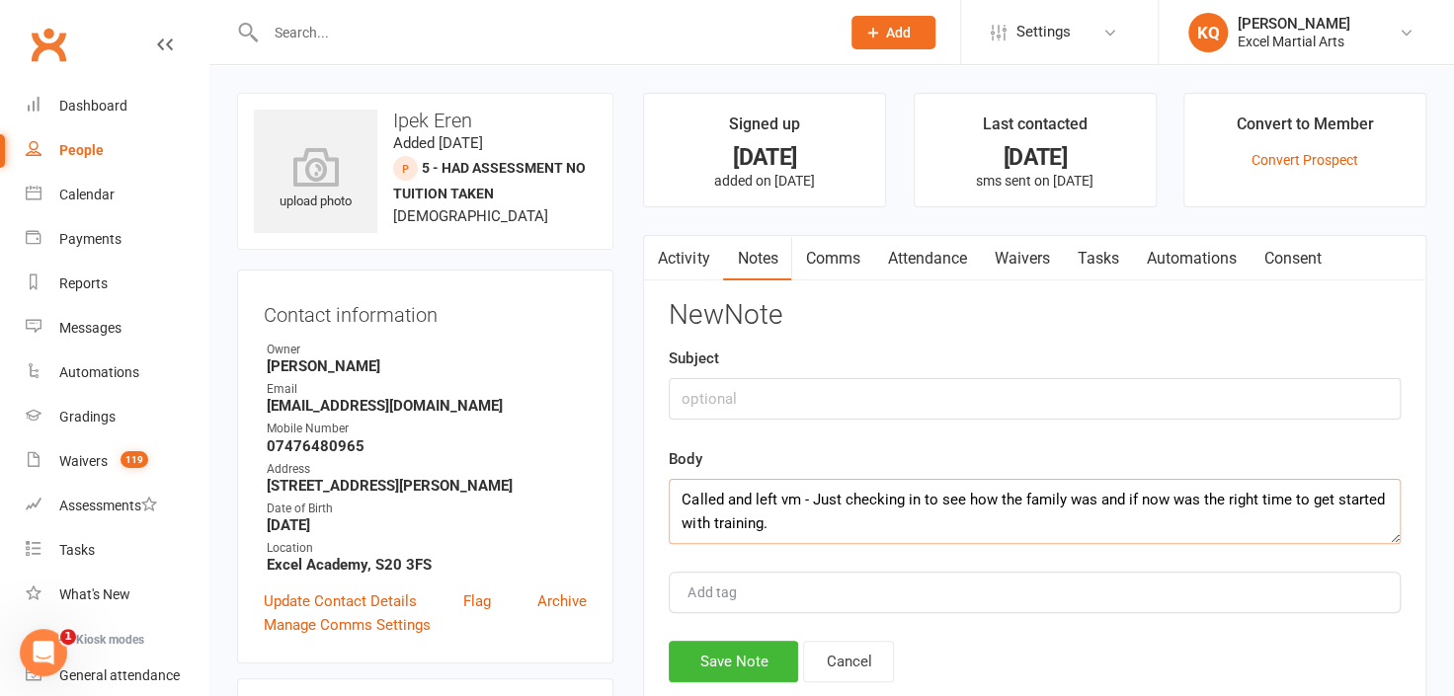
type textarea "Called and left vm - Just checking in to see how the family was and if now was …"
click at [728, 400] on input "text" at bounding box center [1035, 398] width 732 height 41
type input "Follow up"
click at [726, 655] on button "Save Note" at bounding box center [733, 661] width 129 height 41
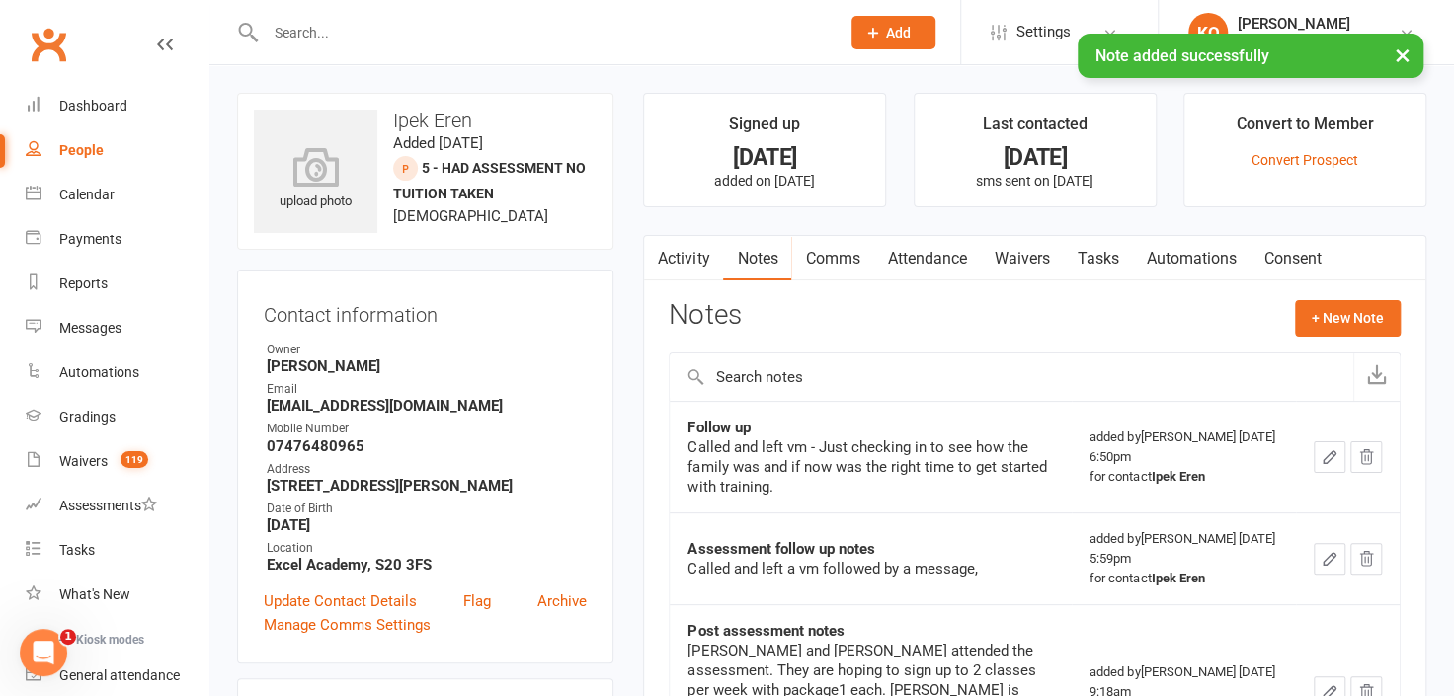
click at [77, 148] on div "People" at bounding box center [81, 150] width 44 height 16
select select "25"
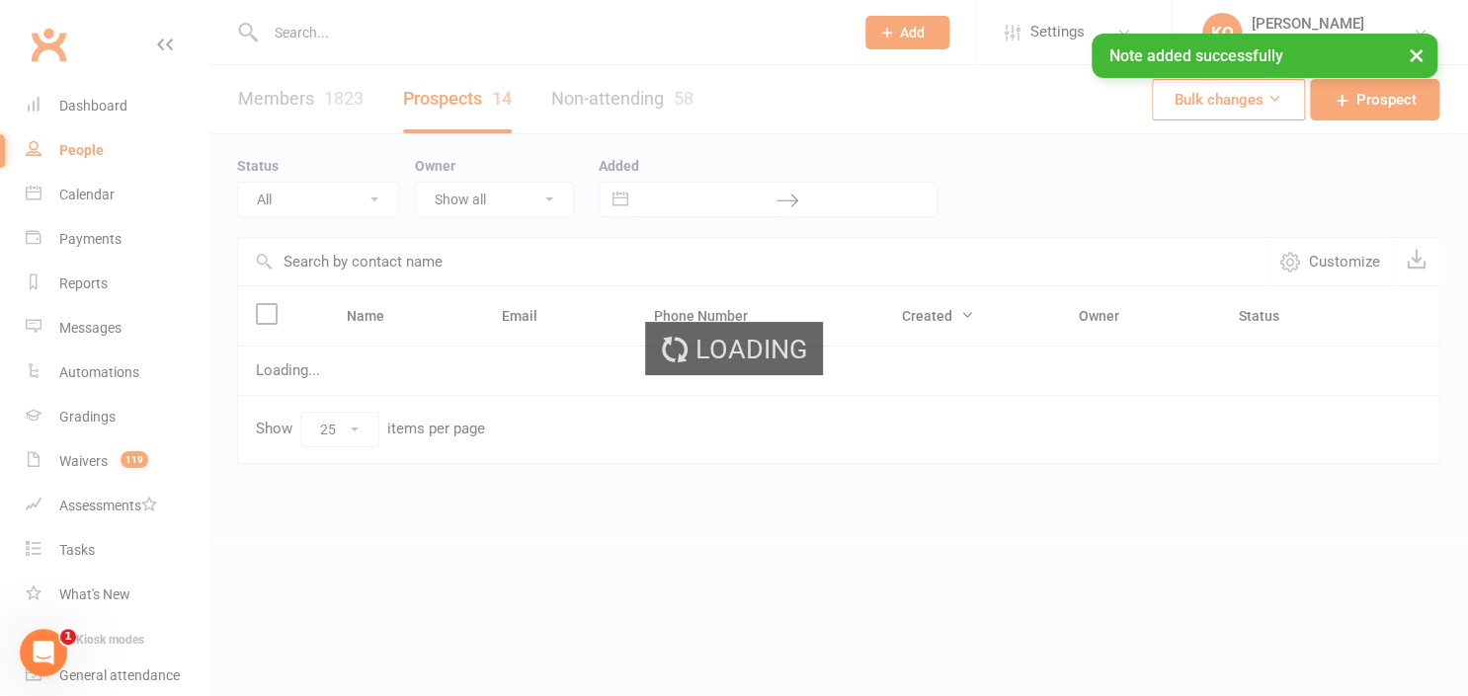
select select "5 - Had Assessment No Tuition Taken"
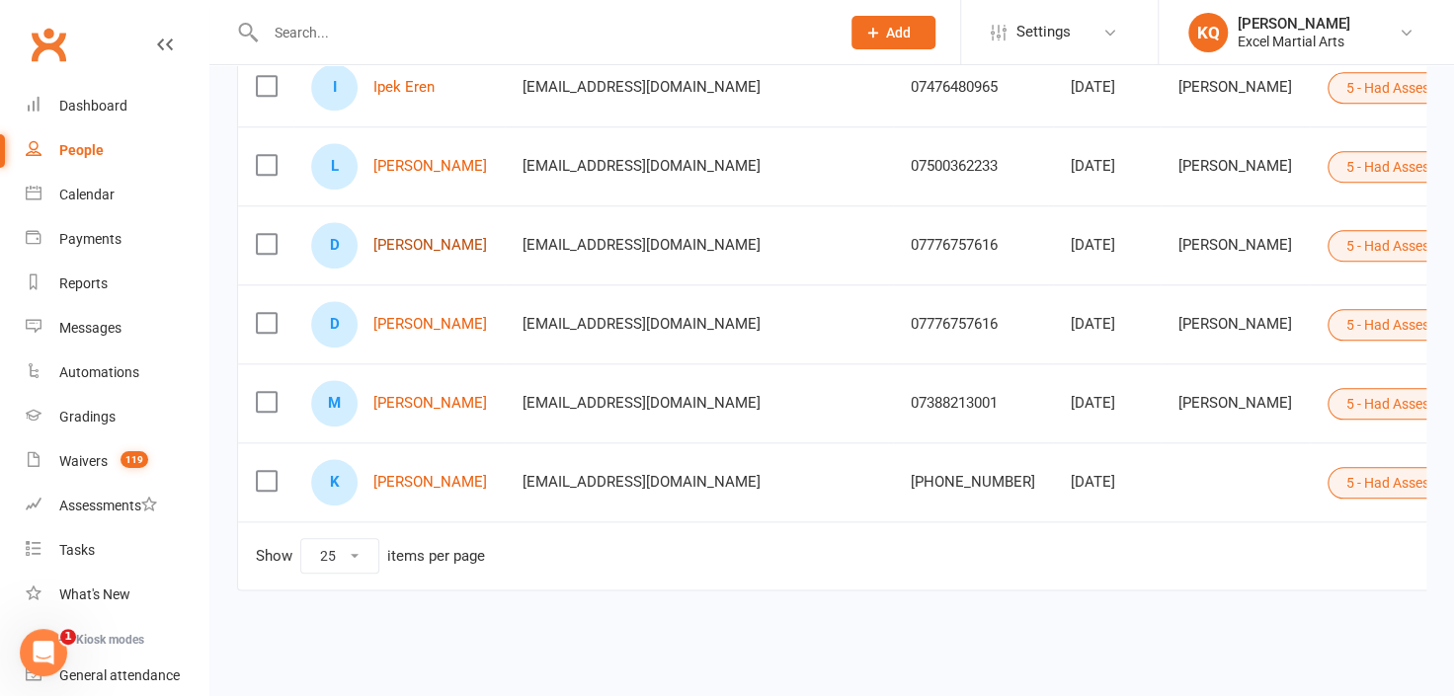
scroll to position [938, 0]
click at [424, 317] on link "[PERSON_NAME]" at bounding box center [430, 324] width 114 height 17
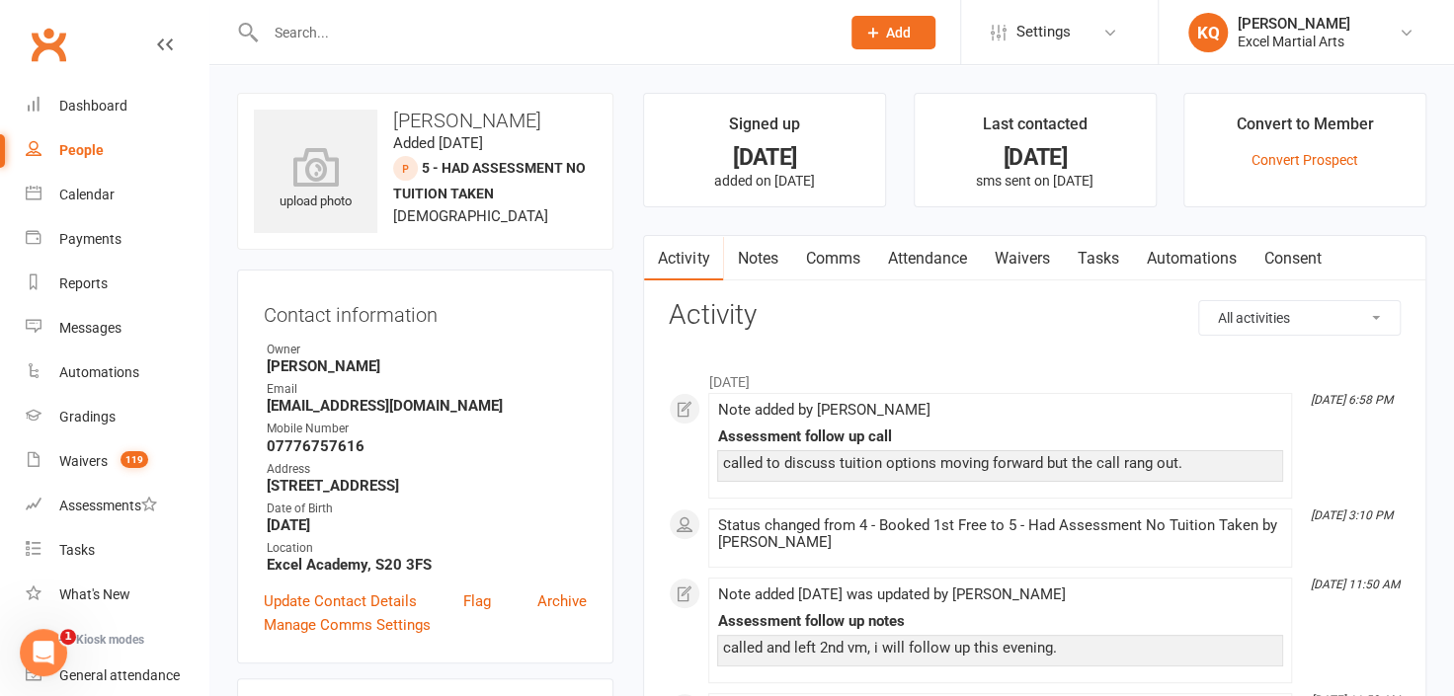
click at [766, 259] on link "Notes" at bounding box center [757, 258] width 68 height 45
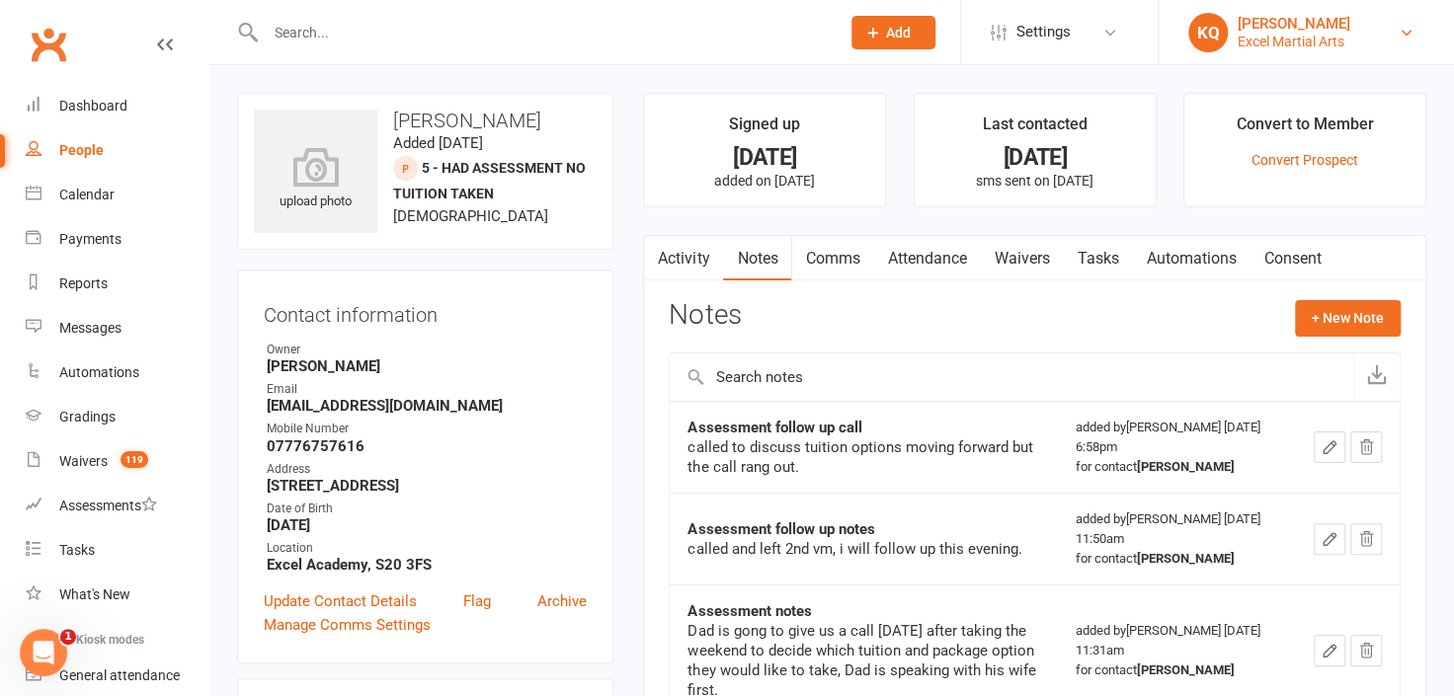
click at [1352, 36] on link "KQ [PERSON_NAME] Excel Martial Arts" at bounding box center [1306, 33] width 236 height 40
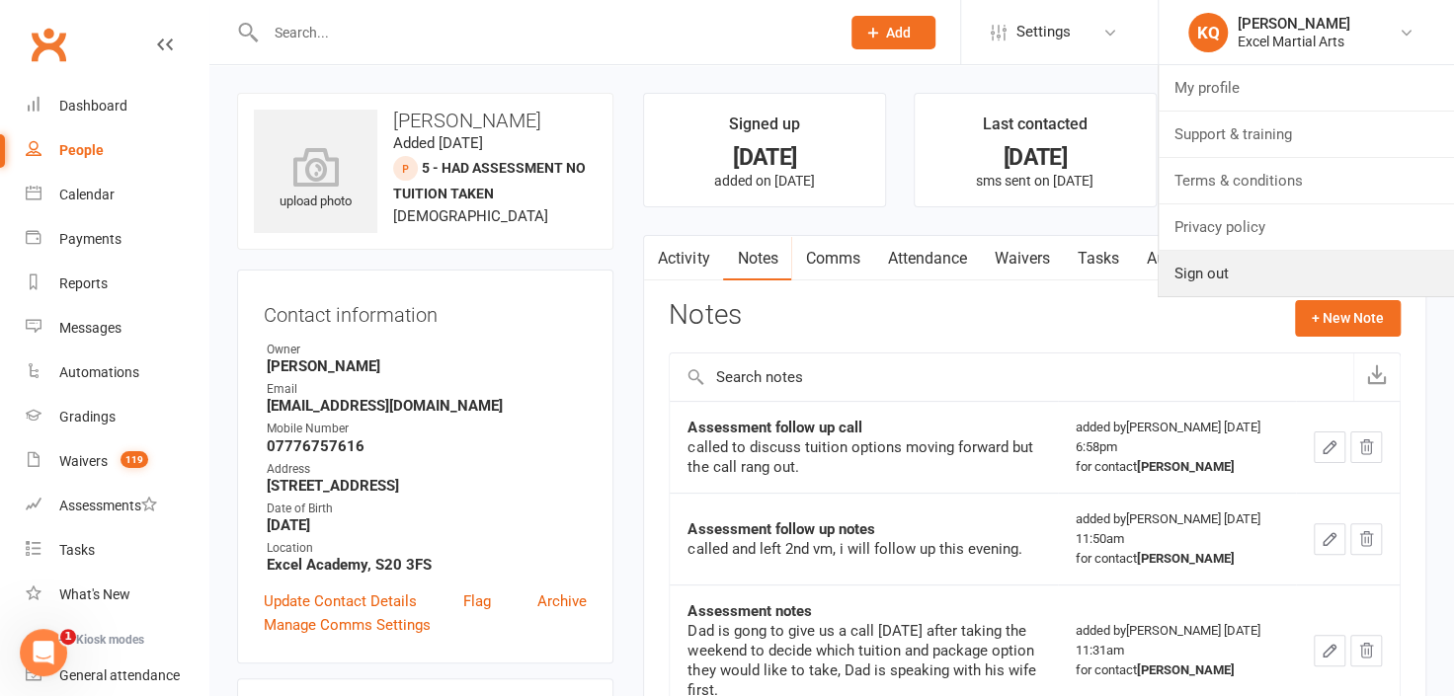
click at [1304, 274] on link "Sign out" at bounding box center [1306, 273] width 295 height 45
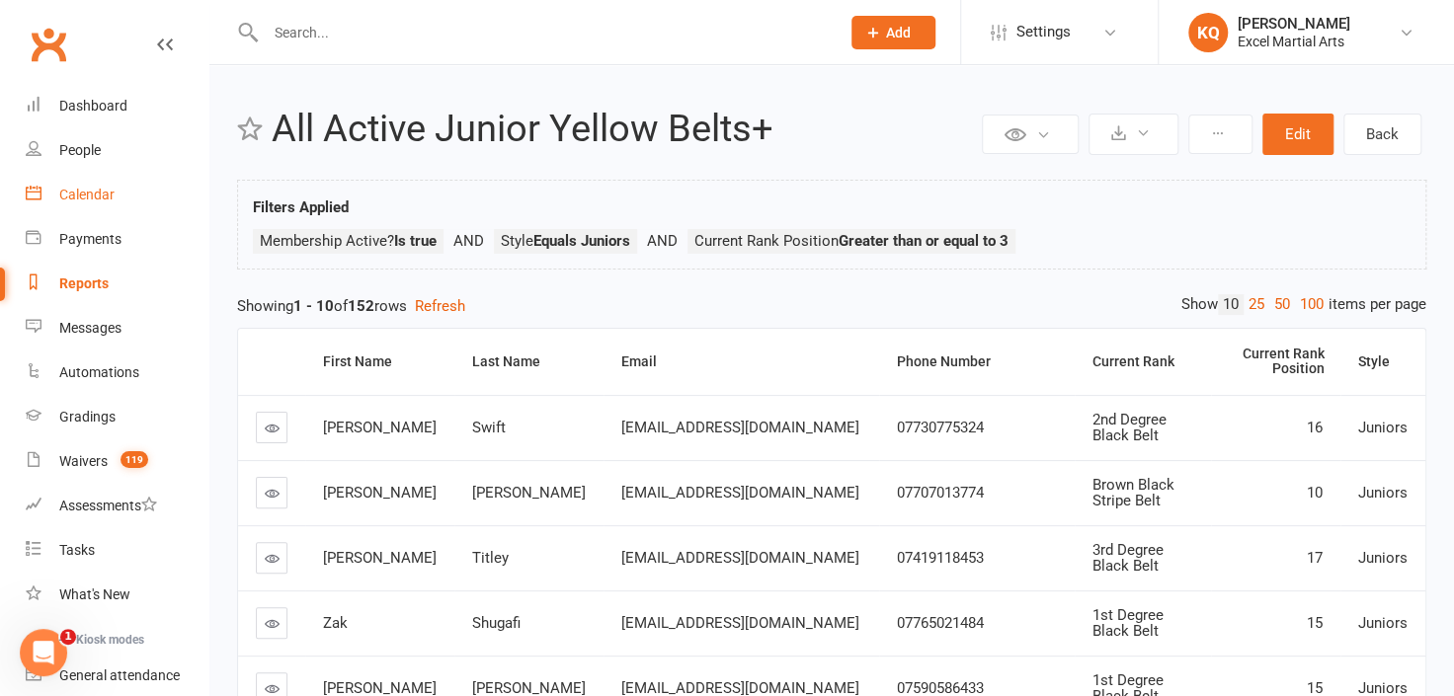
click at [75, 193] on div "Calendar" at bounding box center [86, 195] width 55 height 16
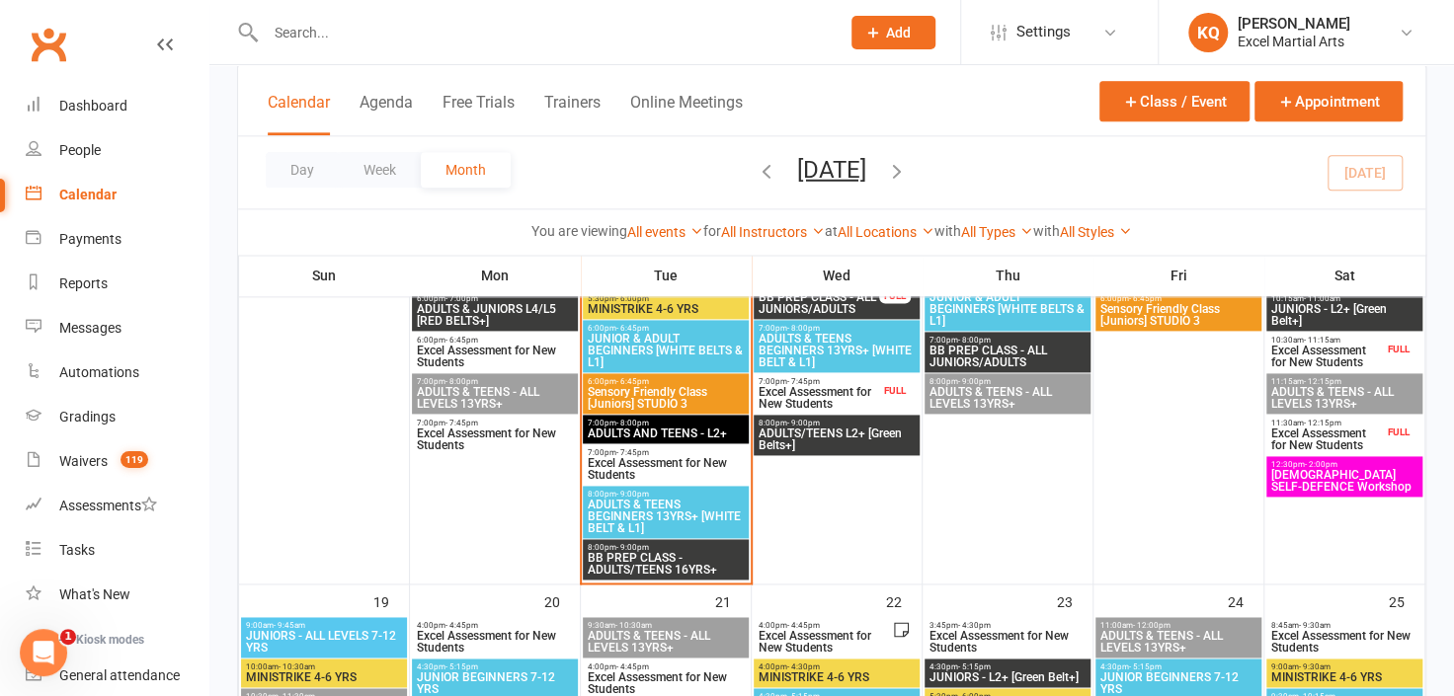
scroll to position [1256, 0]
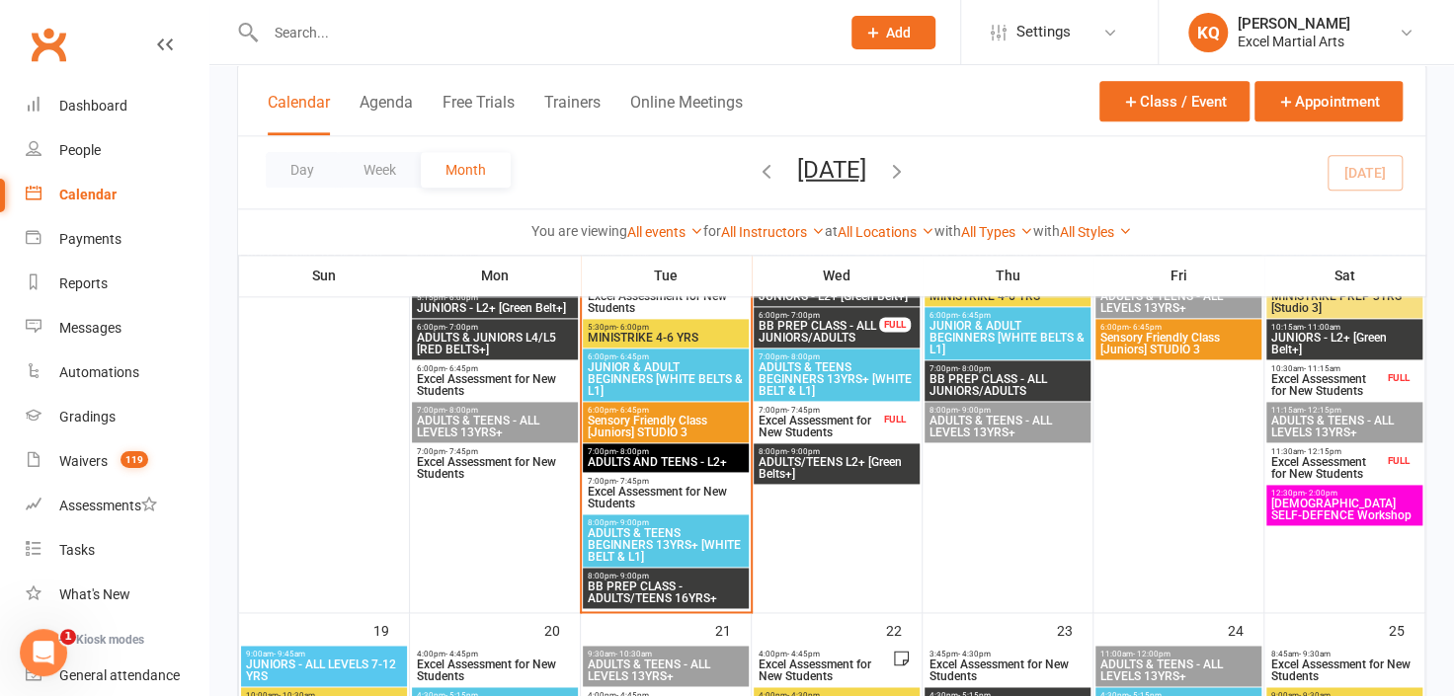
click at [648, 465] on span "ADULTS AND TEENS - L2+" at bounding box center [666, 462] width 158 height 12
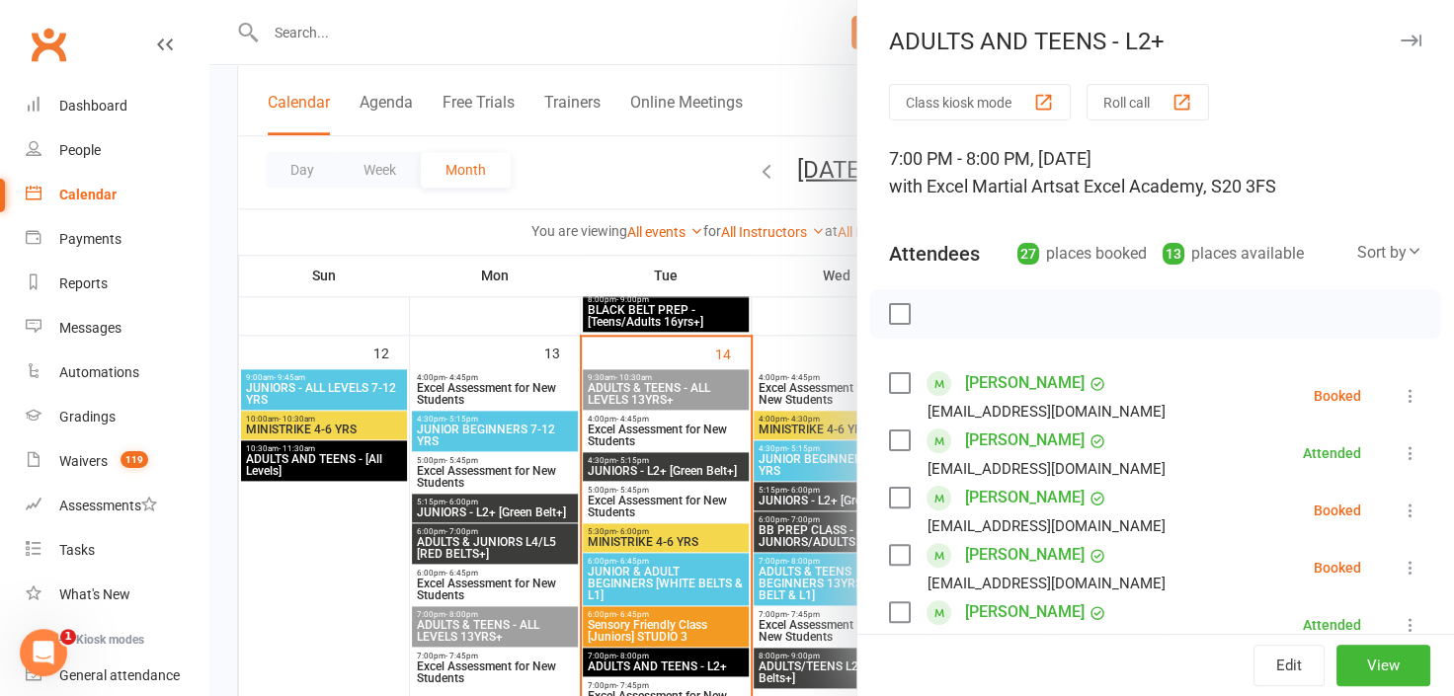
scroll to position [898, 0]
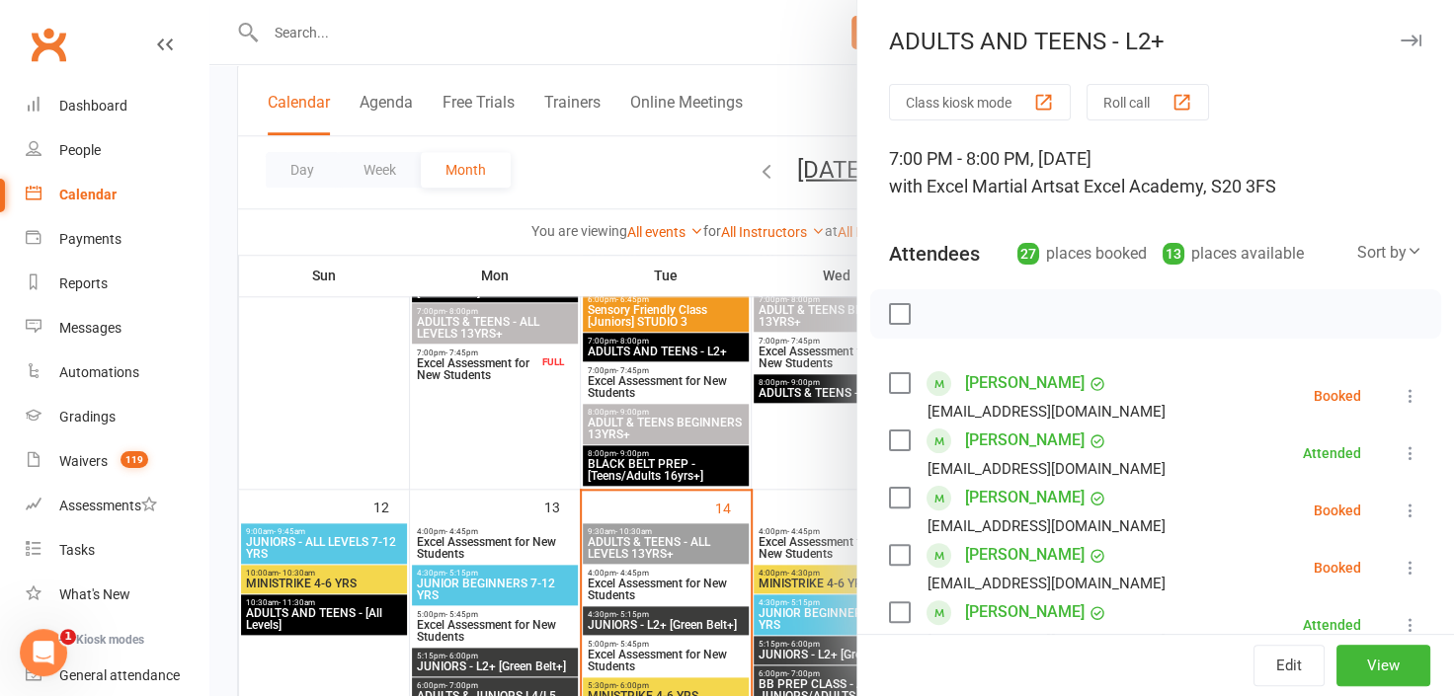
click at [1399, 40] on button "button" at bounding box center [1411, 41] width 24 height 24
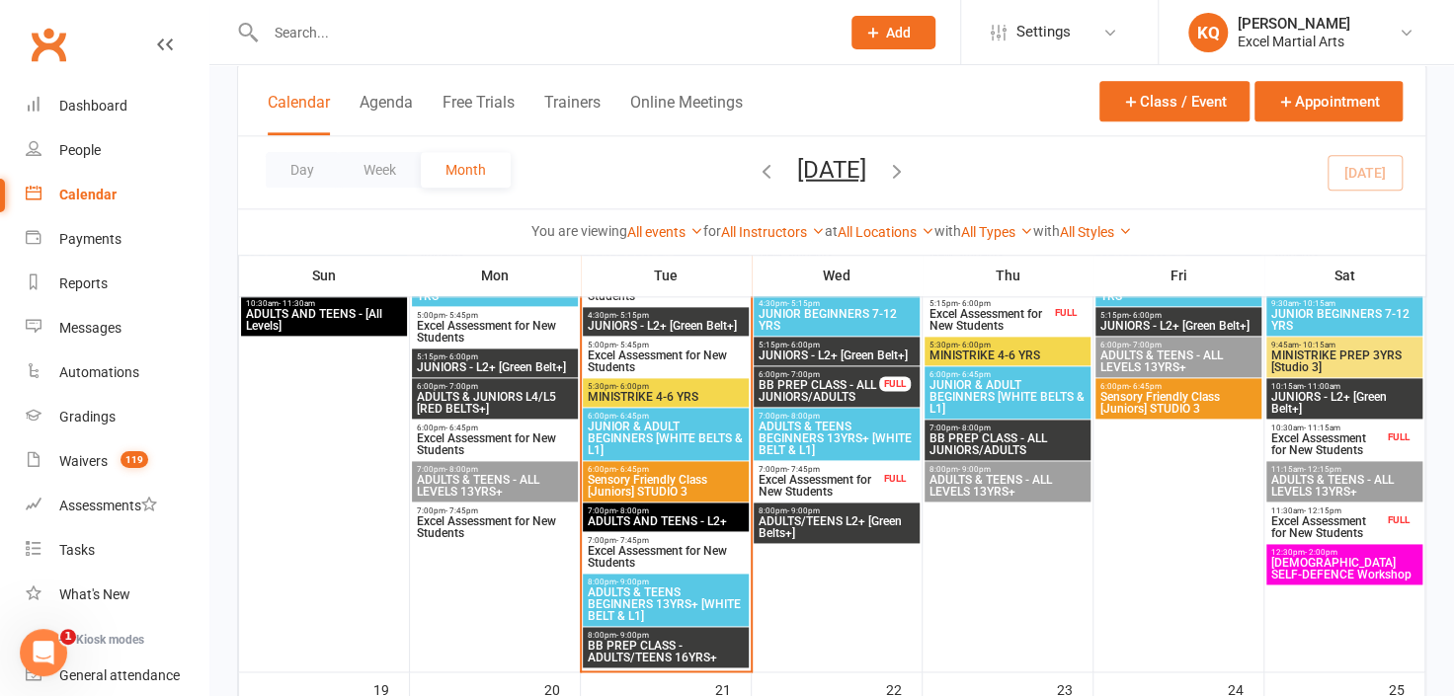
scroll to position [1167, 0]
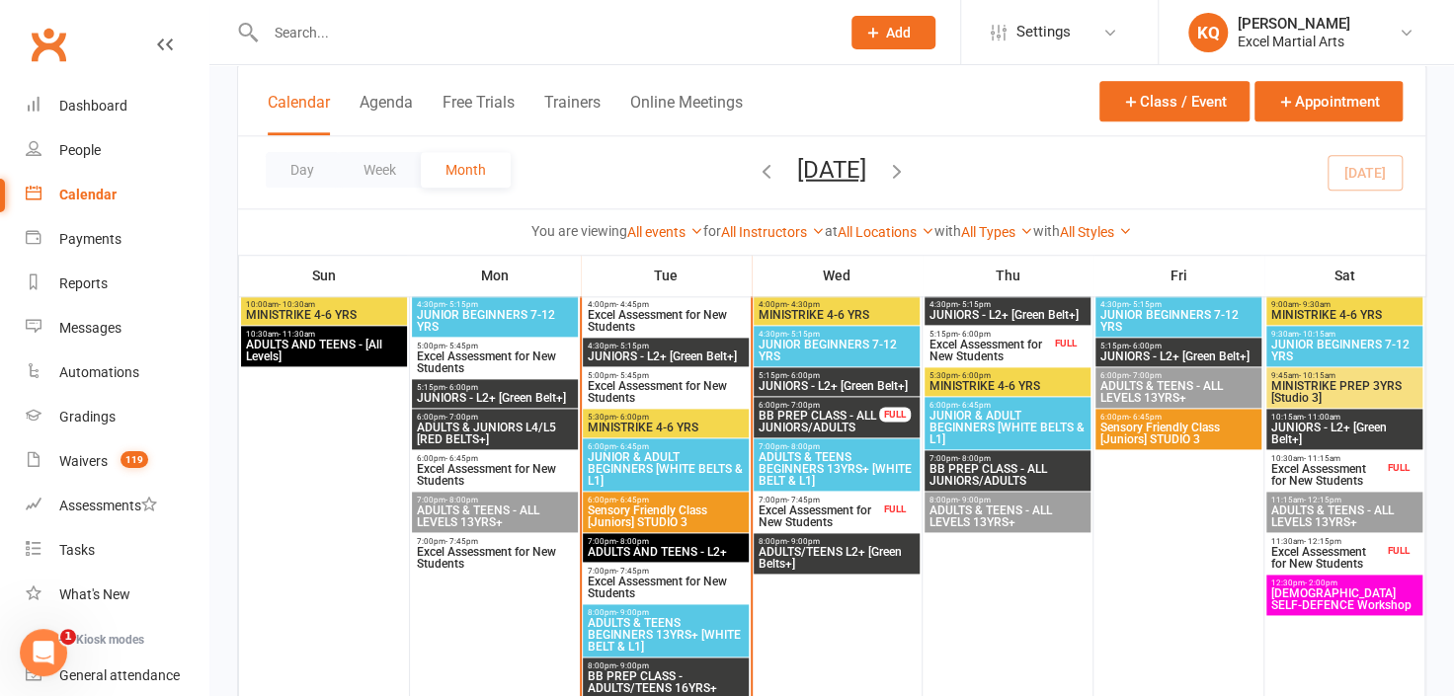
click at [669, 546] on span "ADULTS AND TEENS - L2+" at bounding box center [666, 552] width 158 height 12
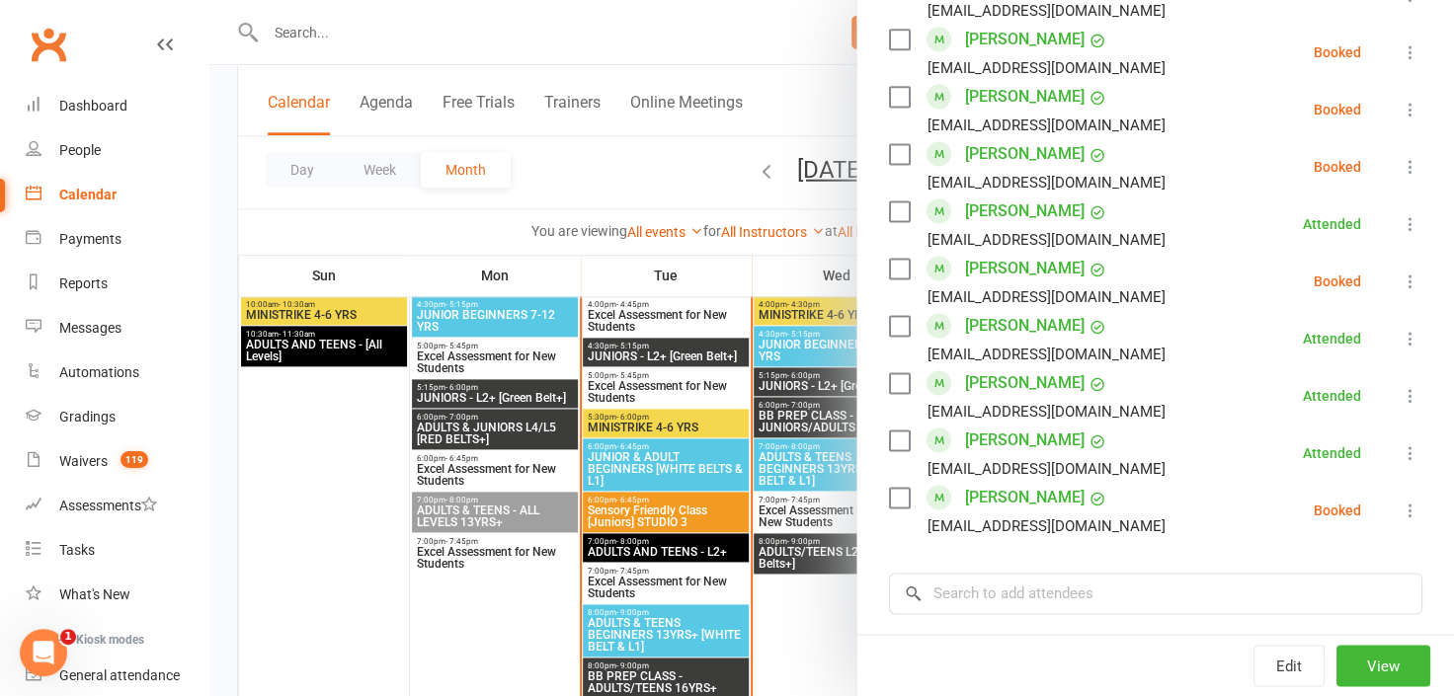
scroll to position [1436, 0]
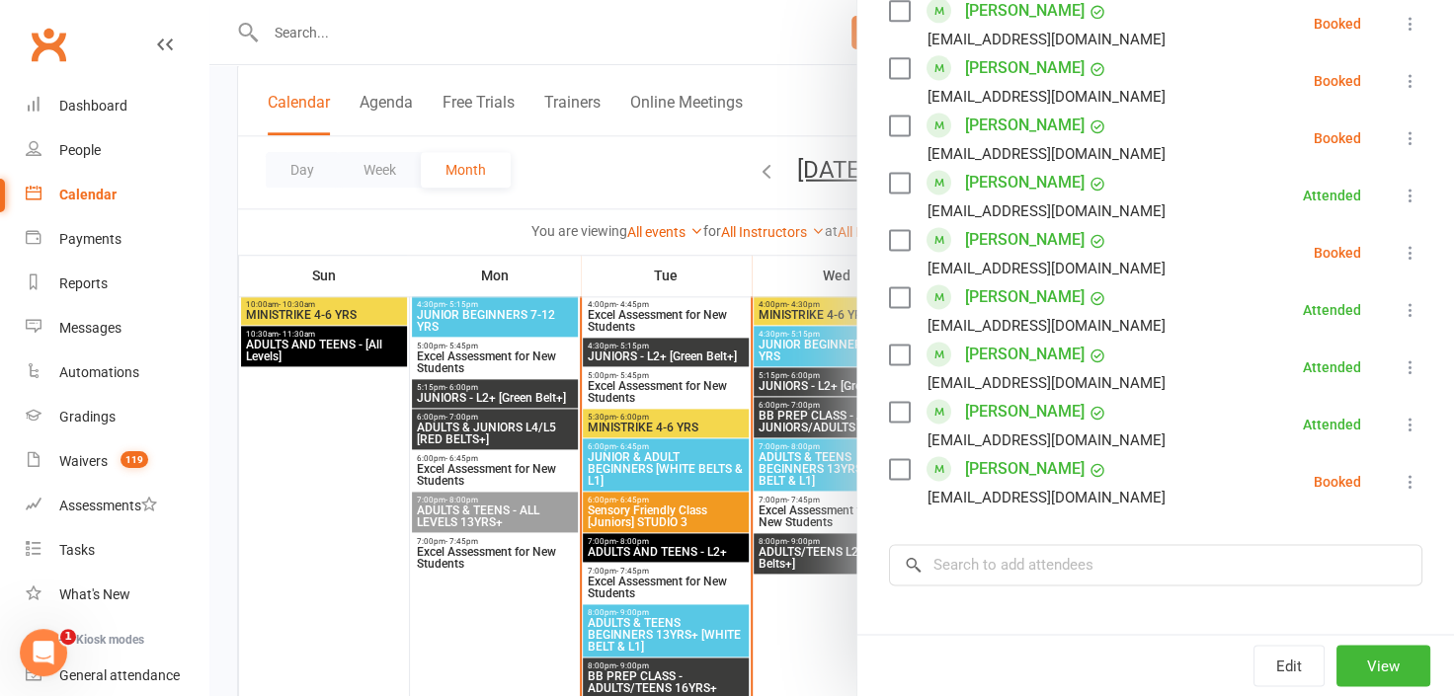
click at [269, 588] on div at bounding box center [831, 348] width 1245 height 696
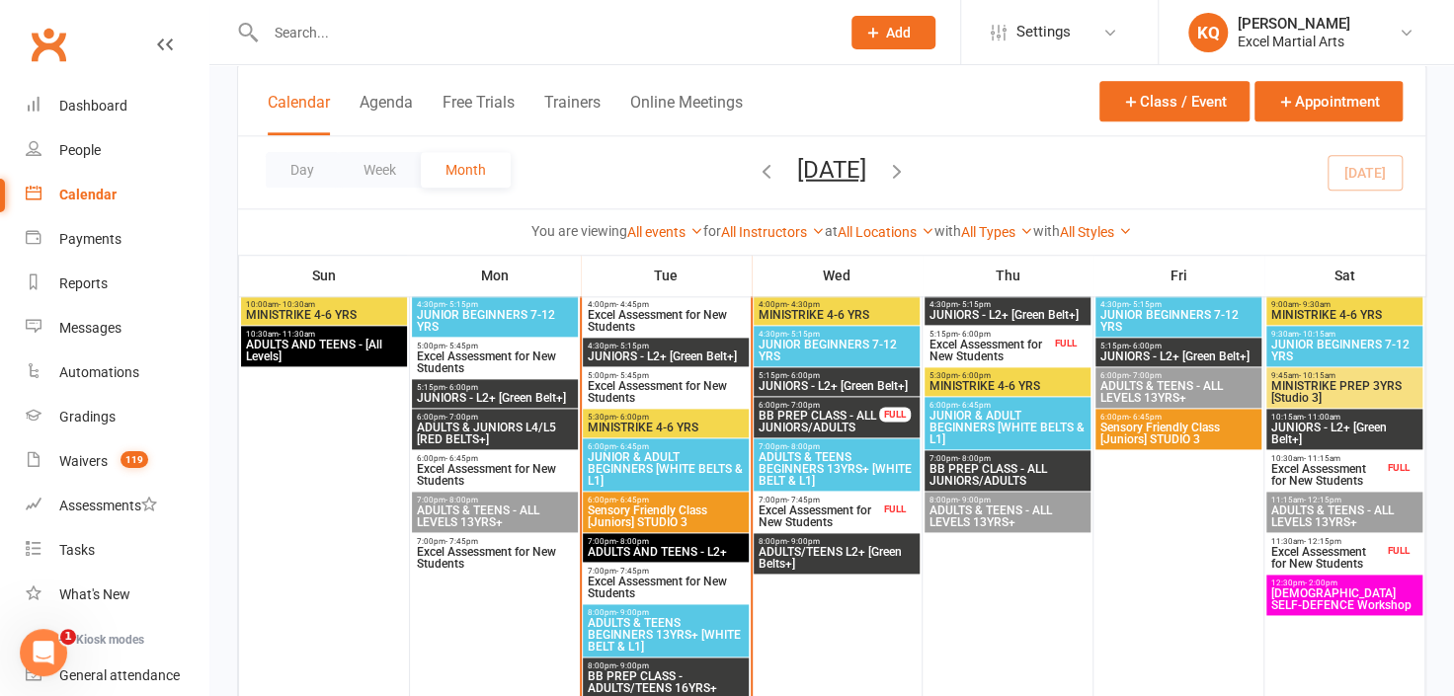
click at [825, 422] on span "BB PREP CLASS - ALL JUNIORS/ADULTS" at bounding box center [819, 422] width 122 height 24
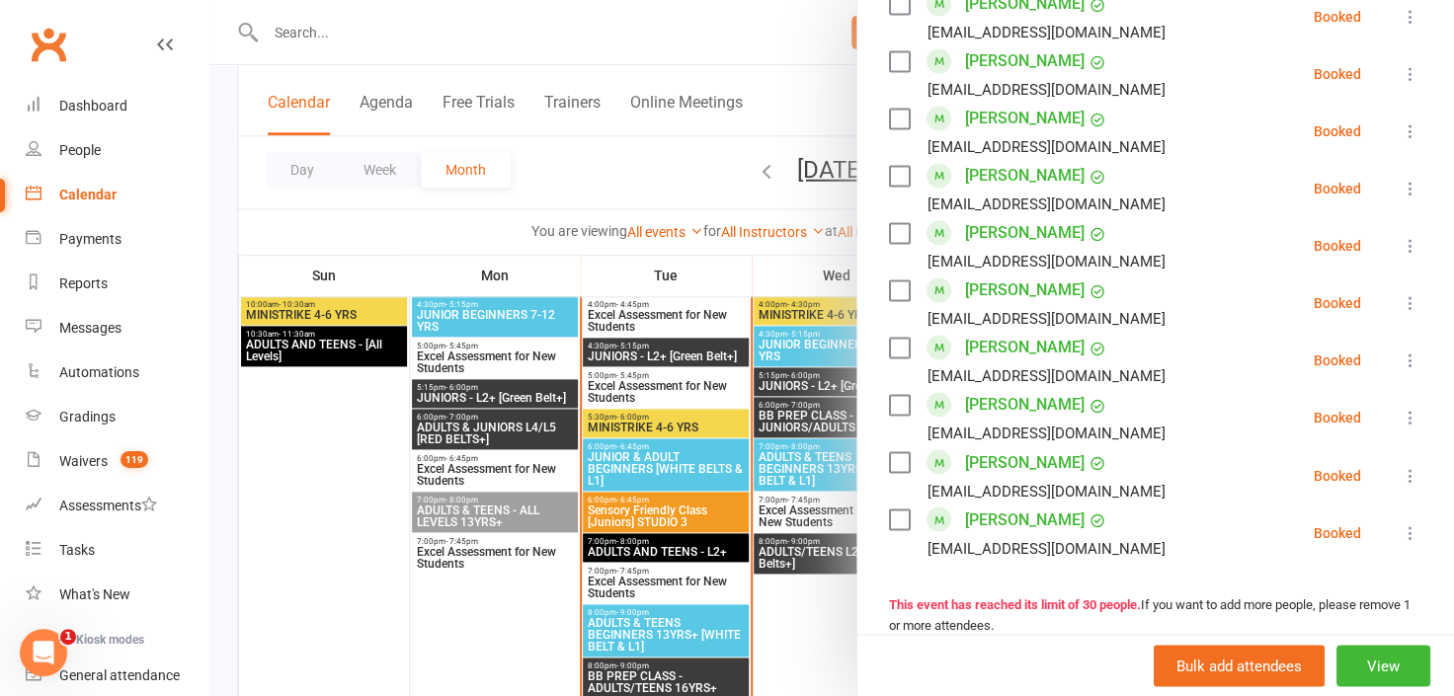
scroll to position [1526, 0]
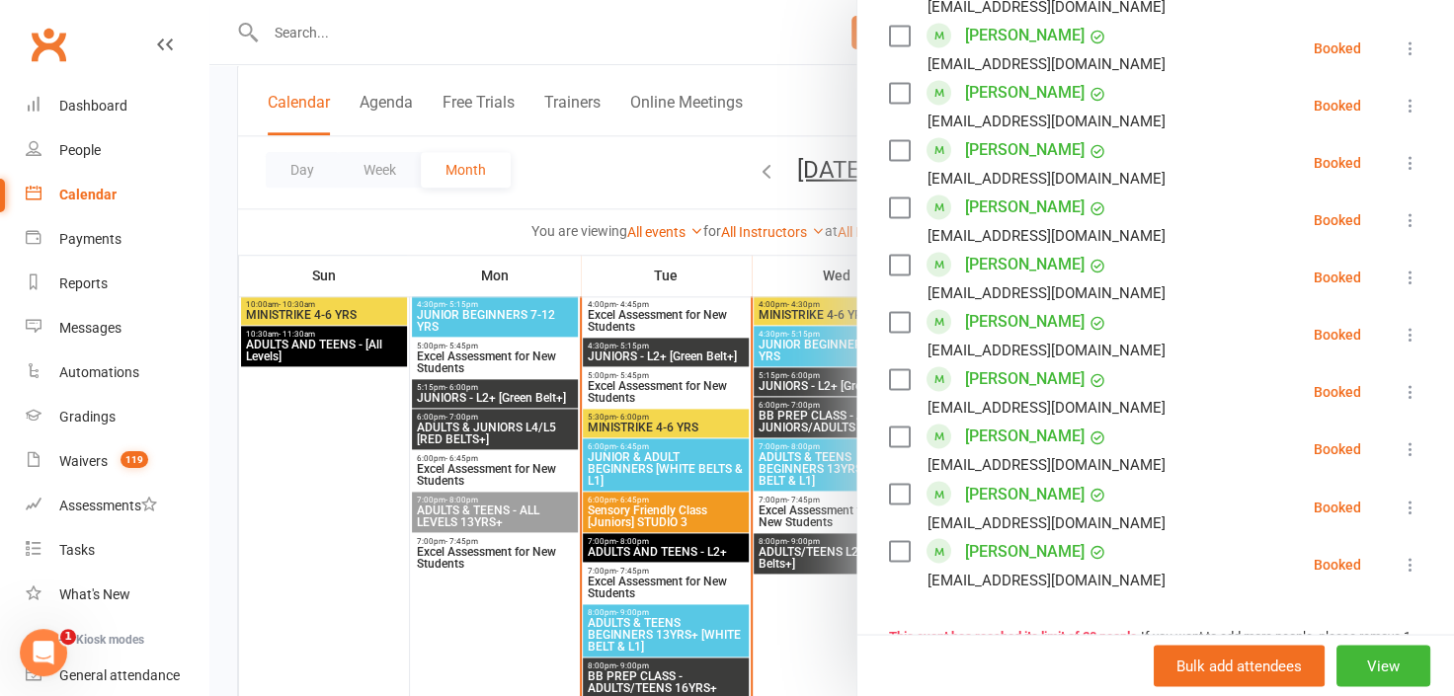
click at [437, 616] on div at bounding box center [831, 348] width 1245 height 696
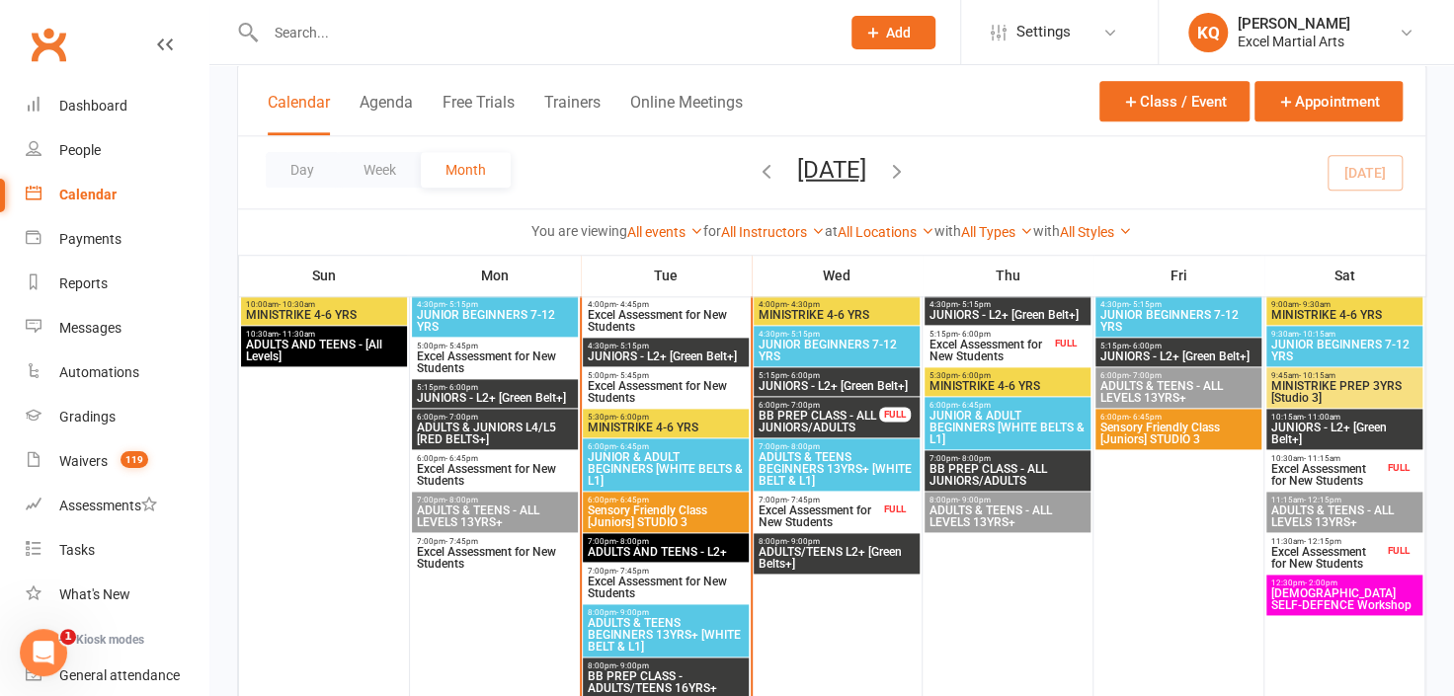
click at [762, 384] on span "JUNIORS - L2+ [Green Belt+]" at bounding box center [837, 386] width 158 height 12
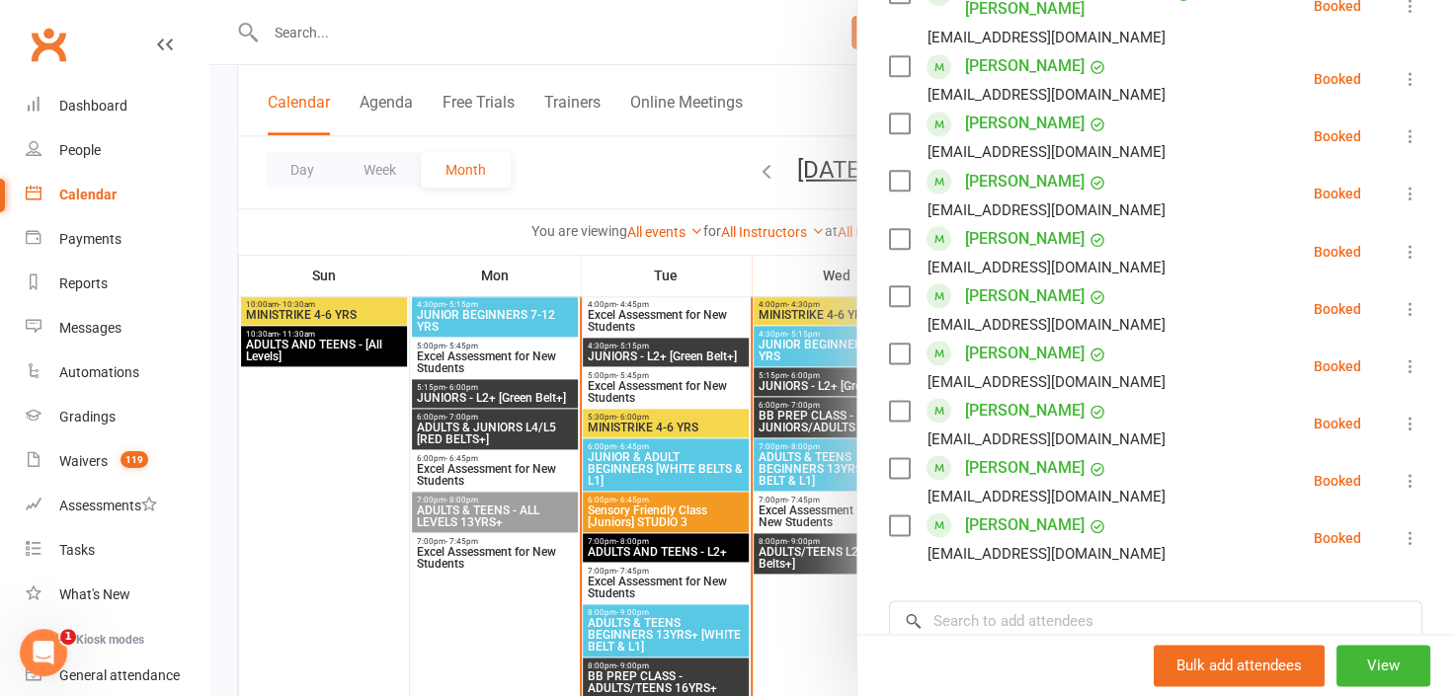
scroll to position [1167, 0]
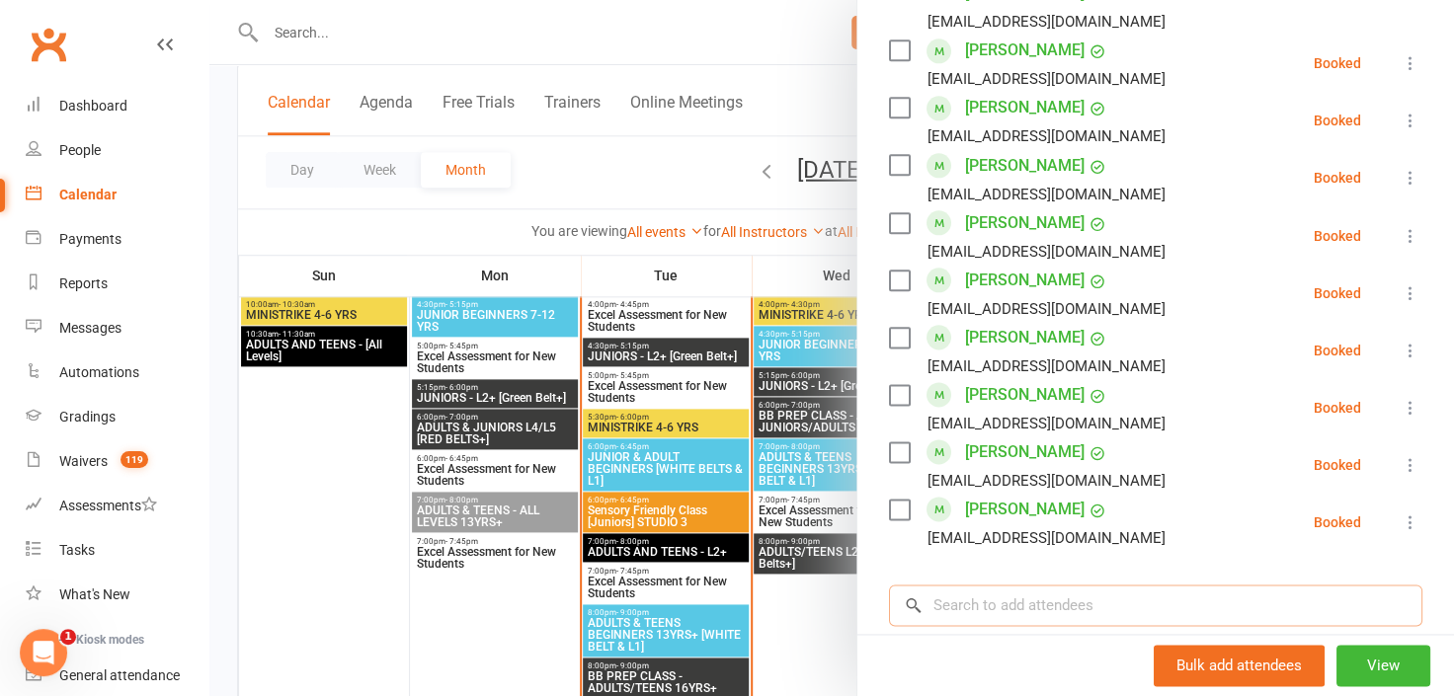
drag, startPoint x: 1089, startPoint y: 589, endPoint x: 1075, endPoint y: 578, distance: 17.6
click at [1089, 589] on input "search" at bounding box center [1155, 605] width 533 height 41
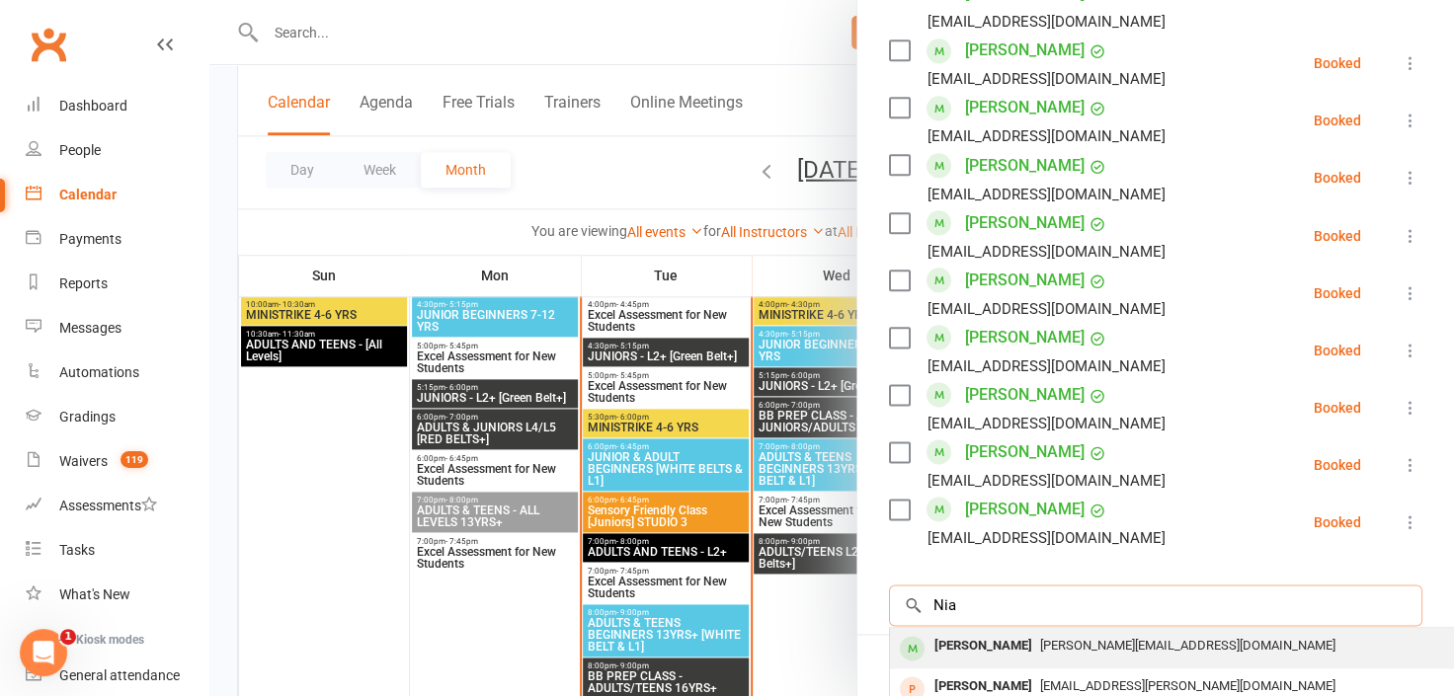
type input "Nia"
click at [1112, 638] on span "michael.goughjones@gmail.com" at bounding box center [1187, 645] width 295 height 15
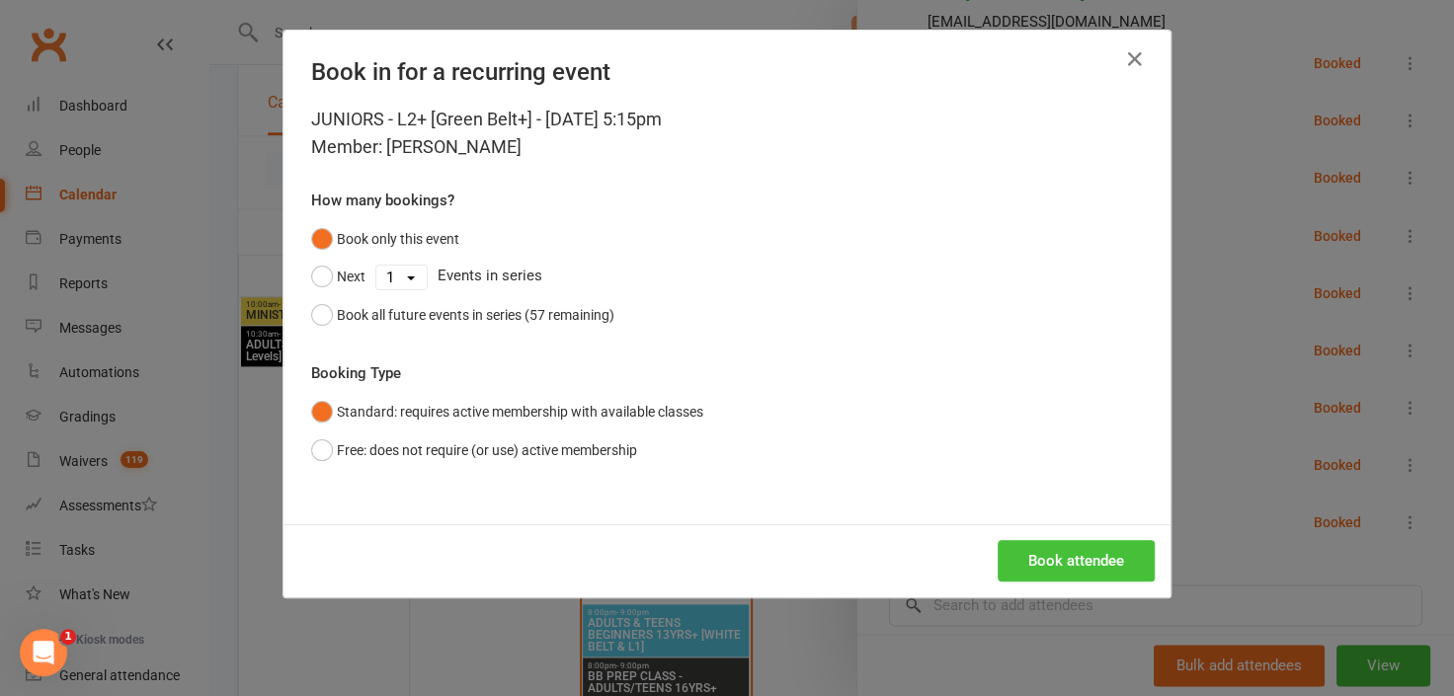
click at [1027, 559] on button "Book attendee" at bounding box center [1076, 560] width 157 height 41
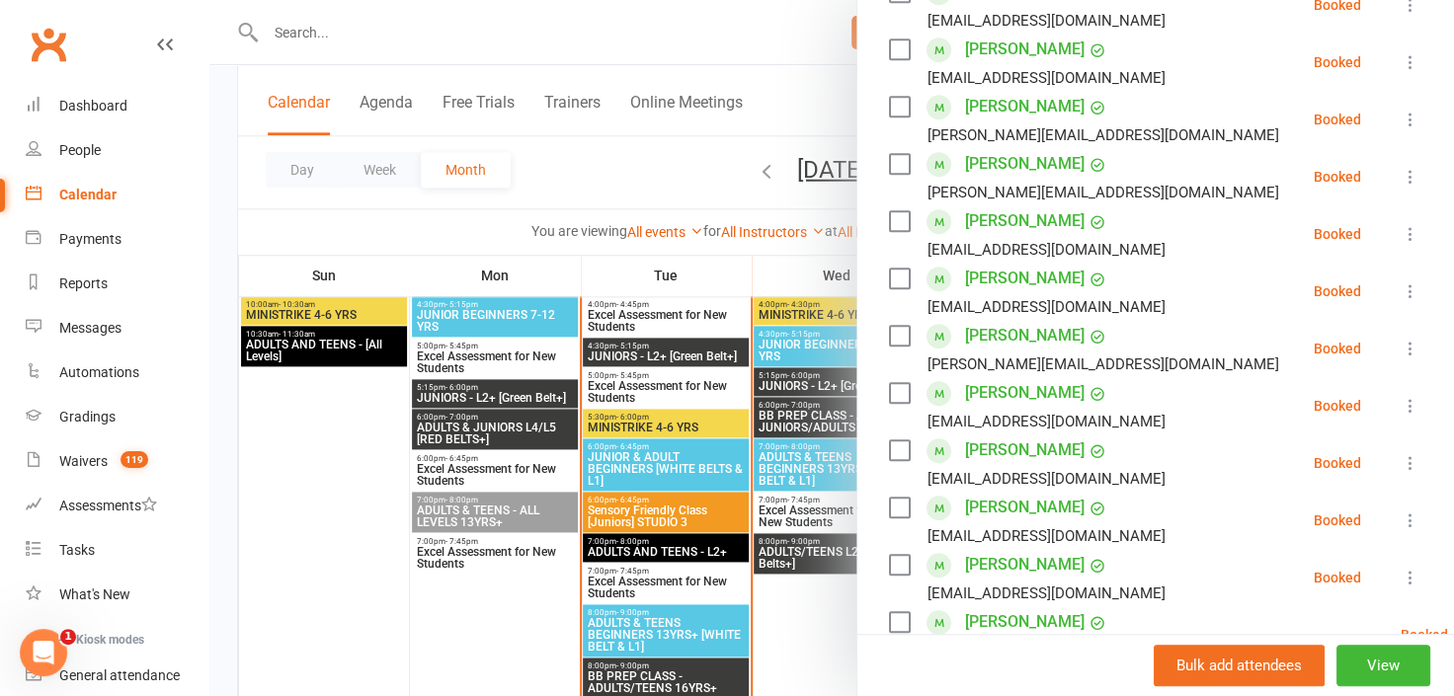
scroll to position [416, 0]
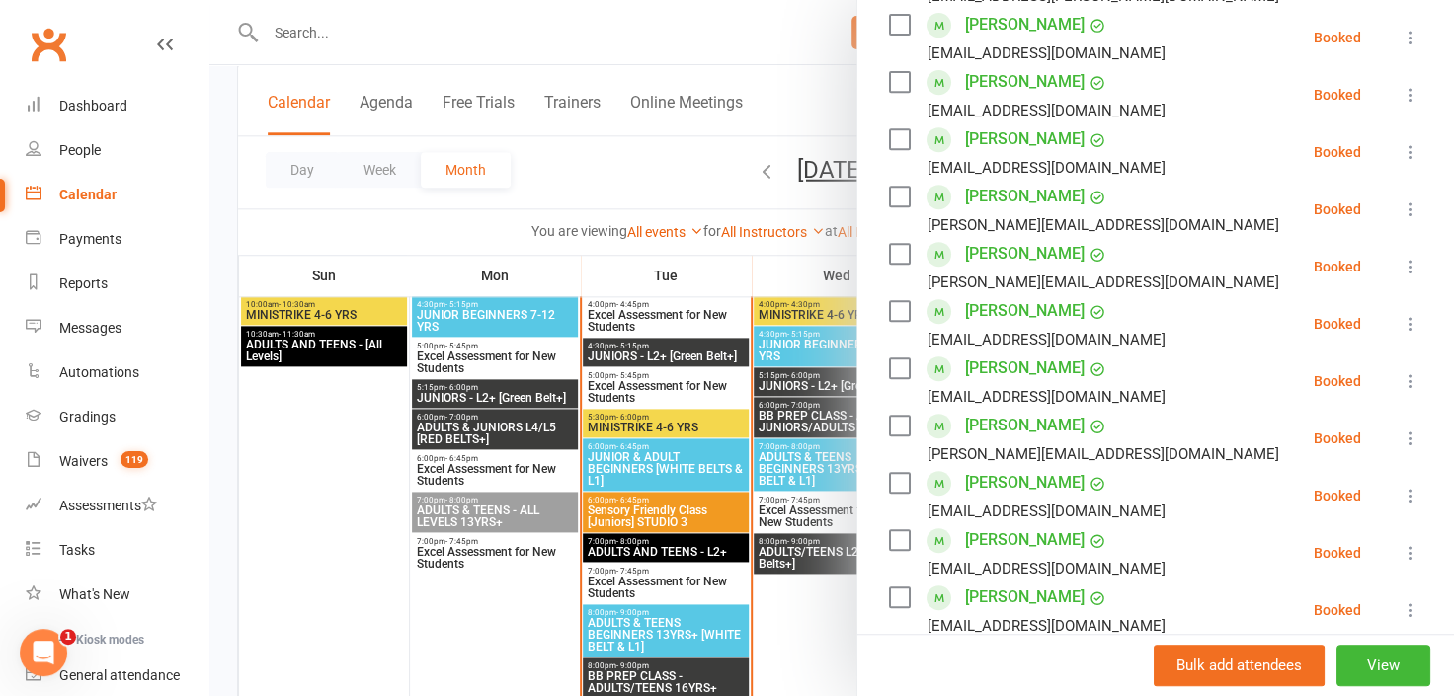
click at [254, 507] on div at bounding box center [831, 348] width 1245 height 696
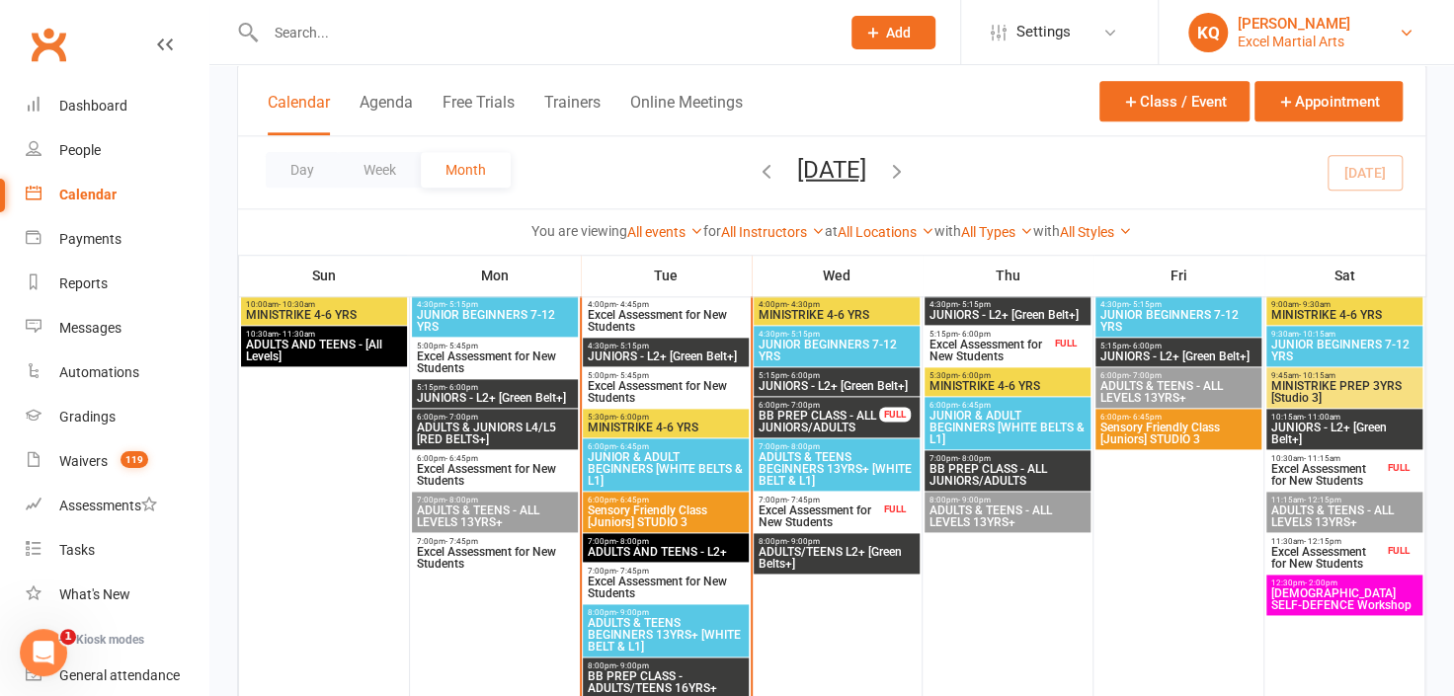
click at [1319, 39] on div "Excel Martial Arts" at bounding box center [1294, 42] width 113 height 18
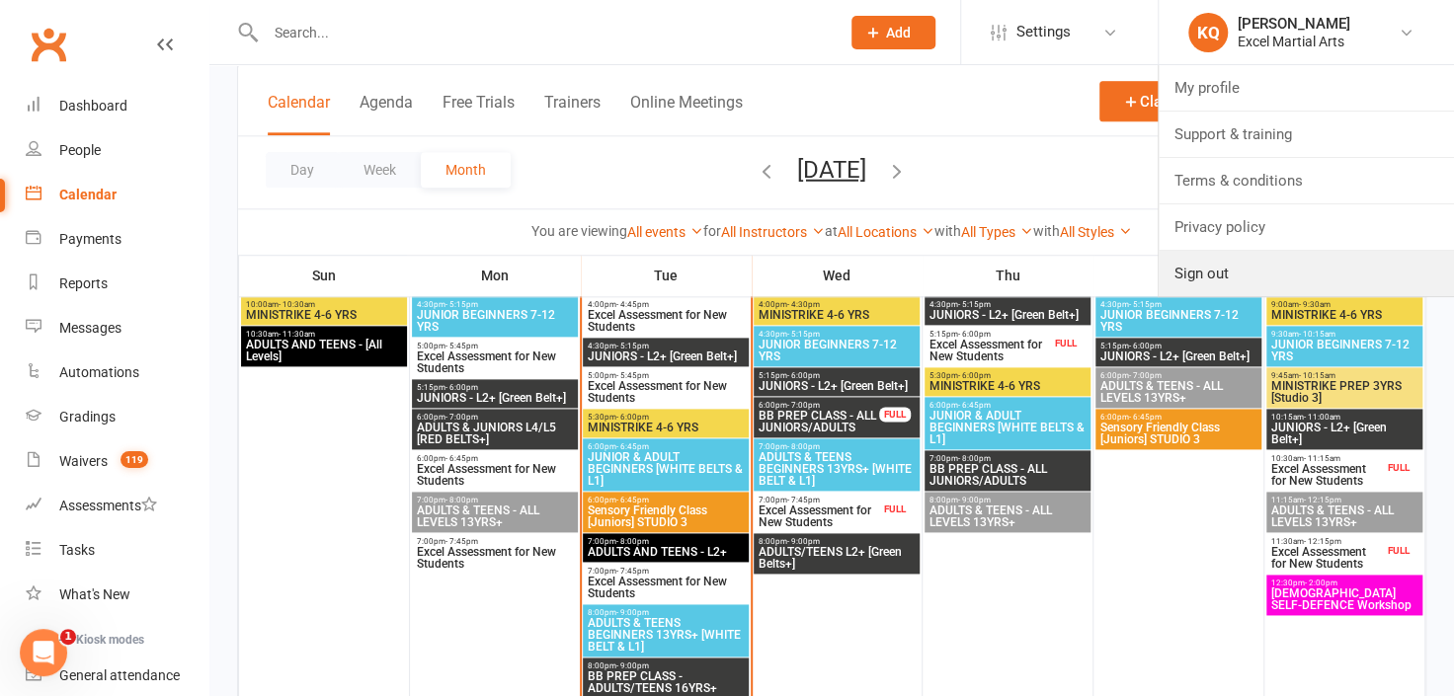
click at [1318, 273] on link "Sign out" at bounding box center [1306, 273] width 295 height 45
